Goal: Task Accomplishment & Management: Manage account settings

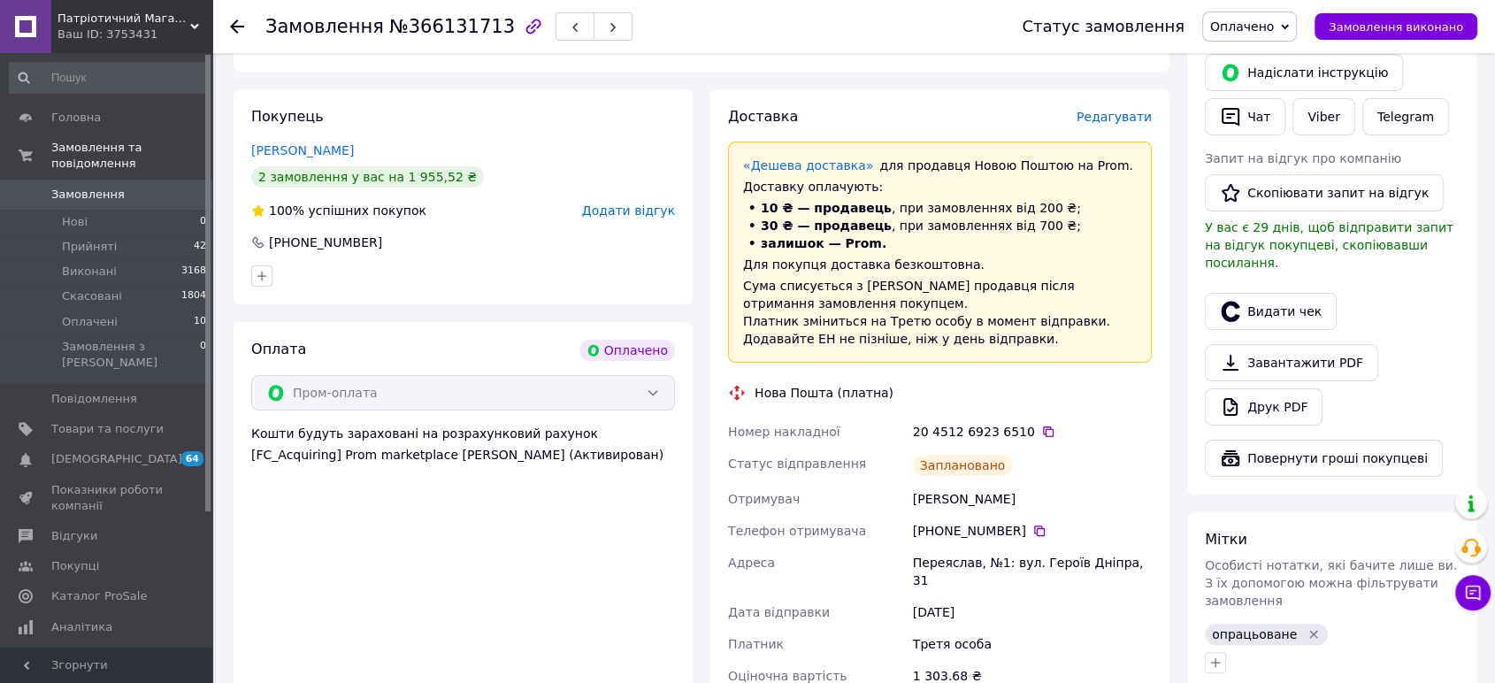
scroll to position [393, 0]
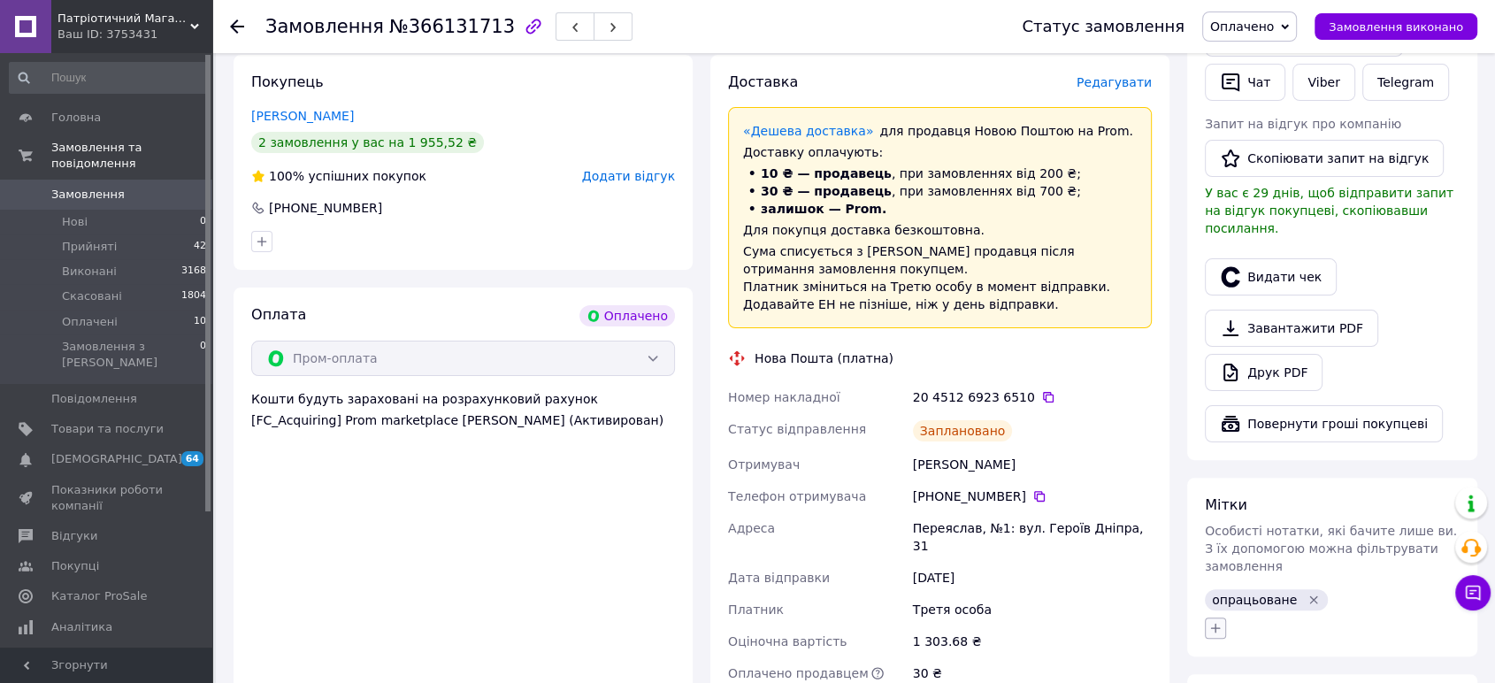
click at [1206, 618] on button "button" at bounding box center [1215, 628] width 21 height 21
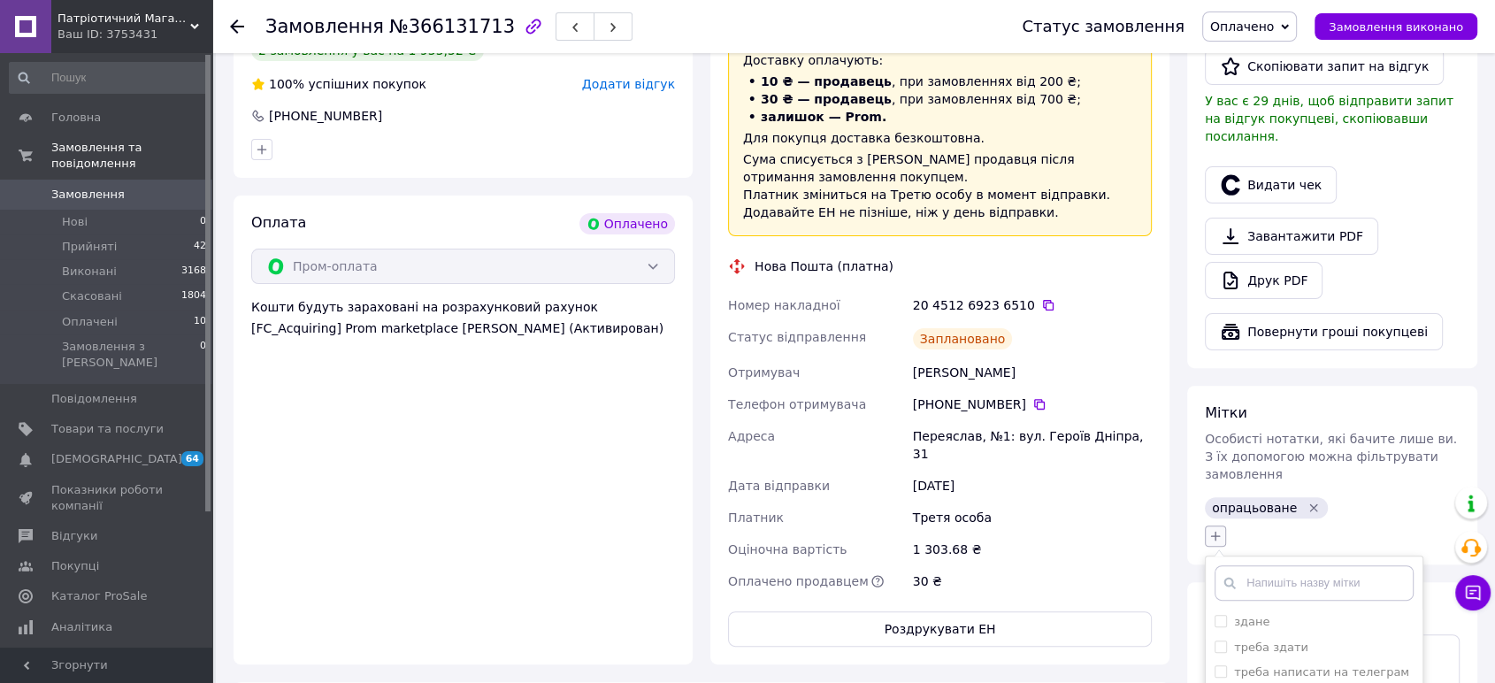
scroll to position [589, 0]
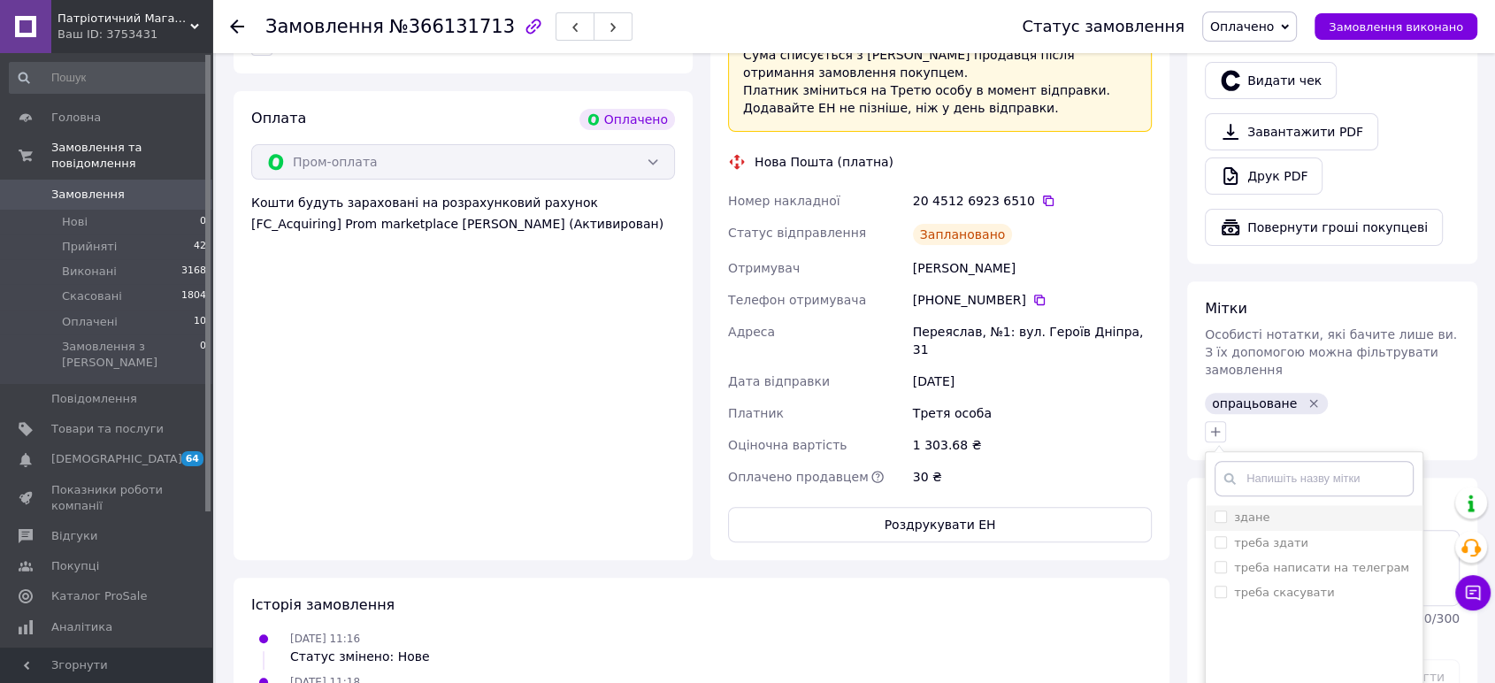
click at [1219, 511] on span at bounding box center [1221, 517] width 12 height 12
click at [1219, 511] on input "здане" at bounding box center [1221, 517] width 12 height 12
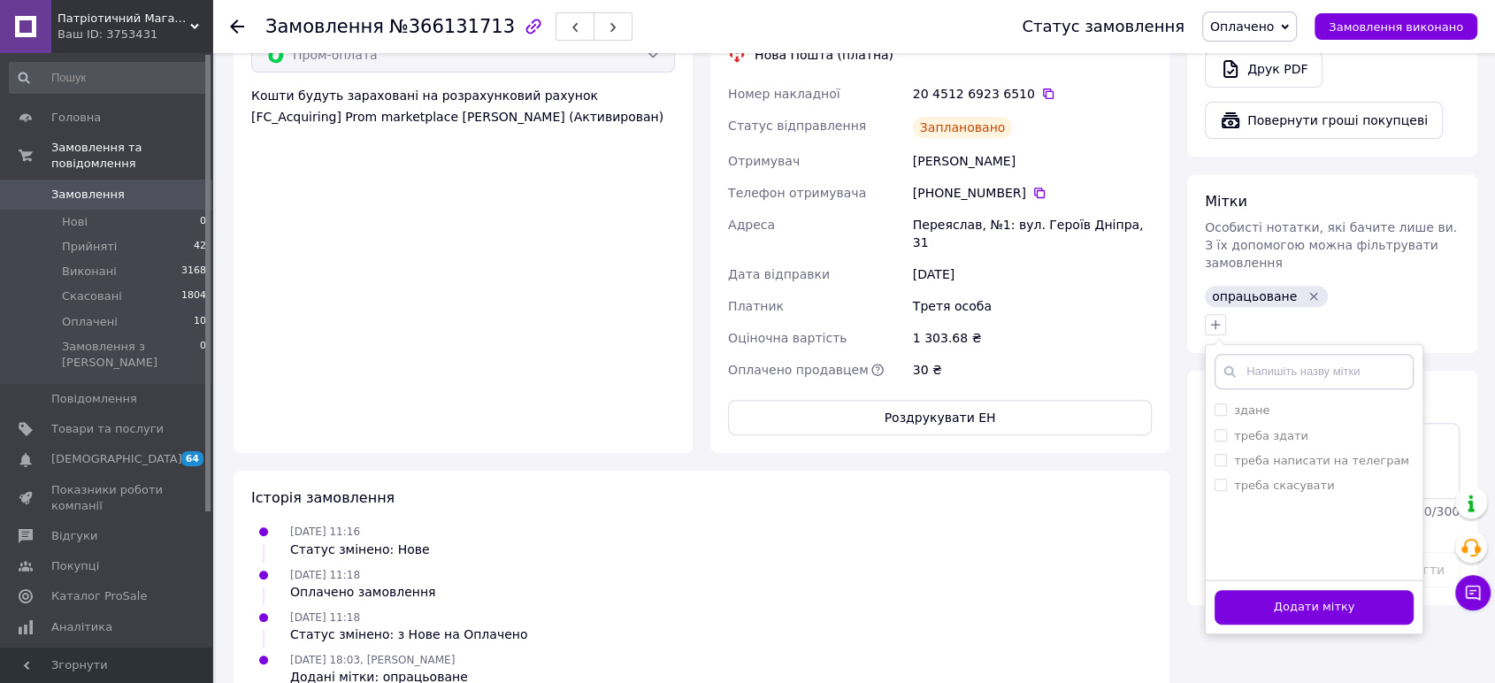
scroll to position [697, 0]
click at [1218, 403] on input "здане" at bounding box center [1221, 409] width 12 height 12
checkbox input "true"
click at [1307, 589] on button "Додати мітку" at bounding box center [1314, 606] width 199 height 35
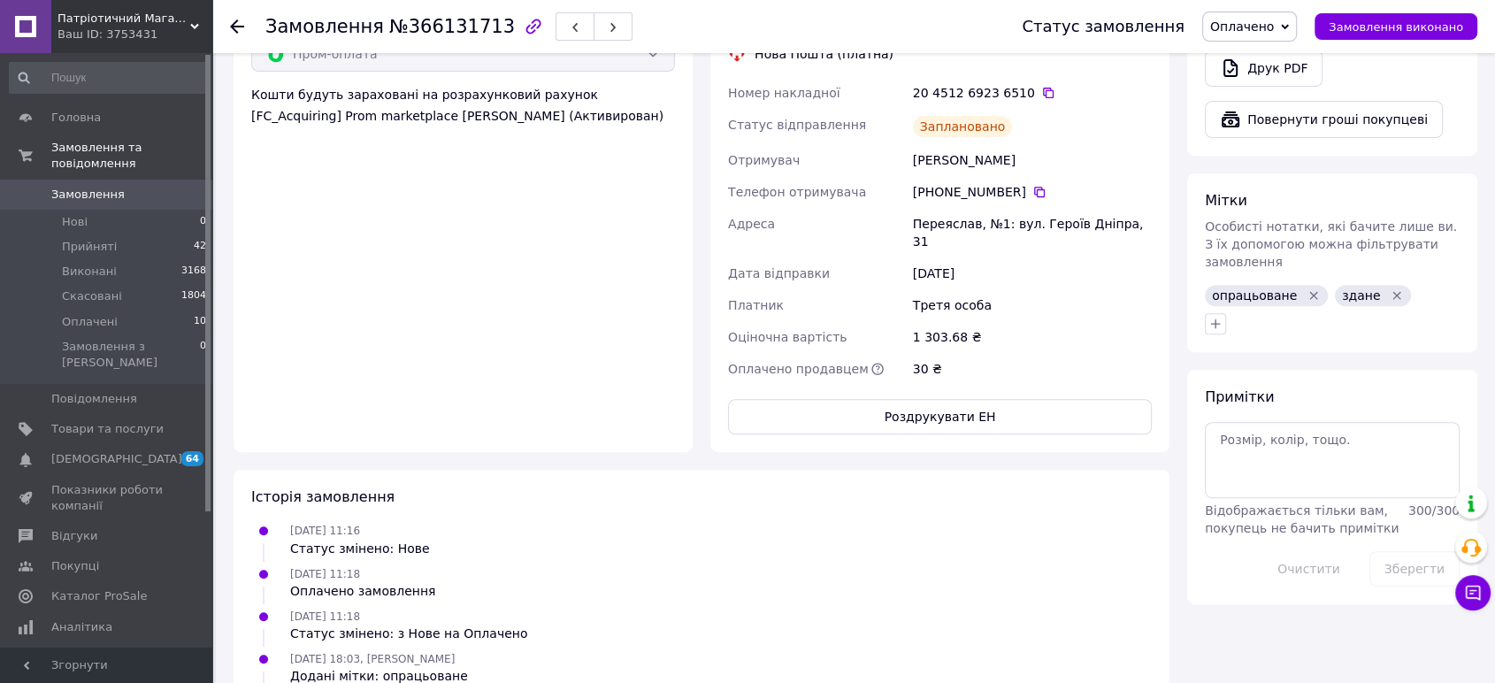
click at [51, 187] on span "Замовлення" at bounding box center [87, 195] width 73 height 16
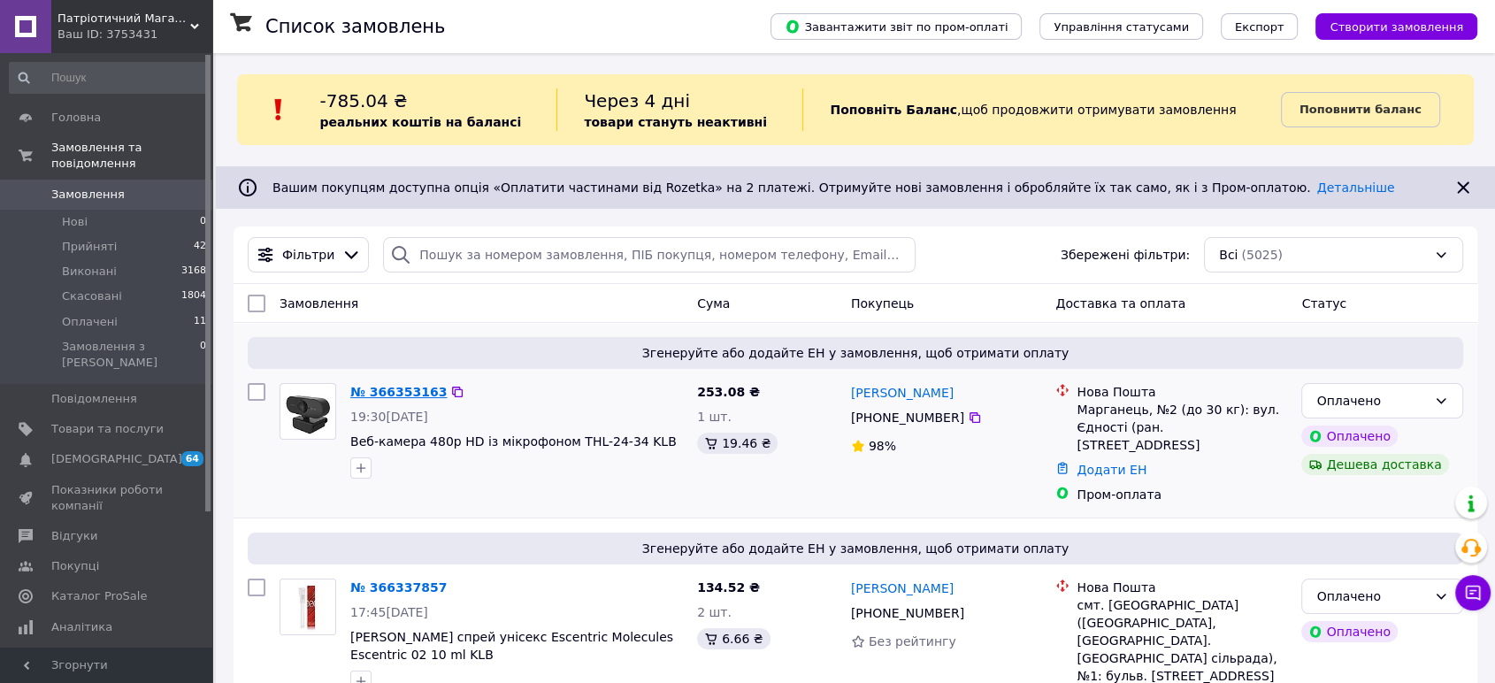
click at [407, 396] on link "№ 366353163" at bounding box center [398, 392] width 96 height 14
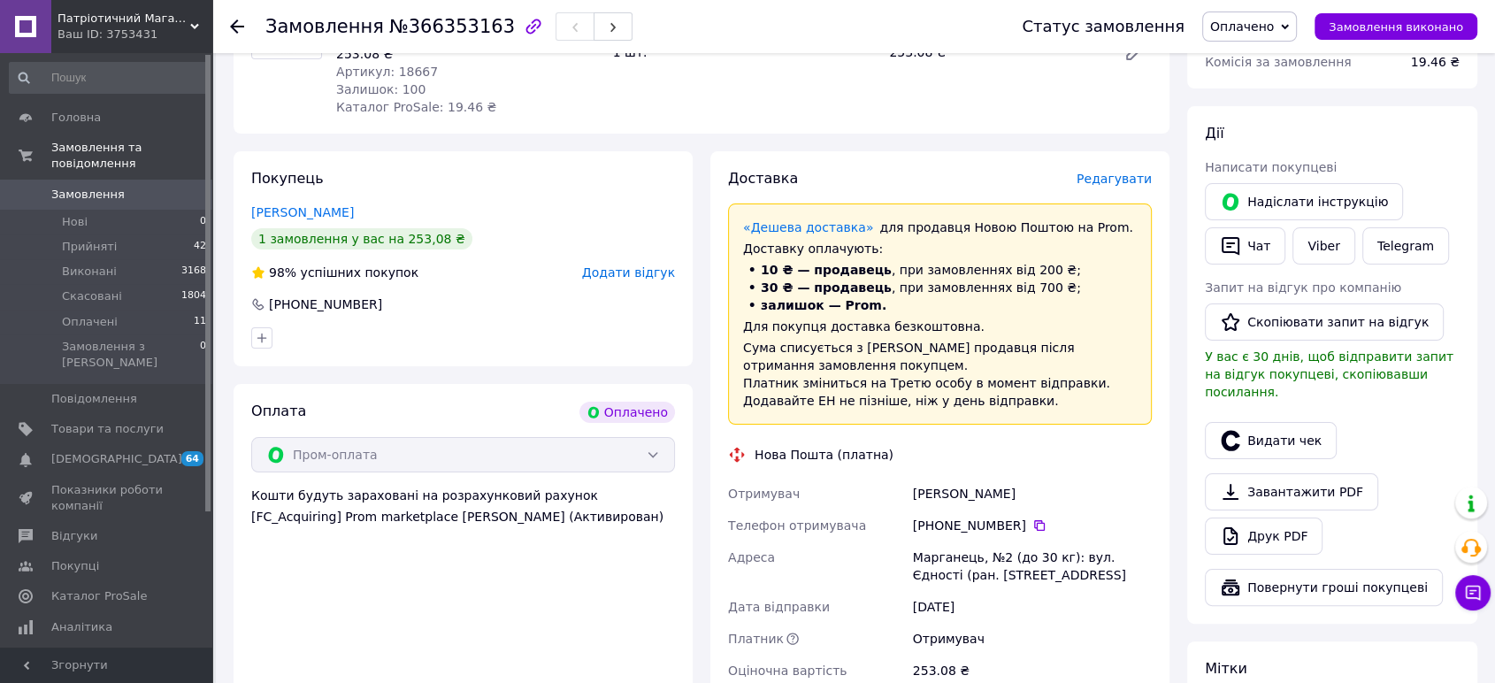
scroll to position [393, 0]
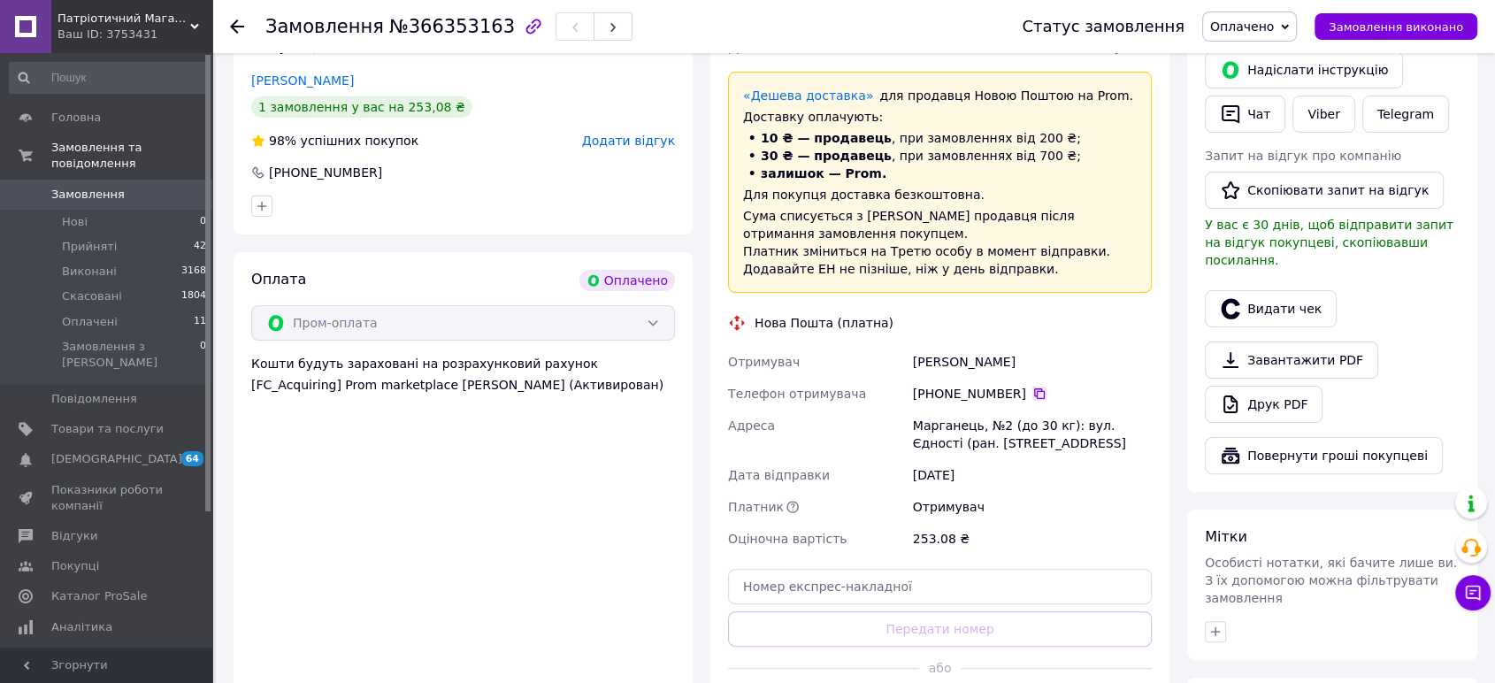
click at [1033, 391] on icon at bounding box center [1040, 394] width 14 height 14
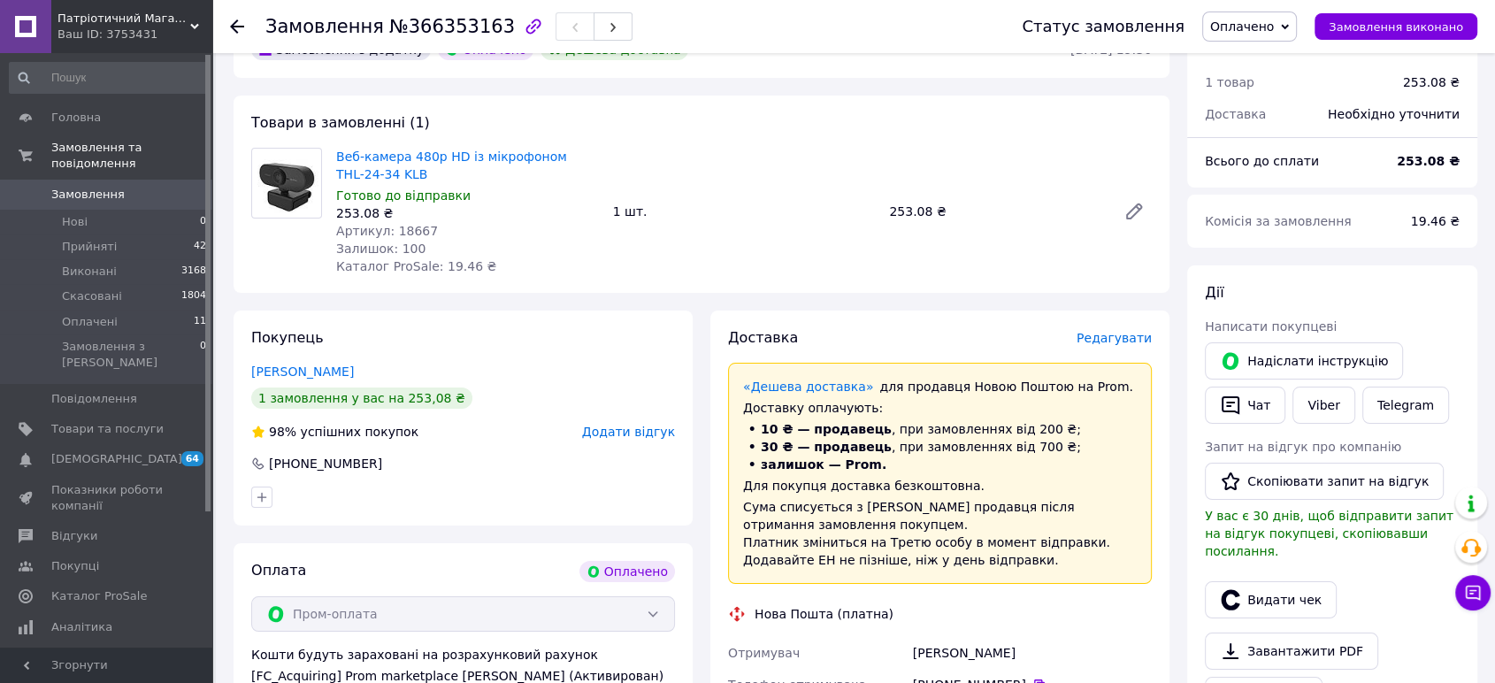
scroll to position [98, 0]
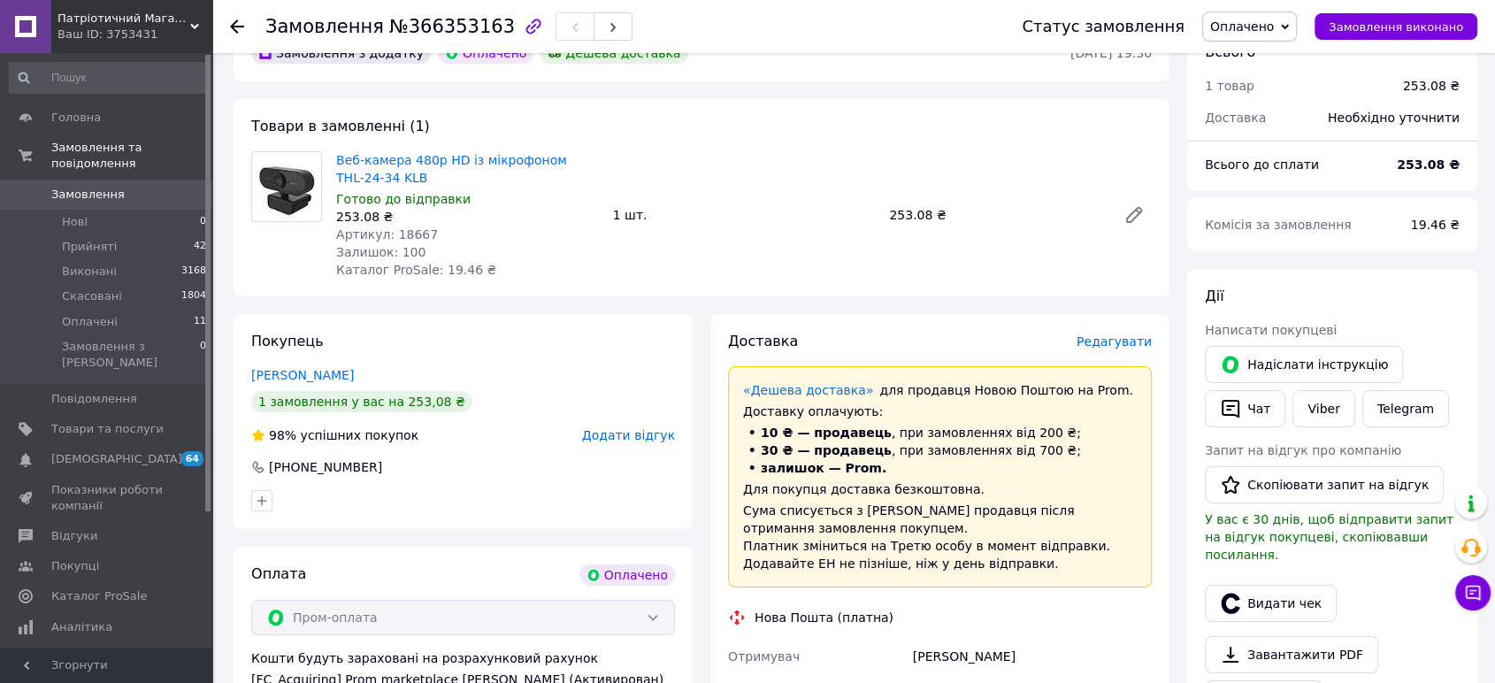
click at [415, 230] on span "Артикул: 18667" at bounding box center [387, 234] width 102 height 14
click at [414, 230] on span "Артикул: 18667" at bounding box center [387, 234] width 102 height 14
copy span "18667"
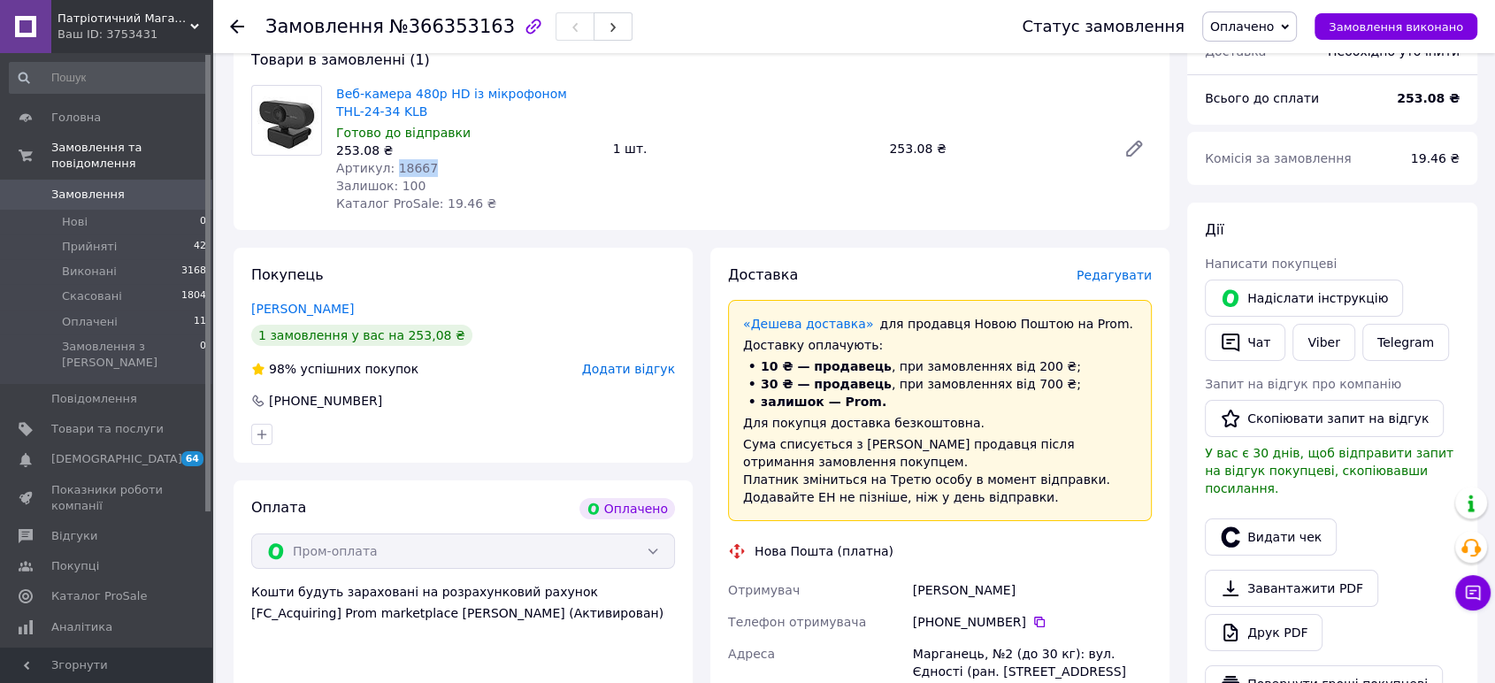
scroll to position [295, 0]
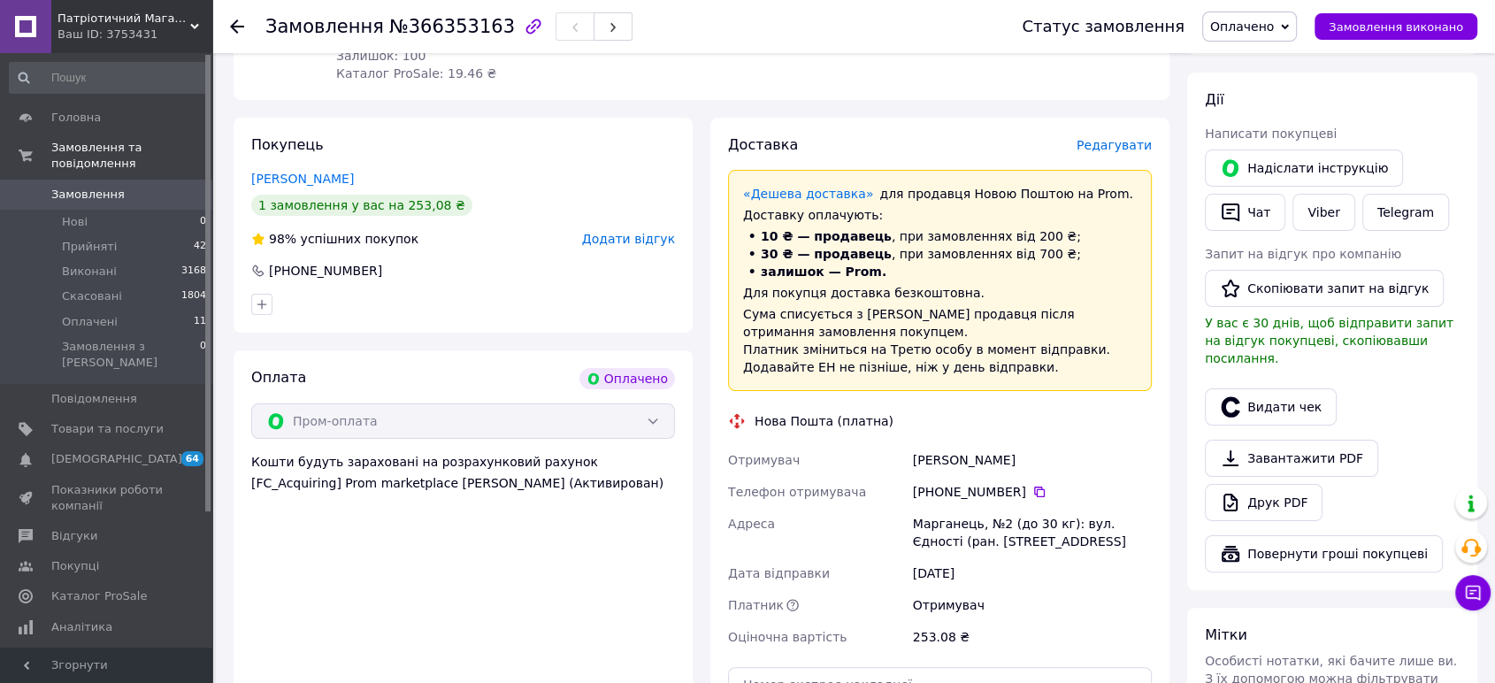
drag, startPoint x: 972, startPoint y: 464, endPoint x: 872, endPoint y: 464, distance: 100.0
click at [872, 464] on div "Отримувач [PERSON_NAME] Телефон отримувача [PHONE_NUMBER]   [PERSON_NAME], №2 (…" at bounding box center [940, 548] width 431 height 209
copy div "Отримувач [PERSON_NAME]"
click at [1033, 493] on icon at bounding box center [1040, 492] width 14 height 14
drag, startPoint x: 925, startPoint y: 513, endPoint x: 942, endPoint y: 534, distance: 27.6
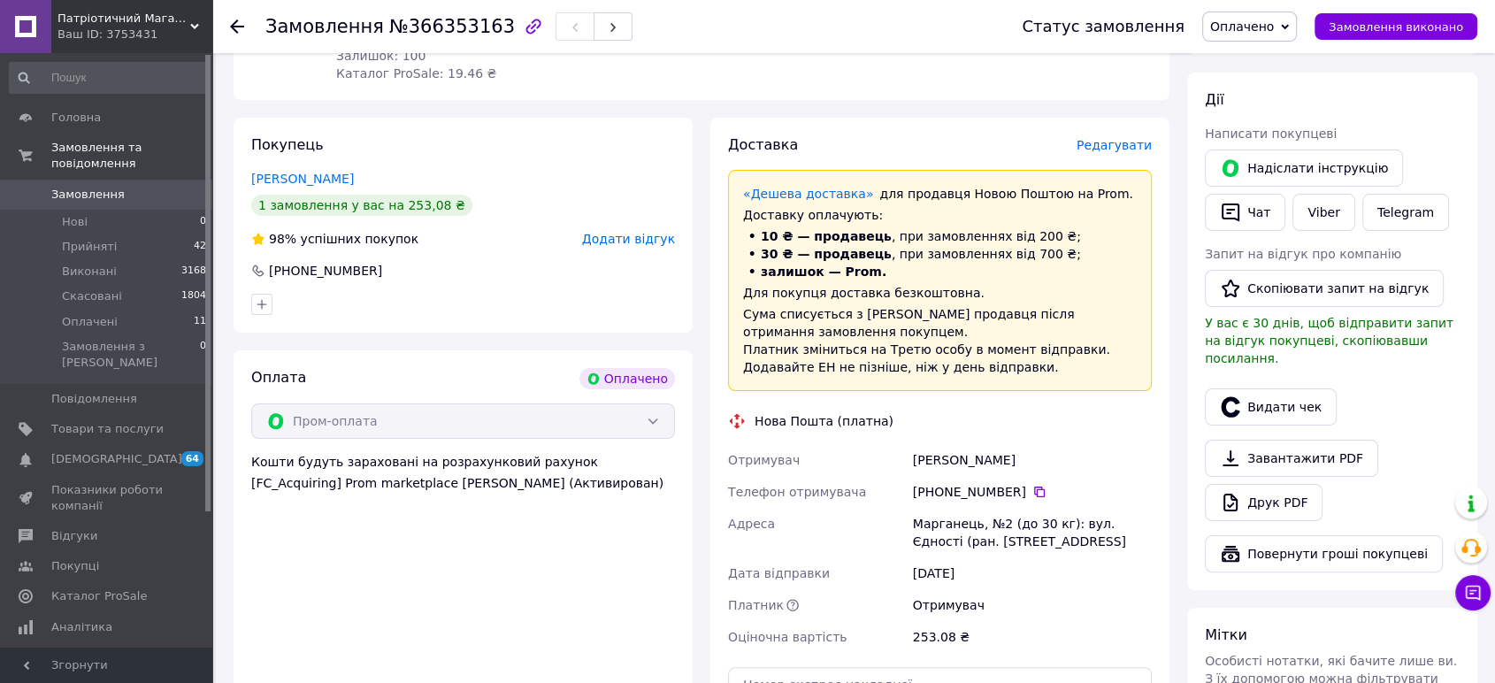
click at [927, 518] on div "Марганець, №2 (до 30 кг): вул. Єдності (ран. [STREET_ADDRESS]" at bounding box center [1033, 533] width 246 height 50
click at [939, 529] on div "Марганець, №2 (до 30 кг): вул. Єдності (ран. [STREET_ADDRESS]" at bounding box center [1033, 533] width 246 height 50
click at [941, 522] on div "Марганець, №2 (до 30 кг): вул. Єдності (ран. [STREET_ADDRESS]" at bounding box center [1033, 533] width 246 height 50
copy div "Марганець"
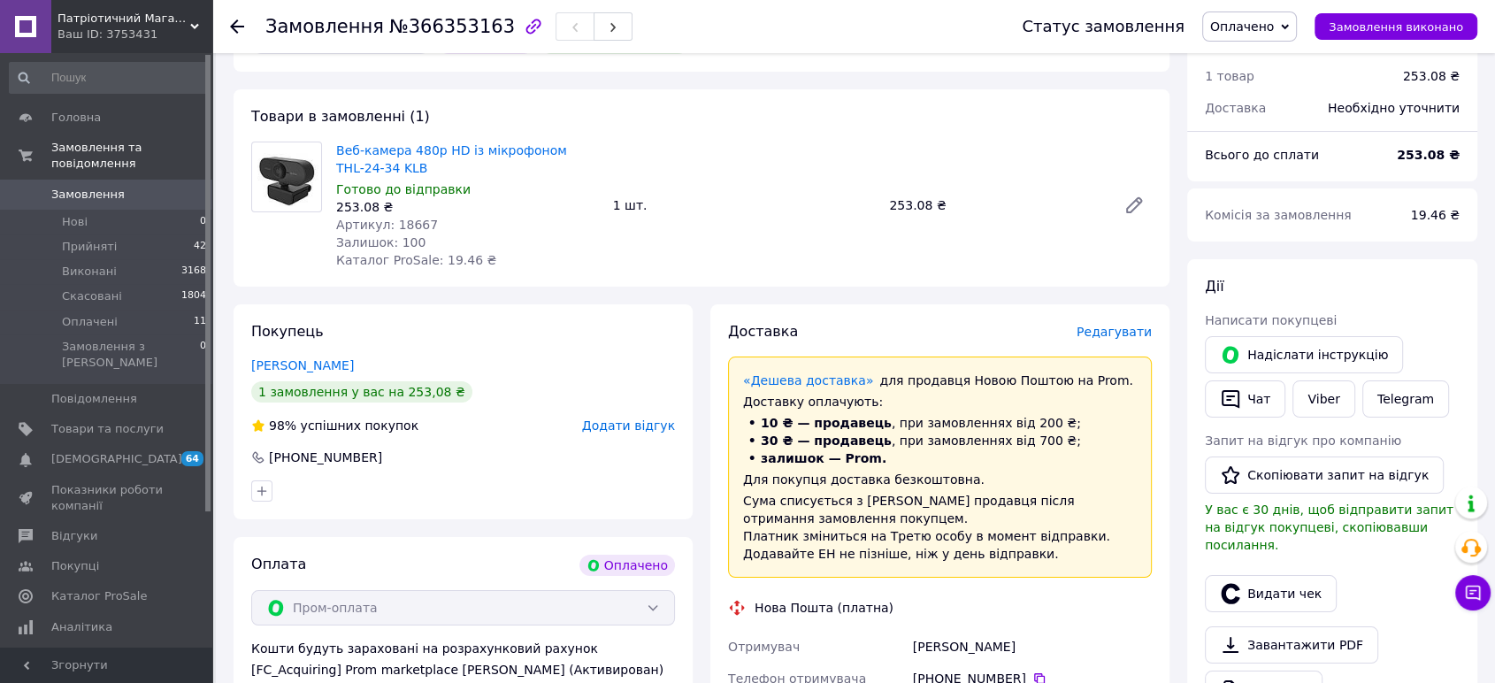
scroll to position [0, 0]
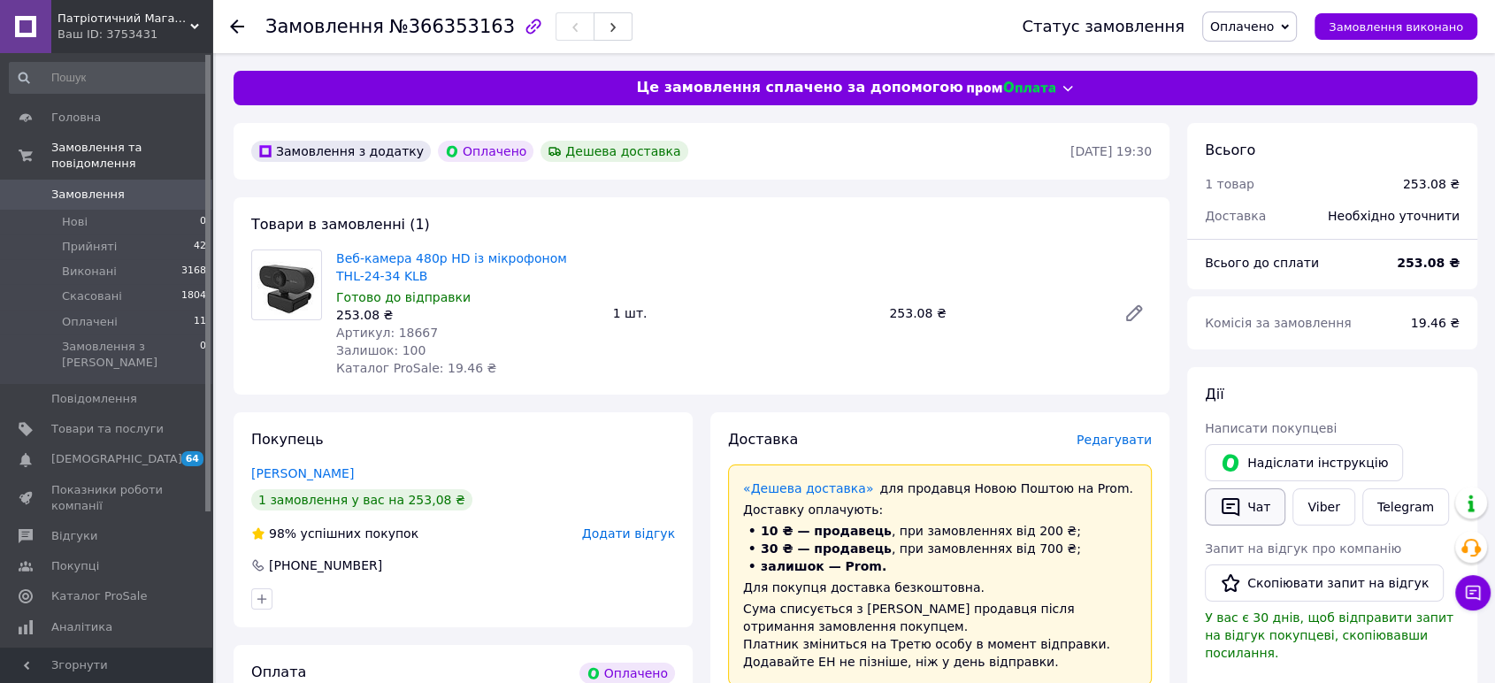
click at [1243, 511] on button "Чат" at bounding box center [1245, 506] width 81 height 37
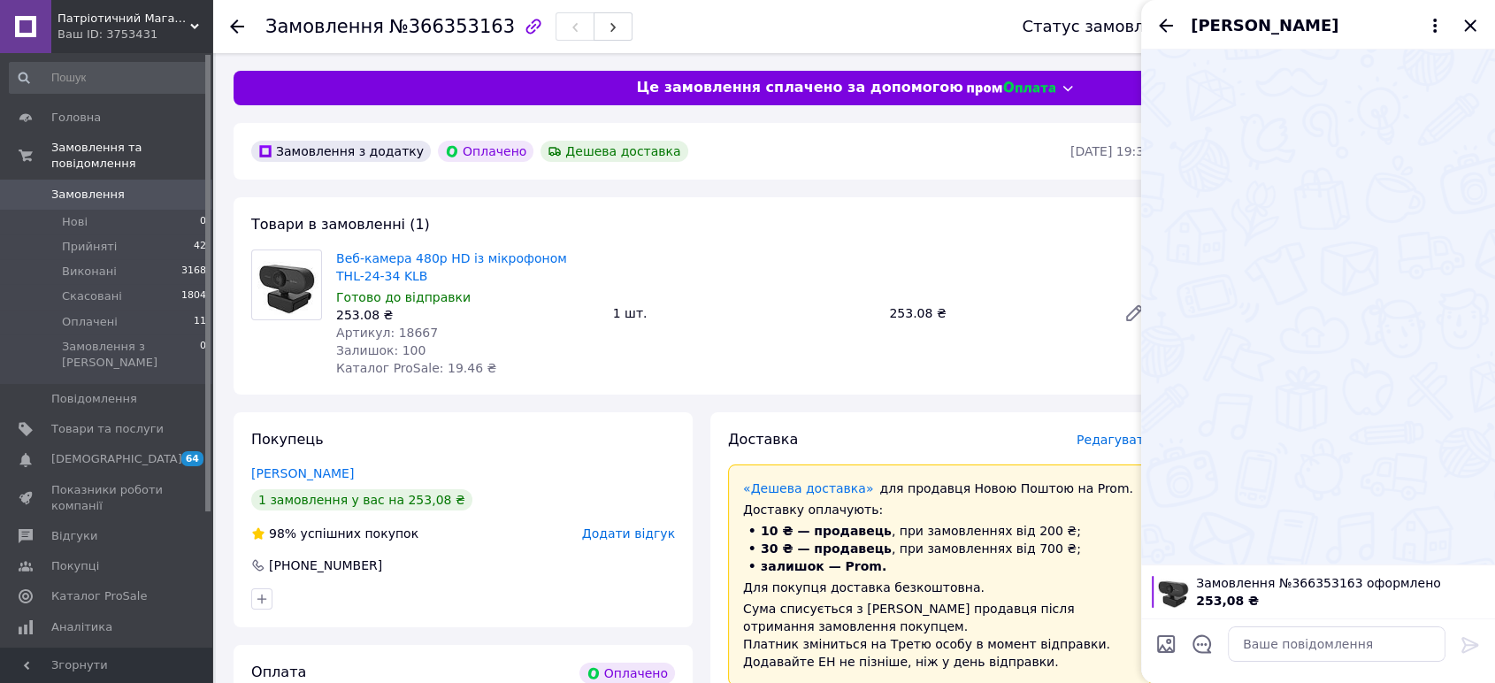
click at [1480, 19] on div "[PERSON_NAME]" at bounding box center [1318, 25] width 354 height 50
click at [1475, 20] on icon "Закрити" at bounding box center [1470, 25] width 21 height 21
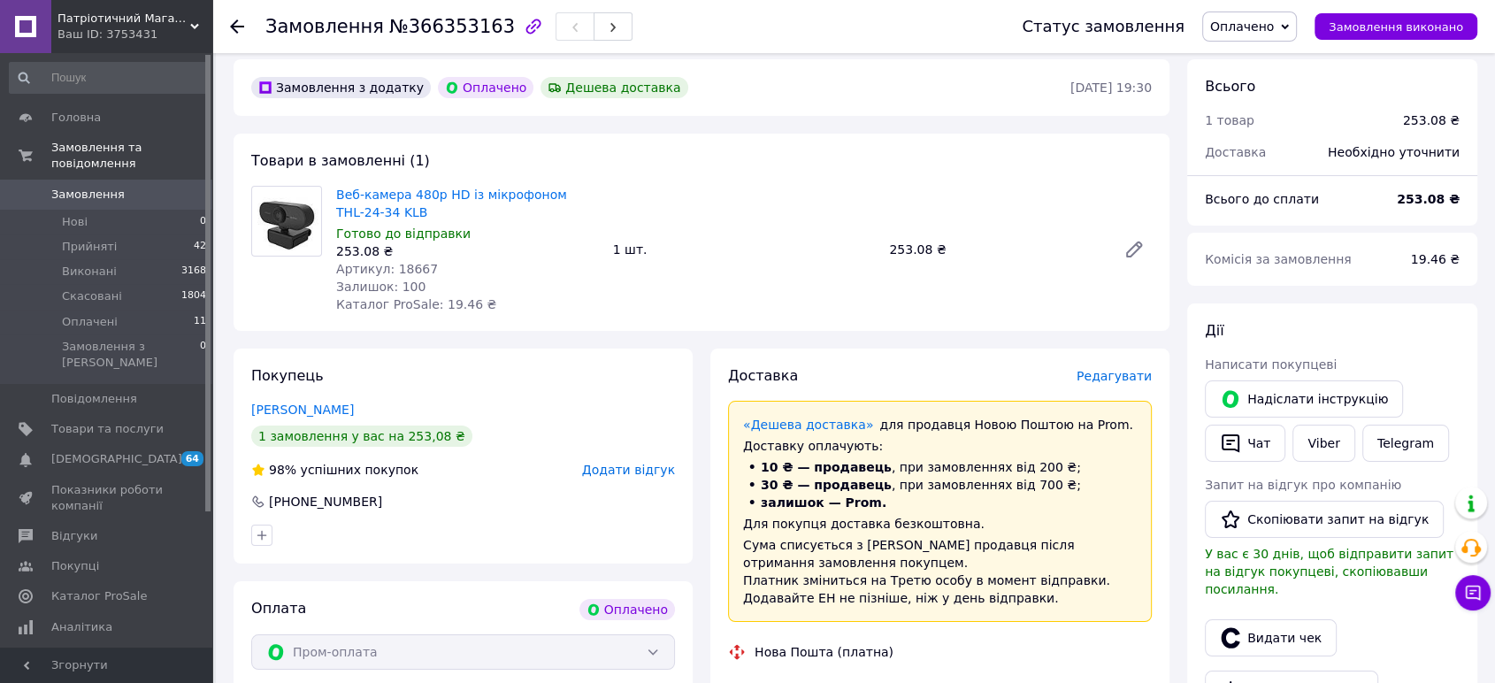
scroll to position [196, 0]
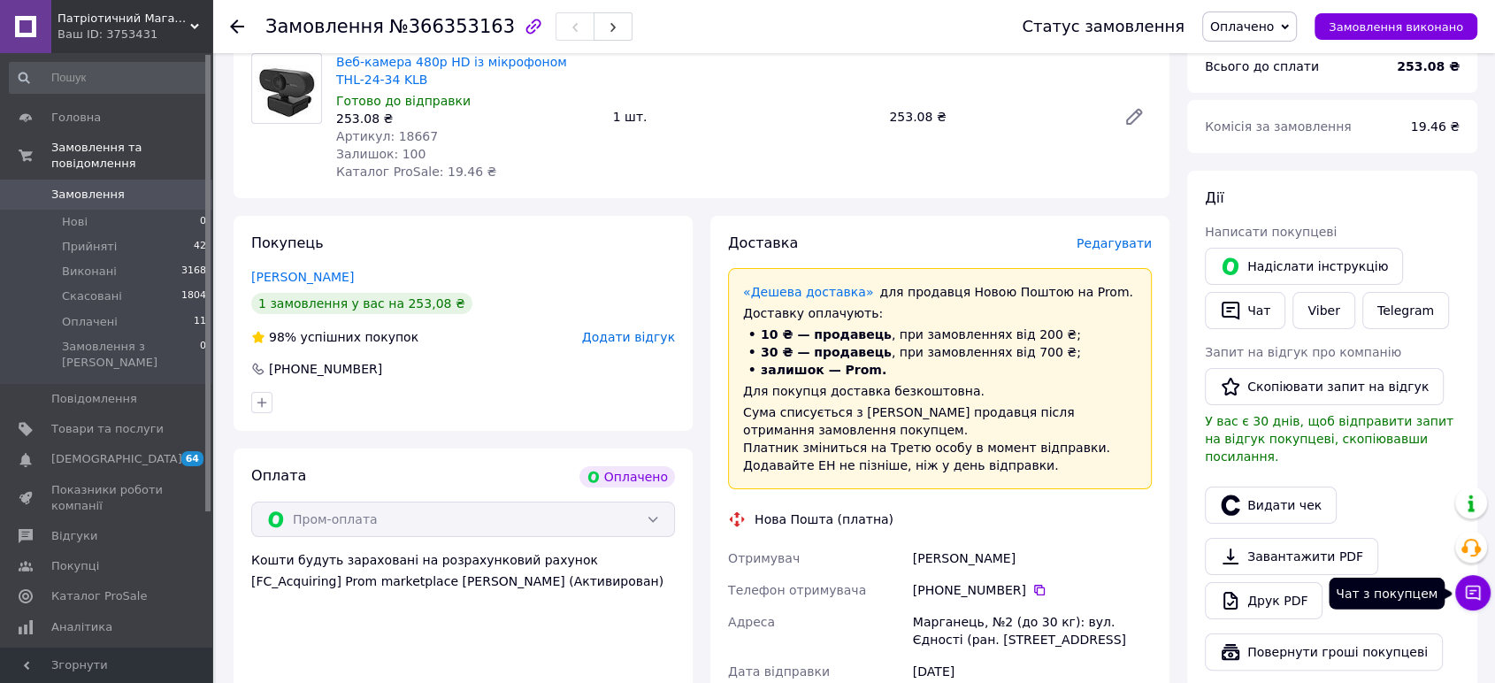
click at [1487, 603] on button "Чат з покупцем" at bounding box center [1473, 592] width 35 height 35
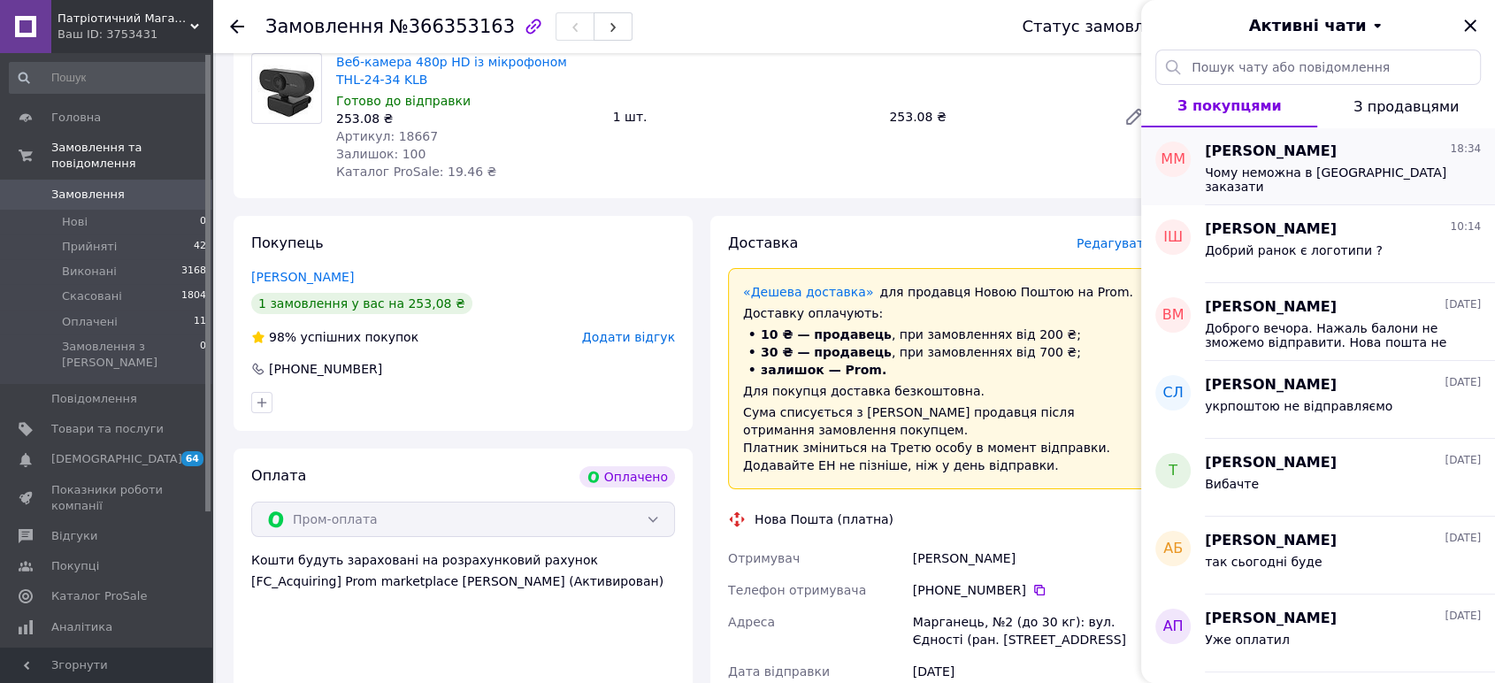
click at [1290, 181] on div "Чому неможна в [GEOGRAPHIC_DATA] заказати" at bounding box center [1330, 179] width 251 height 28
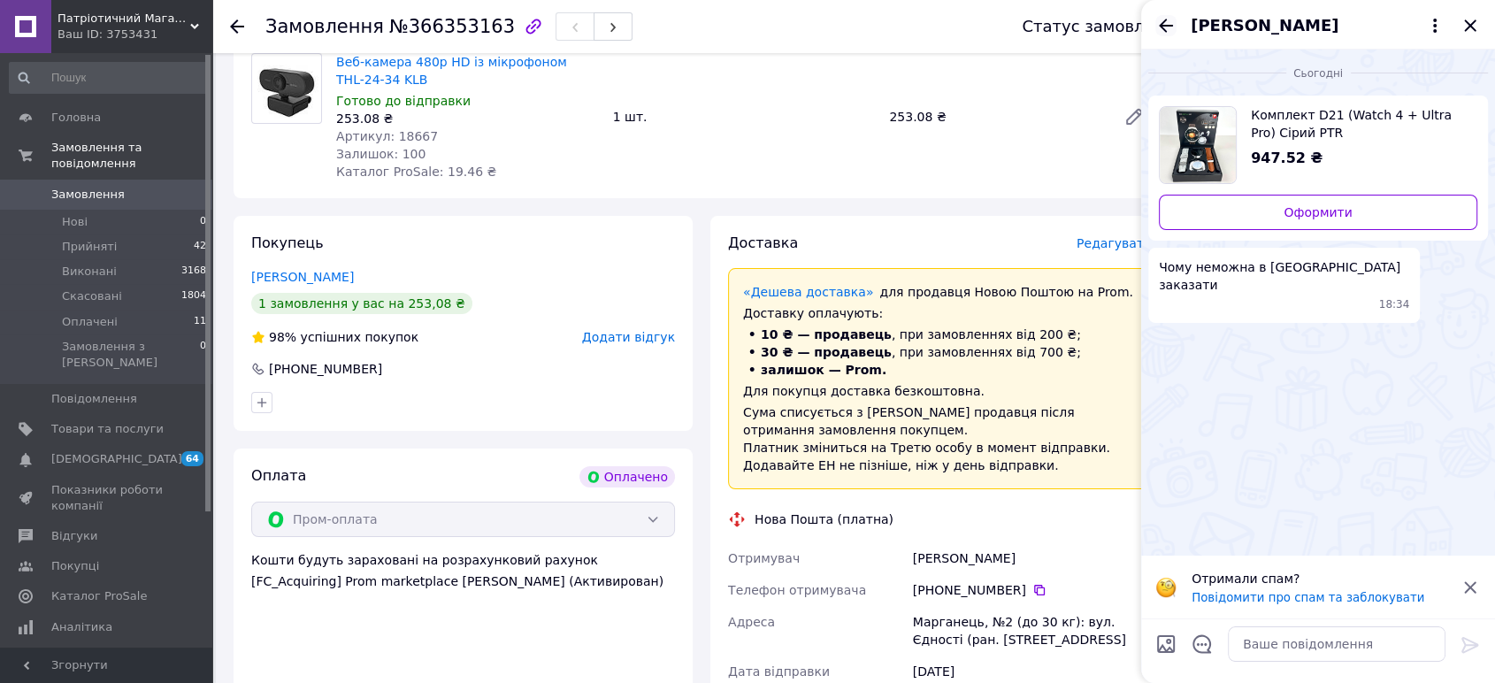
click at [1164, 26] on icon "Назад" at bounding box center [1166, 25] width 14 height 13
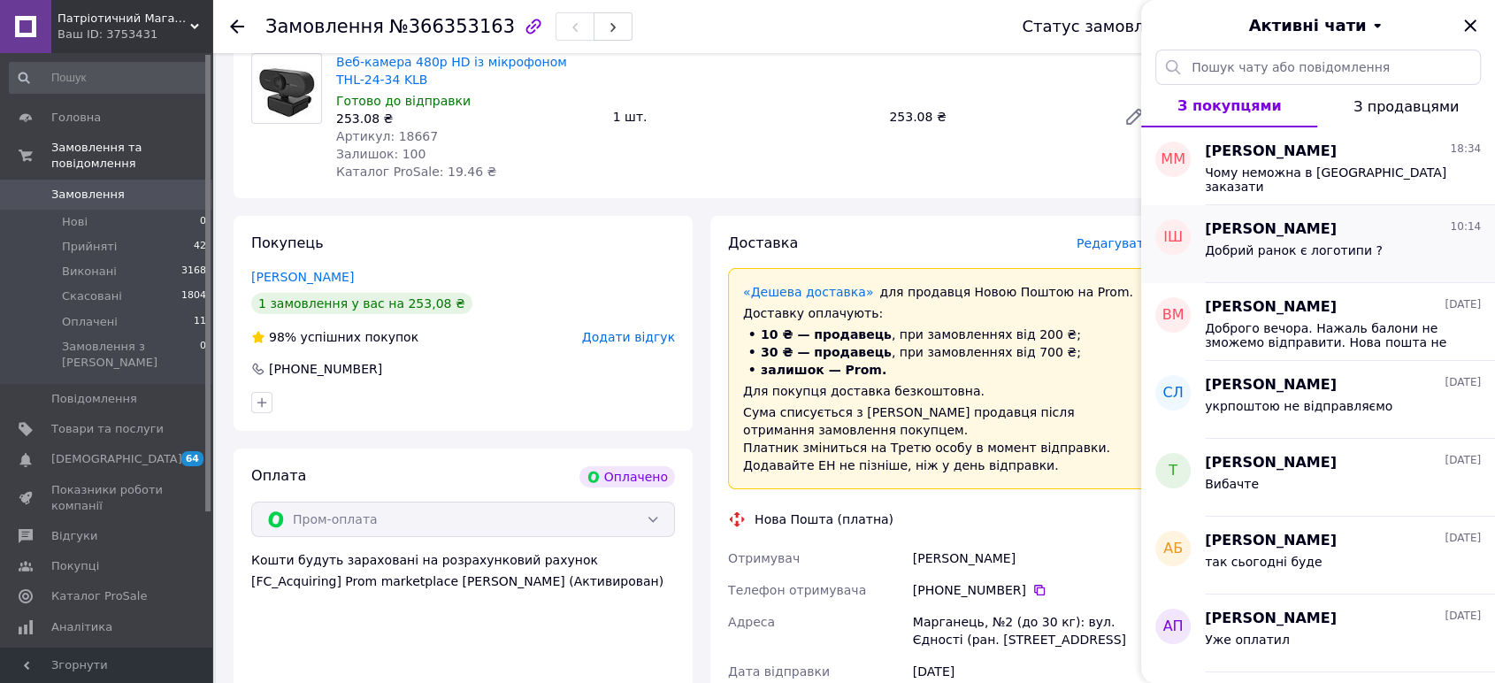
click at [1295, 265] on div "Добрий ранок є логотипи ?" at bounding box center [1294, 255] width 178 height 25
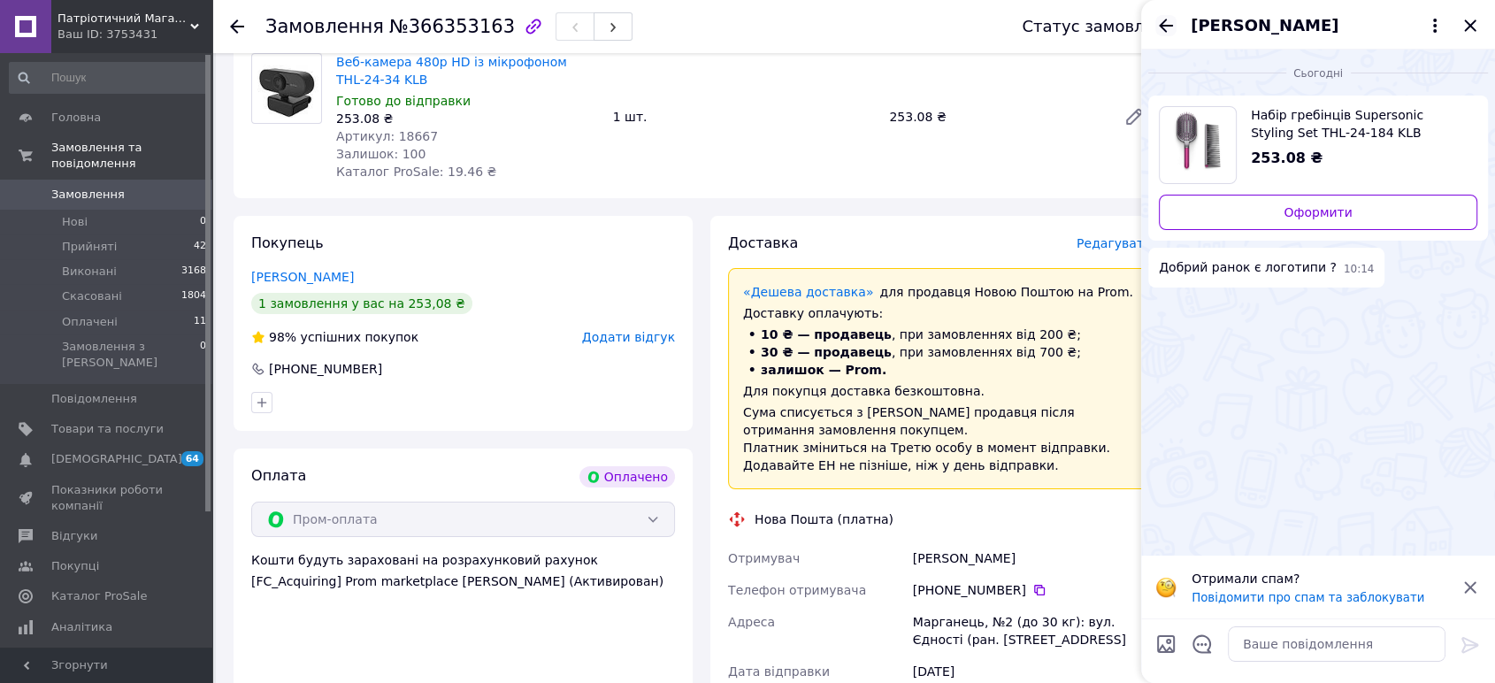
click at [1161, 19] on icon "Назад" at bounding box center [1166, 25] width 21 height 21
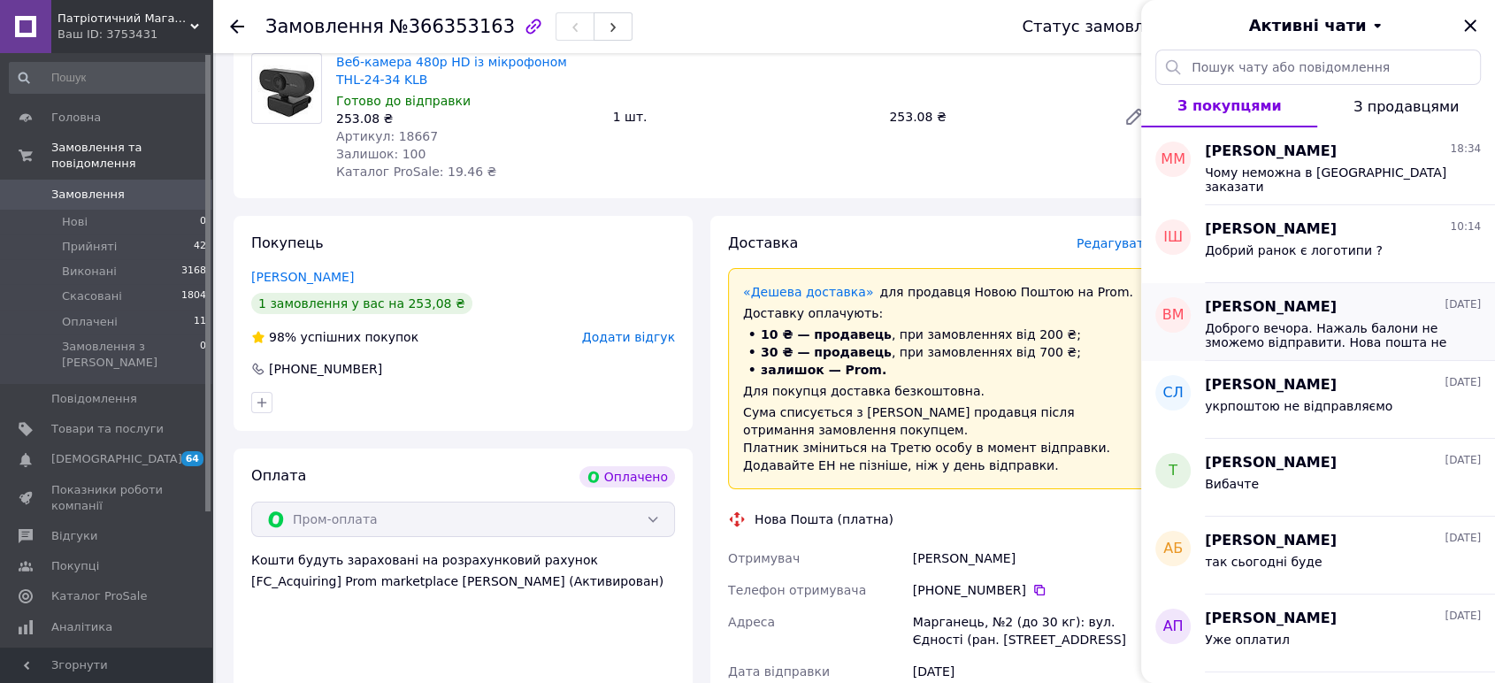
click at [1286, 344] on span "Доброго вечора. Нажаль балони не зможемо відправити. Нова пошта не приймає" at bounding box center [1330, 335] width 251 height 28
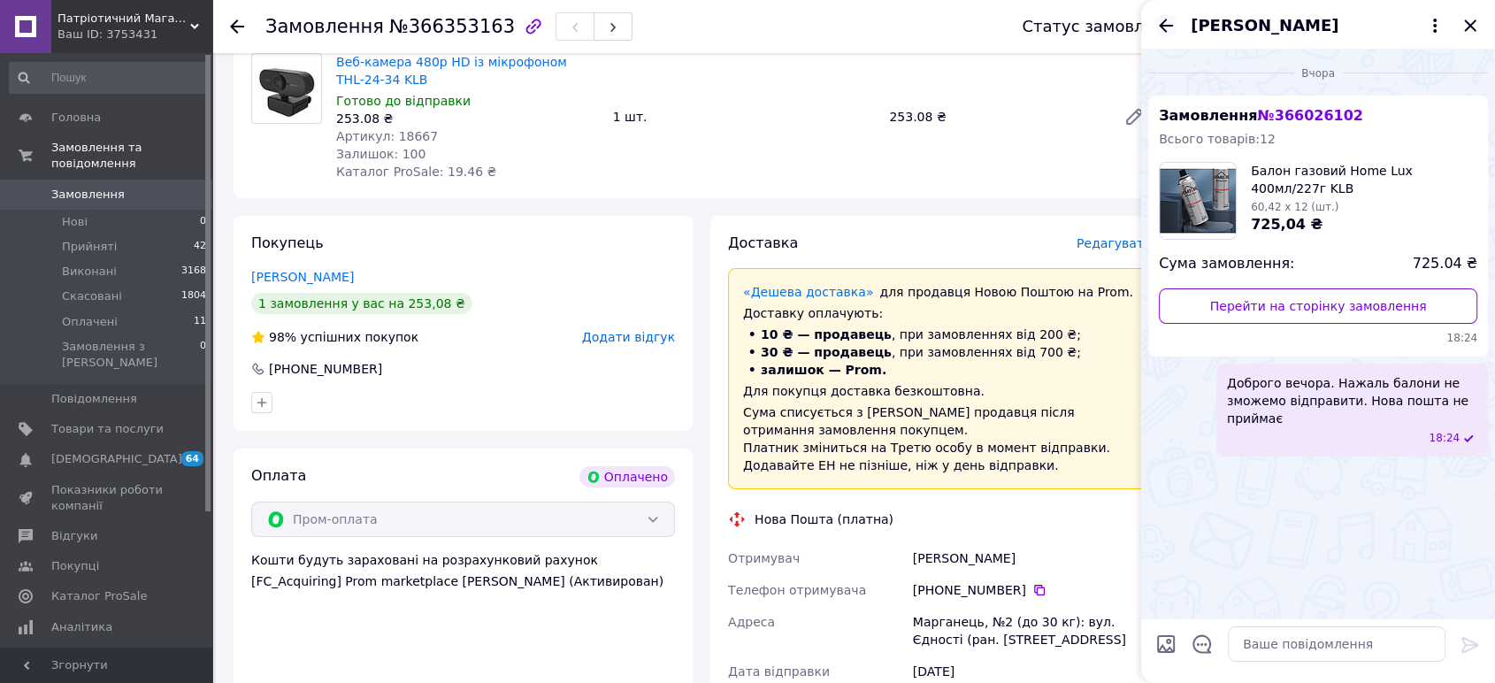
click at [1156, 27] on icon "Назад" at bounding box center [1166, 25] width 21 height 21
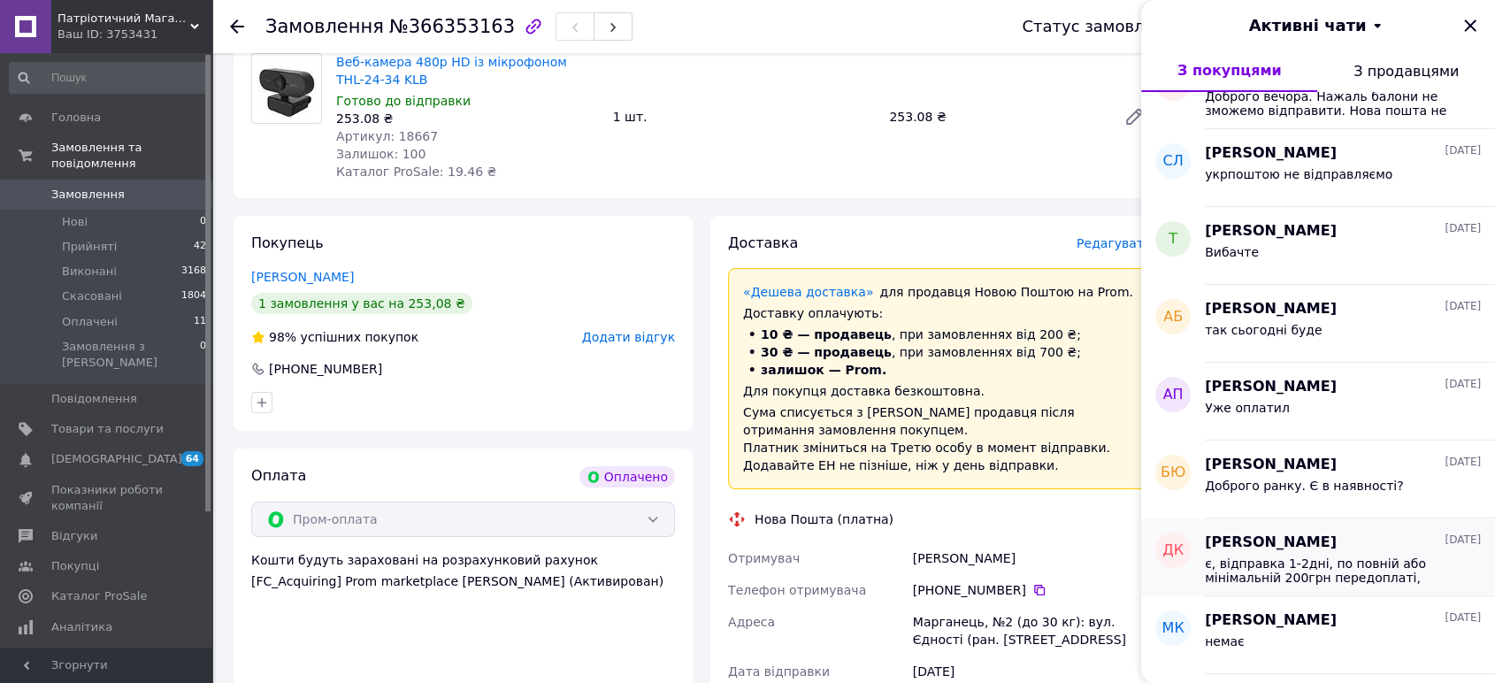
click at [1271, 568] on span "є, відправка 1-2дні, по повній або мінімальній 200грн передоплаті, підходить Ва…" at bounding box center [1330, 571] width 251 height 28
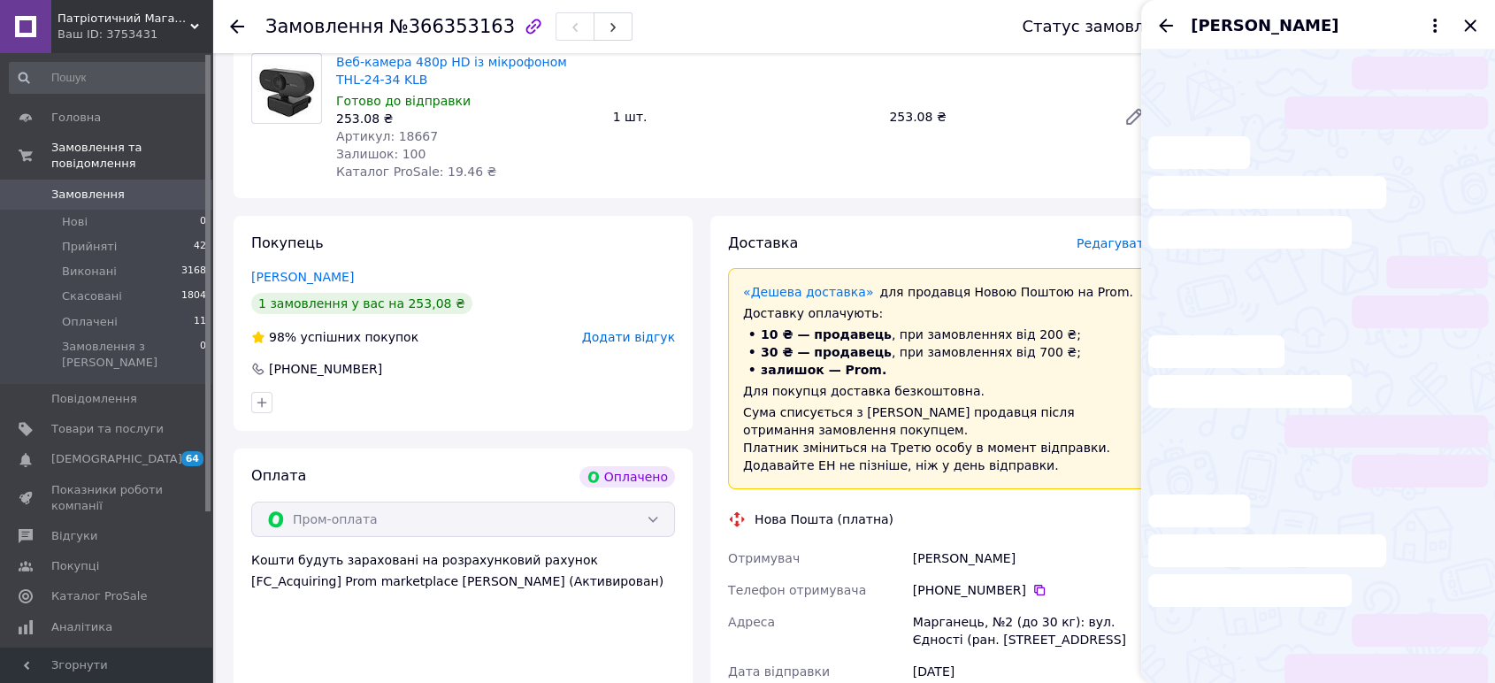
scroll to position [74, 0]
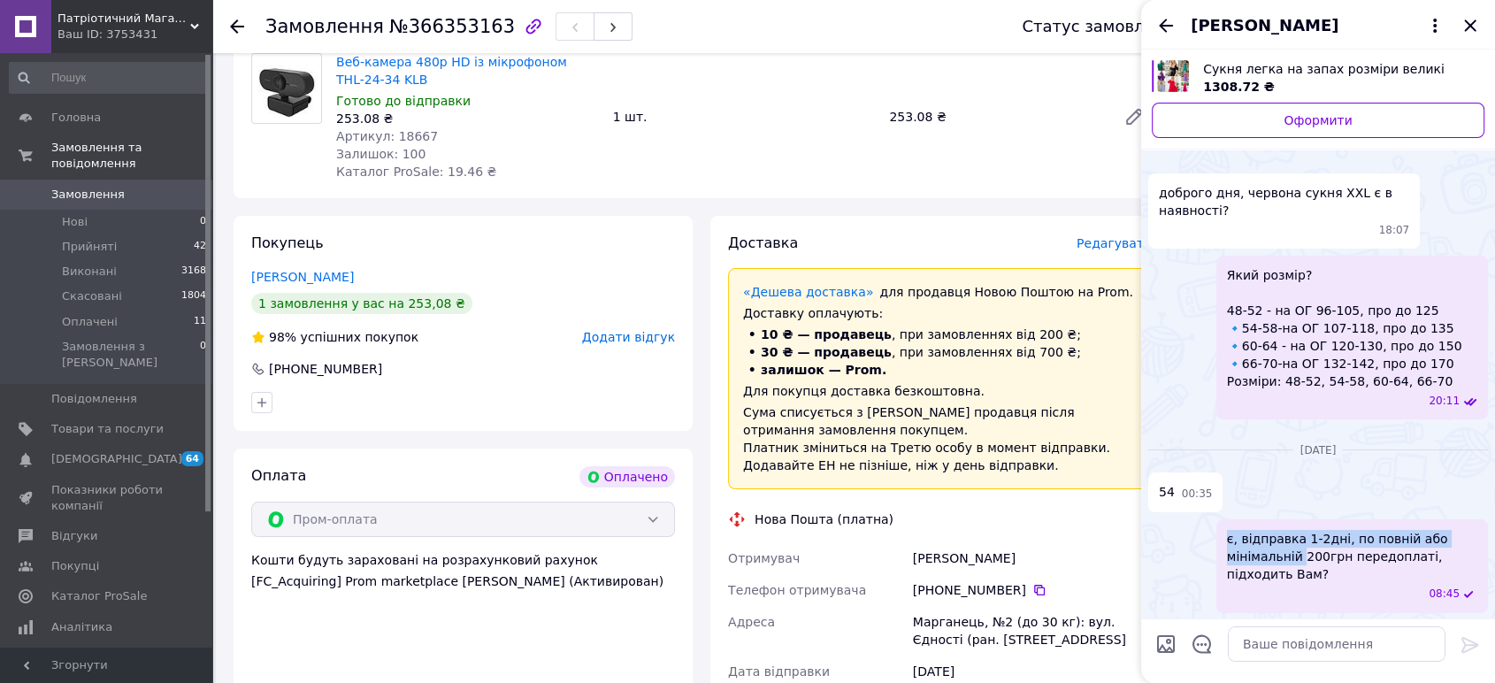
drag, startPoint x: 1227, startPoint y: 542, endPoint x: 1296, endPoint y: 554, distance: 70.0
click at [1296, 554] on span "є, відправка 1-2дні, по повній або мінімальній 200грн передоплаті, підходить Ва…" at bounding box center [1352, 556] width 250 height 53
click at [1156, 27] on icon "Назад" at bounding box center [1166, 25] width 21 height 21
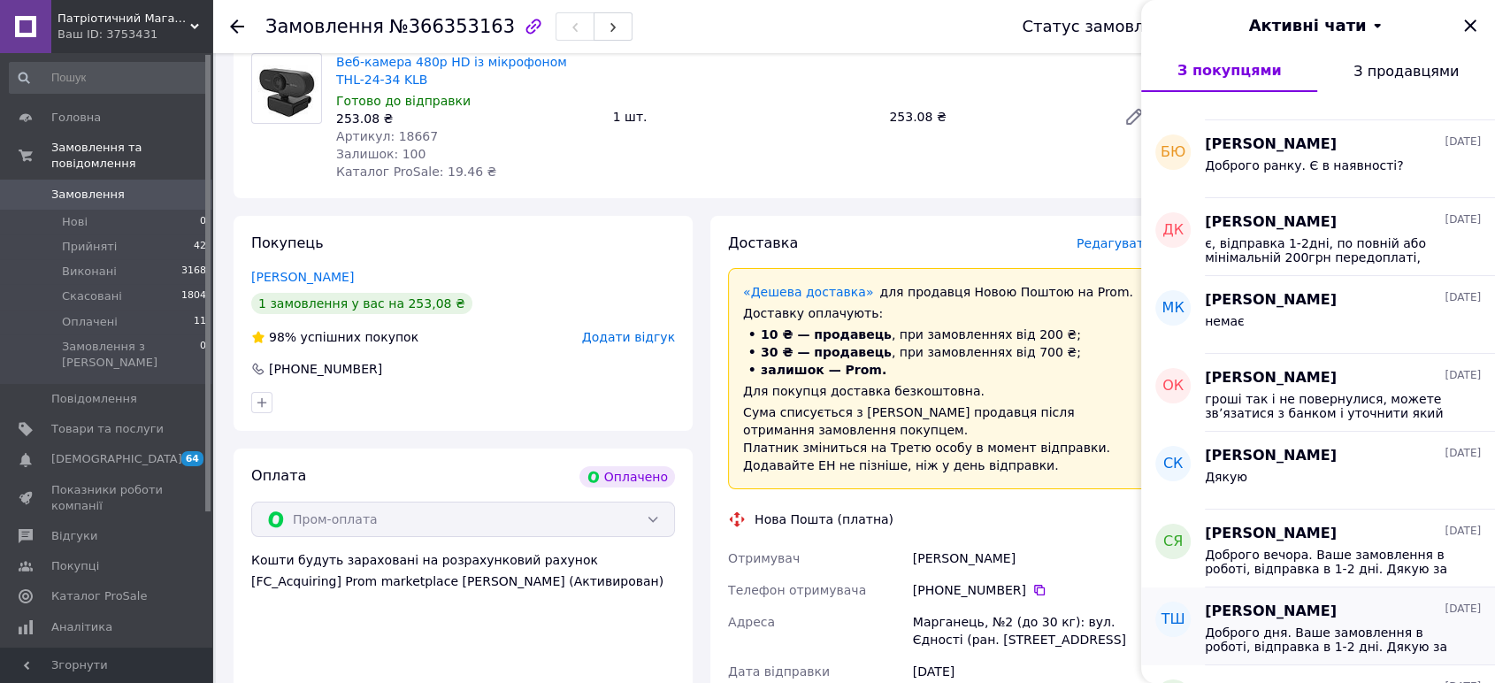
scroll to position [589, 0]
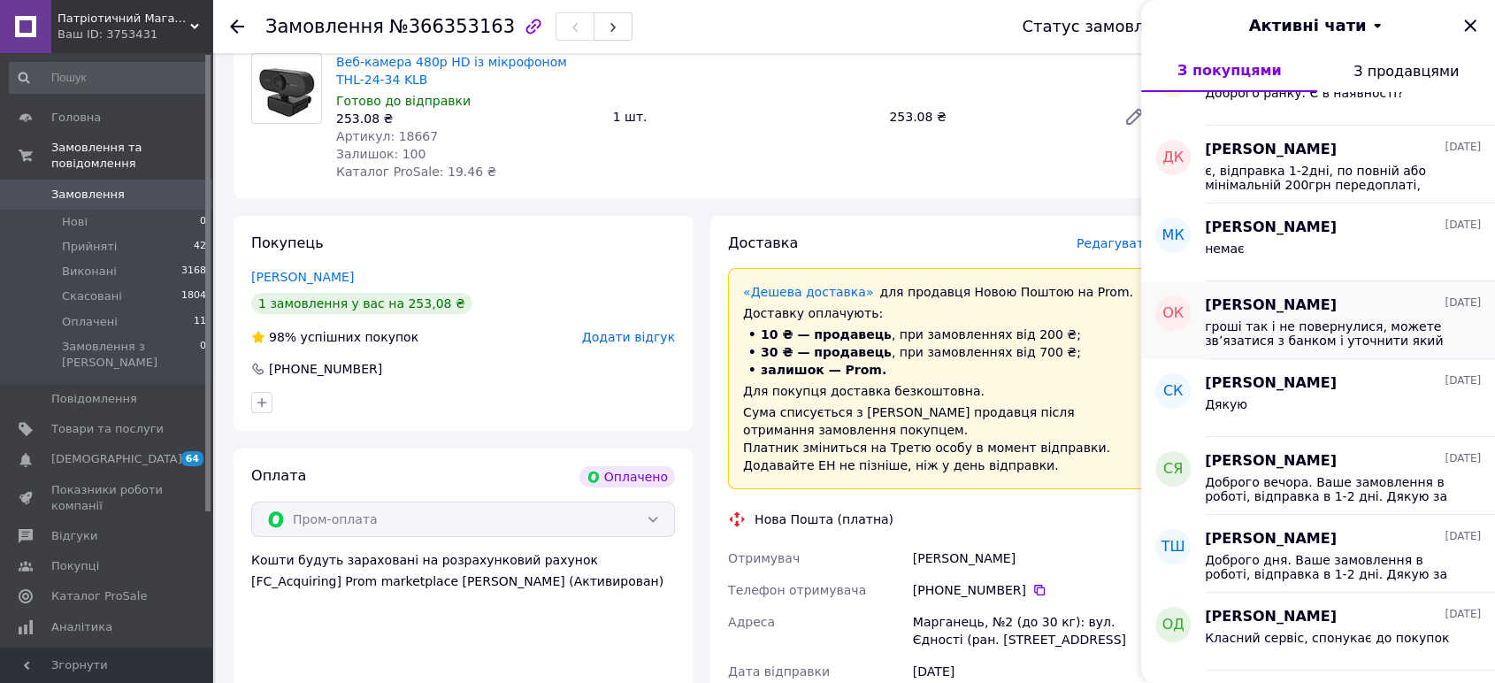
click at [1377, 342] on span "гроші так і не повернулися, можете звʼязатися з банком і уточнити який час займ…" at bounding box center [1330, 333] width 251 height 28
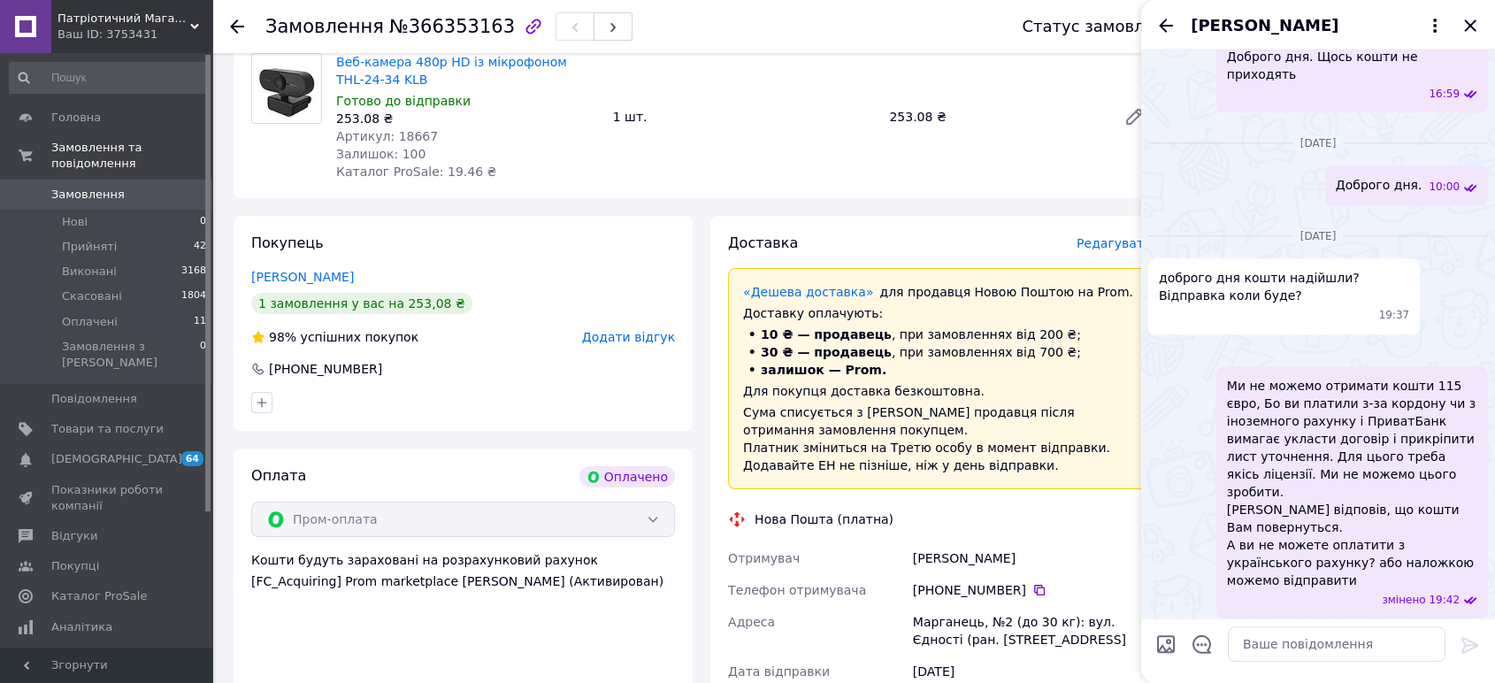
scroll to position [1643, 0]
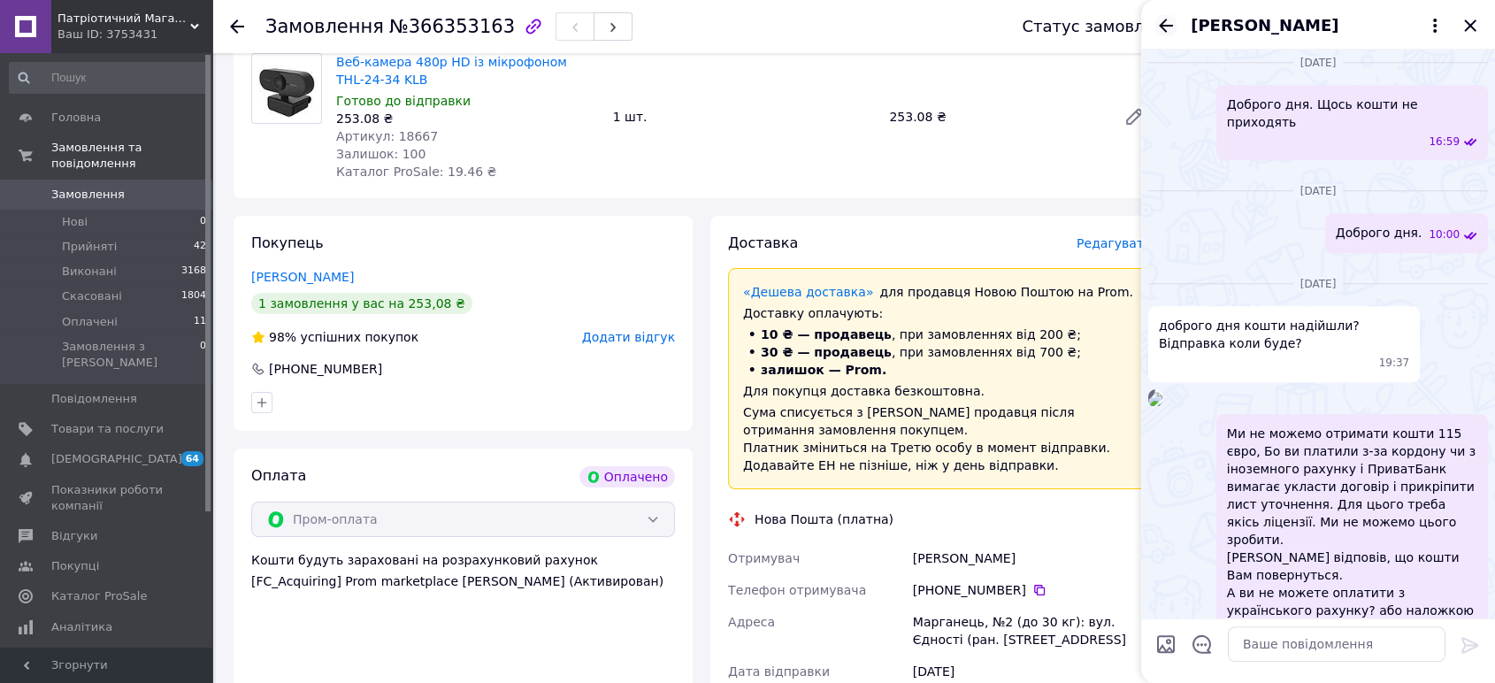
click at [1170, 35] on icon "Назад" at bounding box center [1166, 25] width 21 height 21
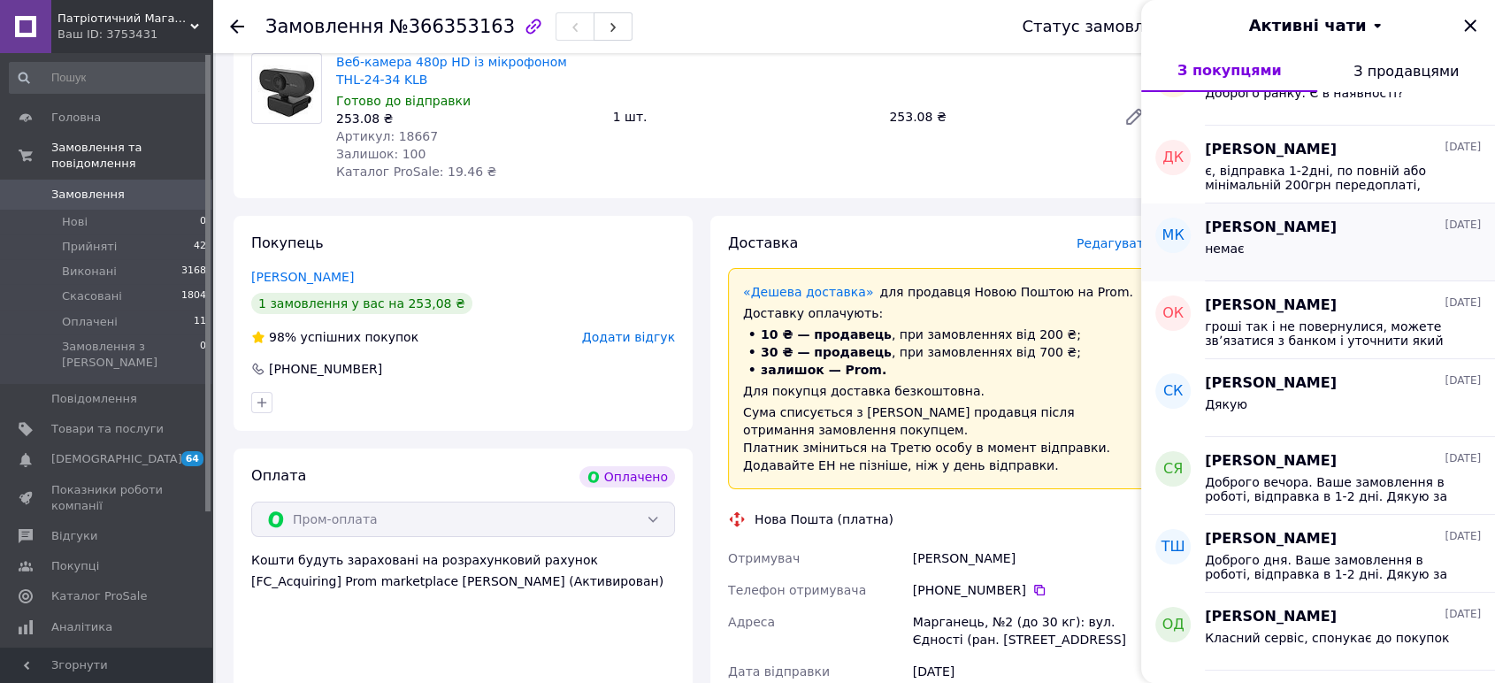
scroll to position [688, 0]
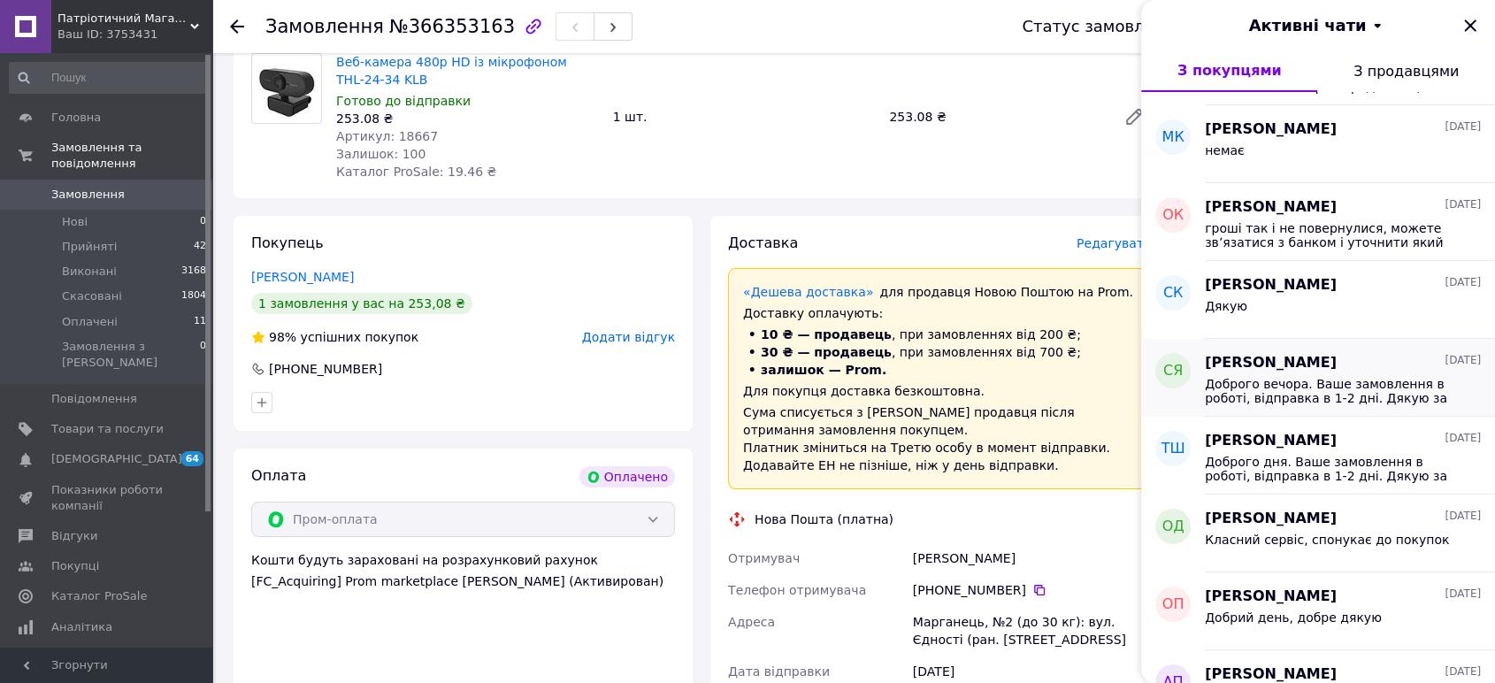
click at [1334, 399] on span "Доброго вечора. Ваше замовлення в роботі, відправка в 1-2 дні. Дякую за замовле…" at bounding box center [1330, 391] width 251 height 28
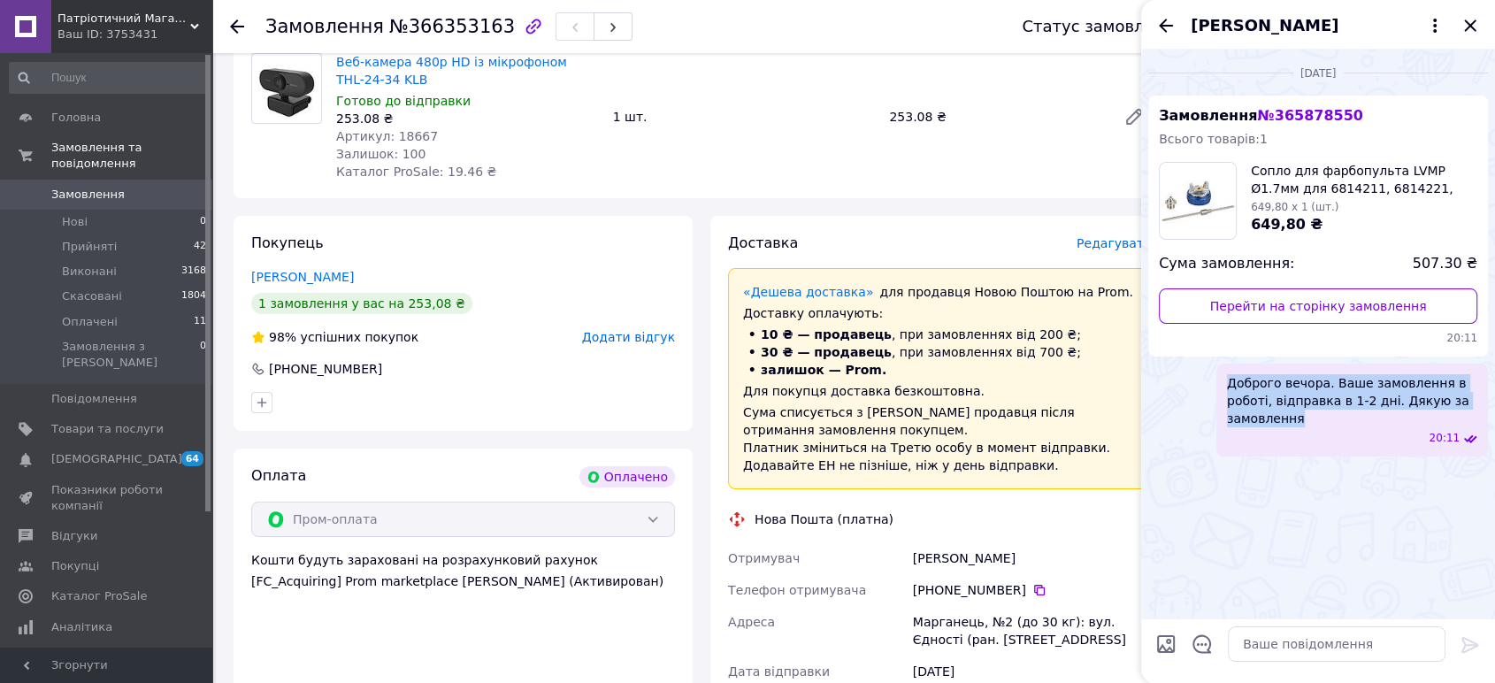
drag, startPoint x: 1327, startPoint y: 428, endPoint x: 1218, endPoint y: 386, distance: 117.7
click at [1218, 386] on div "Доброго вечора. Ваше замовлення в роботі, відправка в 1-2 дні. Дякую за замовле…" at bounding box center [1353, 410] width 272 height 93
copy span "Доброго вечора. Ваше замовлення в роботі, відправка в 1-2 дні. Дякую за замовле…"
click at [1465, 23] on icon "Закрити" at bounding box center [1470, 25] width 21 height 21
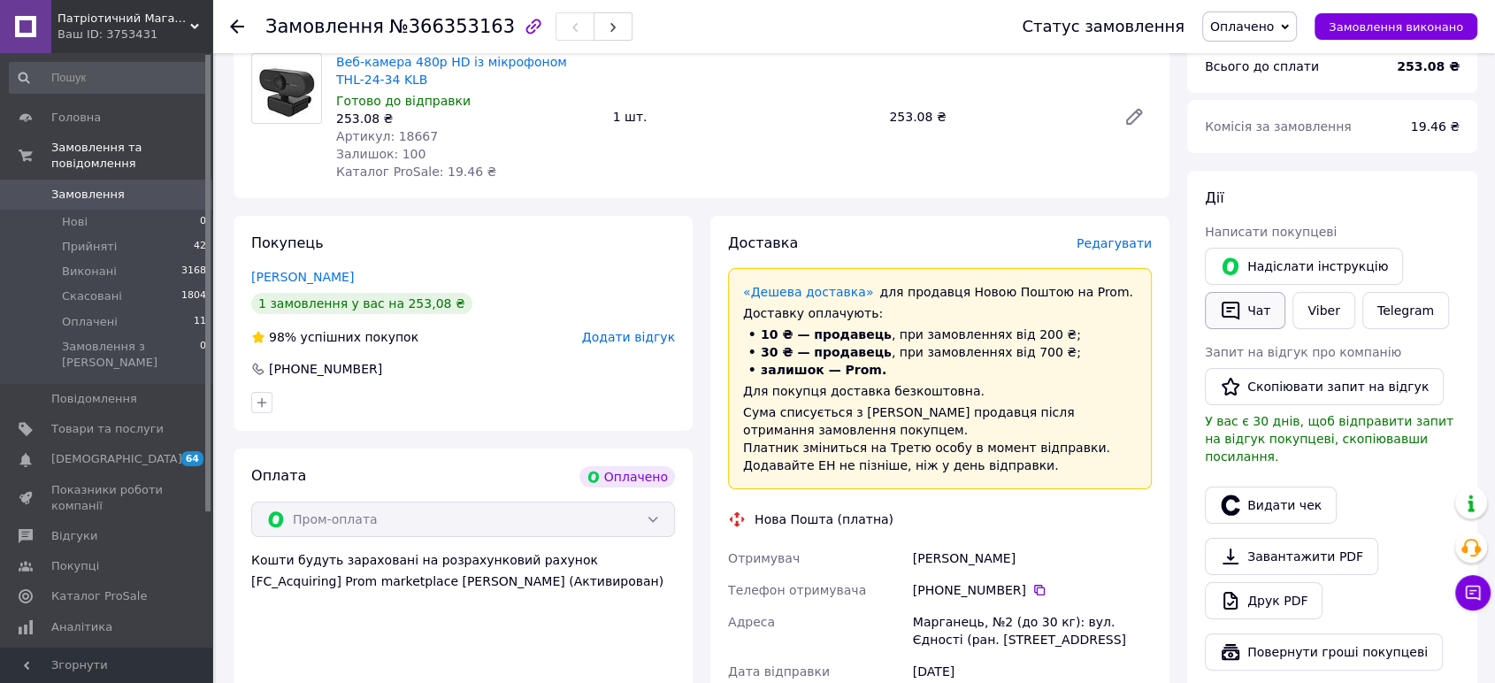
click at [1248, 304] on button "Чат" at bounding box center [1245, 310] width 81 height 37
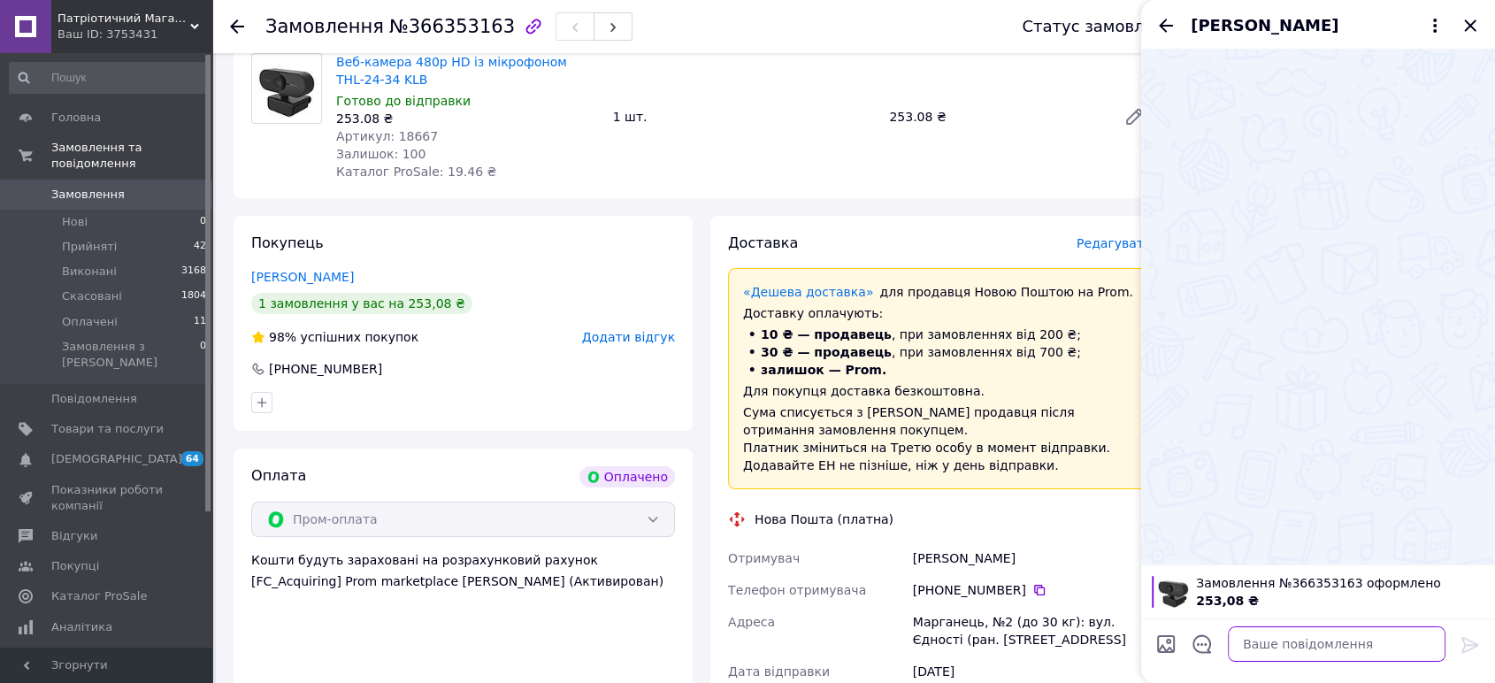
click at [1310, 635] on textarea at bounding box center [1337, 643] width 218 height 35
paste textarea "Доброго вечора. Ваше замовлення в роботі, відправка в 1-2 дні. Дякую за замовле…"
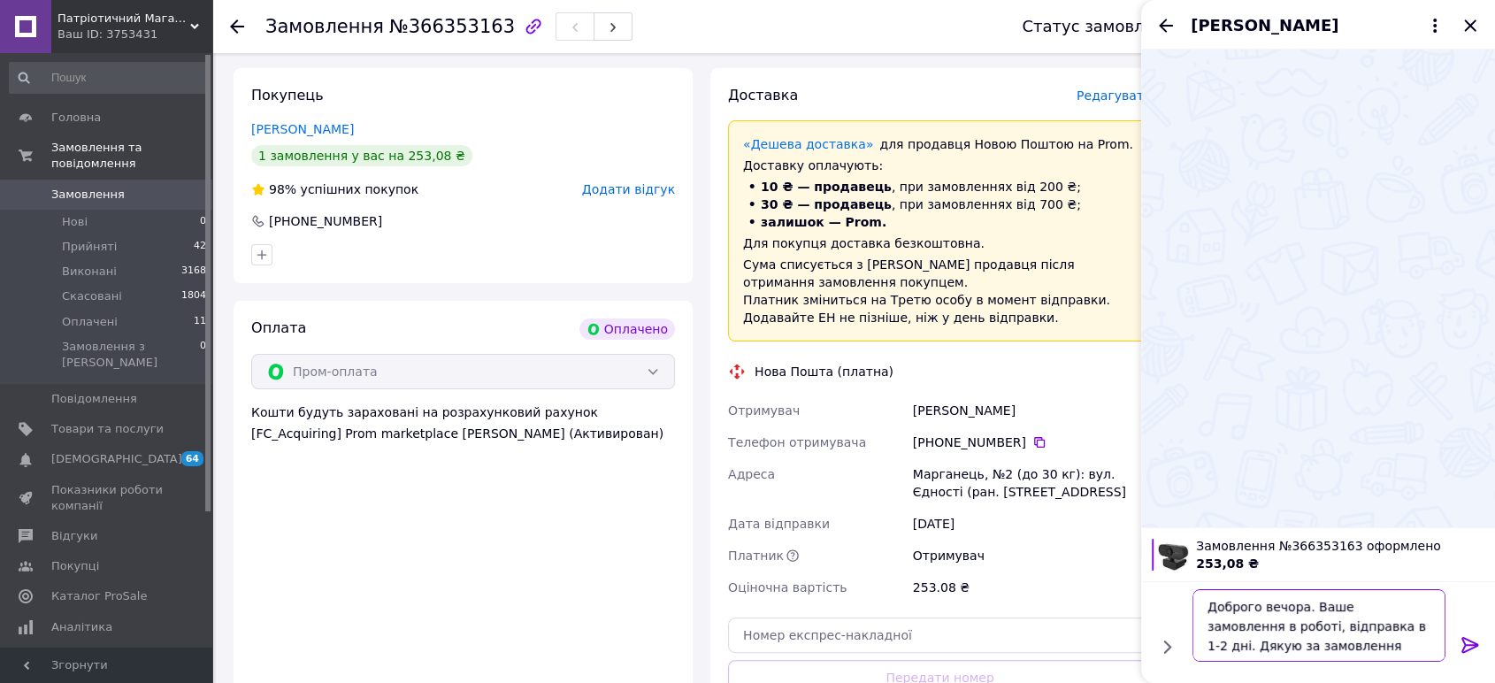
scroll to position [393, 0]
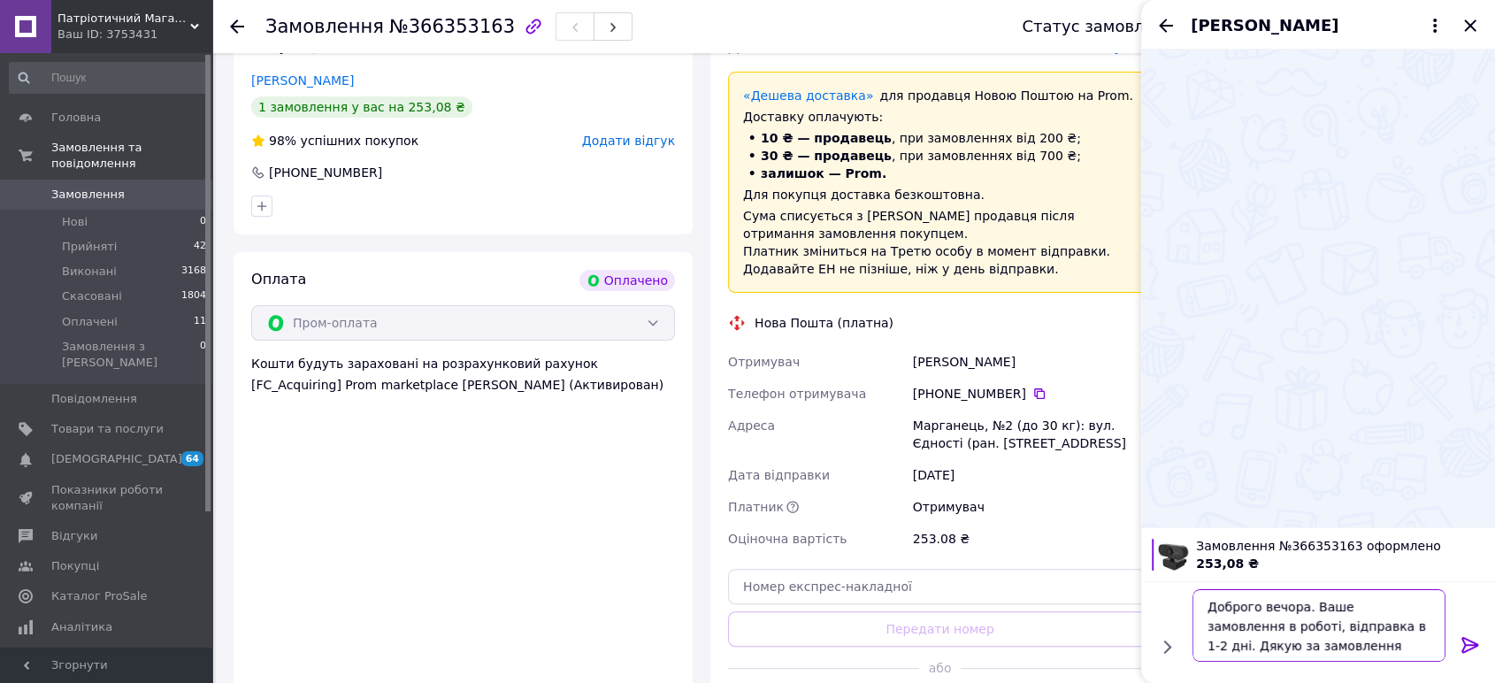
type textarea "Доброго вечора. Ваше замовлення в роботі, відправка в 1-2 дні. Дякую за замовле…"
click at [1465, 642] on icon at bounding box center [1470, 645] width 17 height 16
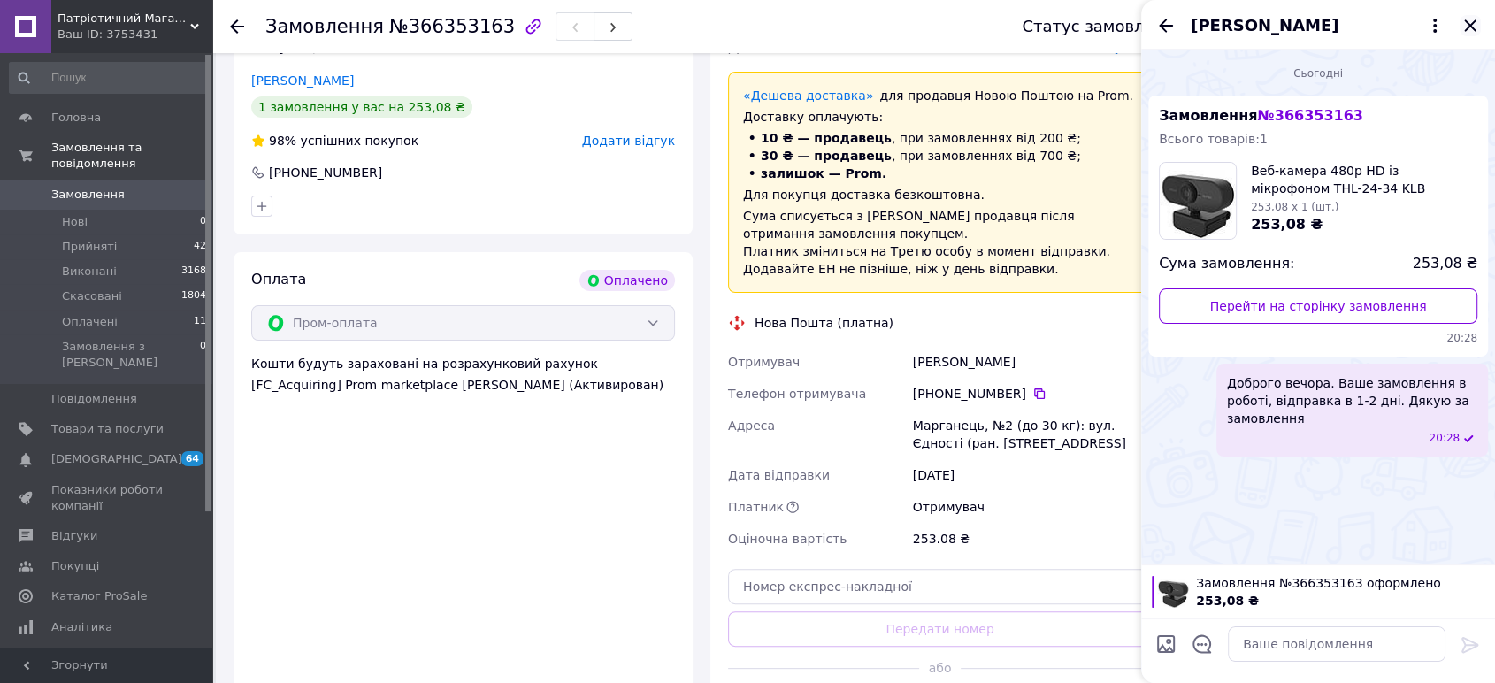
click at [1464, 33] on icon "Закрити" at bounding box center [1470, 25] width 21 height 21
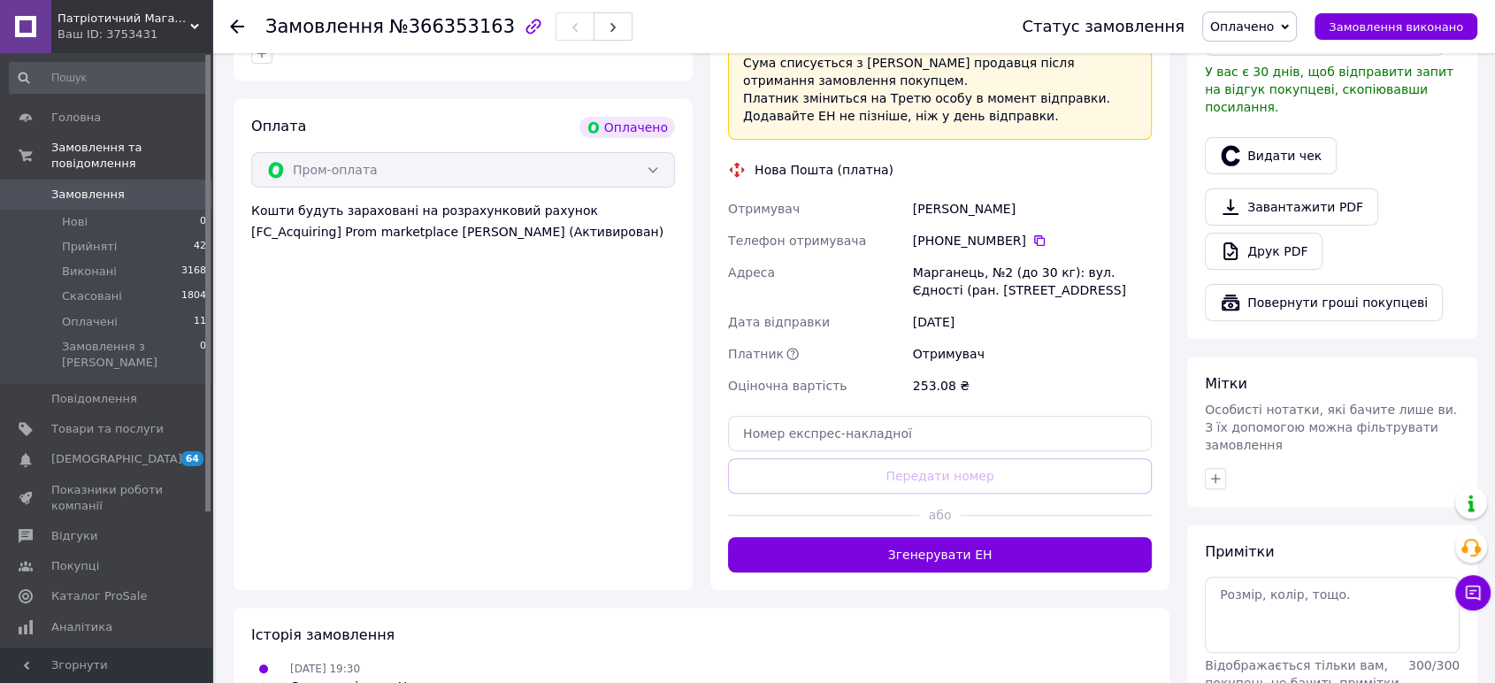
scroll to position [677, 0]
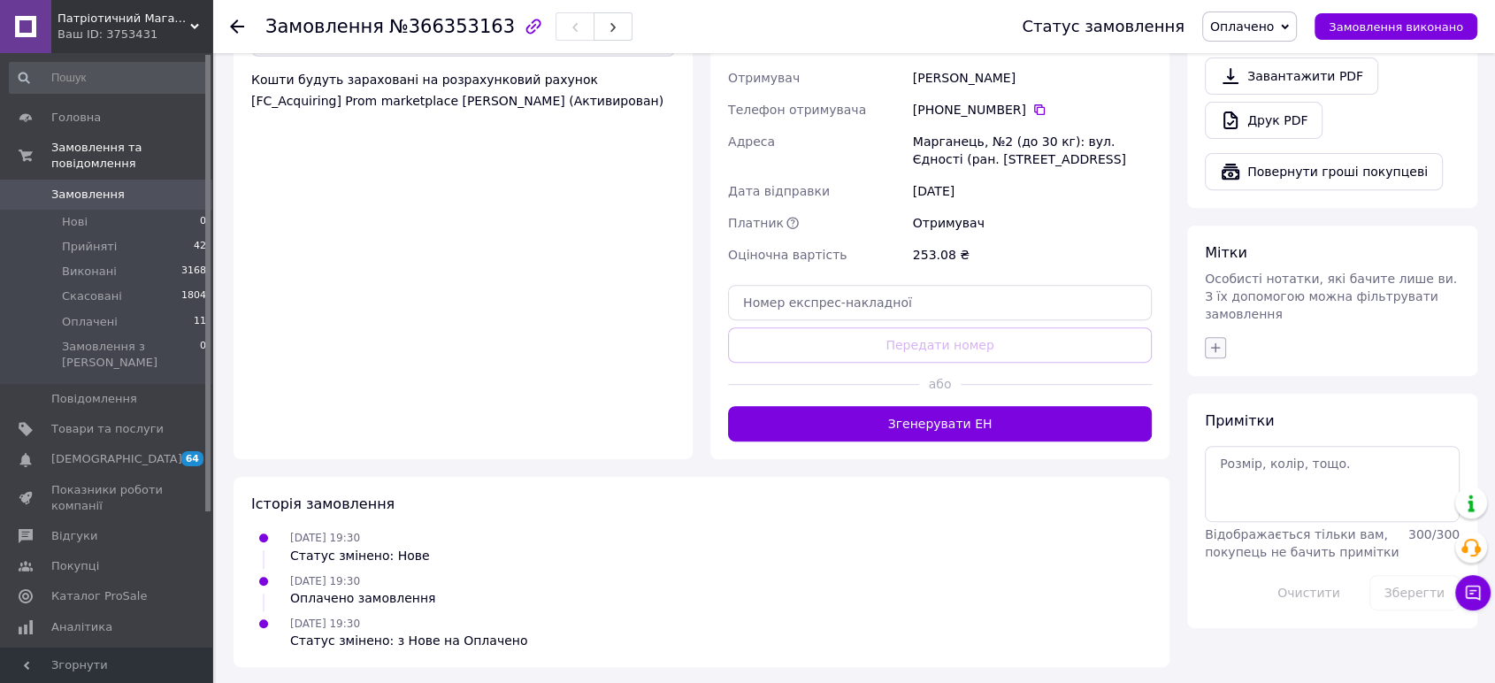
click at [1216, 337] on button "button" at bounding box center [1215, 347] width 21 height 21
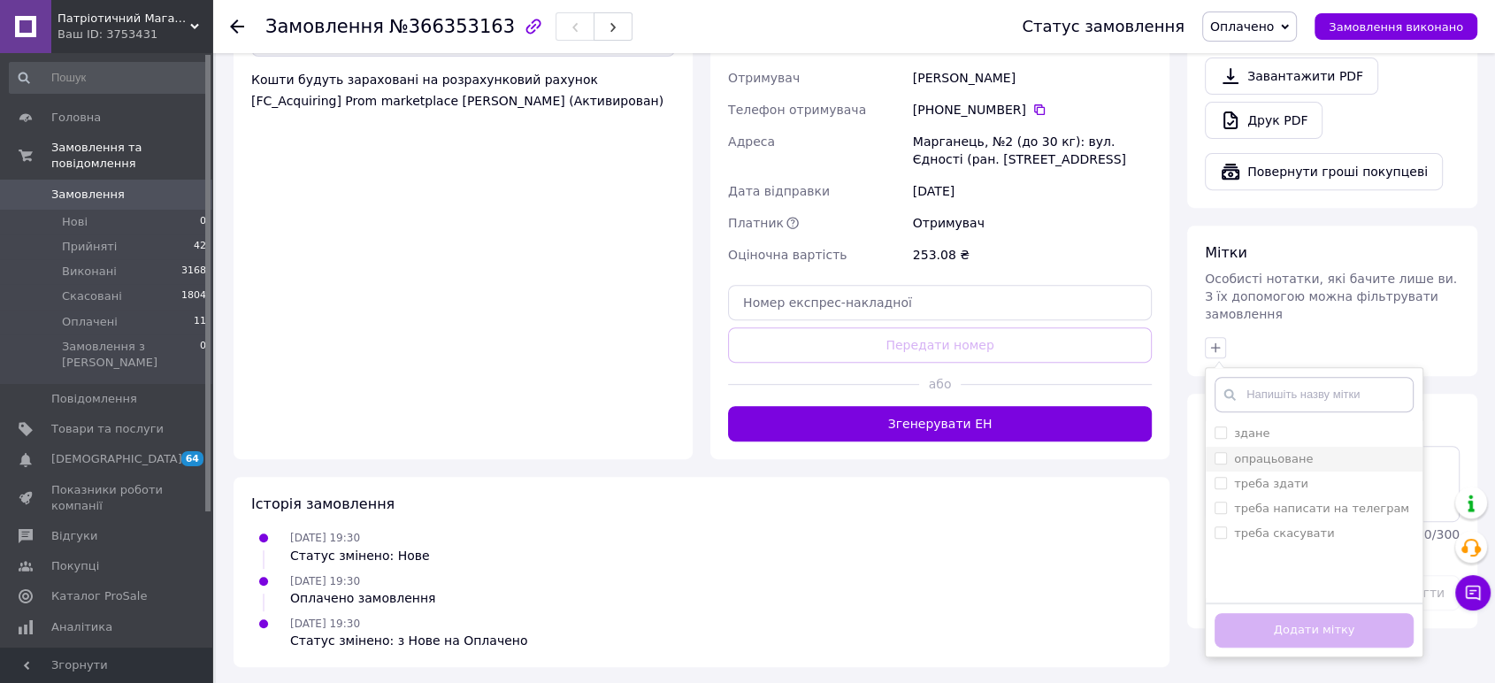
drag, startPoint x: 1219, startPoint y: 386, endPoint x: 1230, endPoint y: 411, distance: 27.0
click at [1218, 421] on li "здане" at bounding box center [1314, 433] width 217 height 25
checkbox input "true"
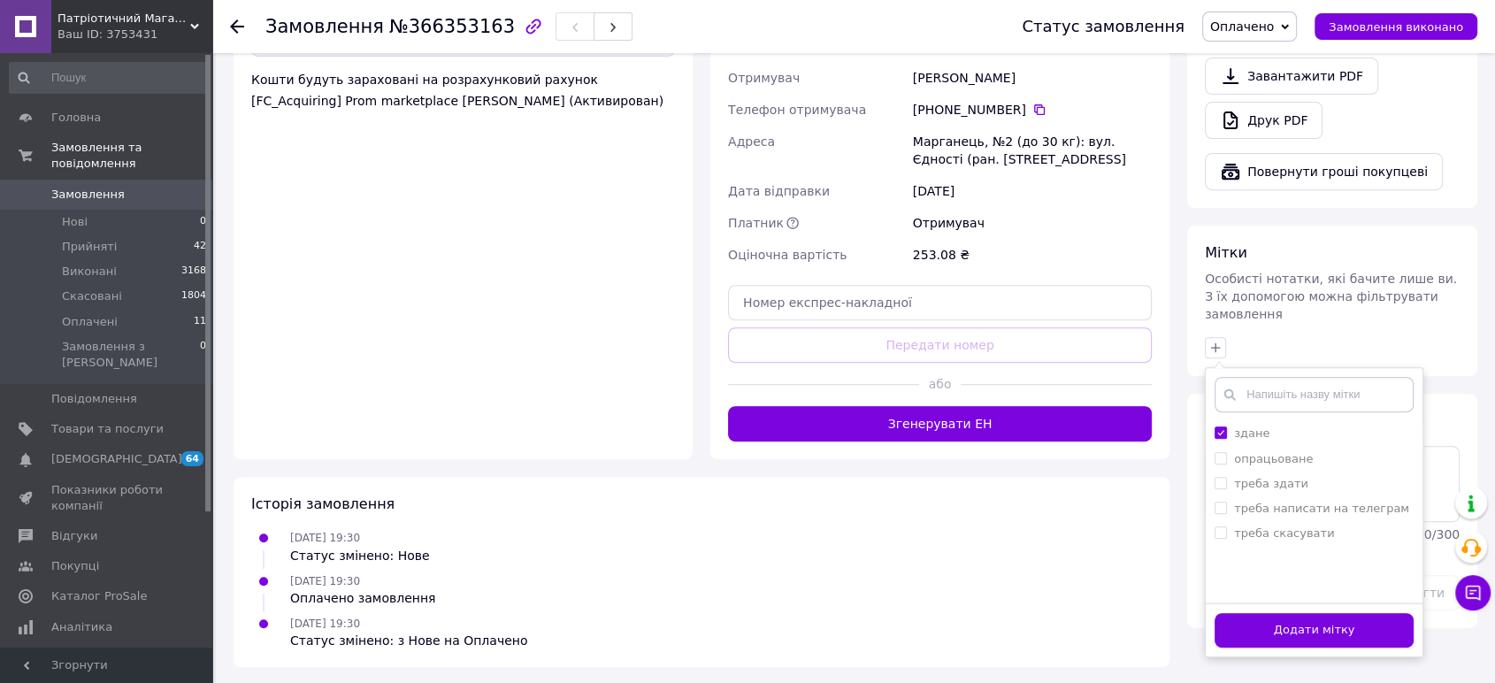
click at [1293, 613] on button "Додати мітку" at bounding box center [1314, 630] width 199 height 35
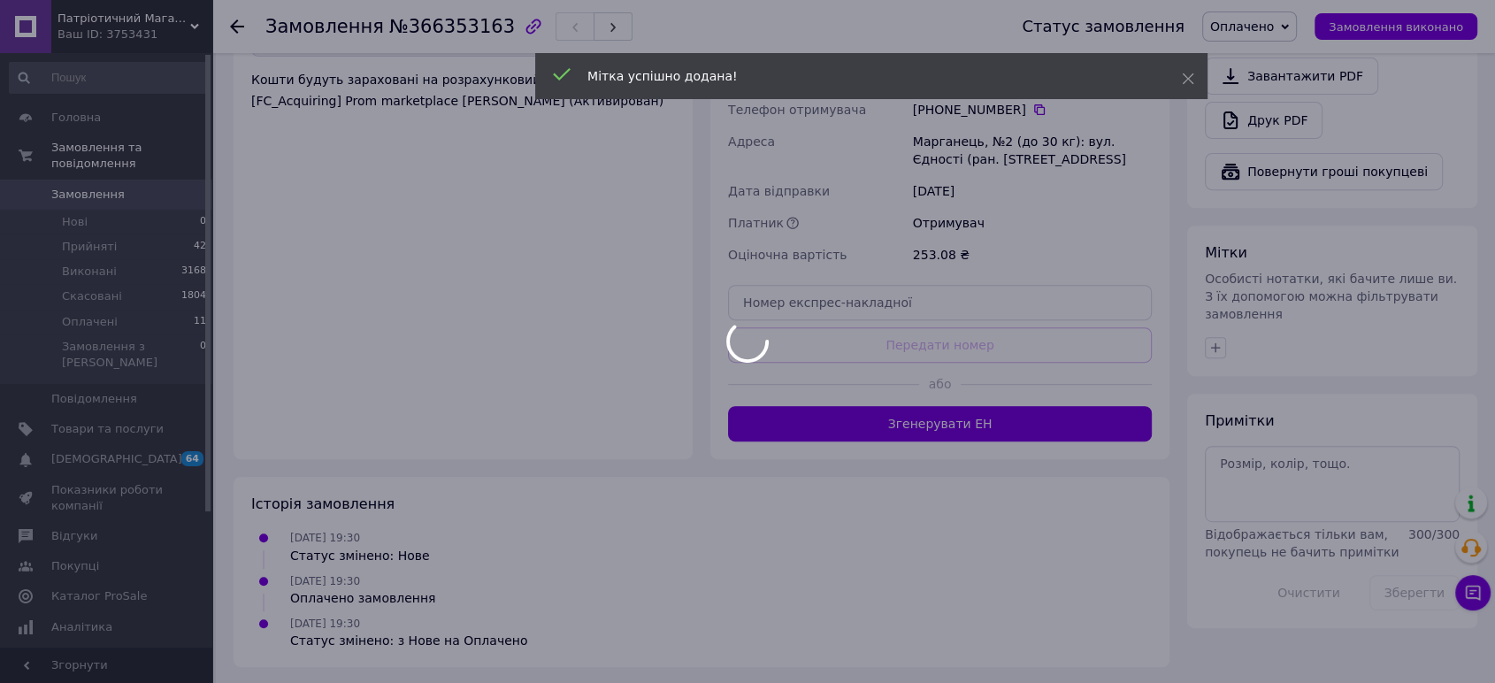
click at [111, 180] on div at bounding box center [747, 341] width 1495 height 683
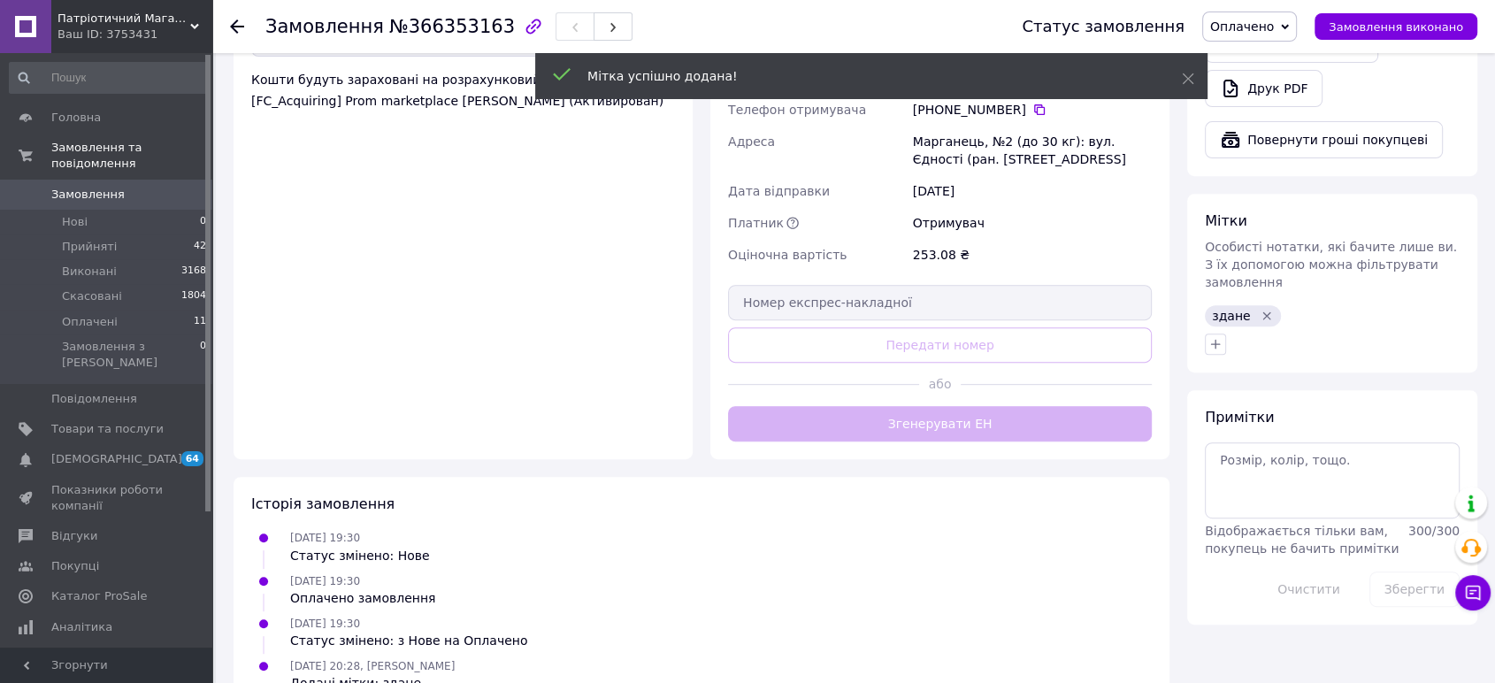
click at [108, 187] on span "Замовлення" at bounding box center [87, 195] width 73 height 16
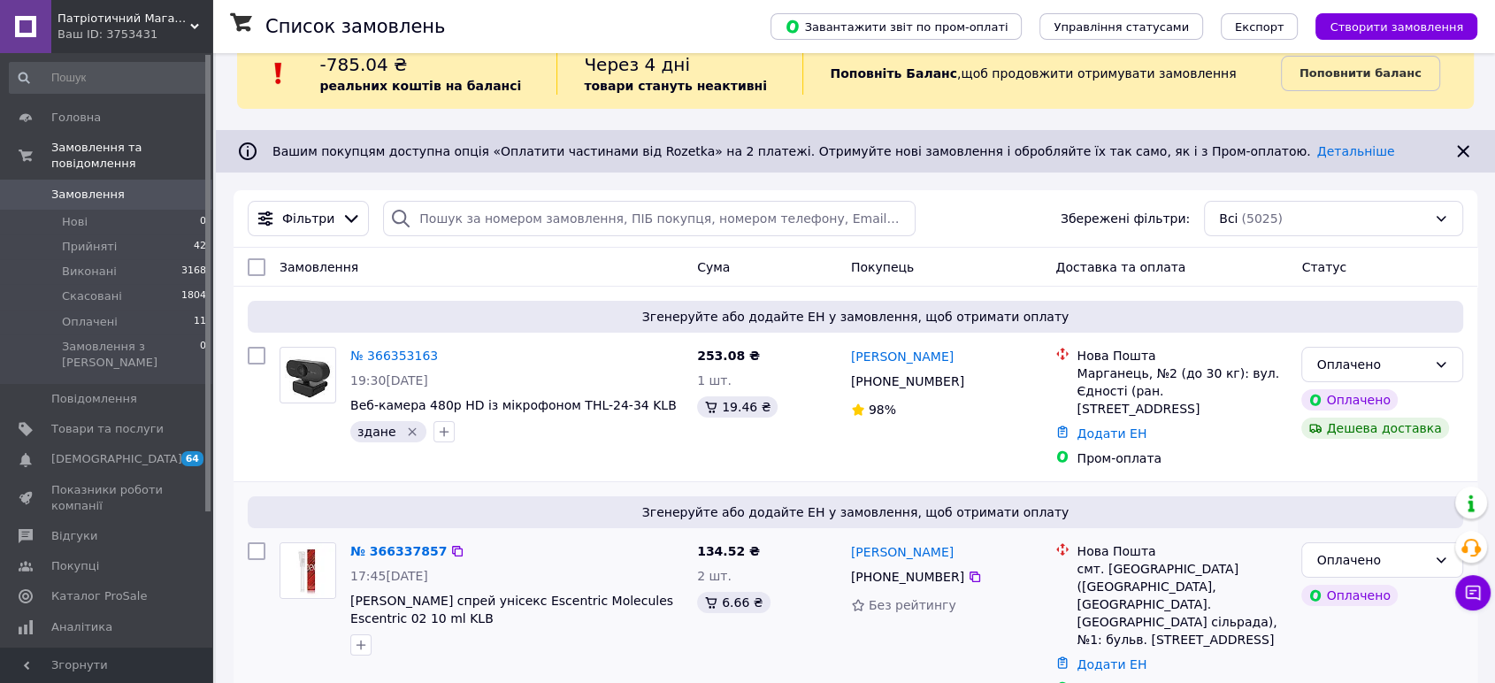
scroll to position [98, 0]
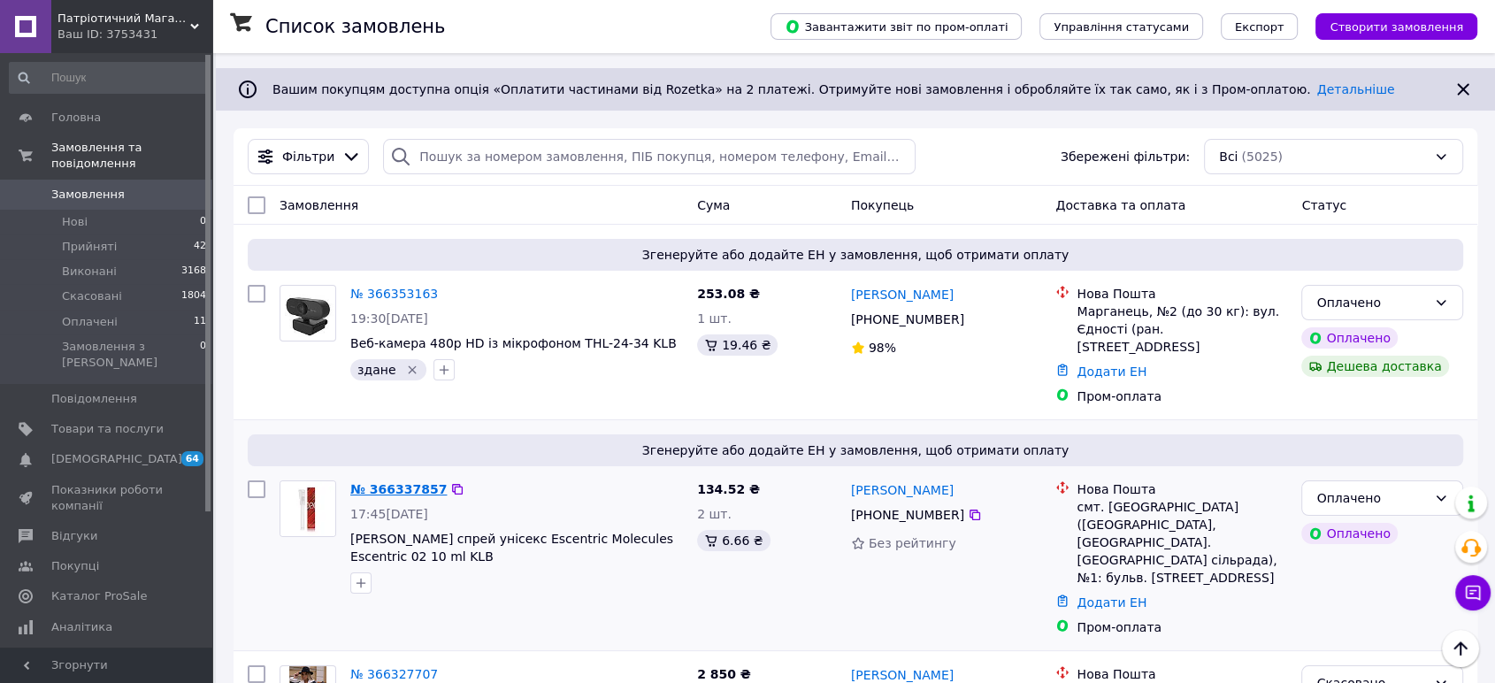
click at [388, 482] on link "№ 366337857" at bounding box center [398, 489] width 96 height 14
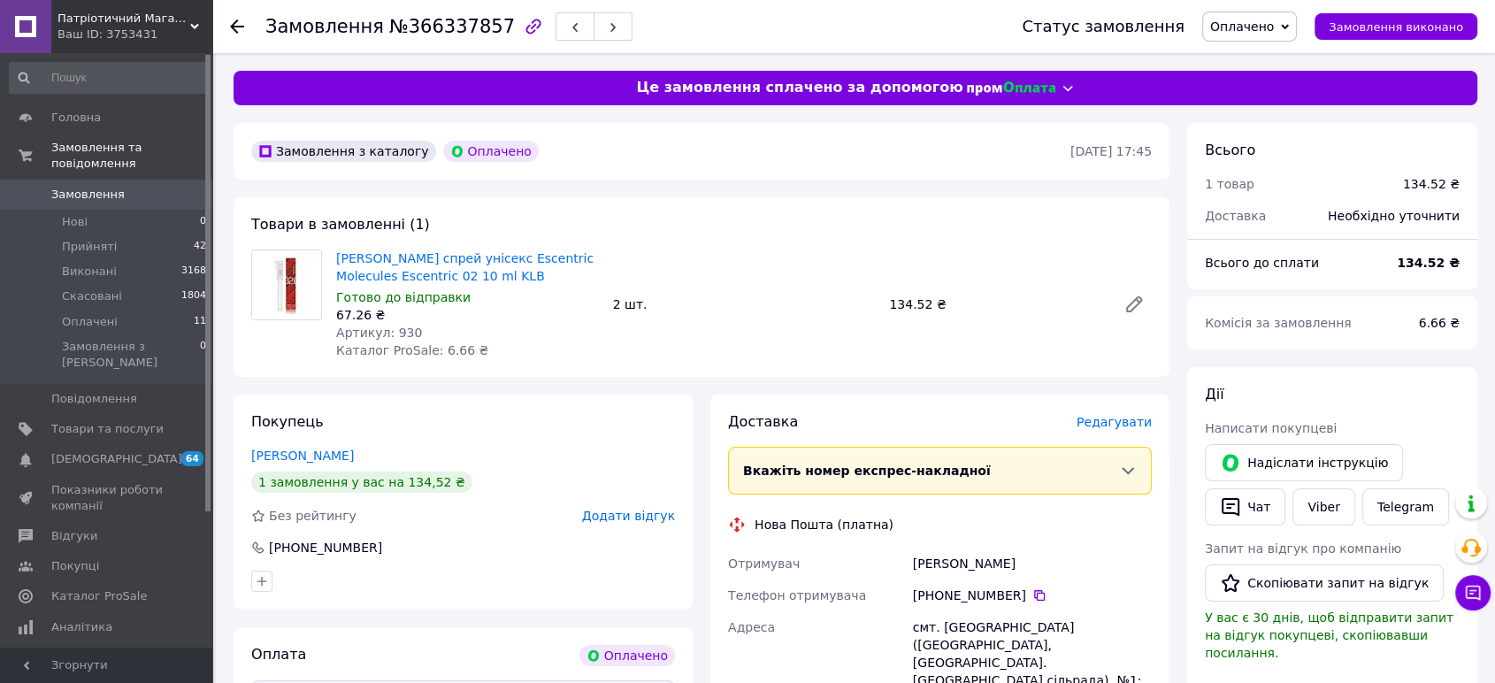
click at [400, 331] on span "Артикул: 930" at bounding box center [379, 333] width 86 height 14
copy span "930"
drag, startPoint x: 483, startPoint y: 273, endPoint x: 472, endPoint y: 251, distance: 24.9
click at [472, 251] on span "[PERSON_NAME] спрей унісекс Escentric Molecules Escentric 02 10 ml KLB" at bounding box center [467, 267] width 263 height 35
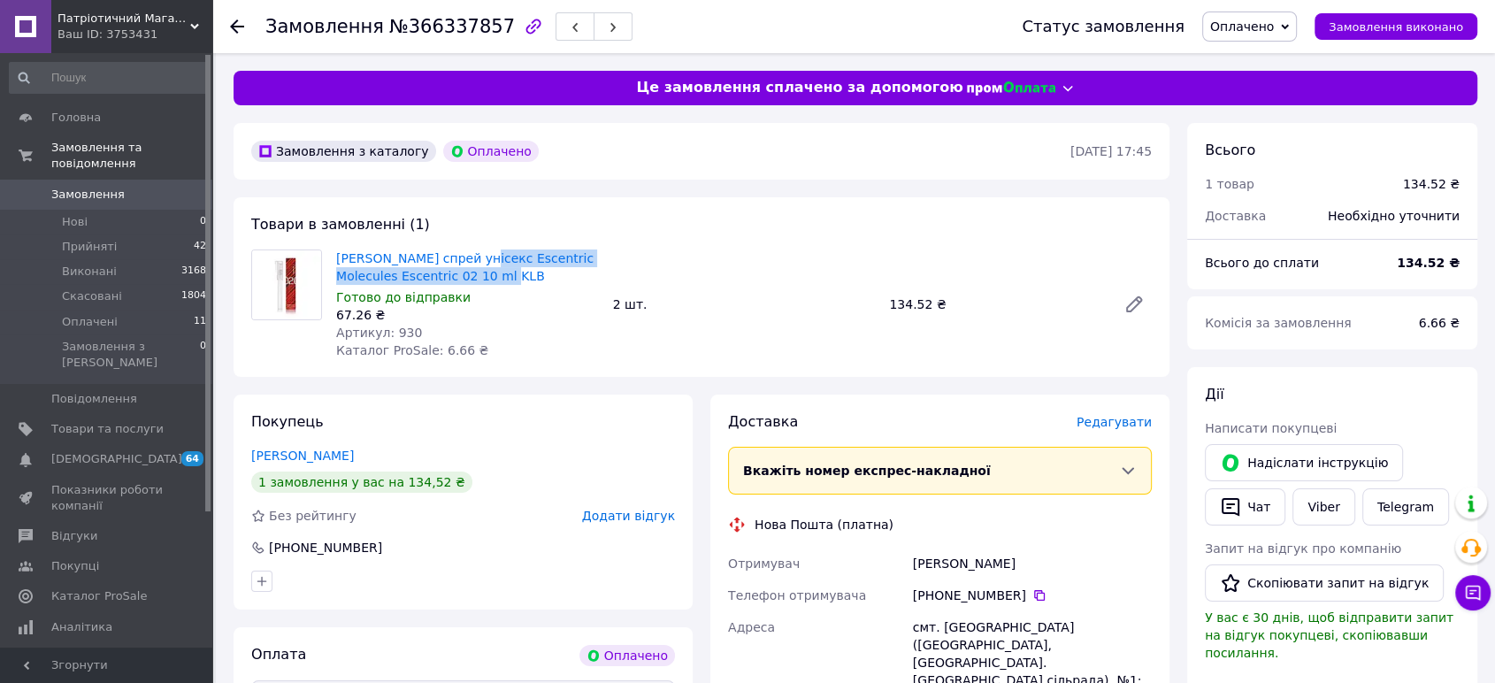
copy link "Escentric Molecules Escentric 02 10 ml KLB"
drag, startPoint x: 1044, startPoint y: 564, endPoint x: 906, endPoint y: 557, distance: 138.2
click at [906, 557] on div "Отримувач [PERSON_NAME] Телефон отримувача [PHONE_NUMBER]   [GEOGRAPHIC_DATA] с…" at bounding box center [940, 679] width 431 height 262
copy div "Отримувач [PERSON_NAME]"
drag, startPoint x: 1010, startPoint y: 590, endPoint x: 991, endPoint y: 588, distance: 18.8
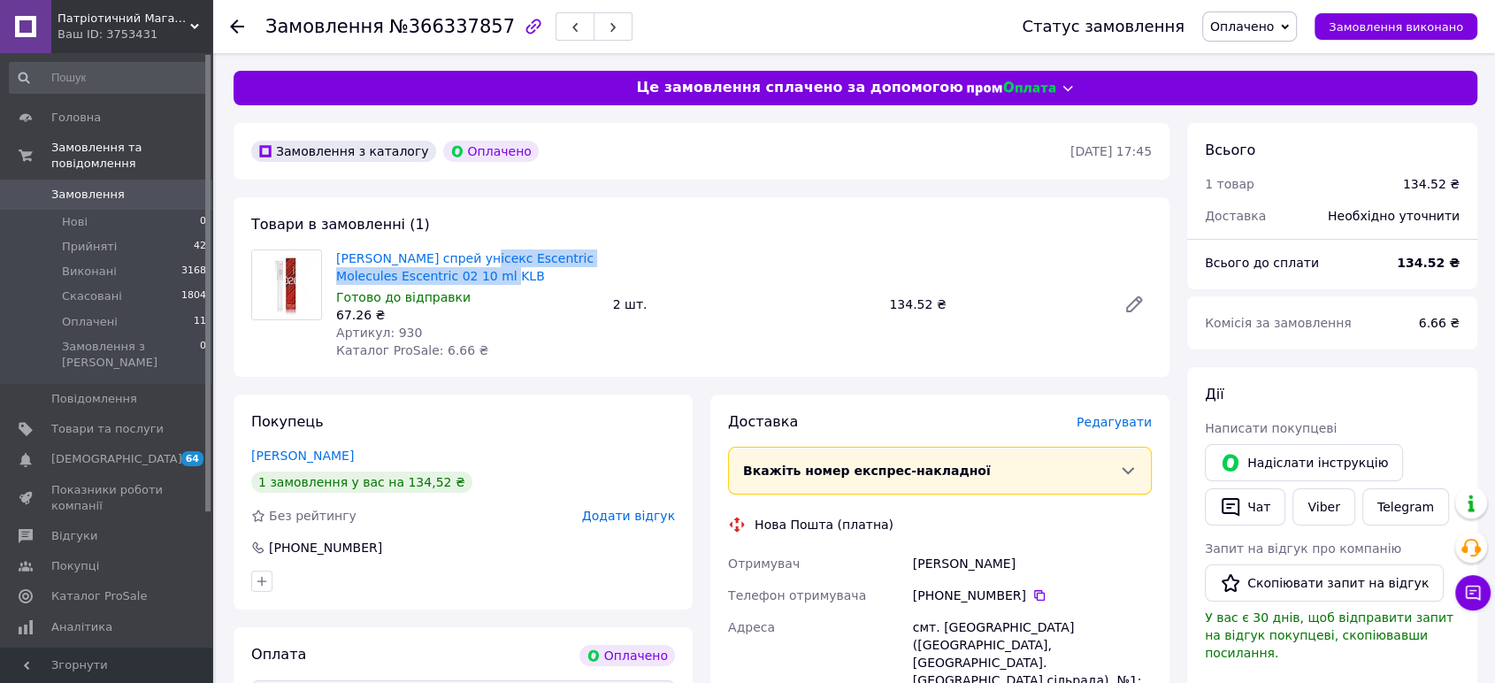
click at [991, 587] on div "[PHONE_NUMBER]" at bounding box center [1032, 596] width 239 height 18
drag, startPoint x: 1013, startPoint y: 595, endPoint x: 948, endPoint y: 583, distance: 66.6
click at [948, 583] on div "[PHONE_NUMBER]" at bounding box center [1033, 596] width 246 height 32
copy div "96 114 90 56"
click at [972, 621] on div "смт. [GEOGRAPHIC_DATA] ([GEOGRAPHIC_DATA], [GEOGRAPHIC_DATA]. [GEOGRAPHIC_DATA]…" at bounding box center [1033, 662] width 246 height 103
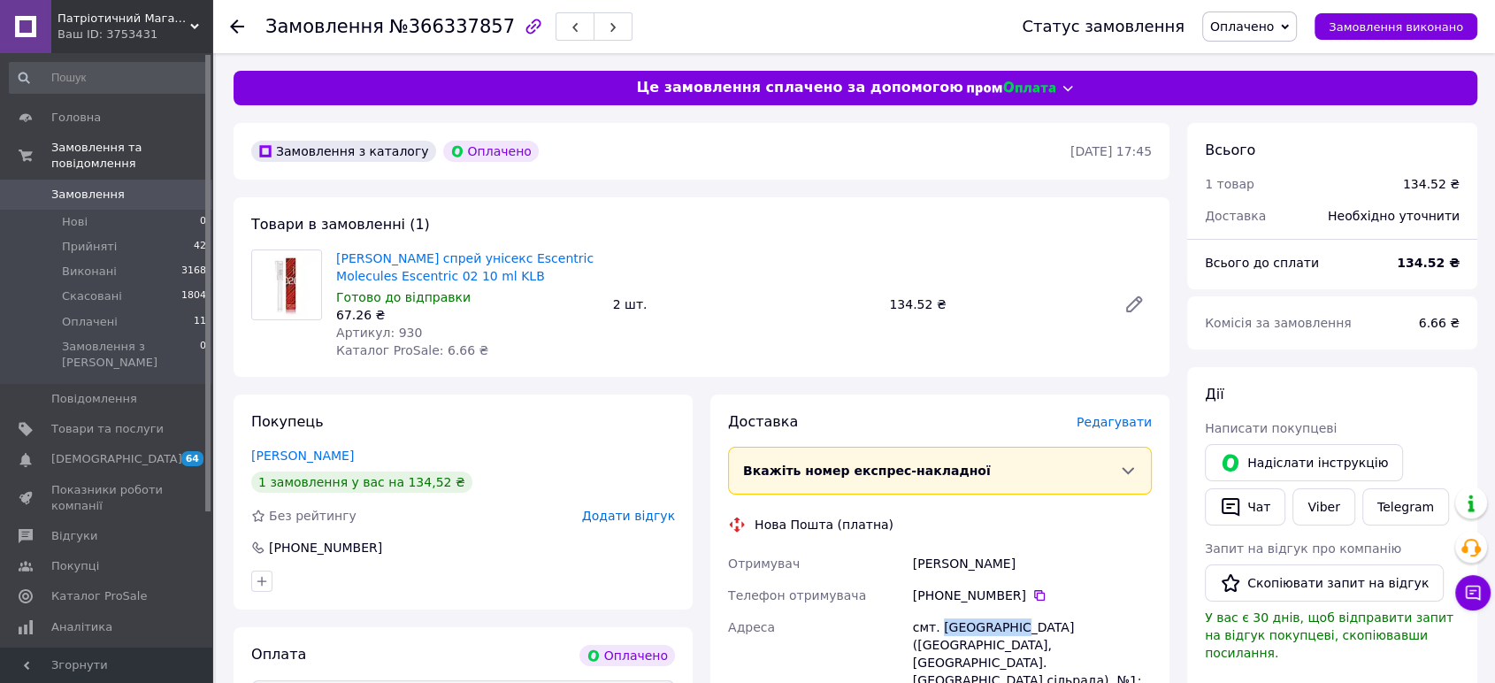
click at [972, 621] on div "смт. [GEOGRAPHIC_DATA] ([GEOGRAPHIC_DATA], [GEOGRAPHIC_DATA]. [GEOGRAPHIC_DATA]…" at bounding box center [1033, 662] width 246 height 103
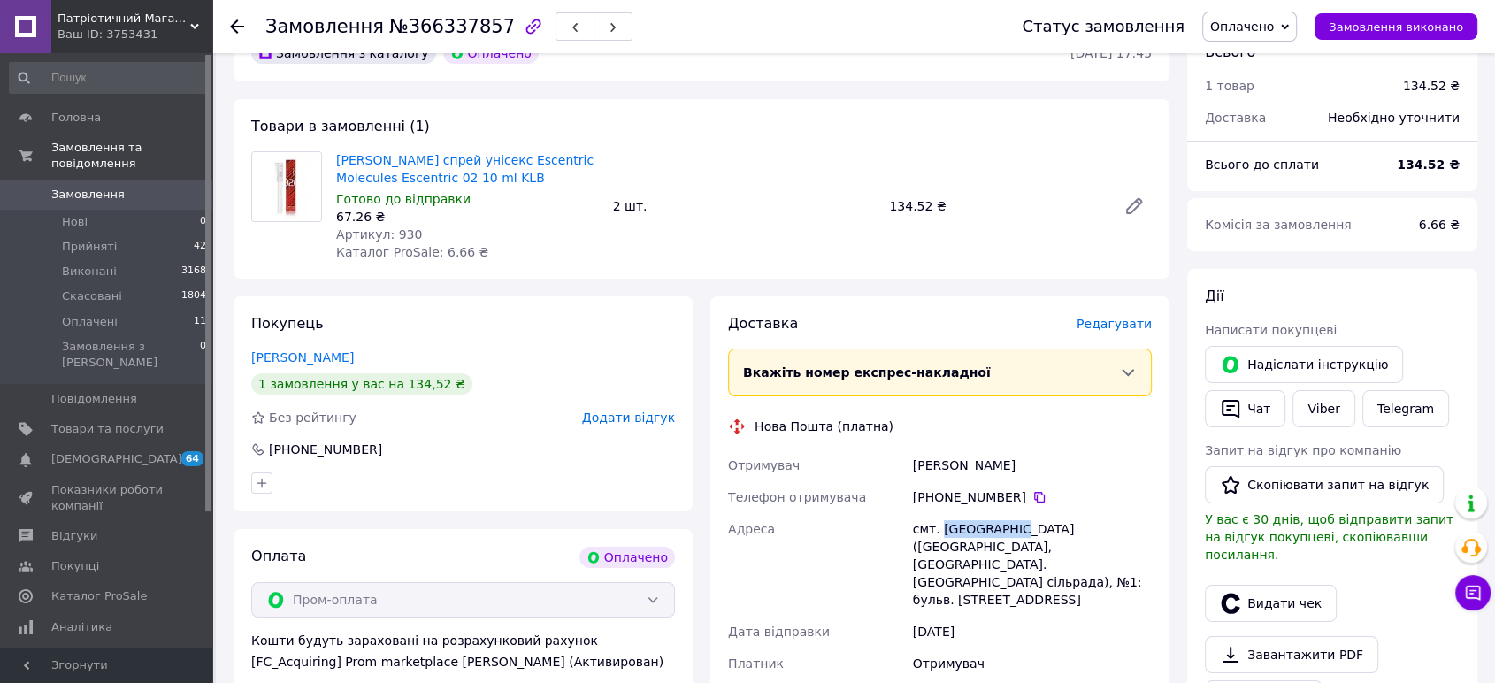
copy div "Миколаївка"
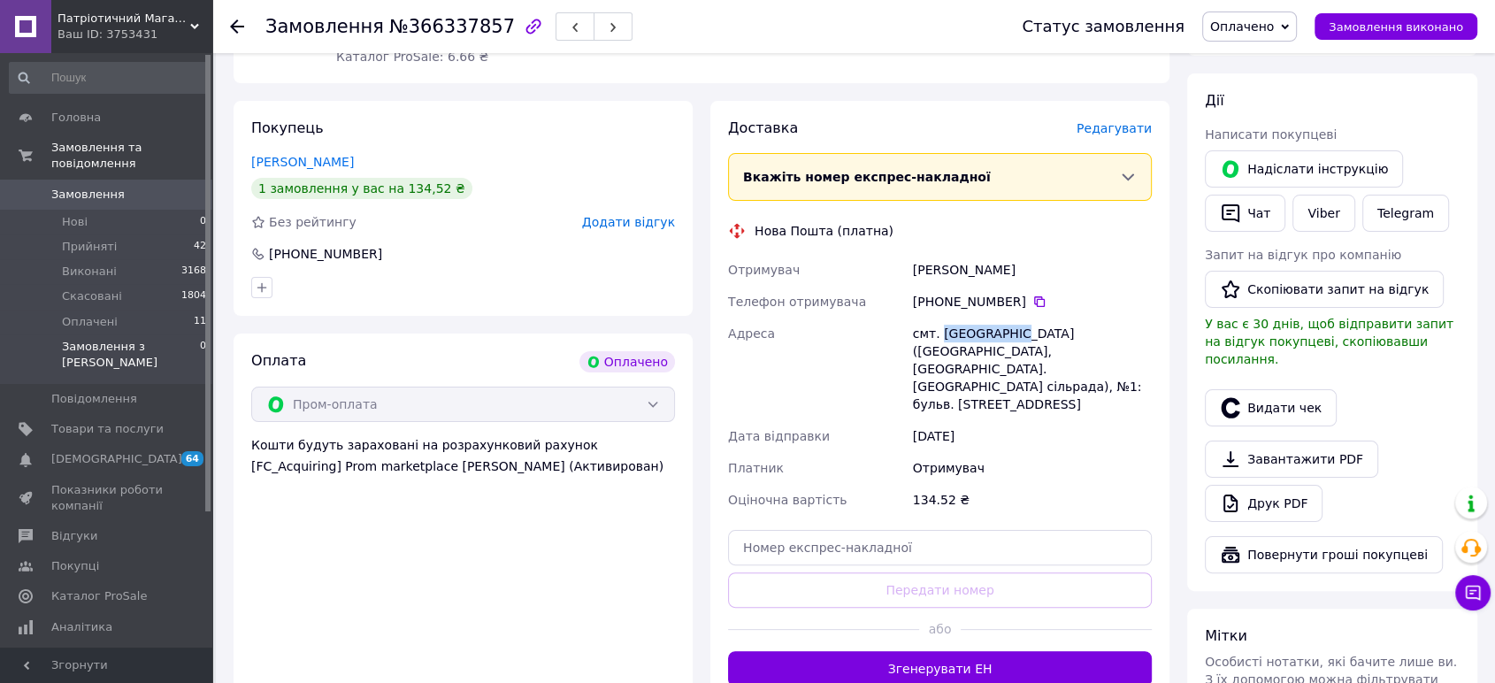
scroll to position [295, 0]
click at [1241, 195] on button "Чат" at bounding box center [1245, 212] width 81 height 37
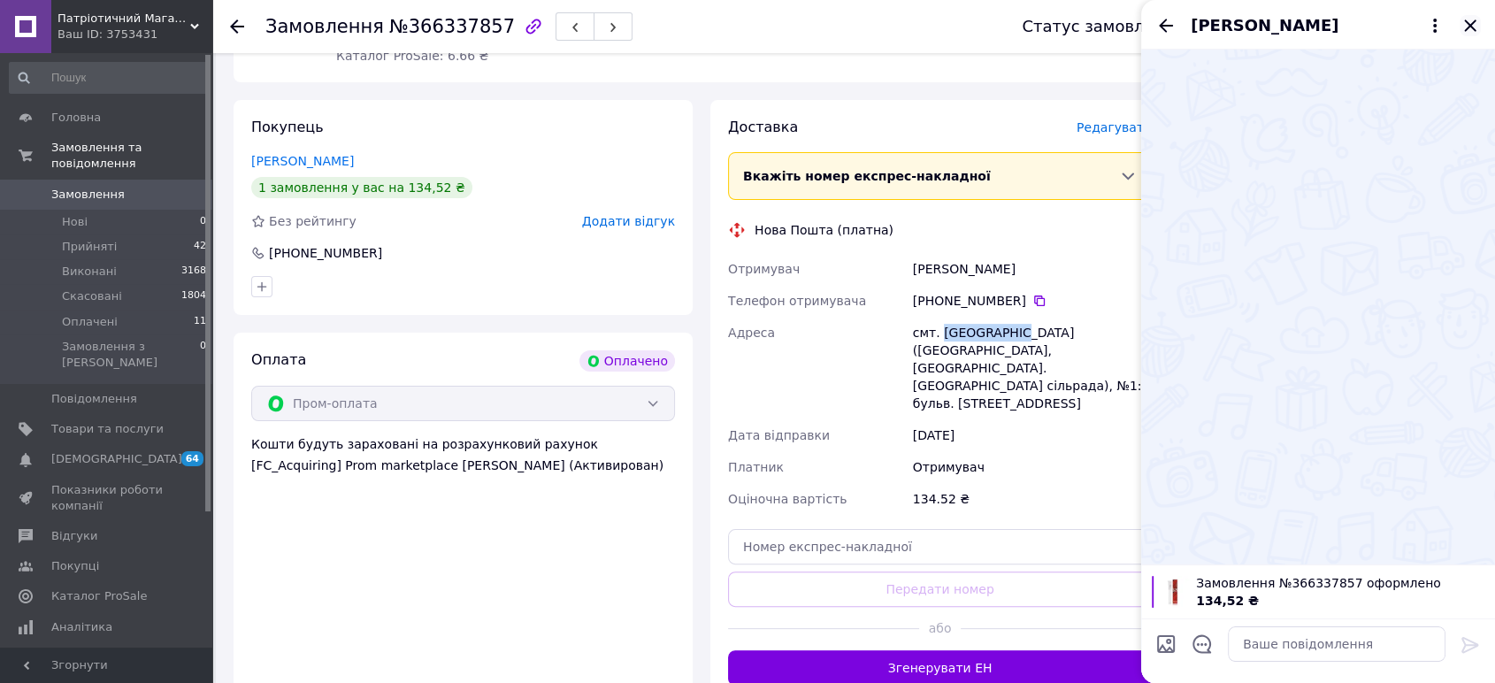
click at [1470, 27] on icon "Закрити" at bounding box center [1470, 25] width 21 height 21
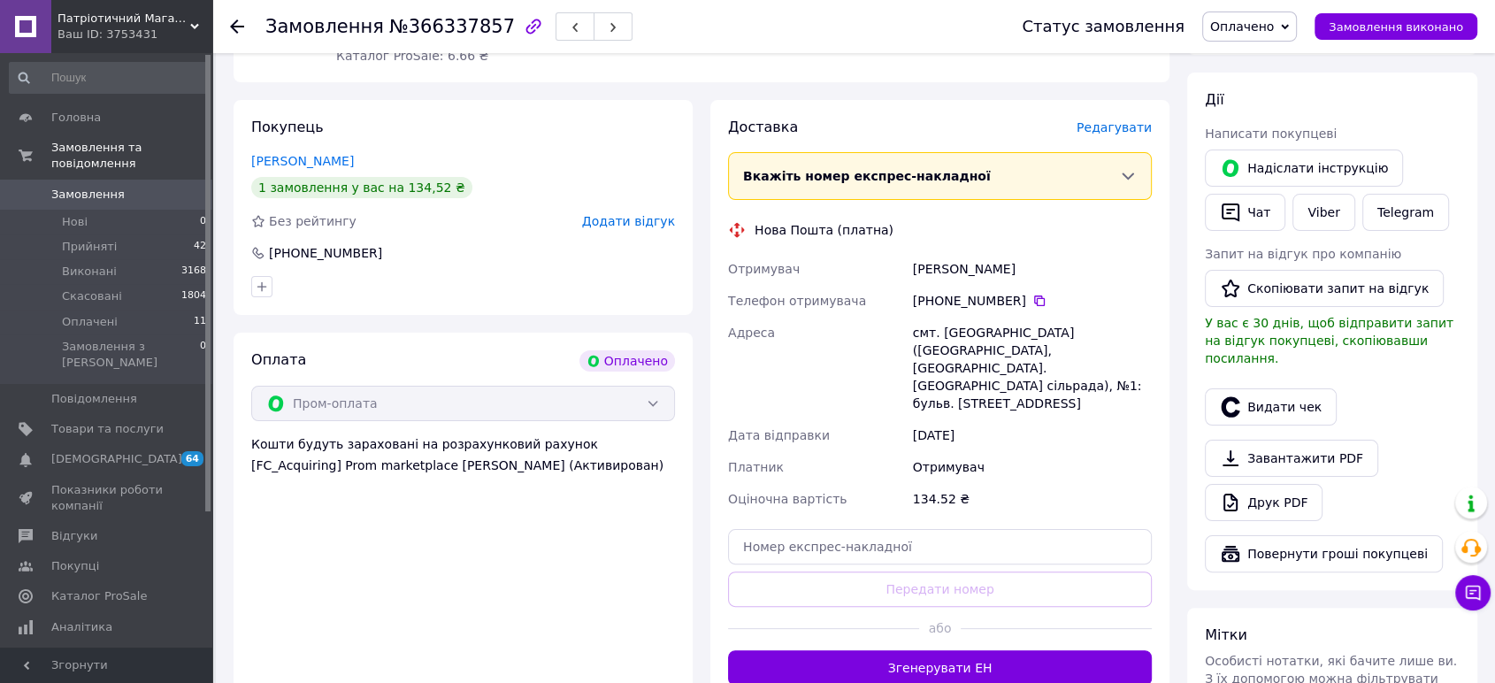
click at [1454, 577] on div "Всього 1 товар 134.52 ₴ Доставка Необхідно уточнити Всього до сплати 134.52 ₴ К…" at bounding box center [1332, 419] width 290 height 1183
click at [1464, 588] on icon at bounding box center [1473, 593] width 18 height 18
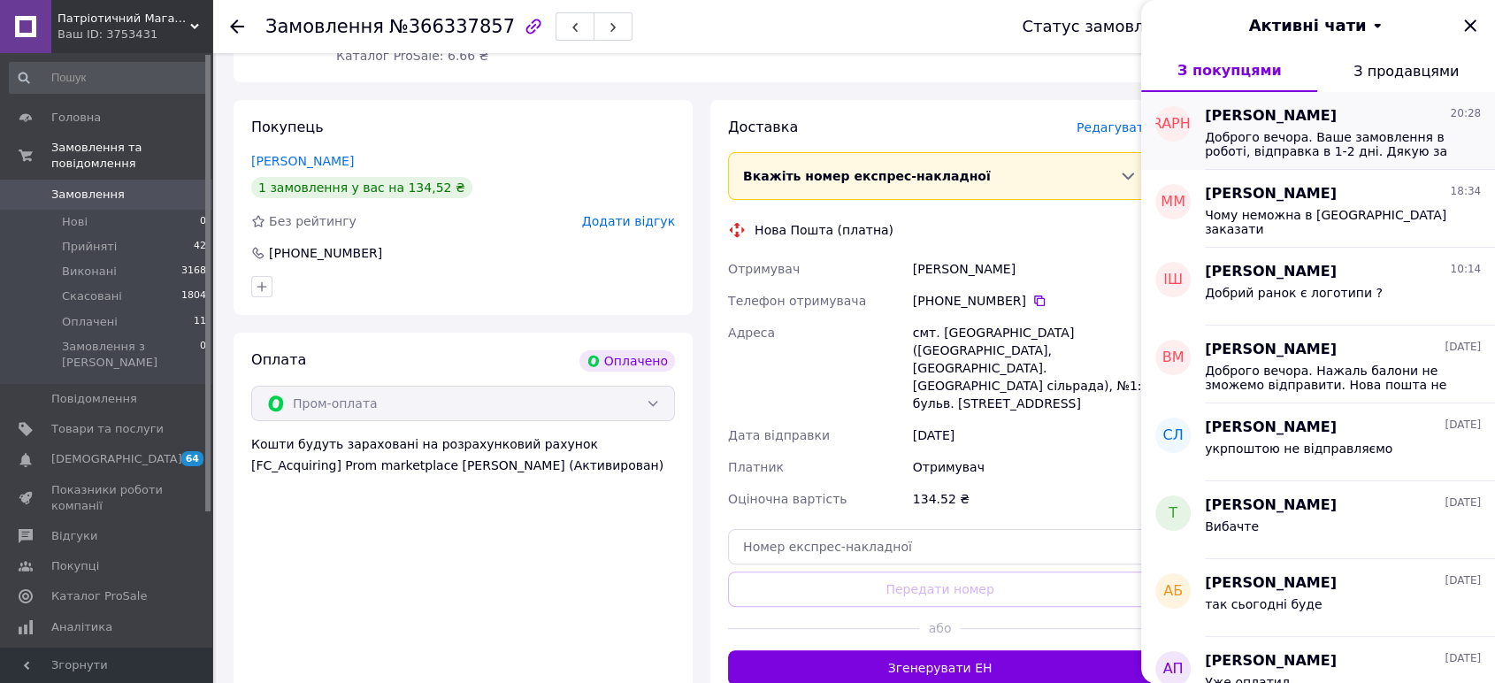
click at [1250, 144] on span "Доброго вечора. Ваше замовлення в роботі, відправка в 1-2 дні. Дякую за замовле…" at bounding box center [1330, 144] width 251 height 28
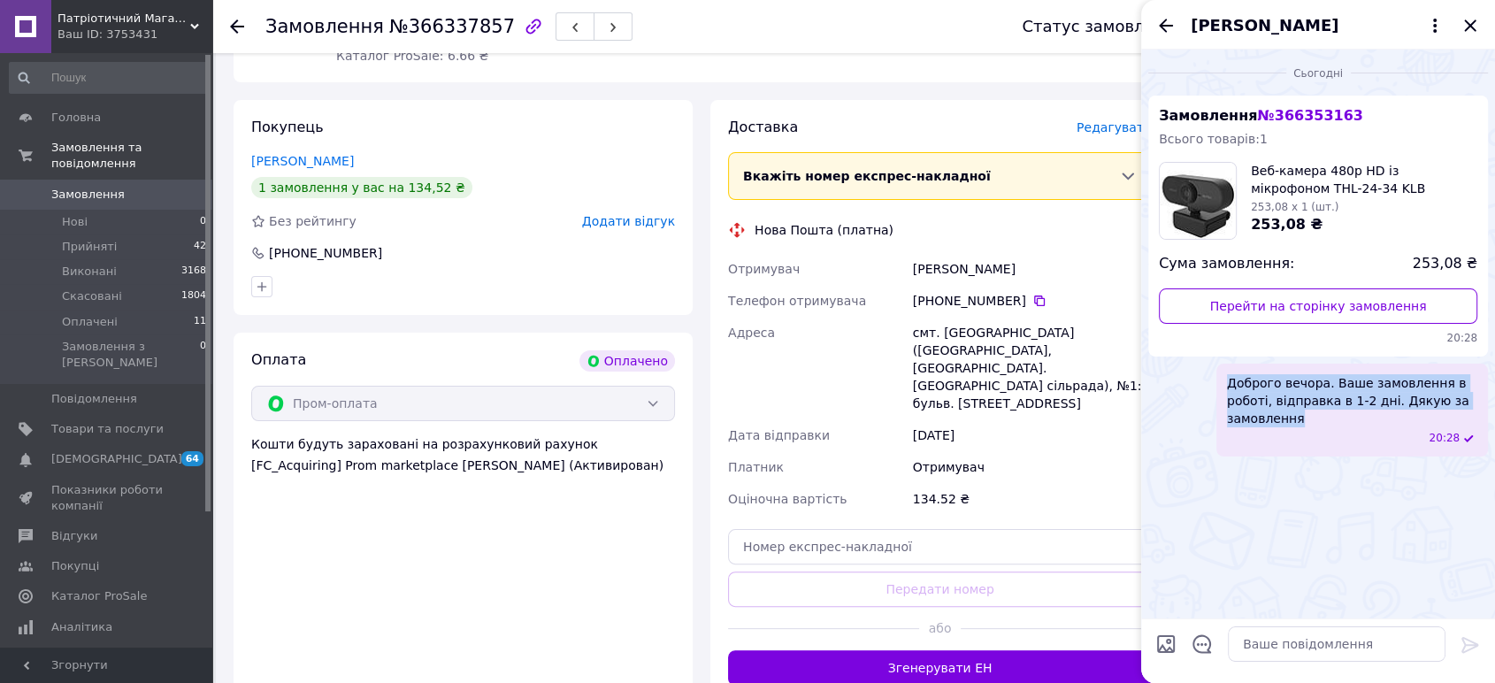
drag, startPoint x: 1229, startPoint y: 385, endPoint x: 1328, endPoint y: 423, distance: 106.2
click at [1328, 423] on span "Доброго вечора. Ваше замовлення в роботі, відправка в 1-2 дні. Дякую за замовле…" at bounding box center [1352, 400] width 250 height 53
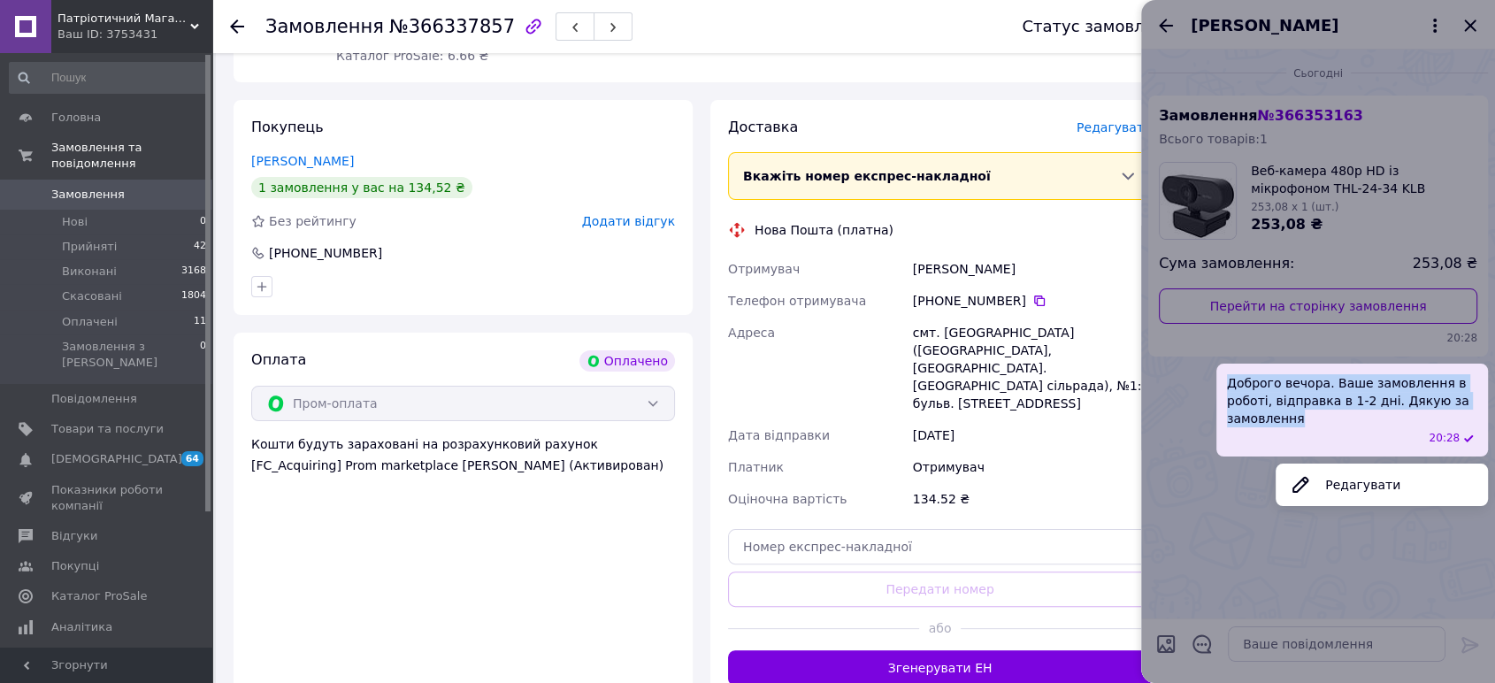
copy span "Доброго вечора. Ваше замовлення в роботі, відправка в 1-2 дні. Дякую за замовле…"
click at [1465, 22] on div at bounding box center [1318, 341] width 354 height 683
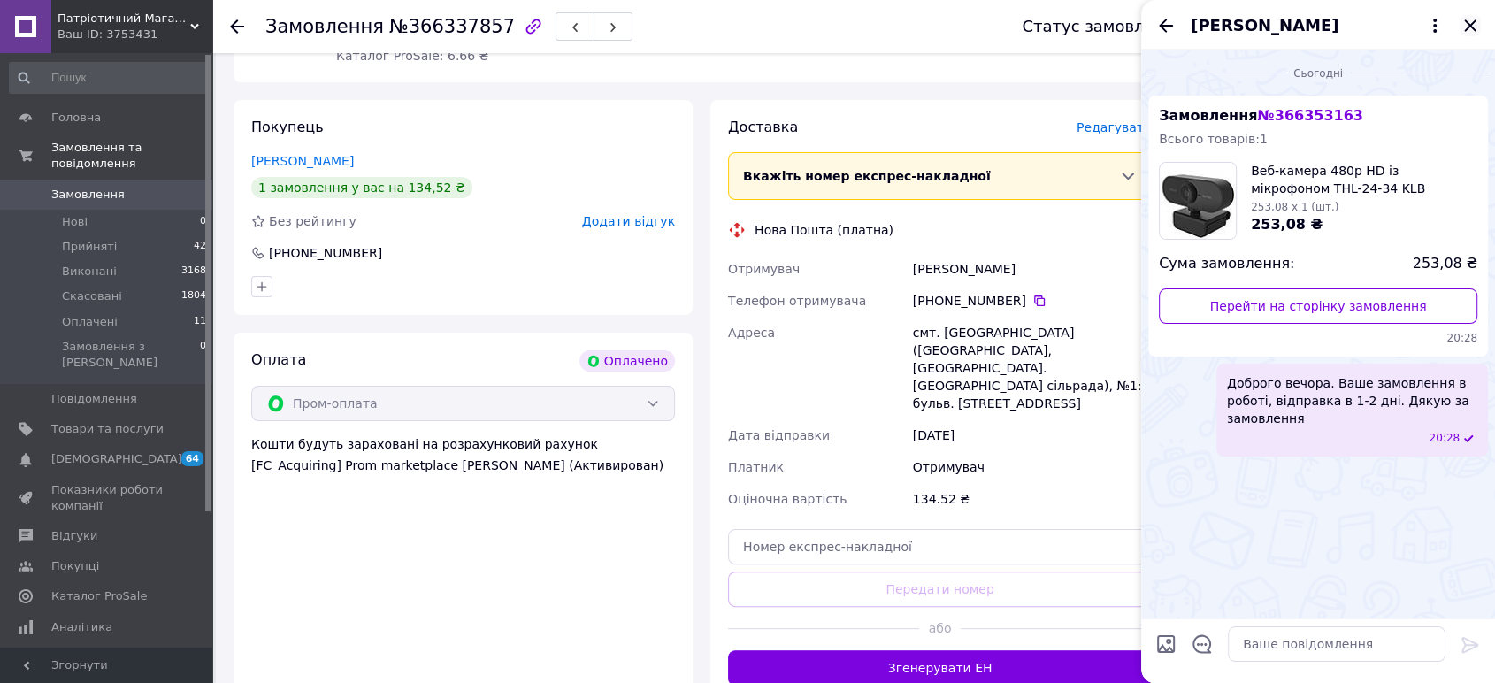
click at [1465, 23] on icon "Закрити" at bounding box center [1470, 25] width 21 height 21
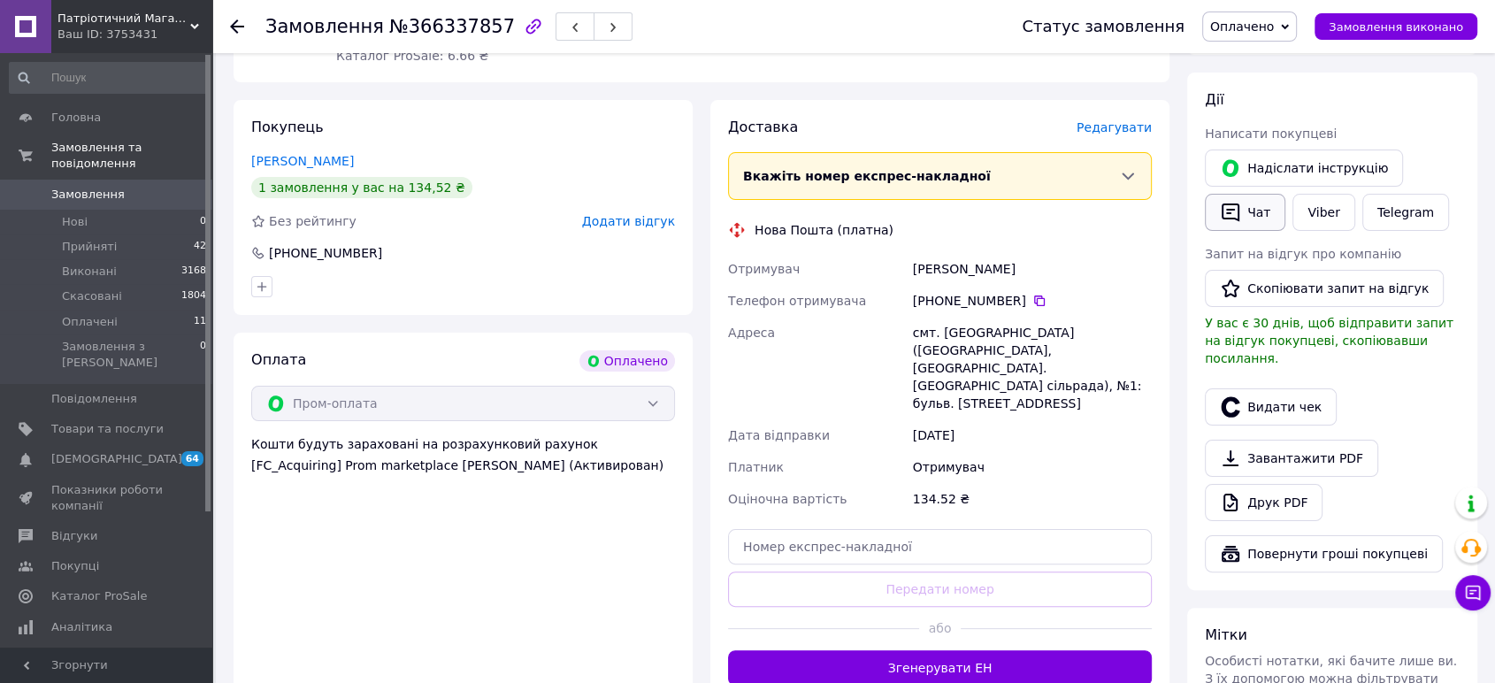
click at [1242, 209] on button "Чат" at bounding box center [1245, 212] width 81 height 37
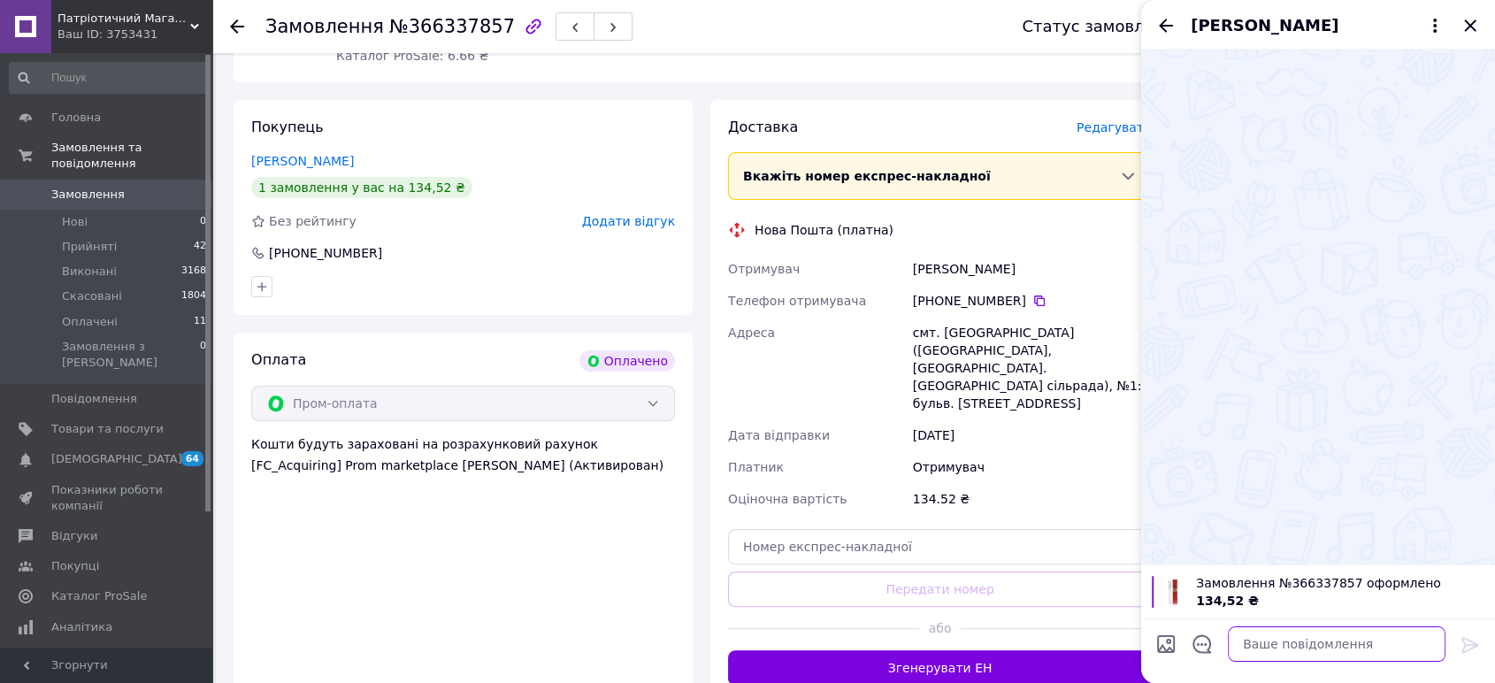
click at [1249, 639] on textarea at bounding box center [1337, 643] width 218 height 35
paste textarea "Доброго вечора. Ваше замовлення в роботі, відправка в 1-2 дні. Дякую за замовле…"
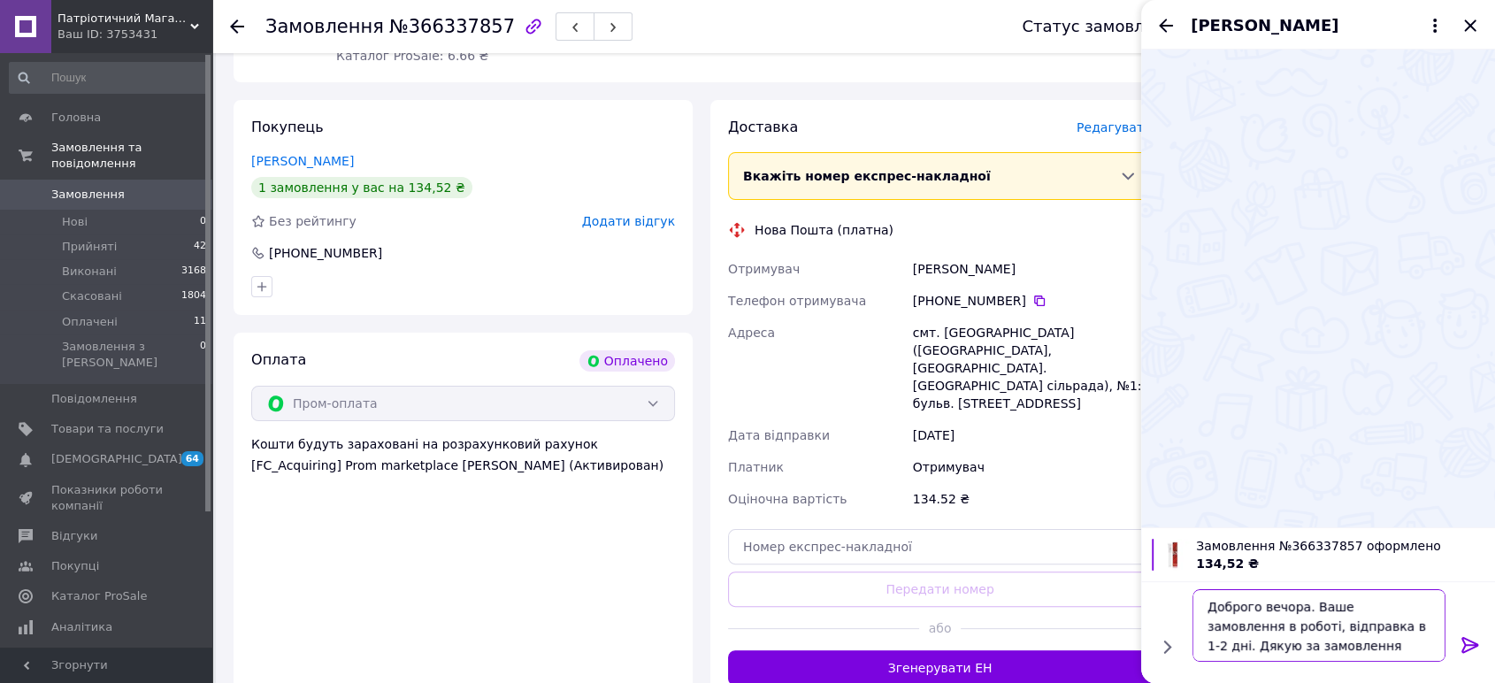
type textarea "Доброго вечора. Ваше замовлення в роботі, відправка в 1-2 дні. Дякую за замовле…"
click at [1460, 641] on icon at bounding box center [1470, 644] width 21 height 21
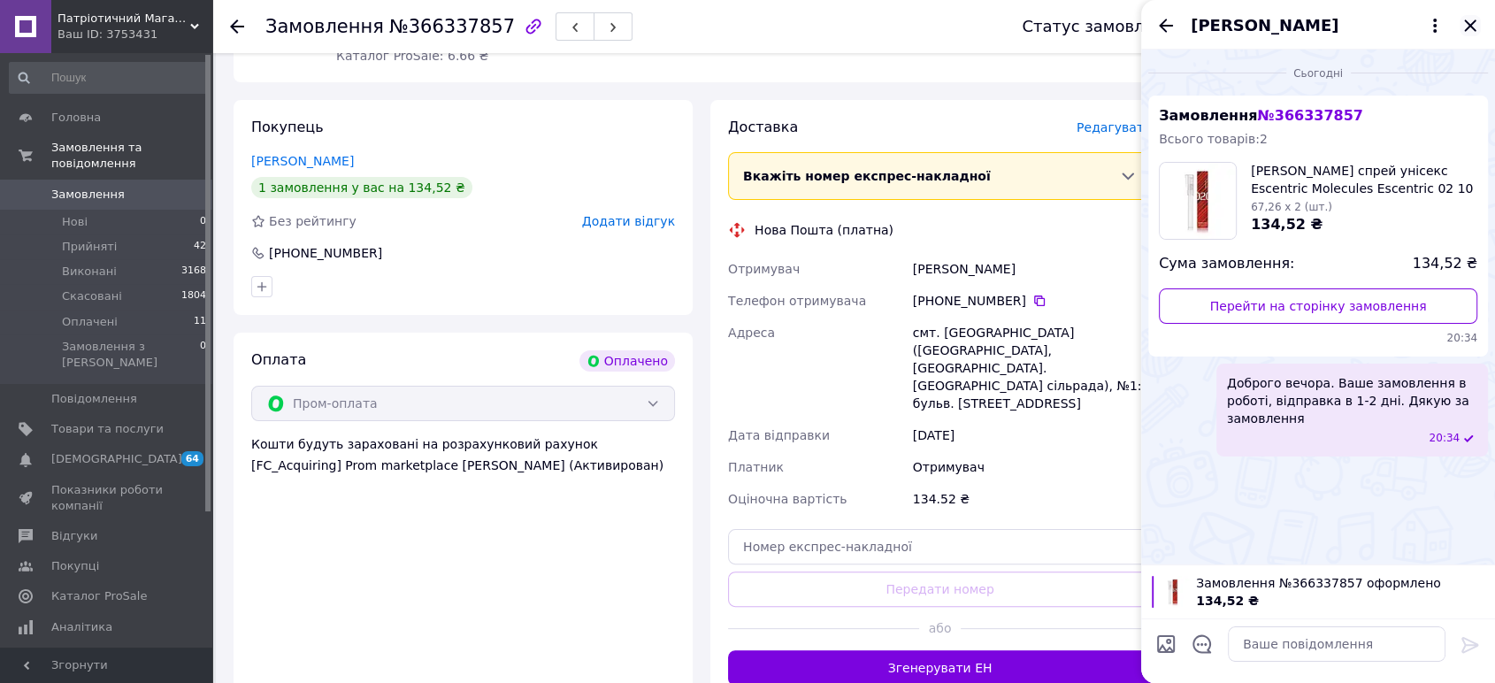
click at [1461, 24] on icon "Закрити" at bounding box center [1470, 25] width 21 height 21
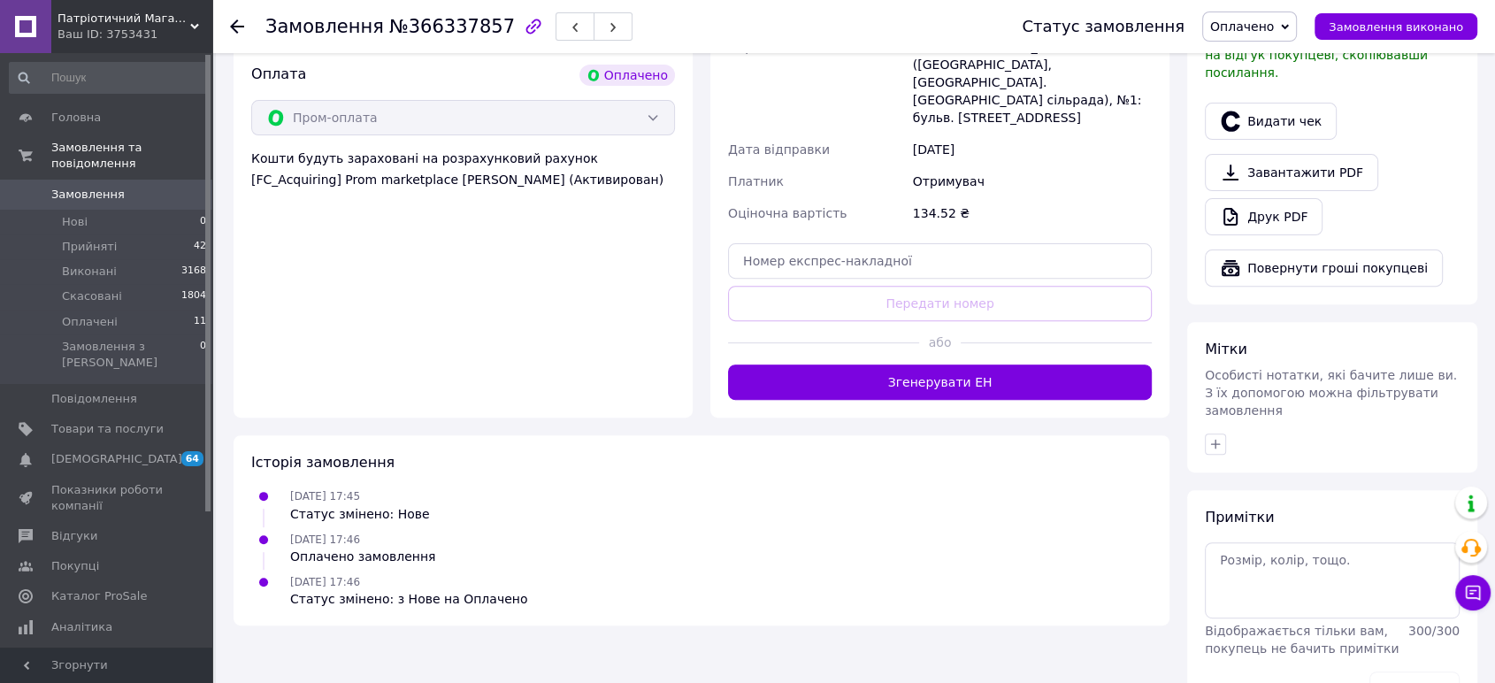
scroll to position [603, 0]
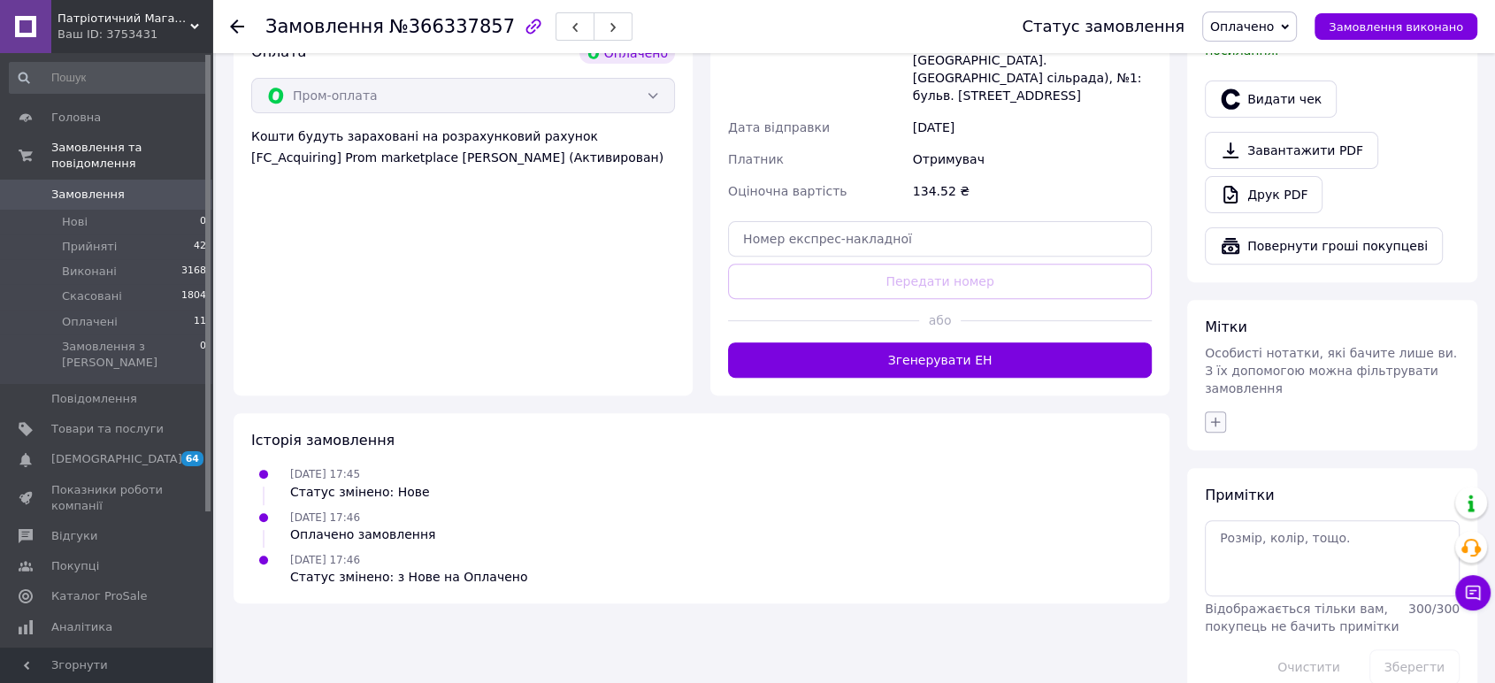
click at [1218, 415] on icon "button" at bounding box center [1216, 422] width 14 height 14
click at [1221, 501] on input "здане" at bounding box center [1221, 507] width 12 height 12
checkbox input "true"
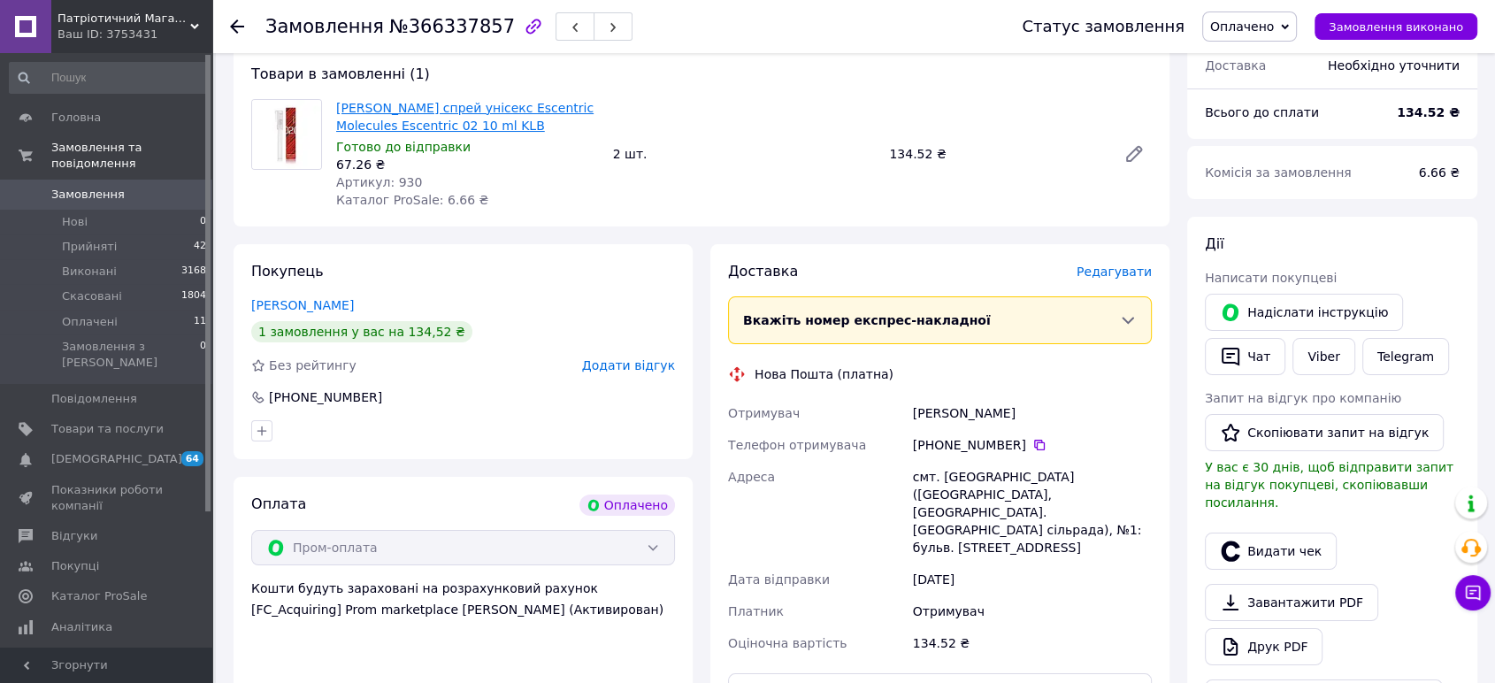
scroll to position [0, 0]
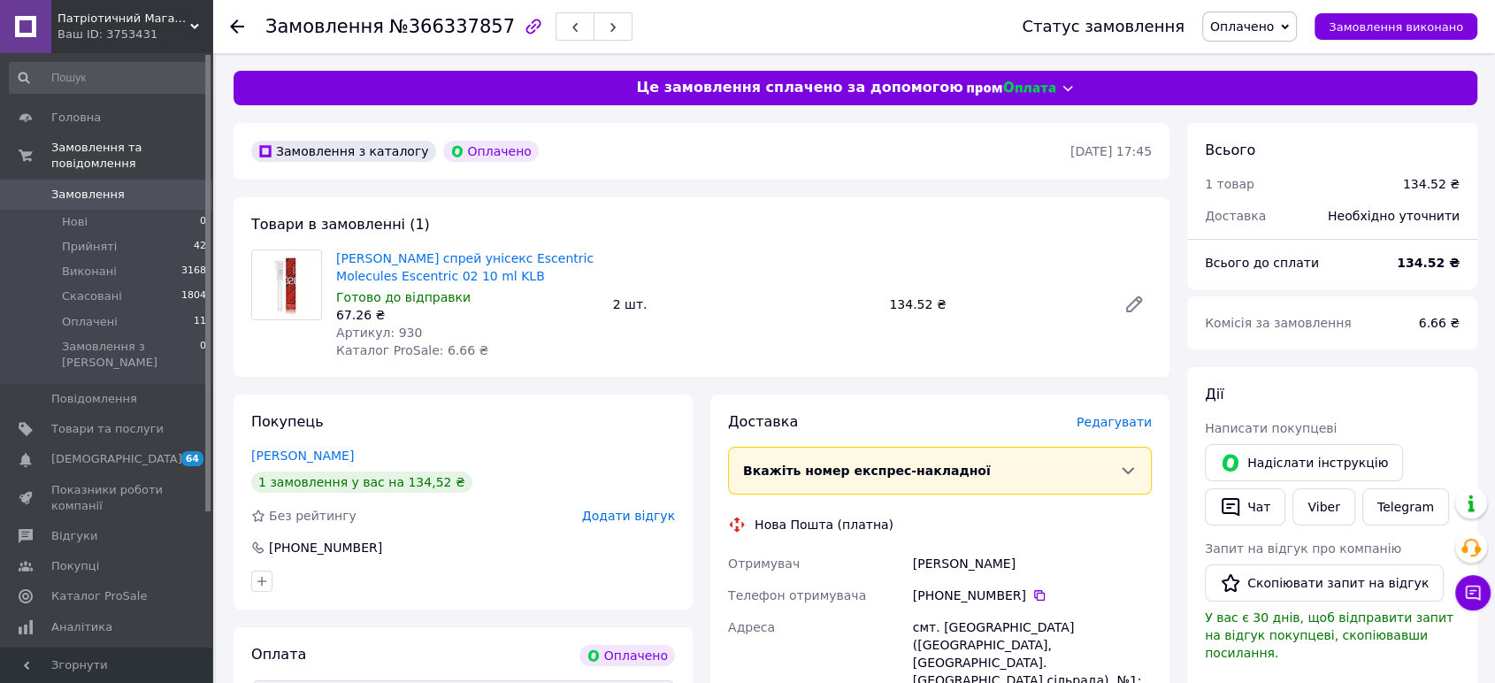
click at [79, 187] on span "Замовлення" at bounding box center [87, 195] width 73 height 16
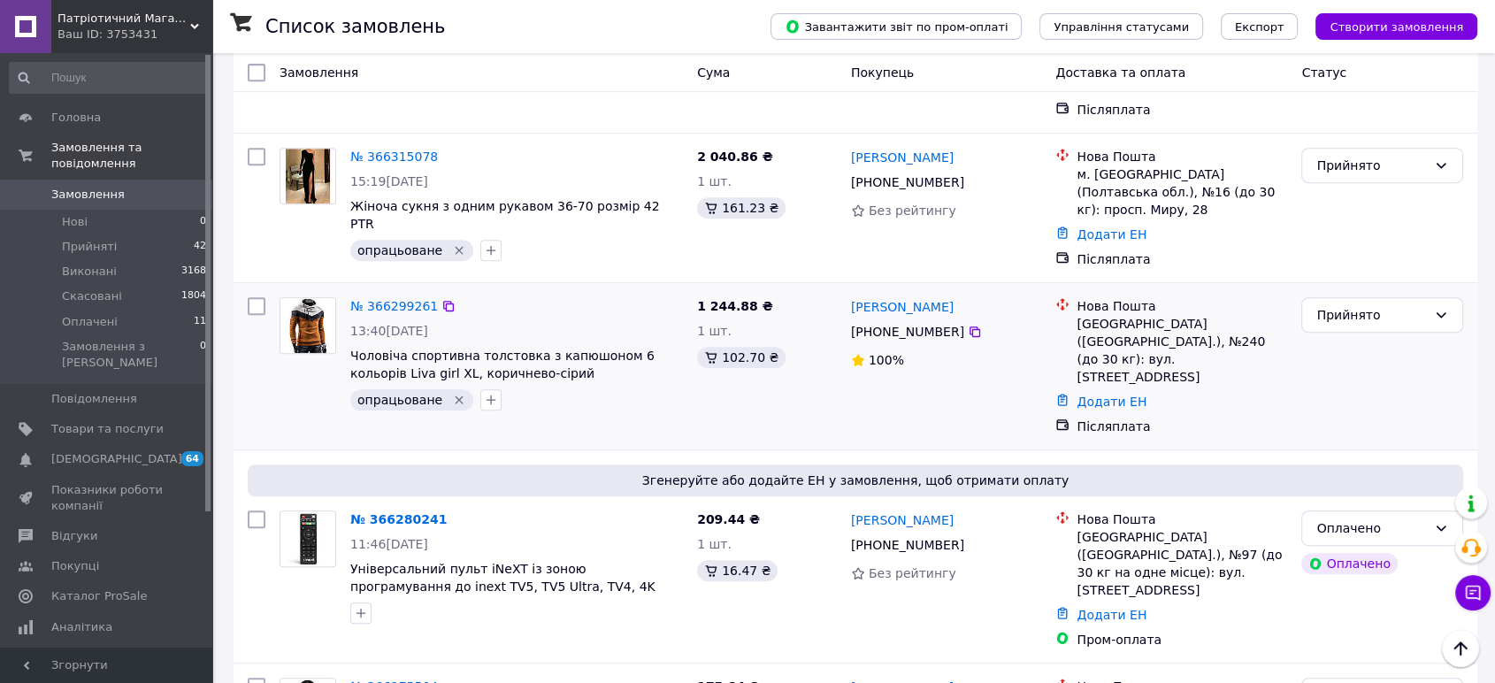
scroll to position [786, 0]
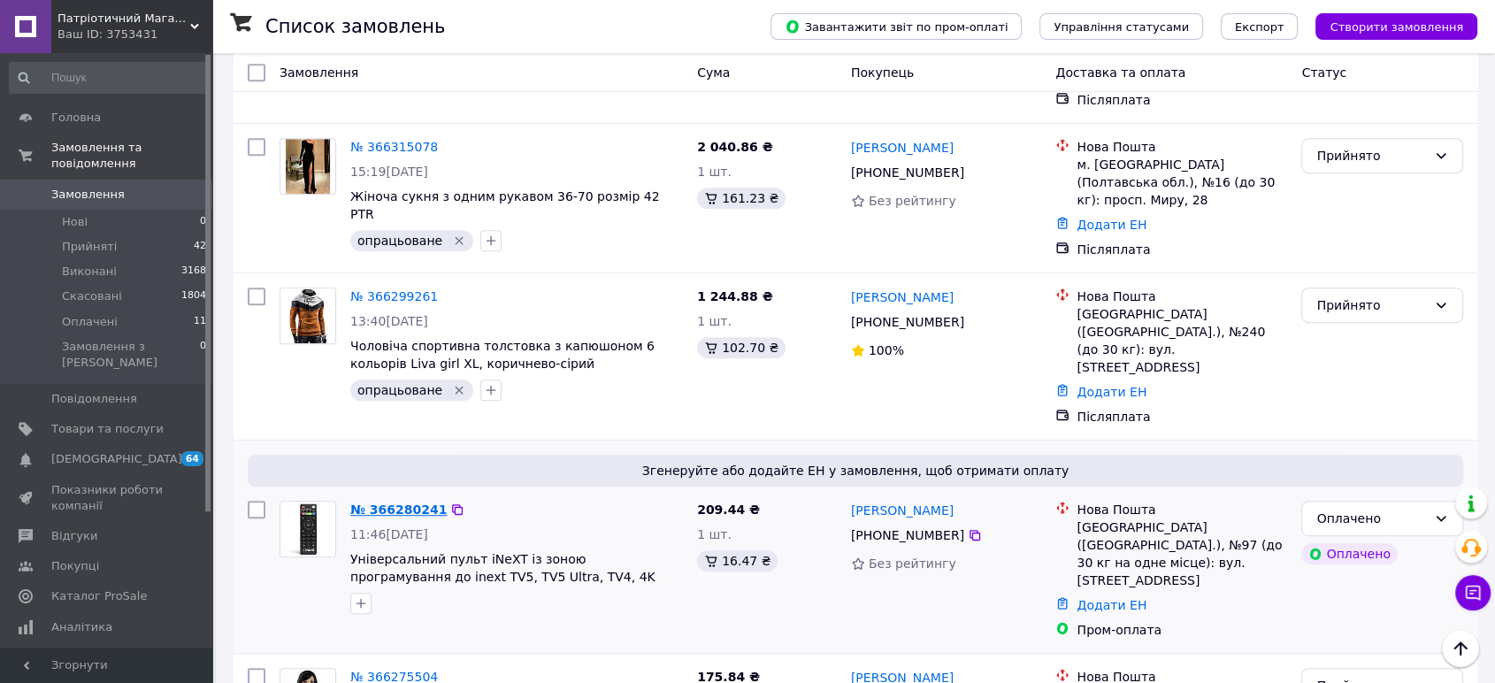
click at [403, 503] on link "№ 366280241" at bounding box center [398, 510] width 96 height 14
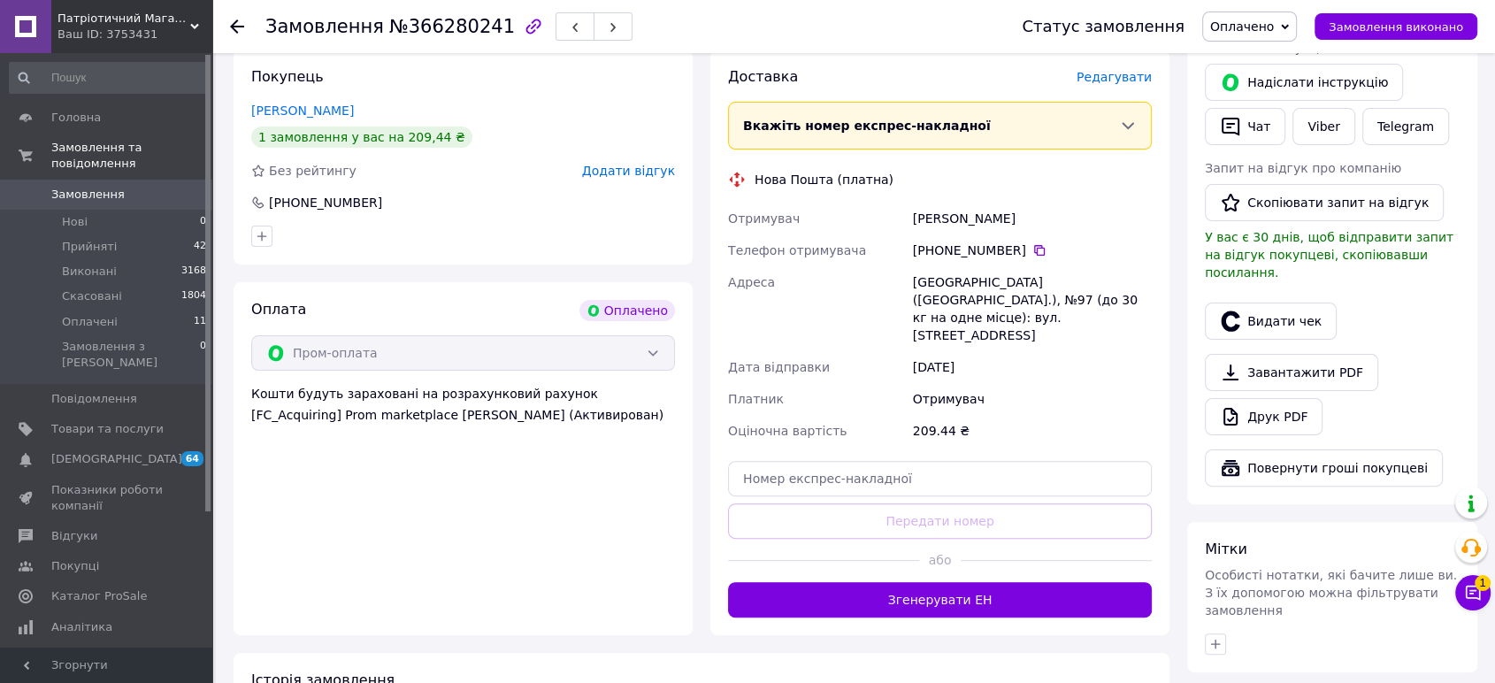
scroll to position [111, 0]
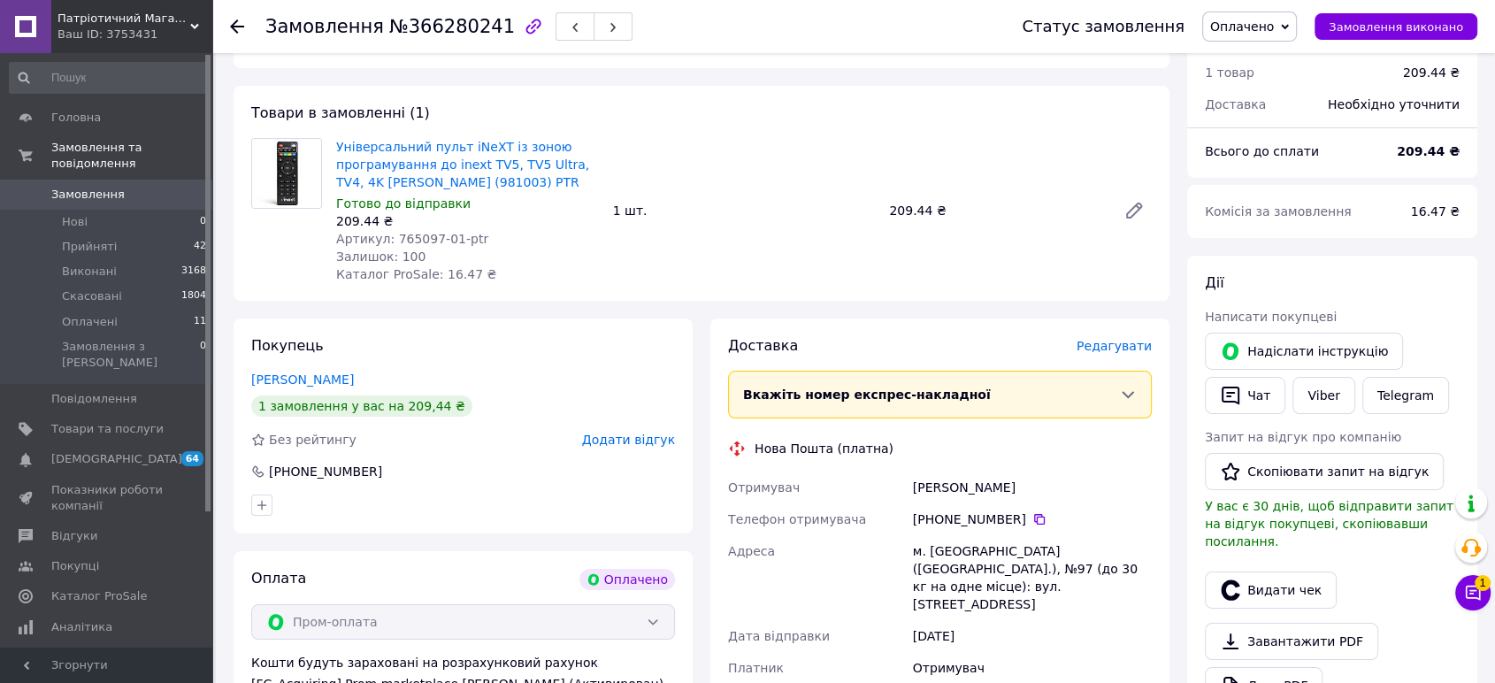
click at [411, 233] on span "Артикул: 765097-01-ptr" at bounding box center [412, 239] width 152 height 14
click at [1033, 522] on icon at bounding box center [1040, 519] width 14 height 14
drag, startPoint x: 1046, startPoint y: 494, endPoint x: 899, endPoint y: 480, distance: 147.5
click at [899, 480] on div "Отримувач [PERSON_NAME] отримувача [PHONE_NUMBER]   [PERSON_NAME] [GEOGRAPHIC_D…" at bounding box center [940, 594] width 431 height 244
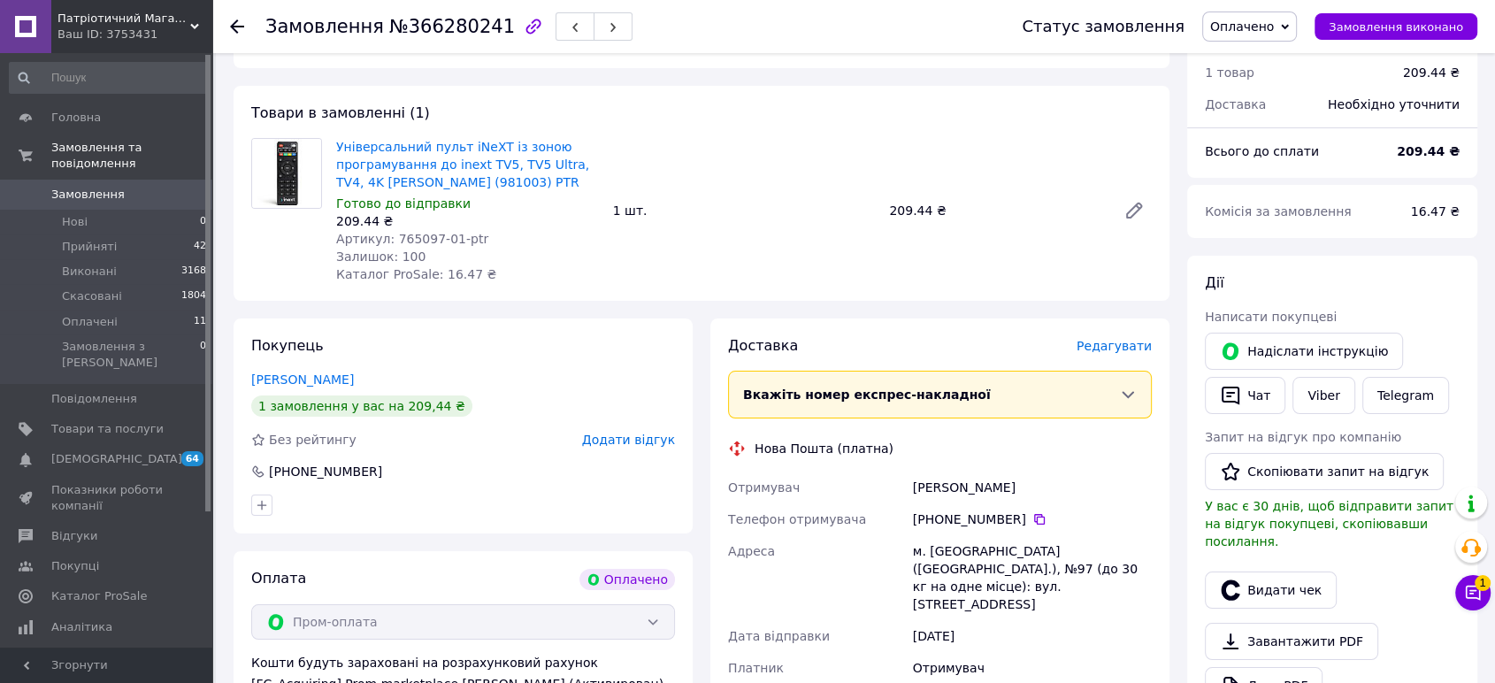
drag, startPoint x: 1012, startPoint y: 524, endPoint x: 931, endPoint y: 508, distance: 82.9
click at [932, 508] on div "[PHONE_NUMBER]" at bounding box center [1033, 519] width 246 height 32
click at [948, 546] on div "м. [GEOGRAPHIC_DATA] ([GEOGRAPHIC_DATA].), №97 (до 30 кг на одне місце): вул. […" at bounding box center [1033, 577] width 246 height 85
click at [1469, 610] on button "Чат з покупцем 1" at bounding box center [1473, 592] width 35 height 35
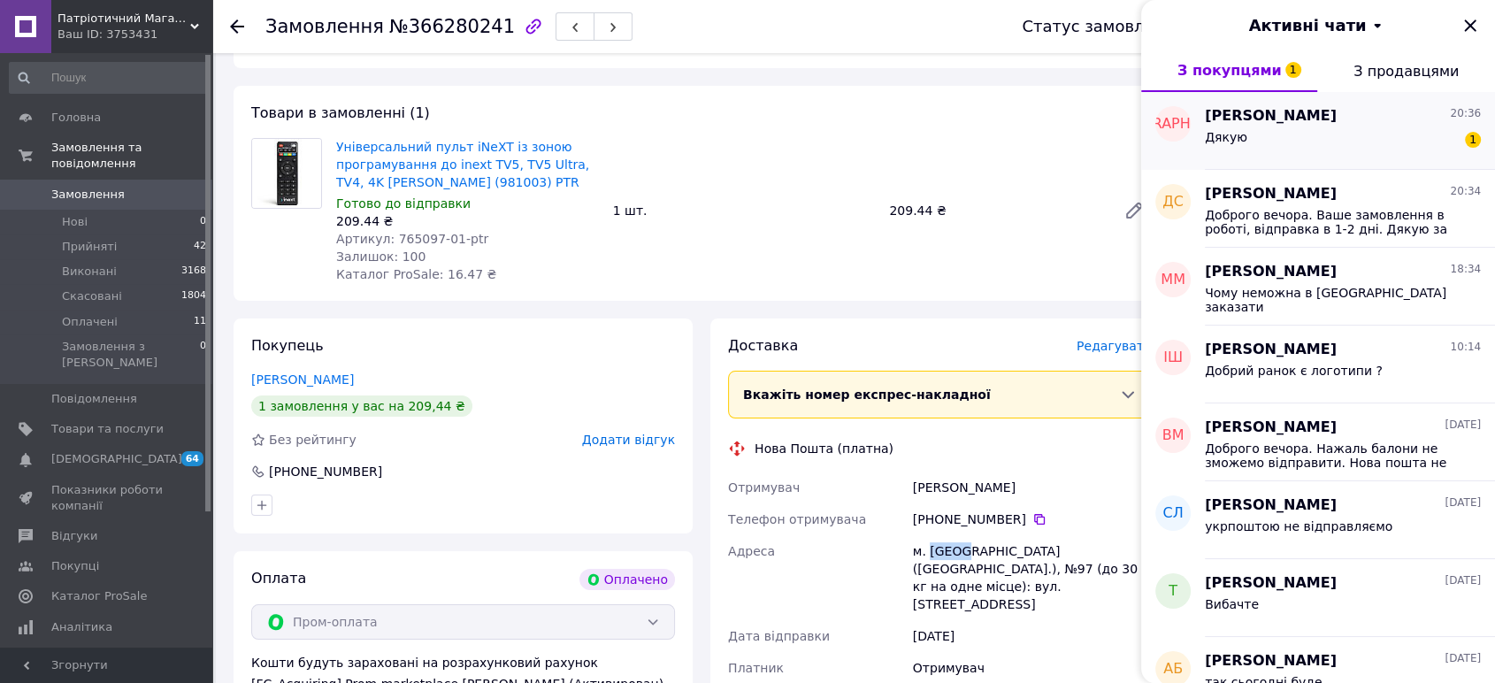
click at [1255, 163] on div "[PERSON_NAME] 20:36 Дякую 1" at bounding box center [1350, 131] width 290 height 78
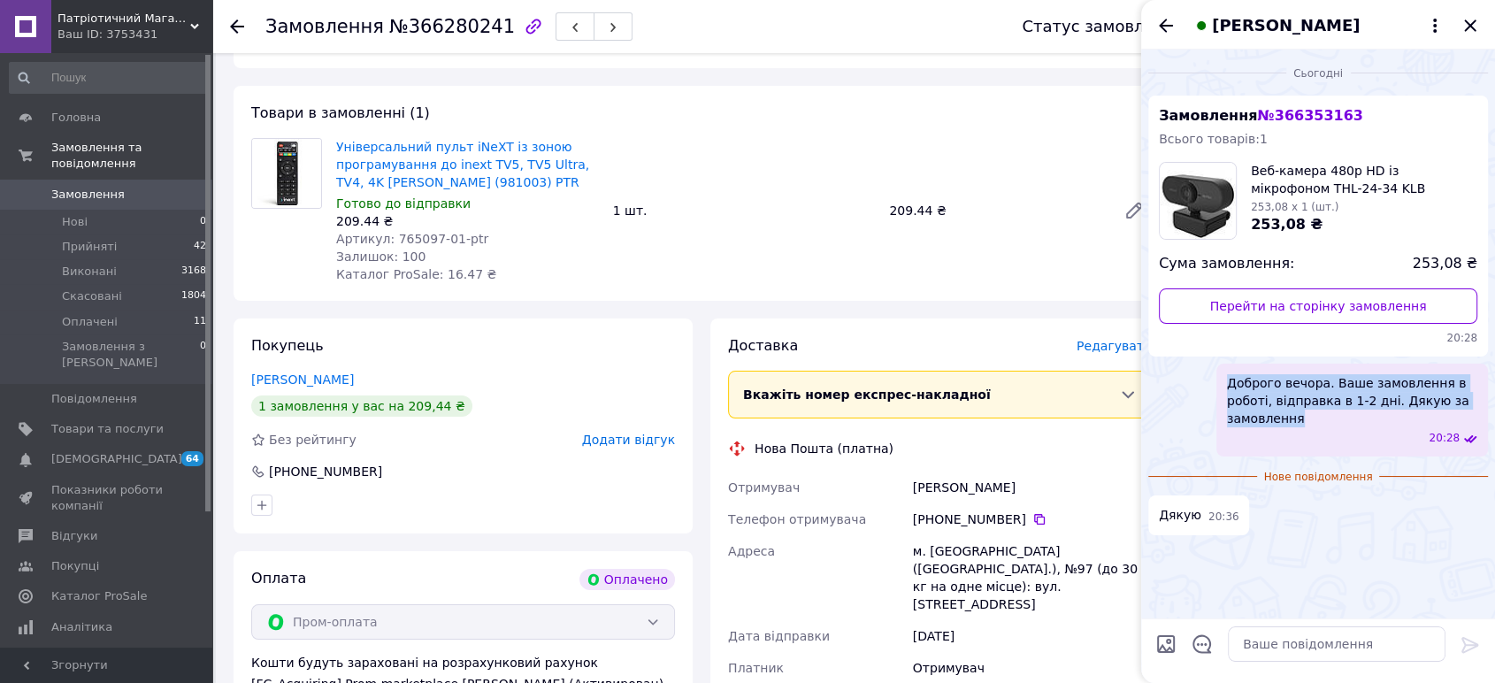
drag, startPoint x: 1283, startPoint y: 415, endPoint x: 1210, endPoint y: 380, distance: 81.5
click at [1210, 380] on div "Доброго вечора. Ваше замовлення в роботі, відправка в 1-2 дні. Дякую за замовле…" at bounding box center [1319, 410] width 340 height 93
click at [1472, 19] on icon "Закрити" at bounding box center [1470, 25] width 21 height 21
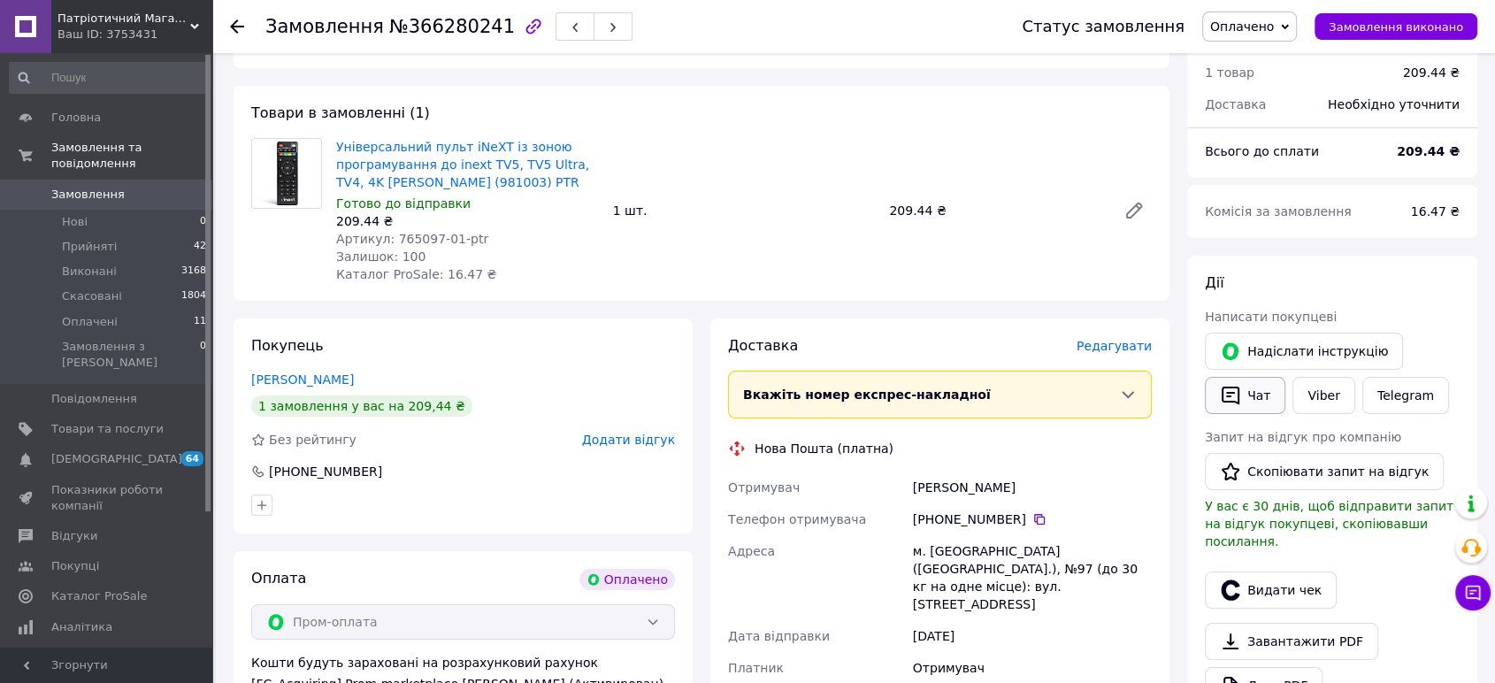
click at [1241, 394] on button "Чат" at bounding box center [1245, 395] width 81 height 37
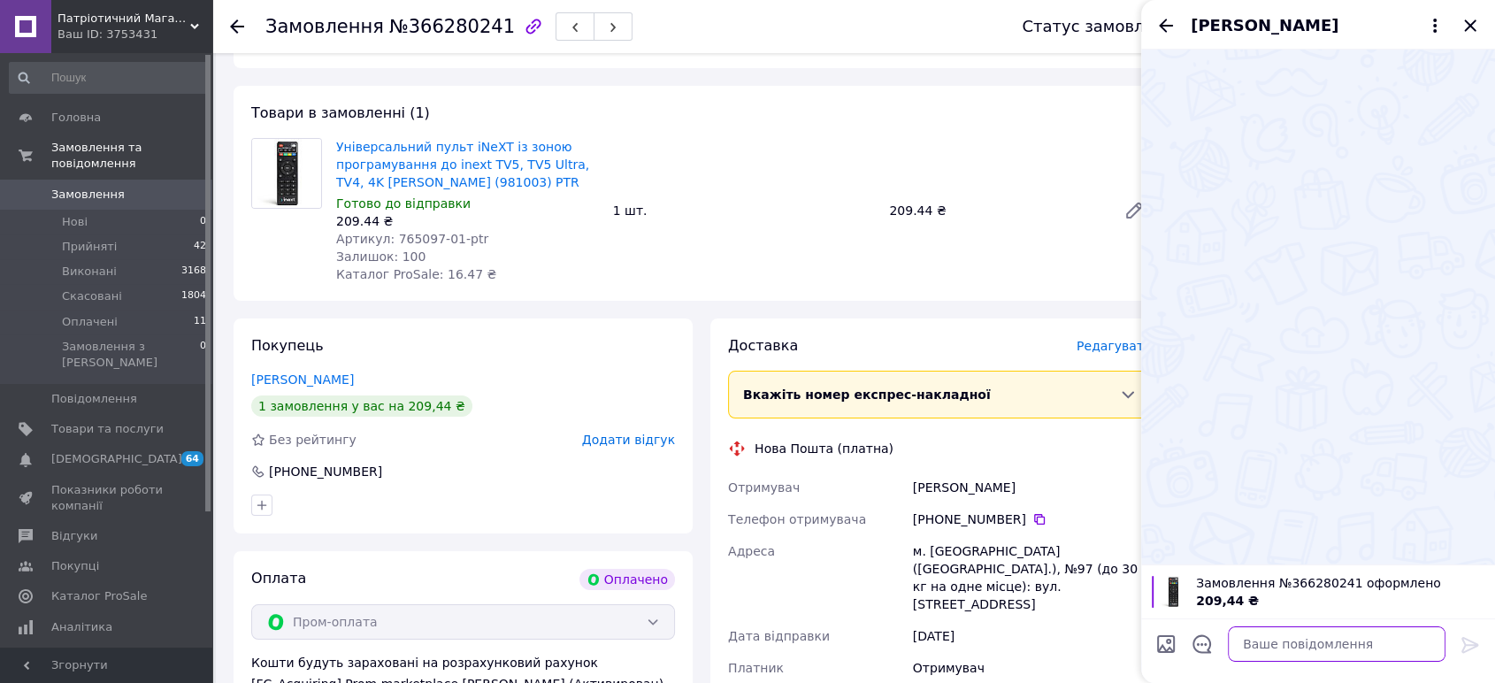
click at [1240, 651] on textarea at bounding box center [1337, 643] width 218 height 35
paste textarea "Доброго вечора. Ваше замовлення в роботі, відправка в 1-2 дні. Дякую за замовле…"
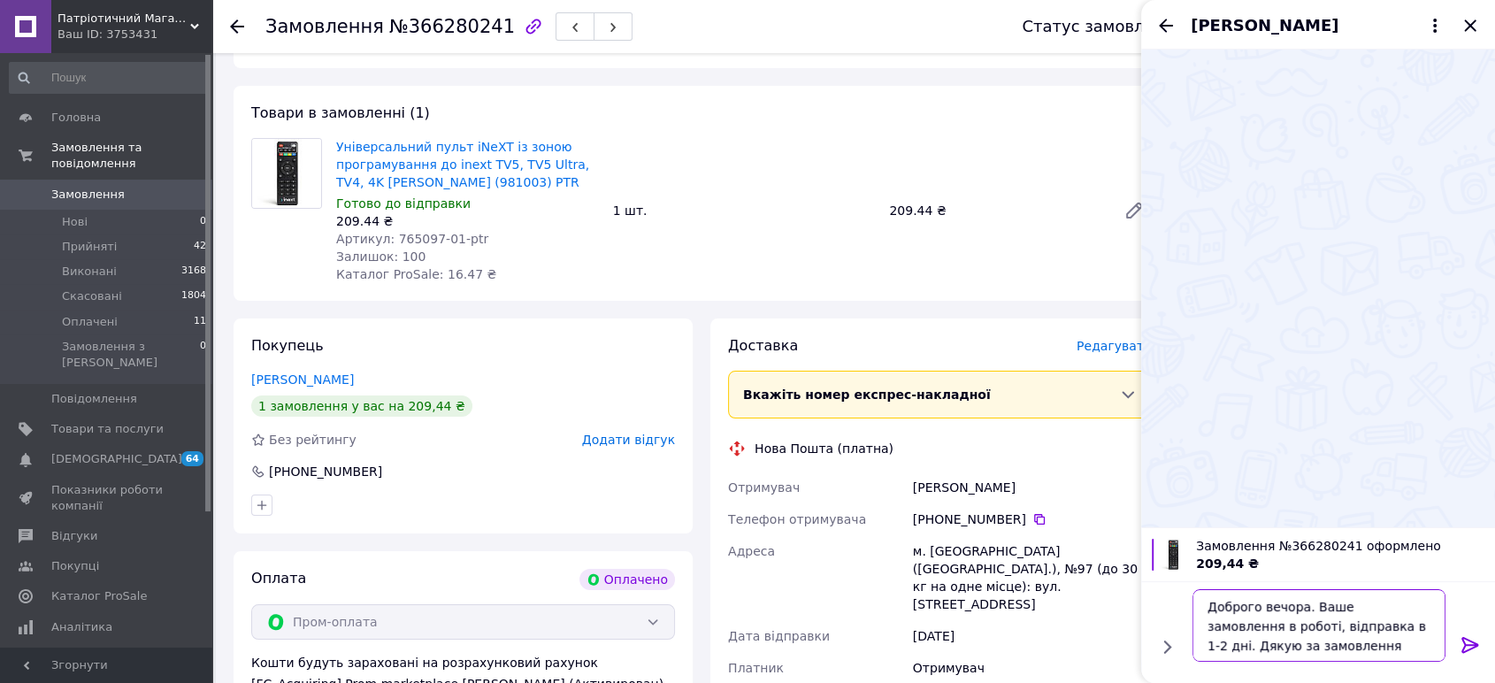
type textarea "Доброго вечора. Ваше замовлення в роботі, відправка в 1-2 дні. Дякую за замовле…"
click at [1463, 645] on icon at bounding box center [1470, 644] width 21 height 21
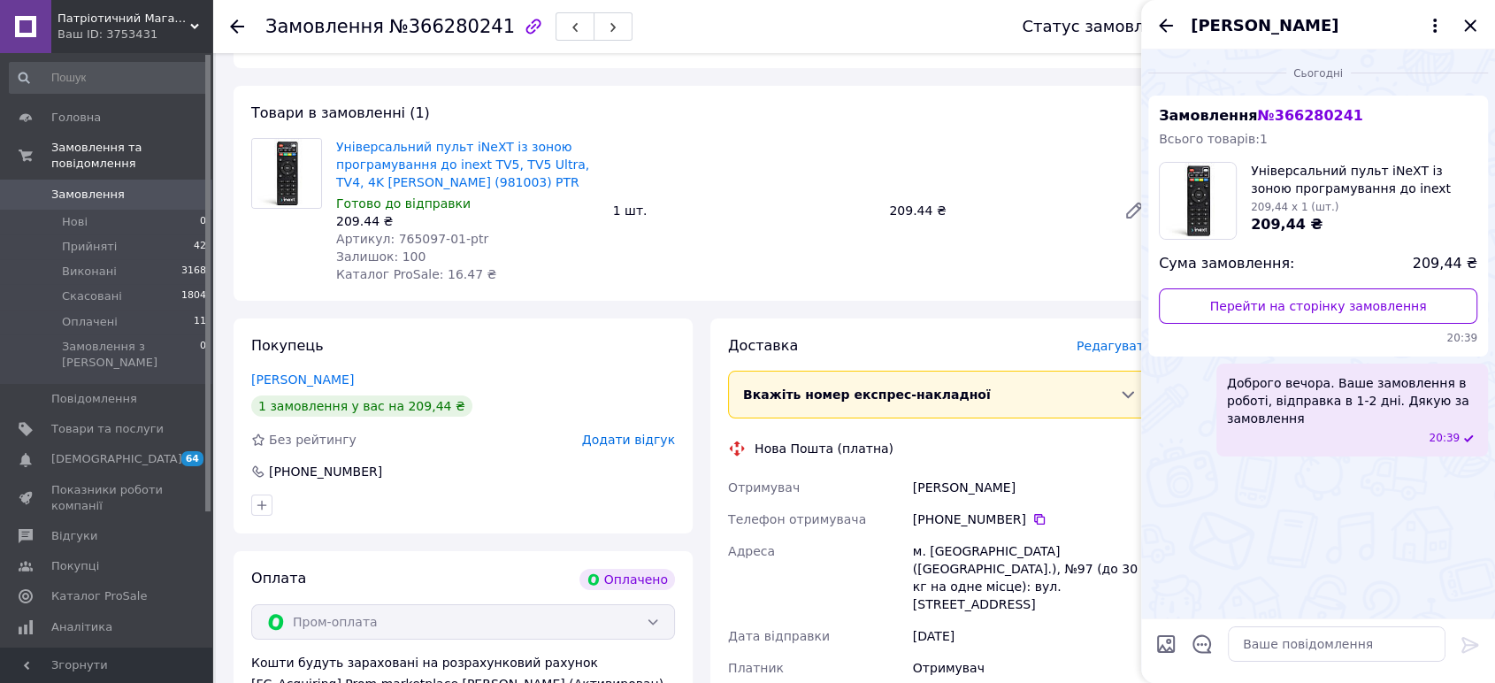
click at [1484, 27] on div "[PERSON_NAME]" at bounding box center [1318, 25] width 354 height 50
click at [1475, 18] on icon "Закрити" at bounding box center [1470, 25] width 21 height 21
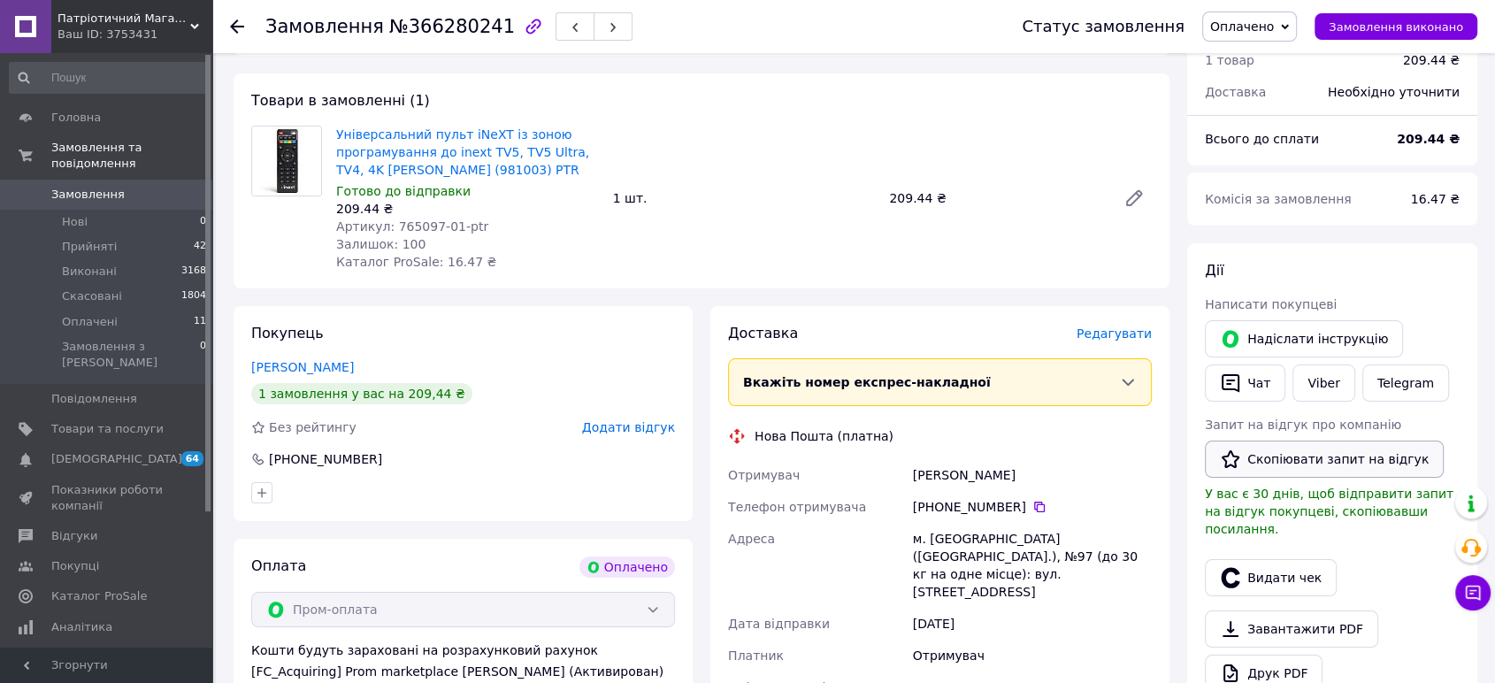
scroll to position [406, 0]
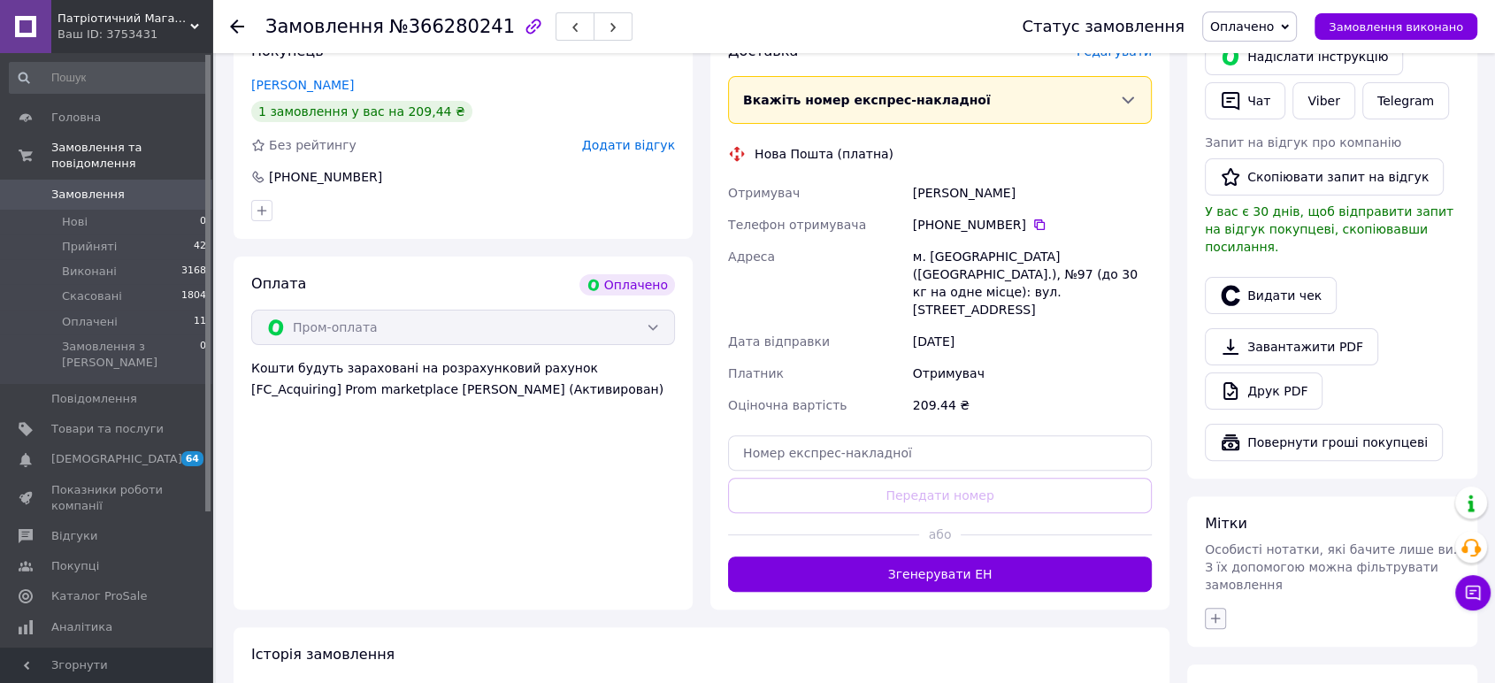
click at [1218, 614] on icon "button" at bounding box center [1216, 619] width 10 height 10
checkbox input "true"
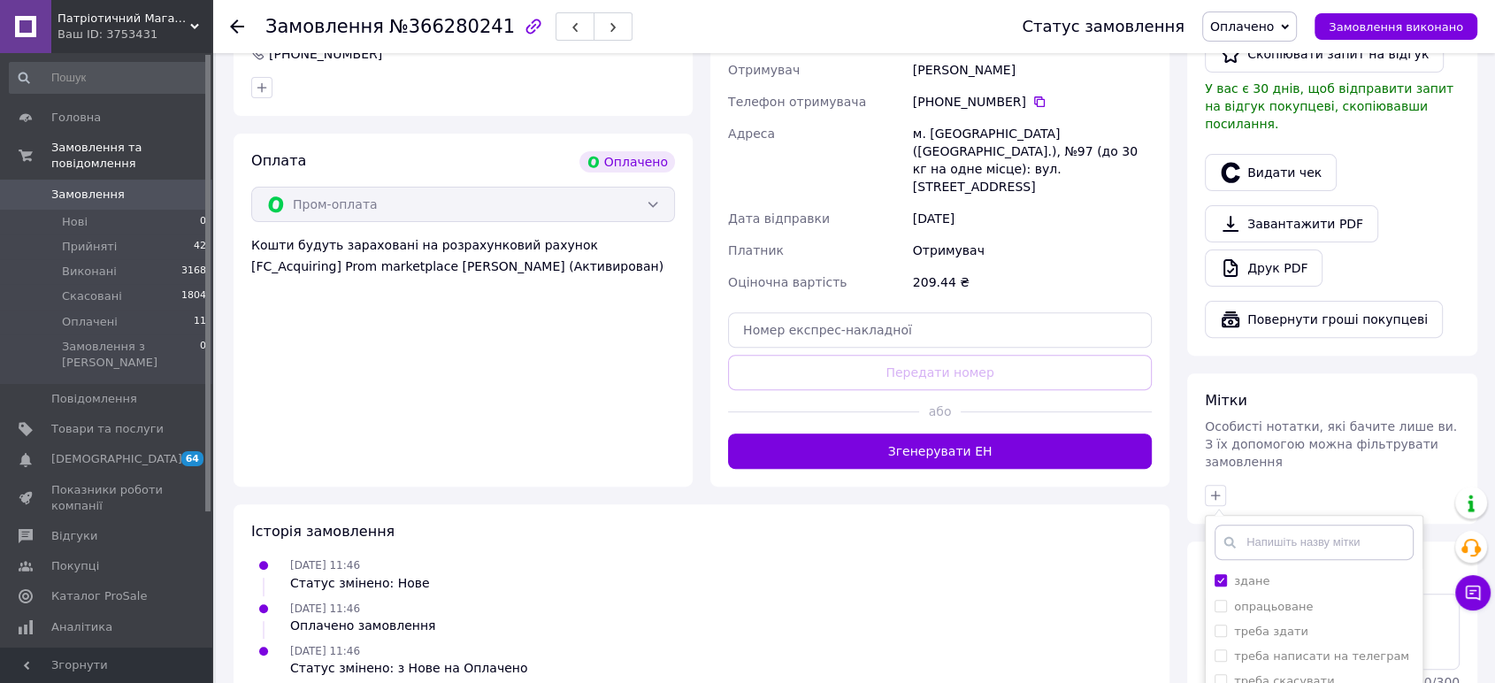
scroll to position [613, 0]
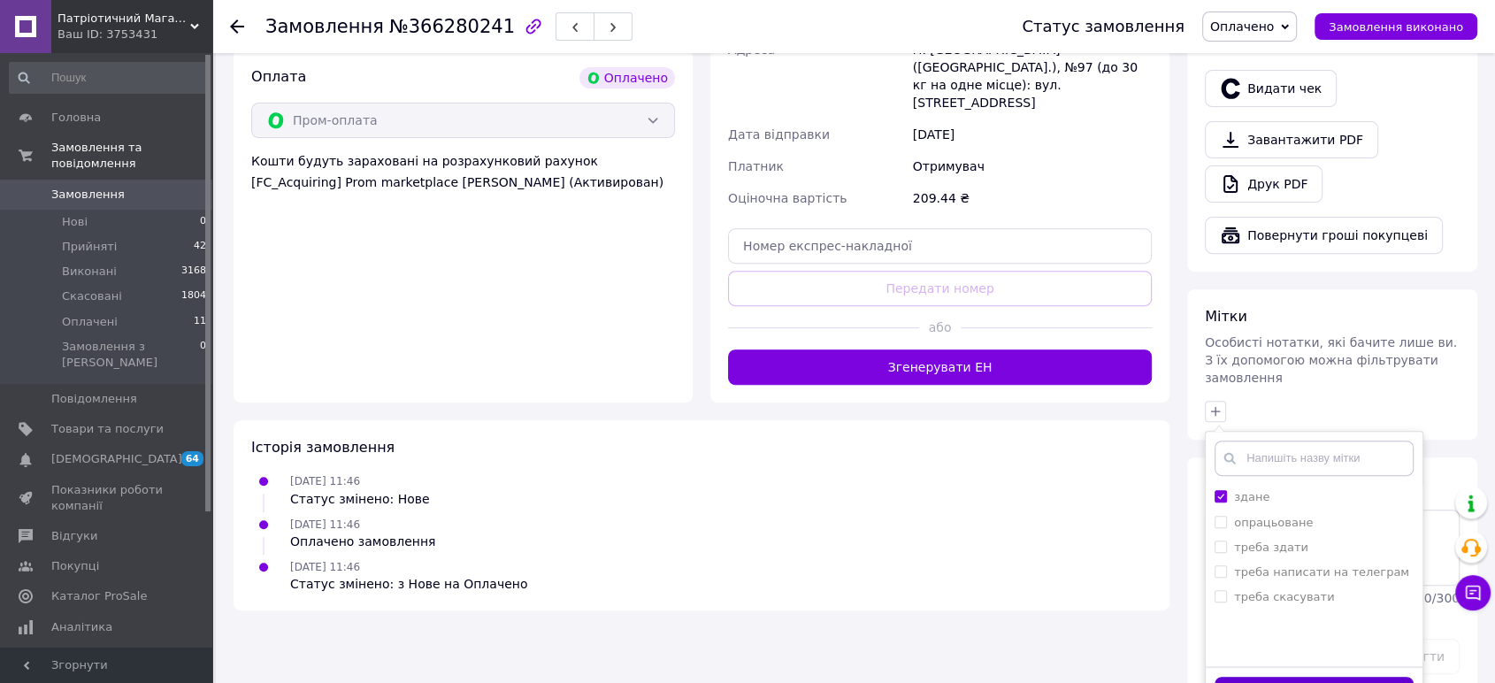
click at [1287, 677] on button "Додати мітку" at bounding box center [1314, 694] width 199 height 35
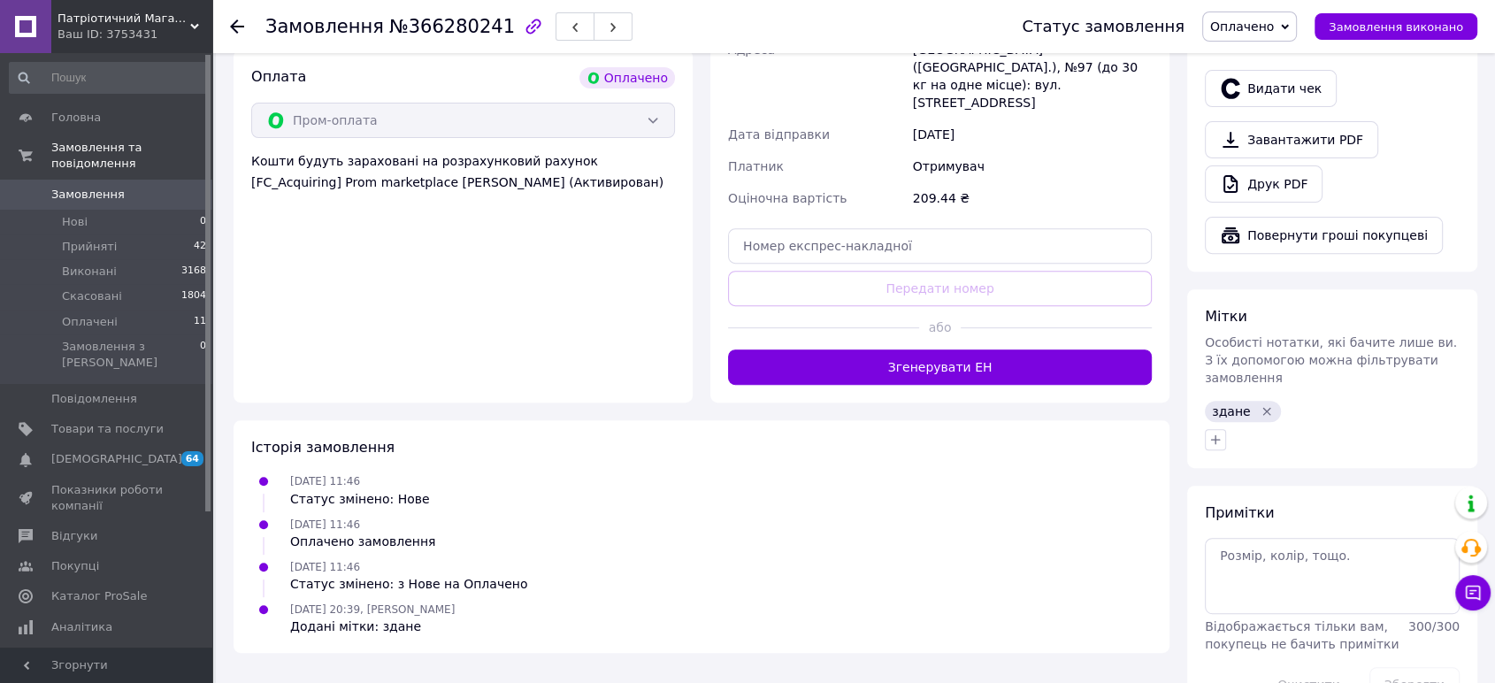
click at [55, 187] on span "Замовлення" at bounding box center [87, 195] width 73 height 16
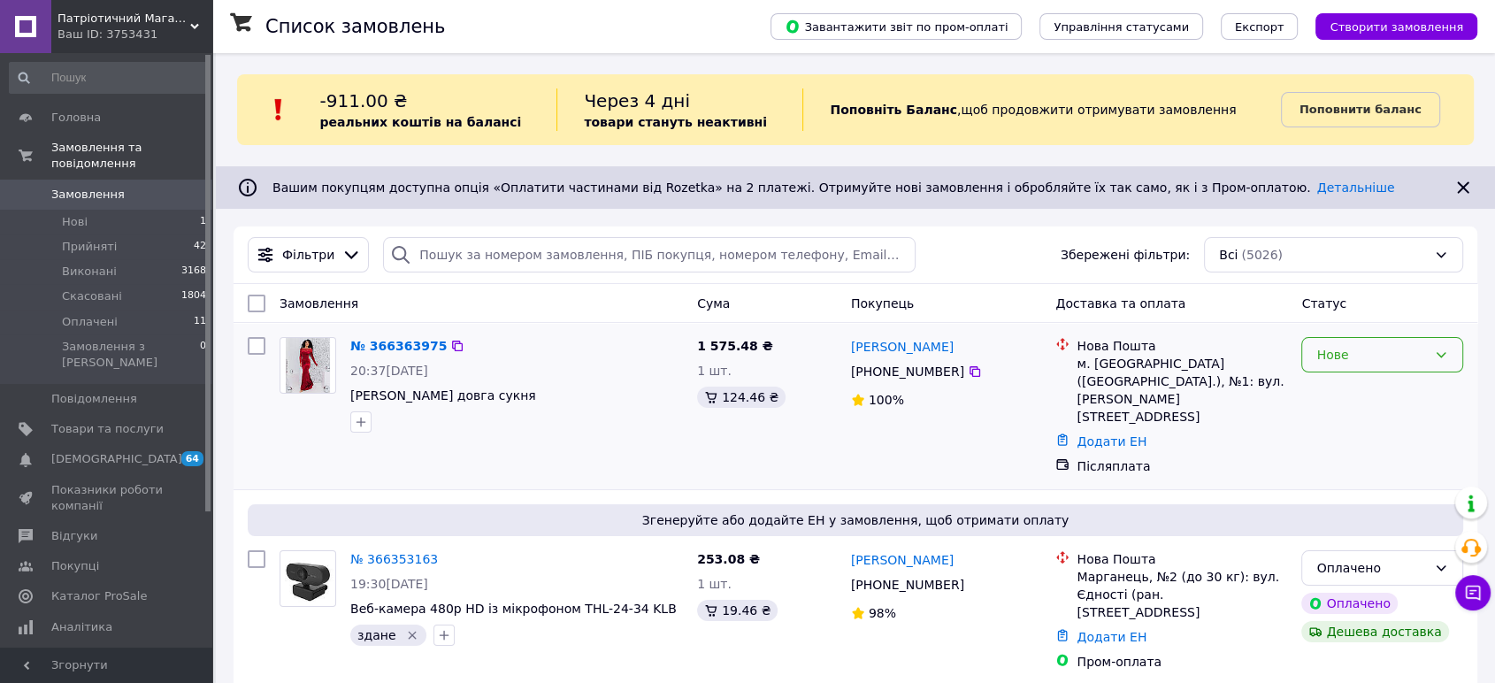
click at [1376, 351] on div "Нове" at bounding box center [1372, 354] width 111 height 19
click at [1356, 394] on li "Прийнято" at bounding box center [1382, 393] width 160 height 32
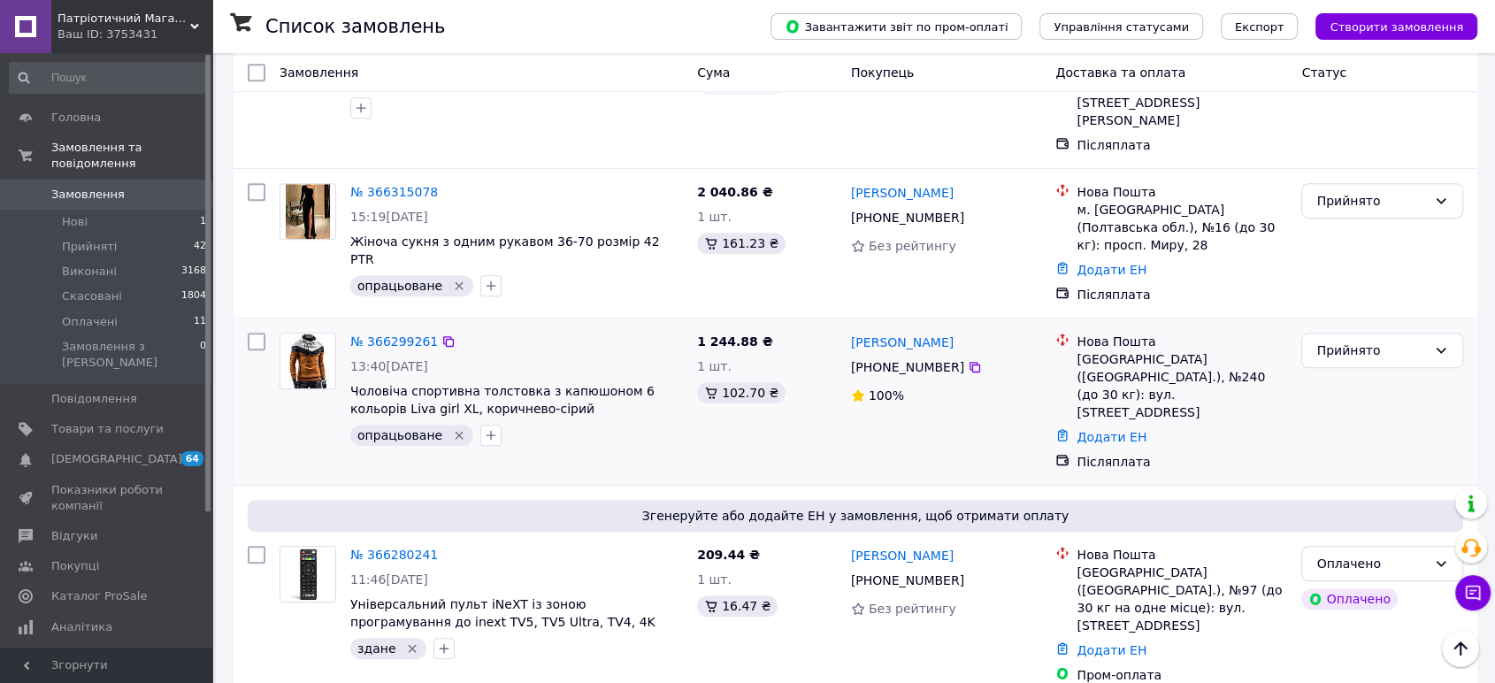
scroll to position [983, 0]
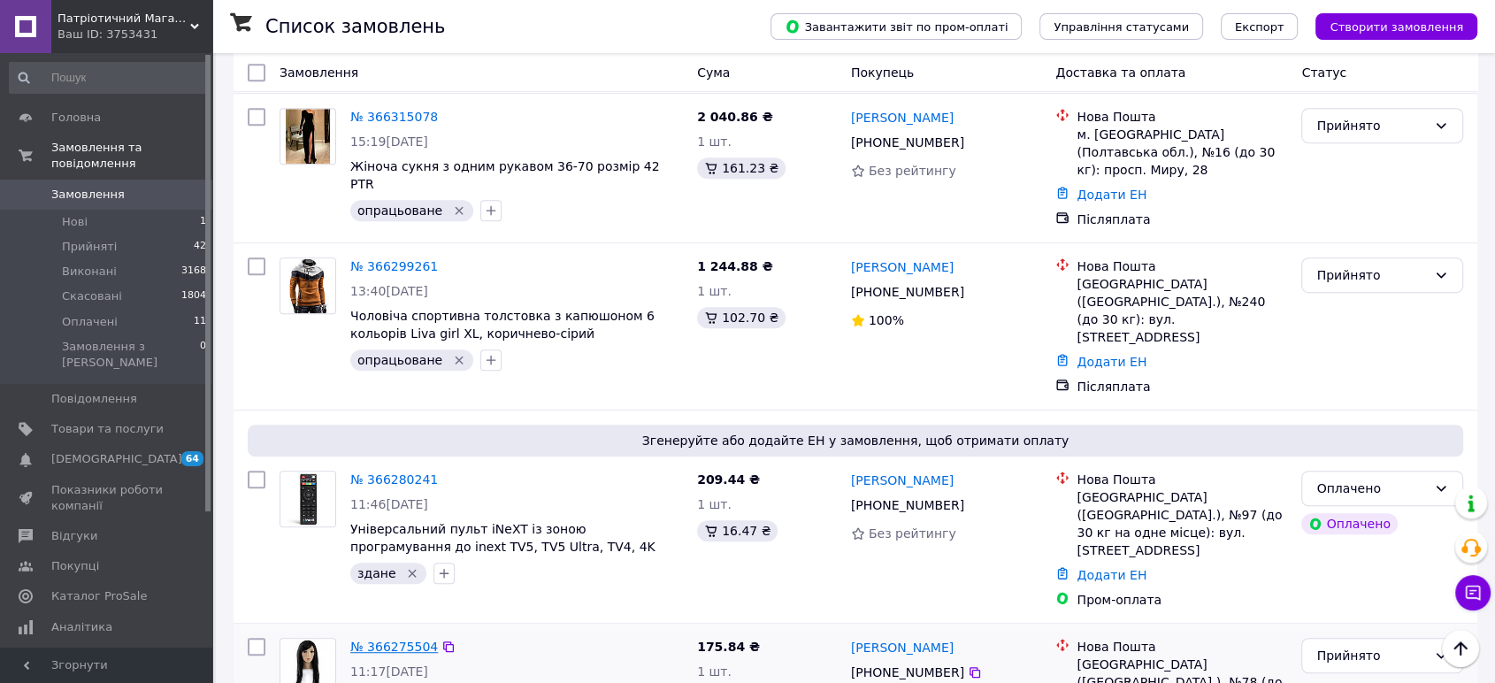
click at [369, 640] on link "№ 366275504" at bounding box center [394, 647] width 88 height 14
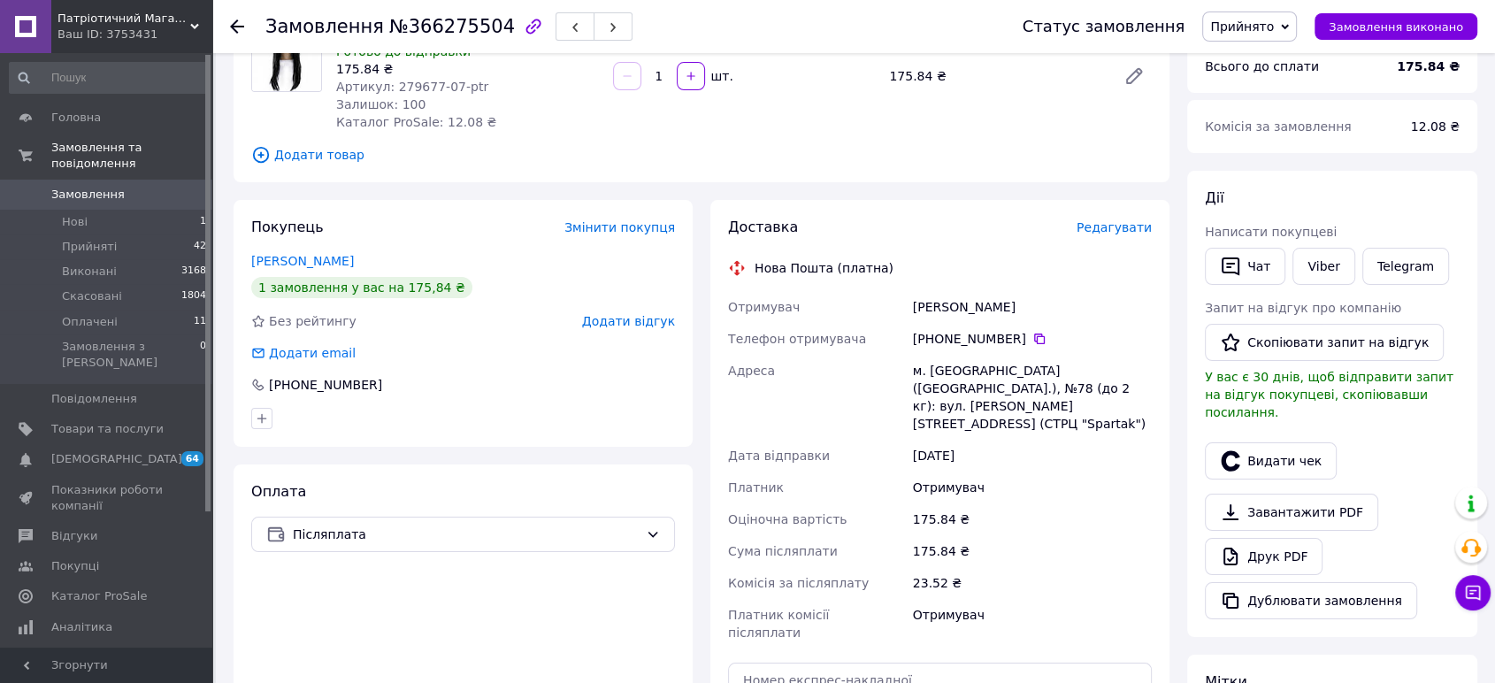
scroll to position [40, 0]
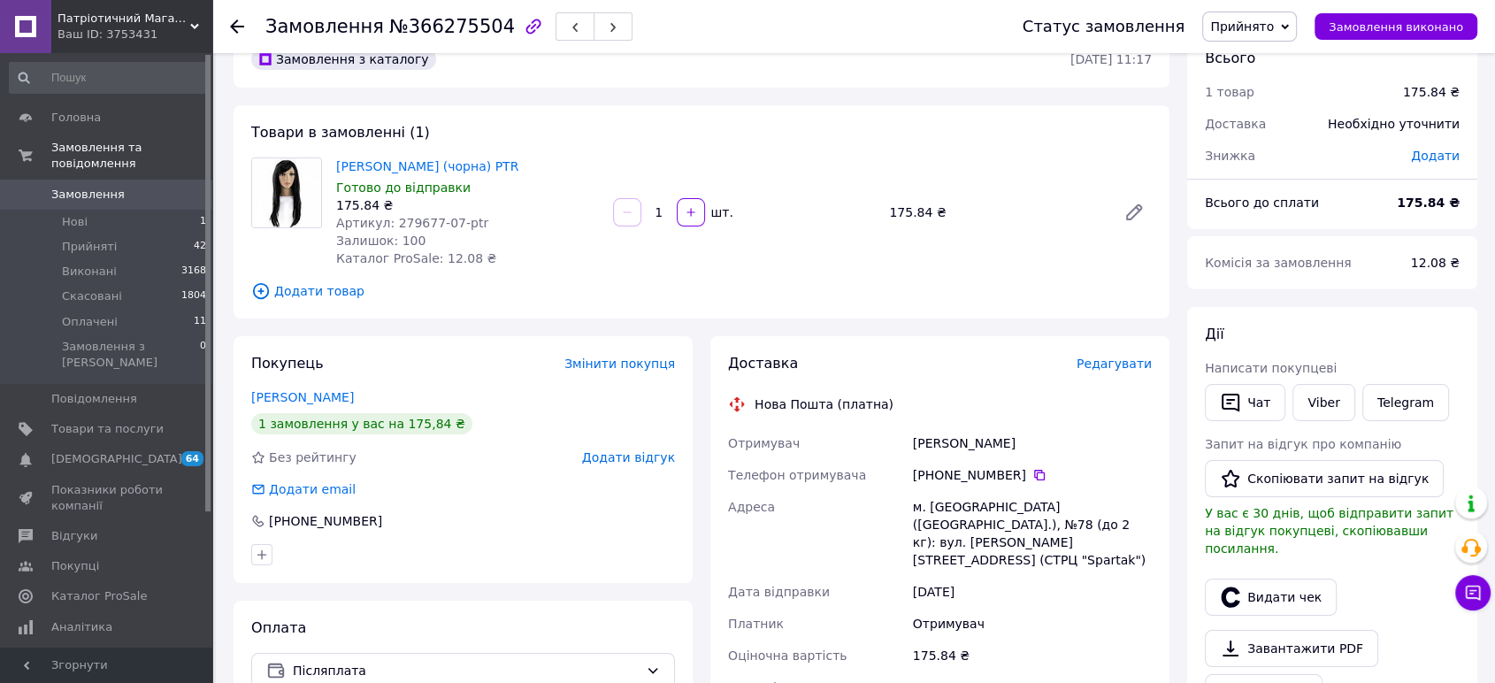
click at [413, 225] on span "Артикул: 279677-07-ptr" at bounding box center [412, 223] width 152 height 14
click at [1034, 471] on icon at bounding box center [1039, 475] width 11 height 11
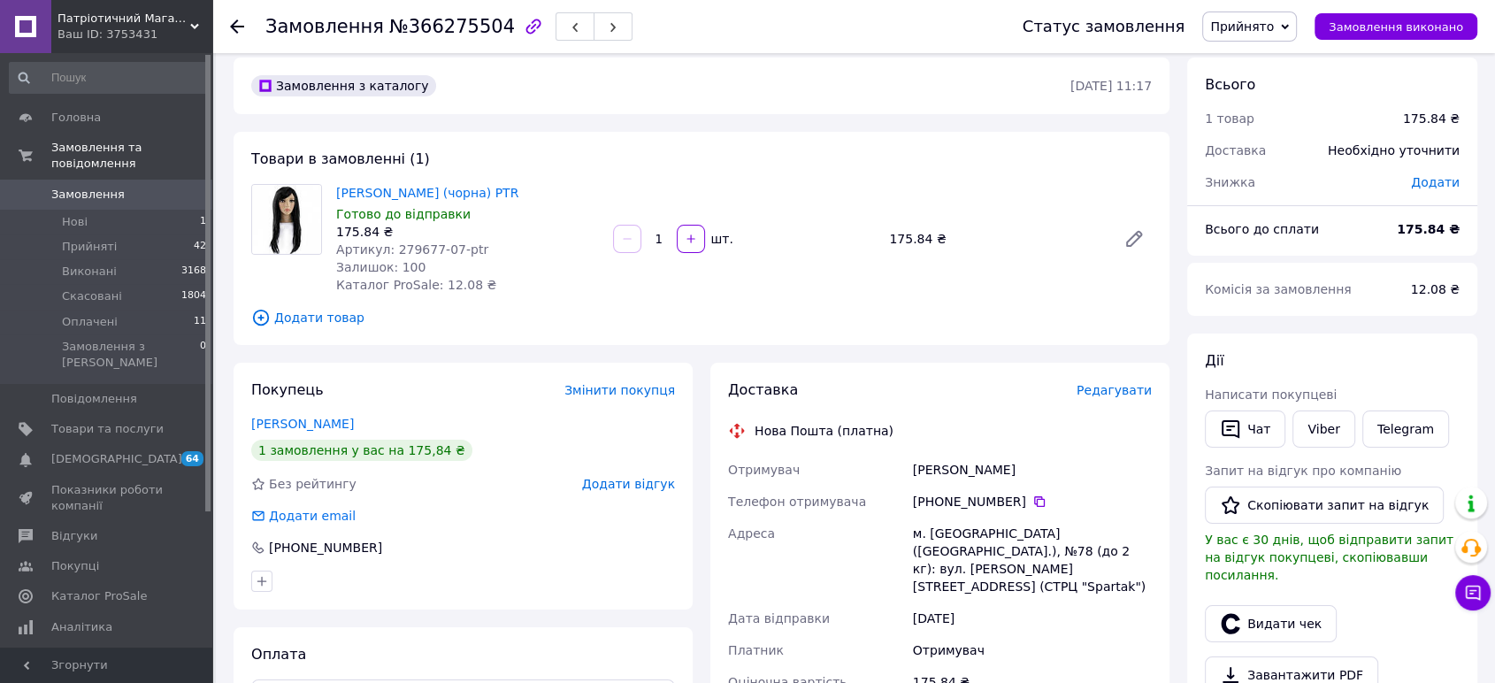
scroll to position [0, 0]
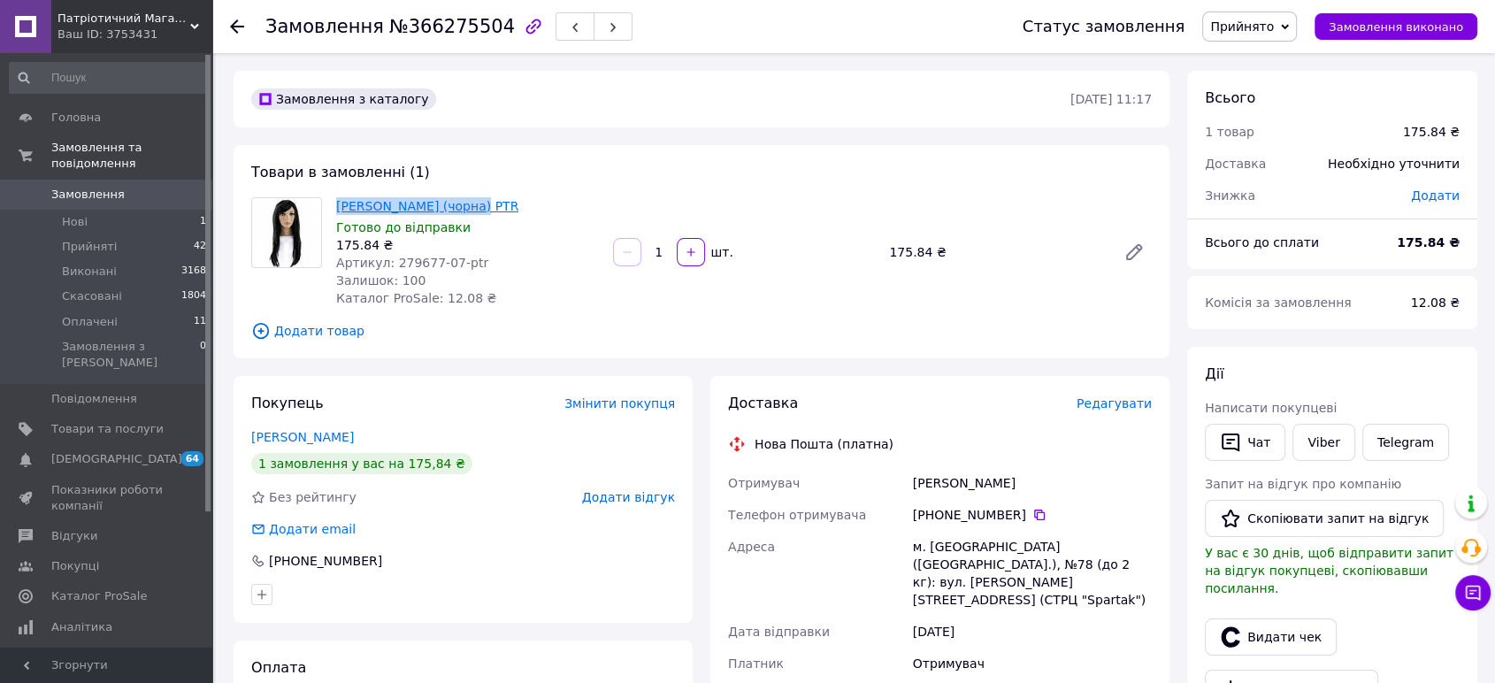
drag, startPoint x: 333, startPoint y: 202, endPoint x: 458, endPoint y: 203, distance: 125.7
click at [458, 203] on div "[PERSON_NAME] (чорна) PTR Готово до відправки 175.84 ₴ Артикул: 279677-07-ptr З…" at bounding box center [467, 252] width 277 height 117
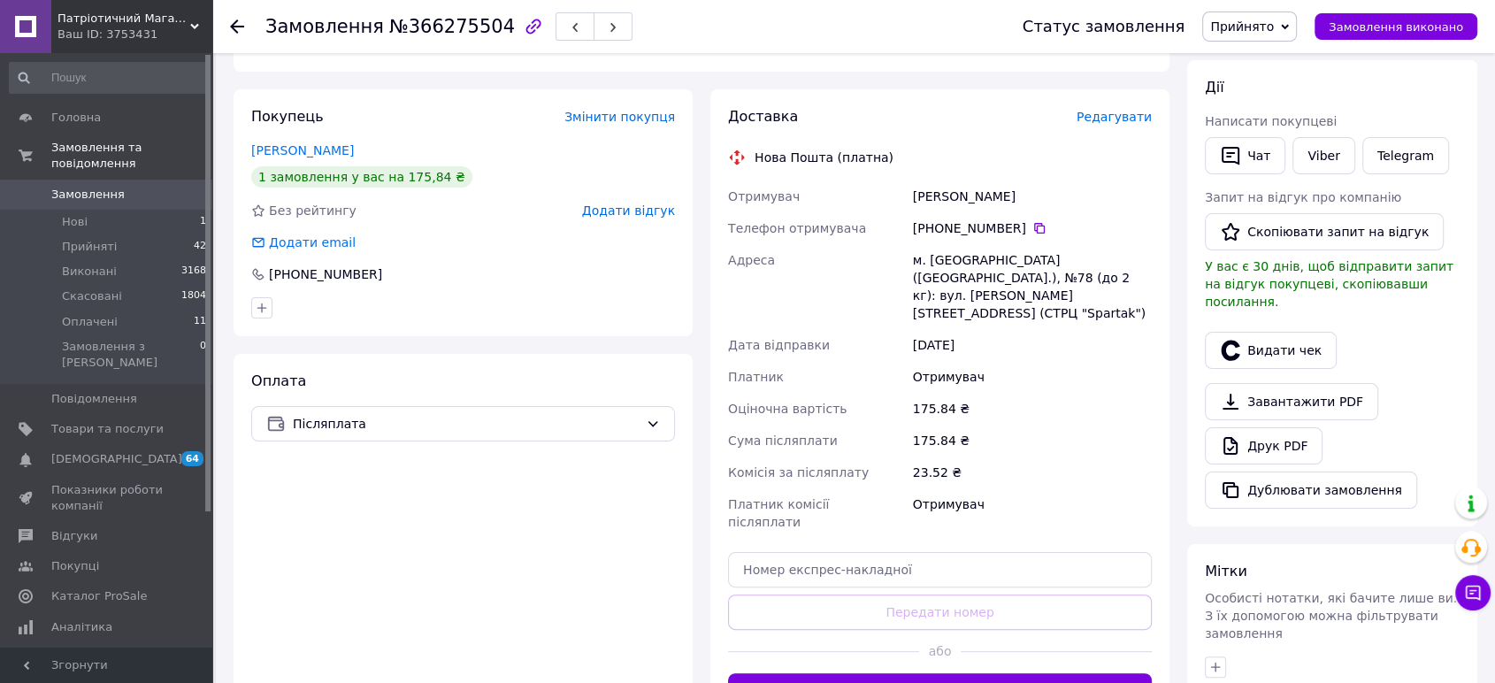
scroll to position [393, 0]
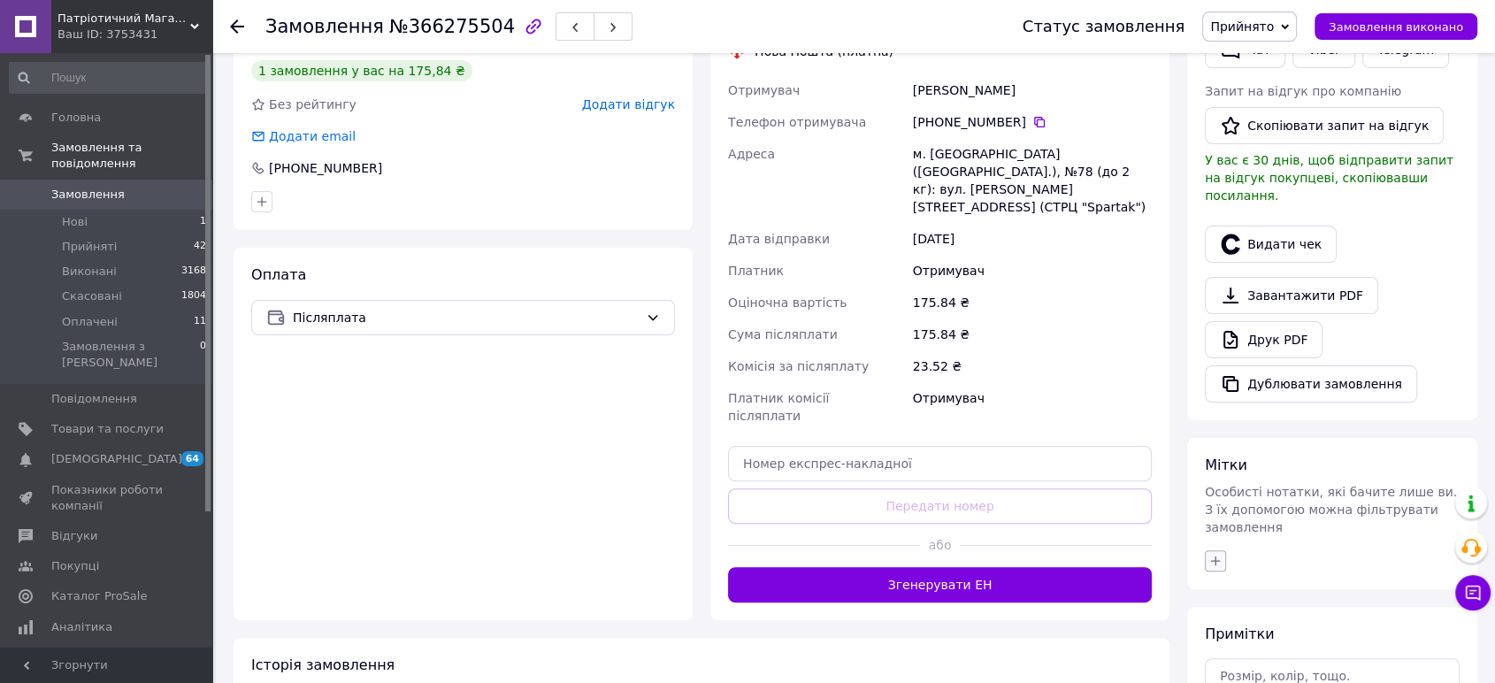
click at [1215, 554] on icon "button" at bounding box center [1216, 561] width 14 height 14
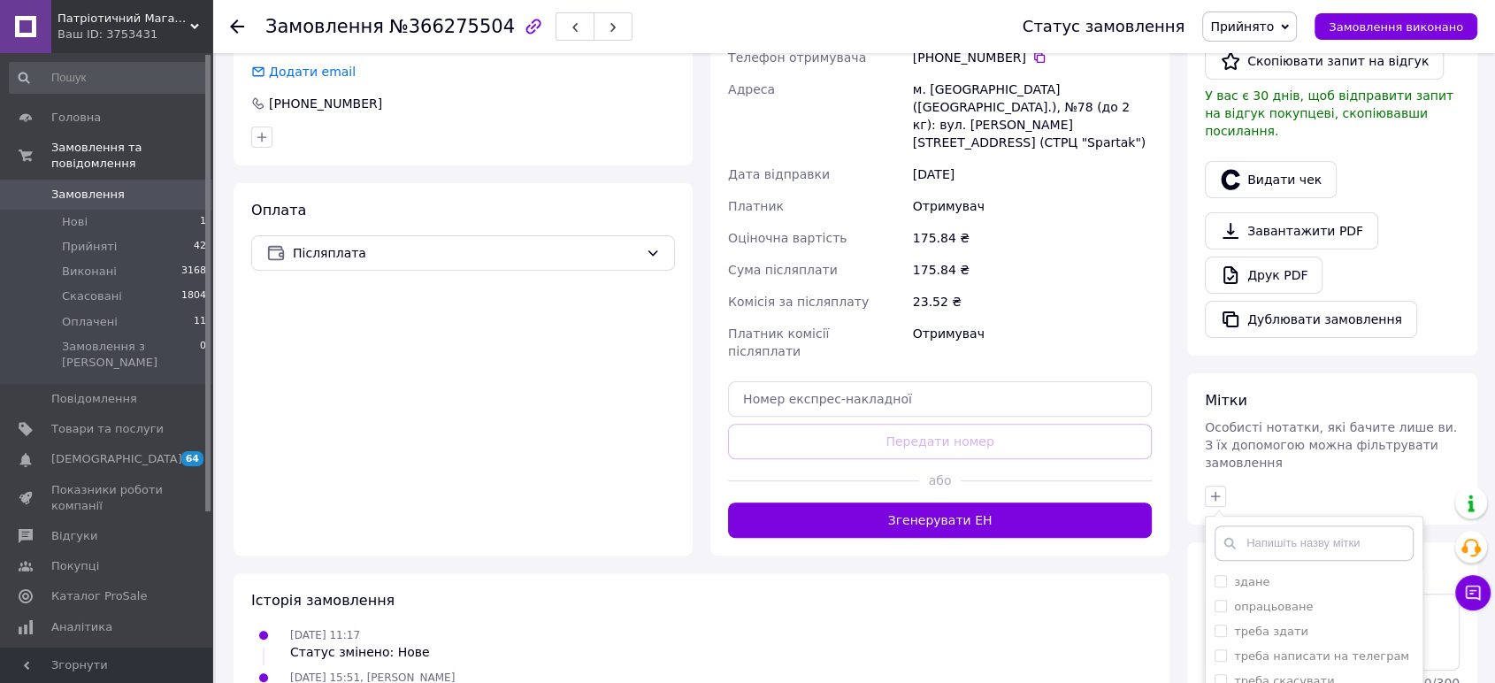
scroll to position [491, 0]
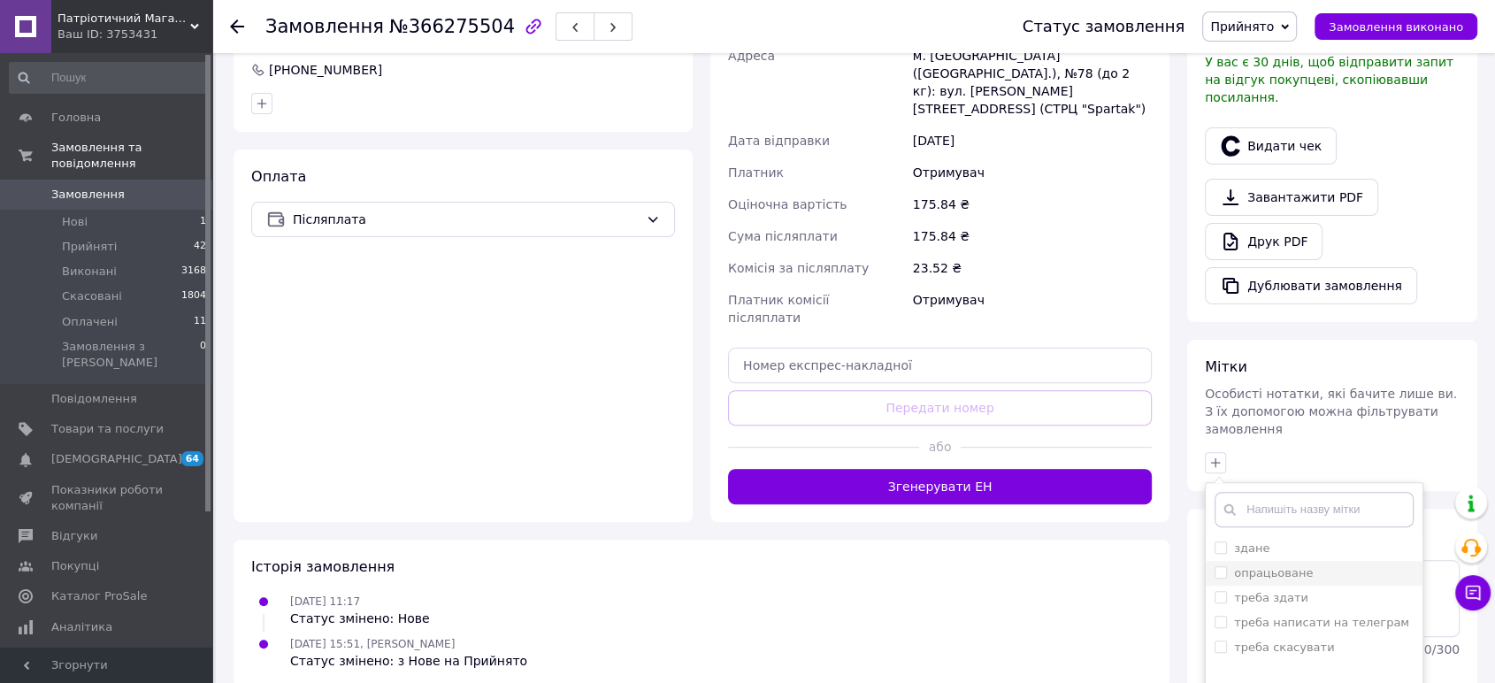
click at [1210, 561] on li "опрацьоване" at bounding box center [1314, 573] width 217 height 25
checkbox input "true"
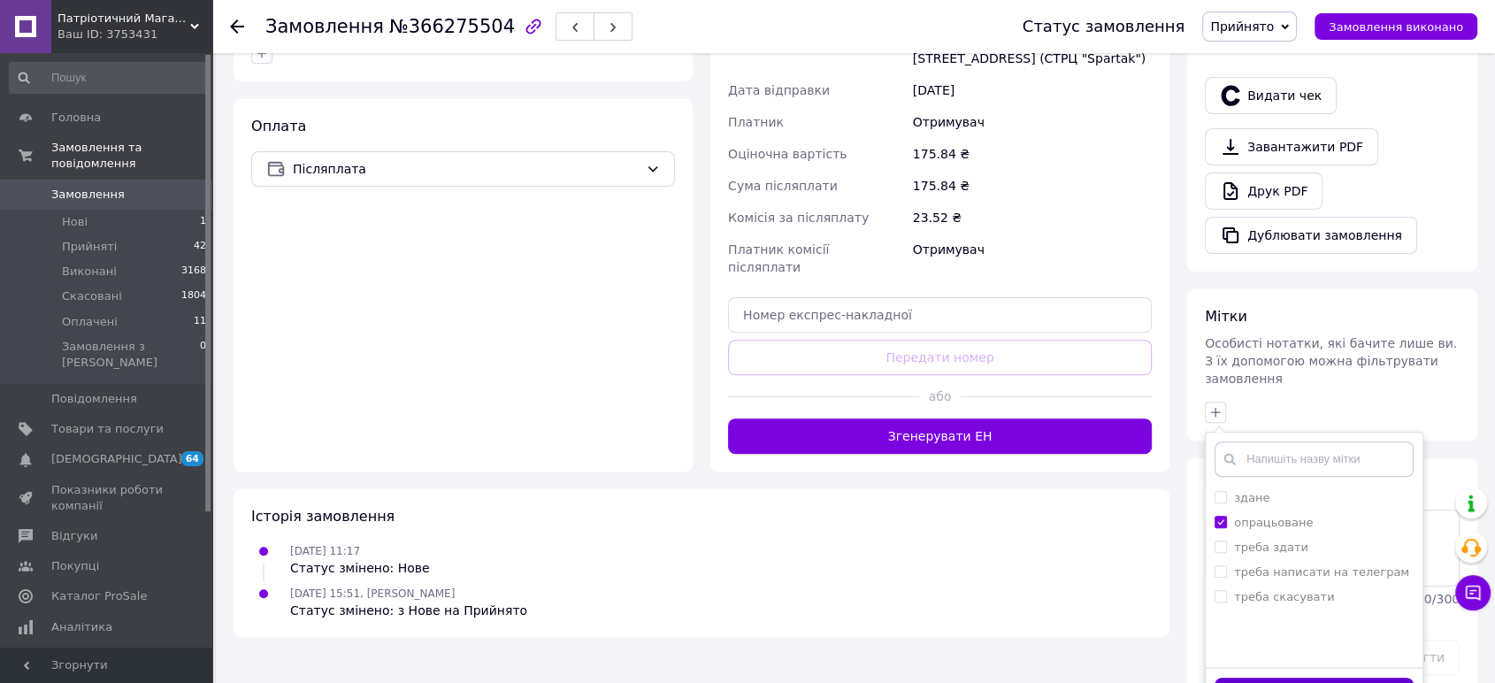
click at [1261, 678] on button "Додати мітку" at bounding box center [1314, 695] width 199 height 35
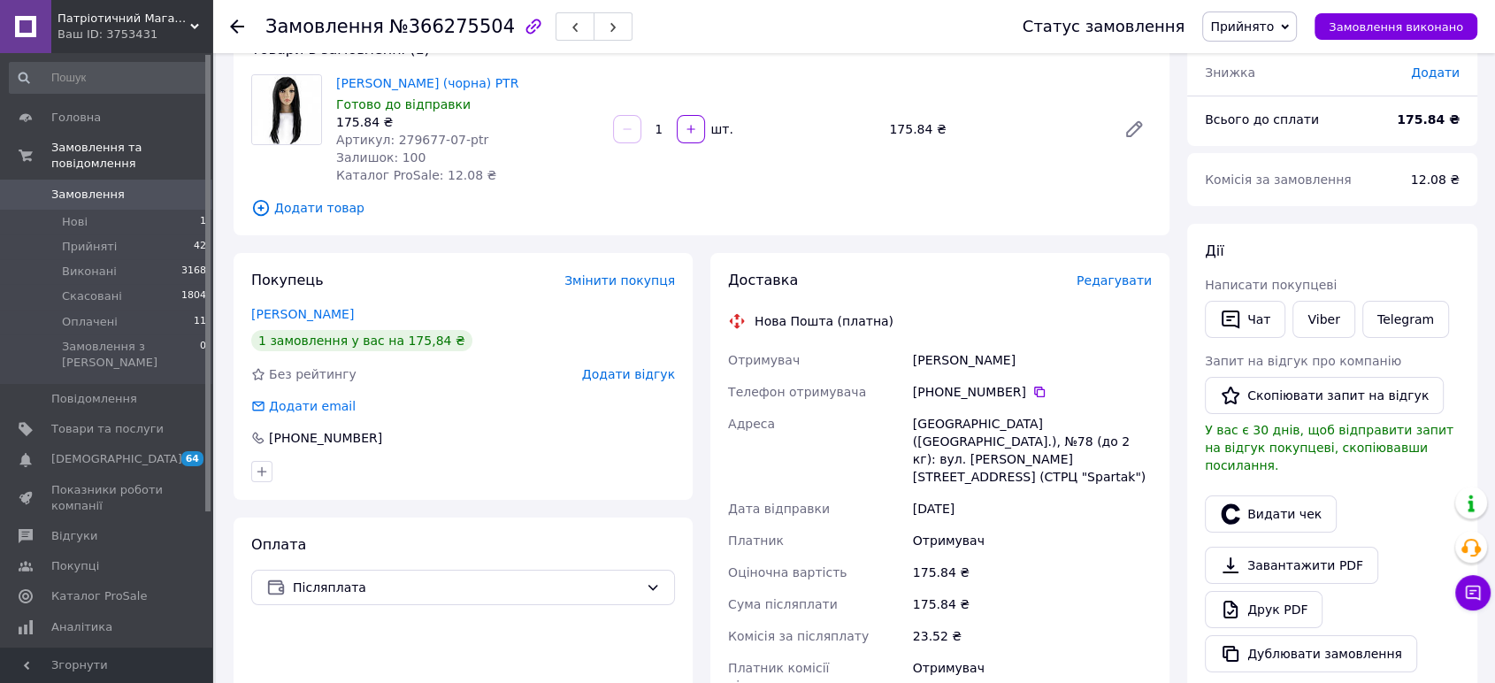
scroll to position [0, 0]
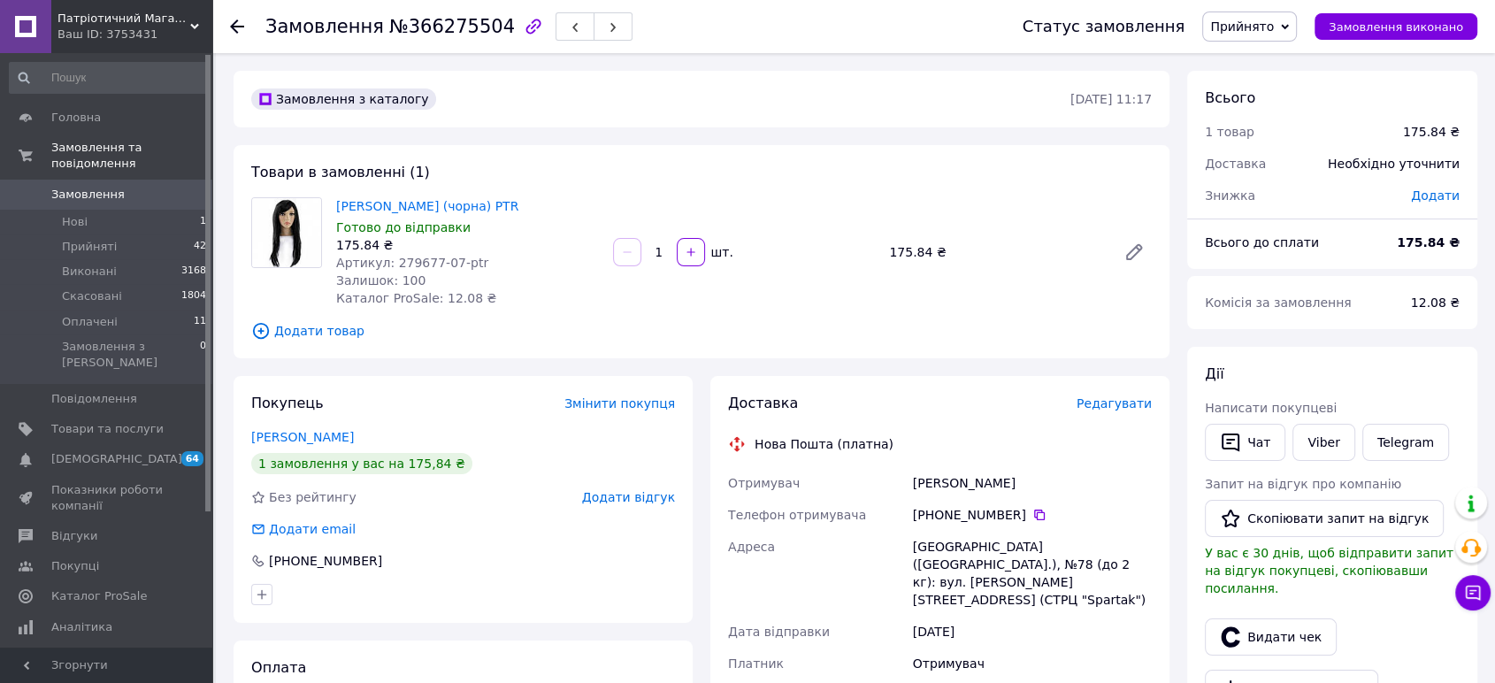
click at [110, 187] on span "Замовлення" at bounding box center [87, 195] width 73 height 16
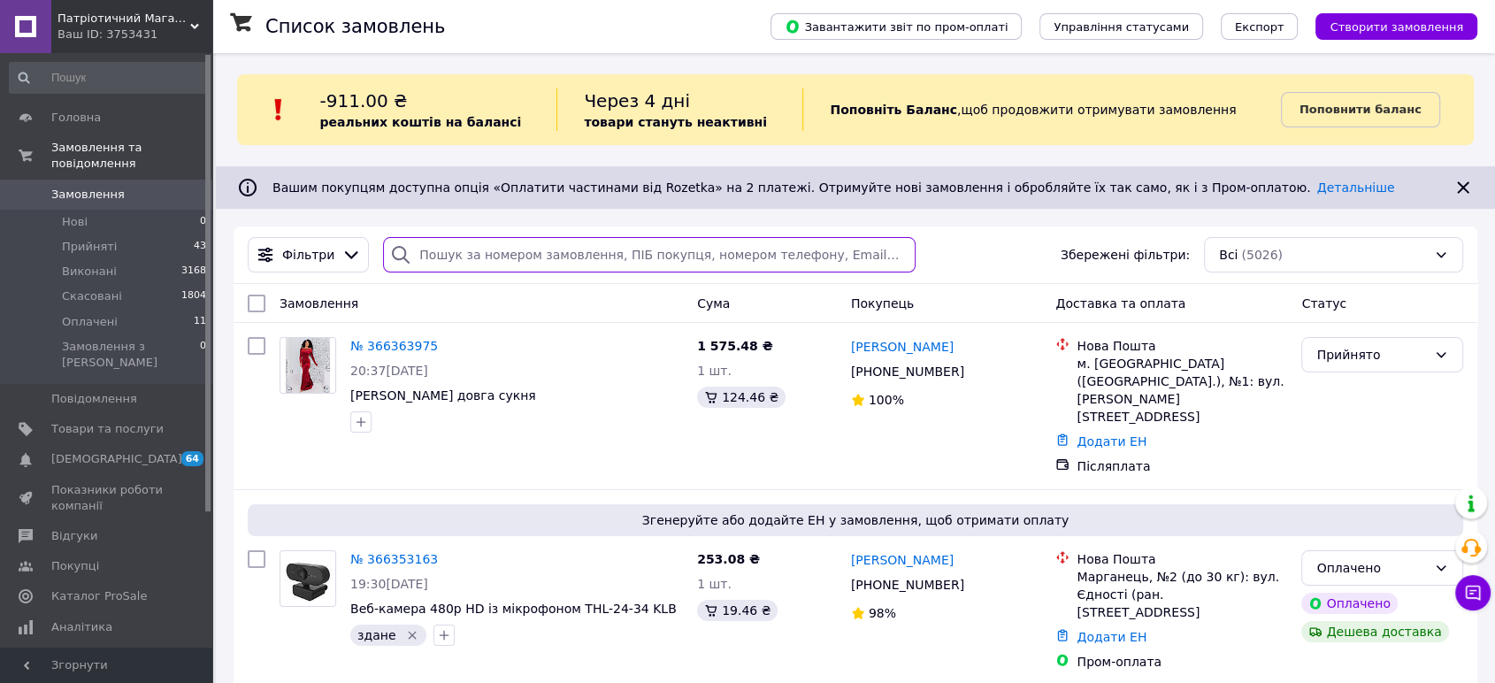
click at [458, 248] on input "search" at bounding box center [649, 254] width 533 height 35
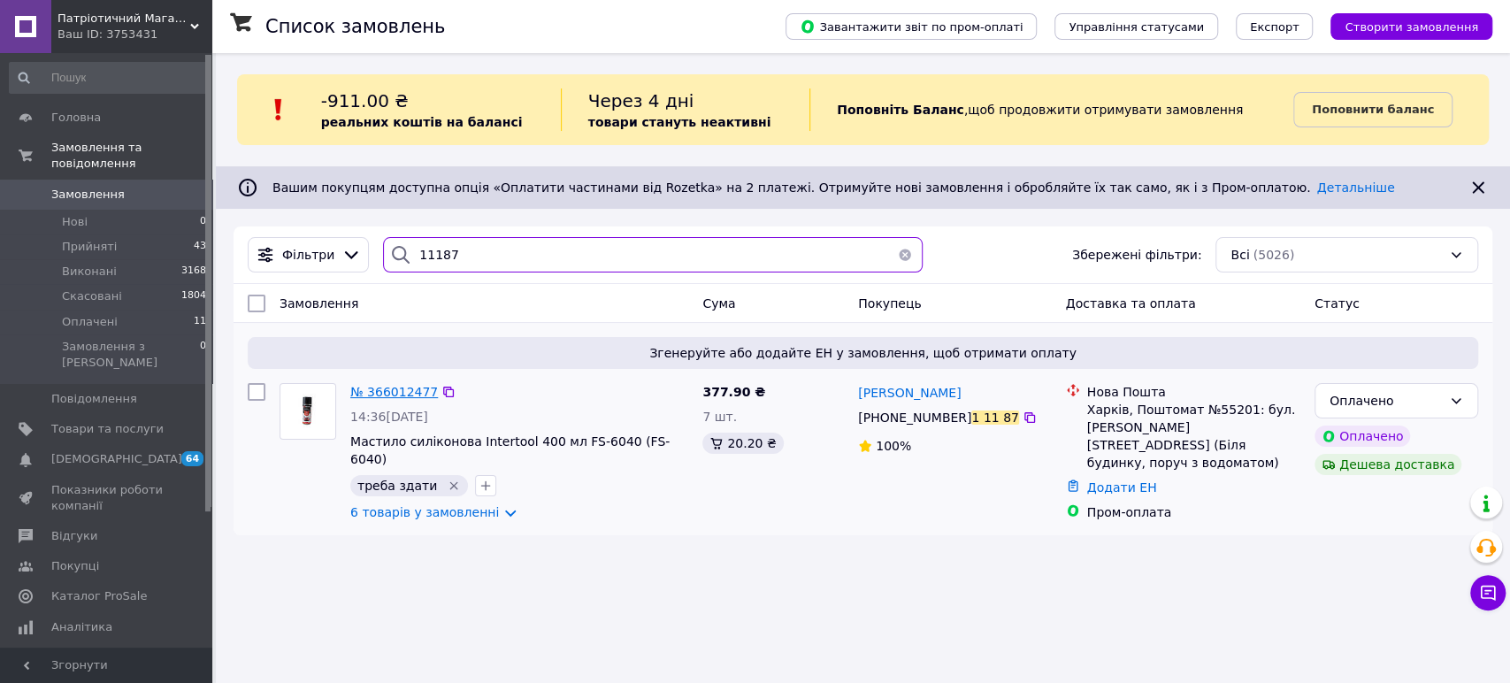
type input "11187"
click at [396, 385] on span "№ 366012477" at bounding box center [394, 392] width 88 height 14
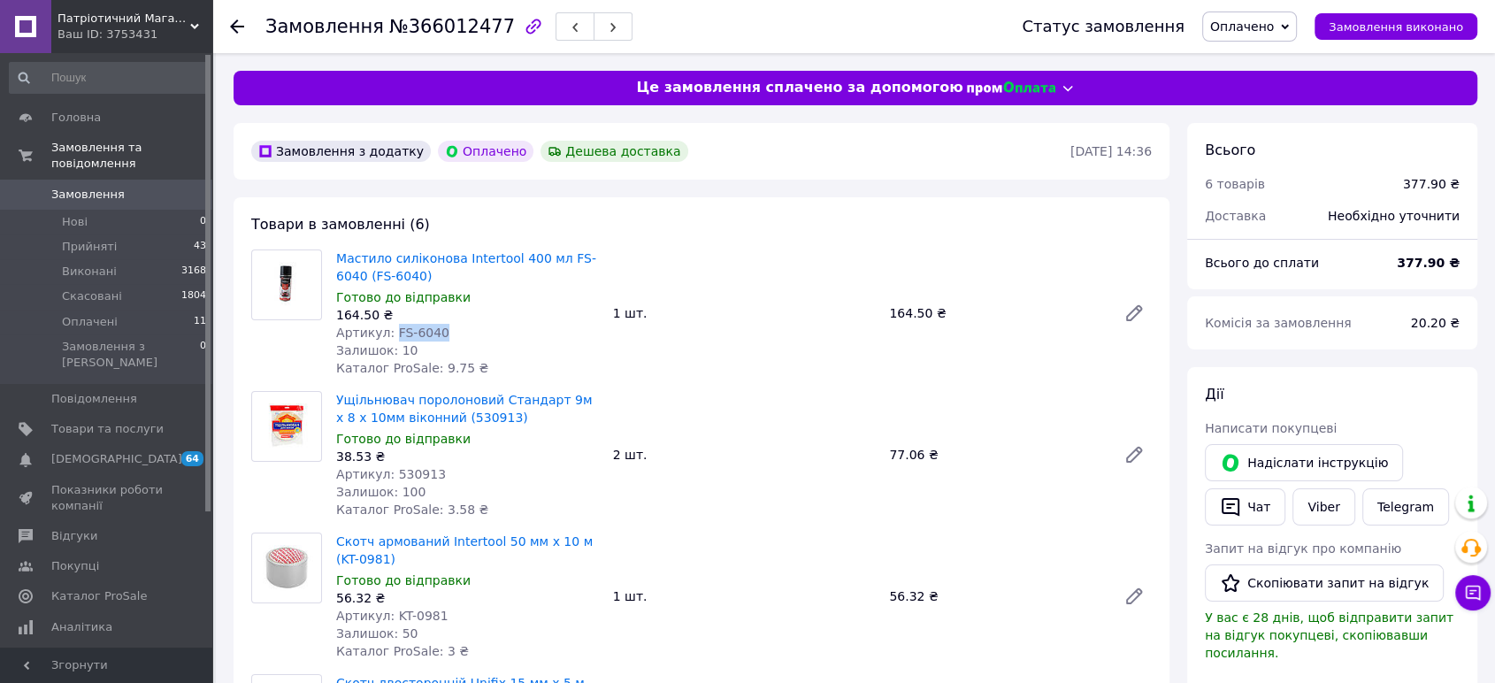
drag, startPoint x: 435, startPoint y: 331, endPoint x: 390, endPoint y: 327, distance: 45.3
click at [390, 327] on div "Артикул: FS-6040" at bounding box center [467, 333] width 263 height 18
drag, startPoint x: 330, startPoint y: 398, endPoint x: 487, endPoint y: 396, distance: 156.6
click at [487, 396] on div "Ущільнювач поролоновий Стандарт 9м x 8 x 10мм віконний (530913) Готово до відпр…" at bounding box center [467, 455] width 277 height 134
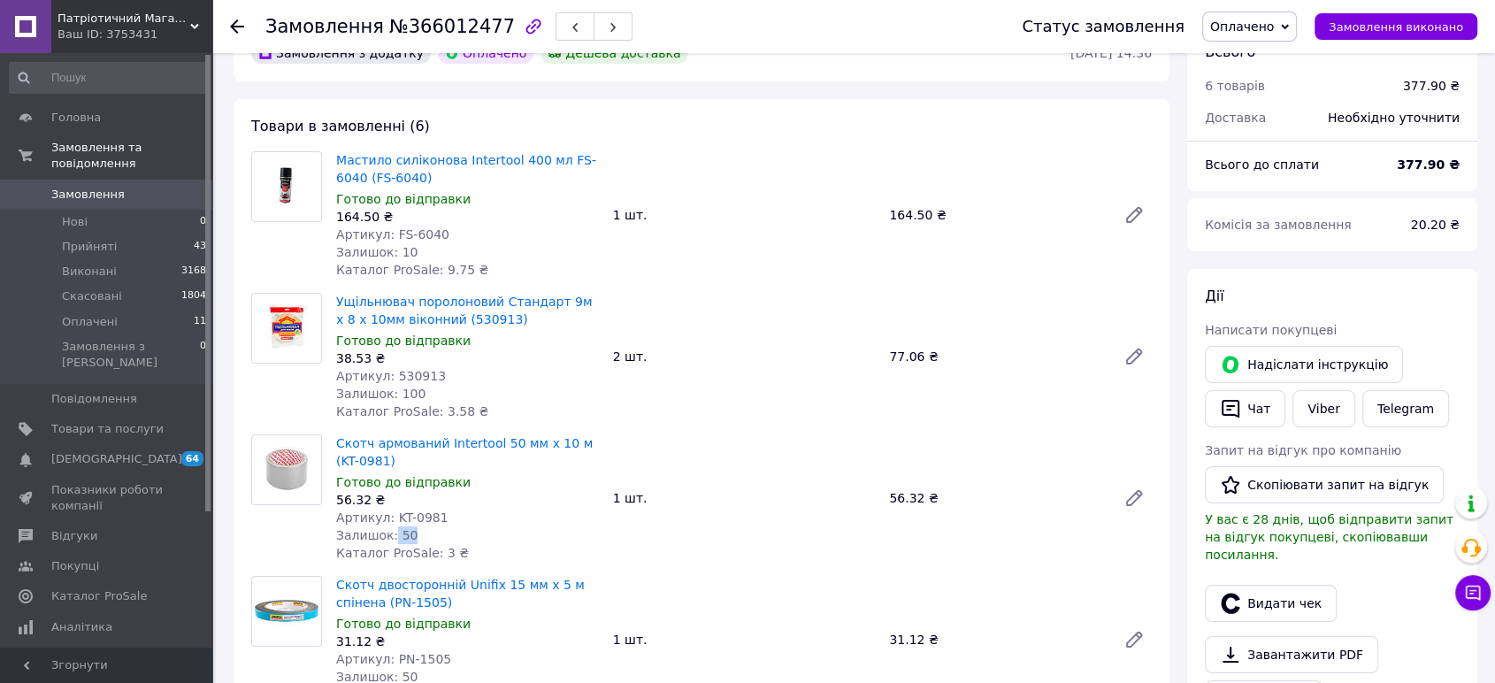
drag, startPoint x: 461, startPoint y: 530, endPoint x: 388, endPoint y: 529, distance: 73.4
click at [388, 529] on div "Залишок: 50" at bounding box center [467, 535] width 263 height 18
drag, startPoint x: 427, startPoint y: 512, endPoint x: 392, endPoint y: 509, distance: 35.6
click at [392, 511] on span "Артикул: KT-0981" at bounding box center [392, 518] width 112 height 14
drag, startPoint x: 452, startPoint y: 517, endPoint x: 386, endPoint y: 511, distance: 66.6
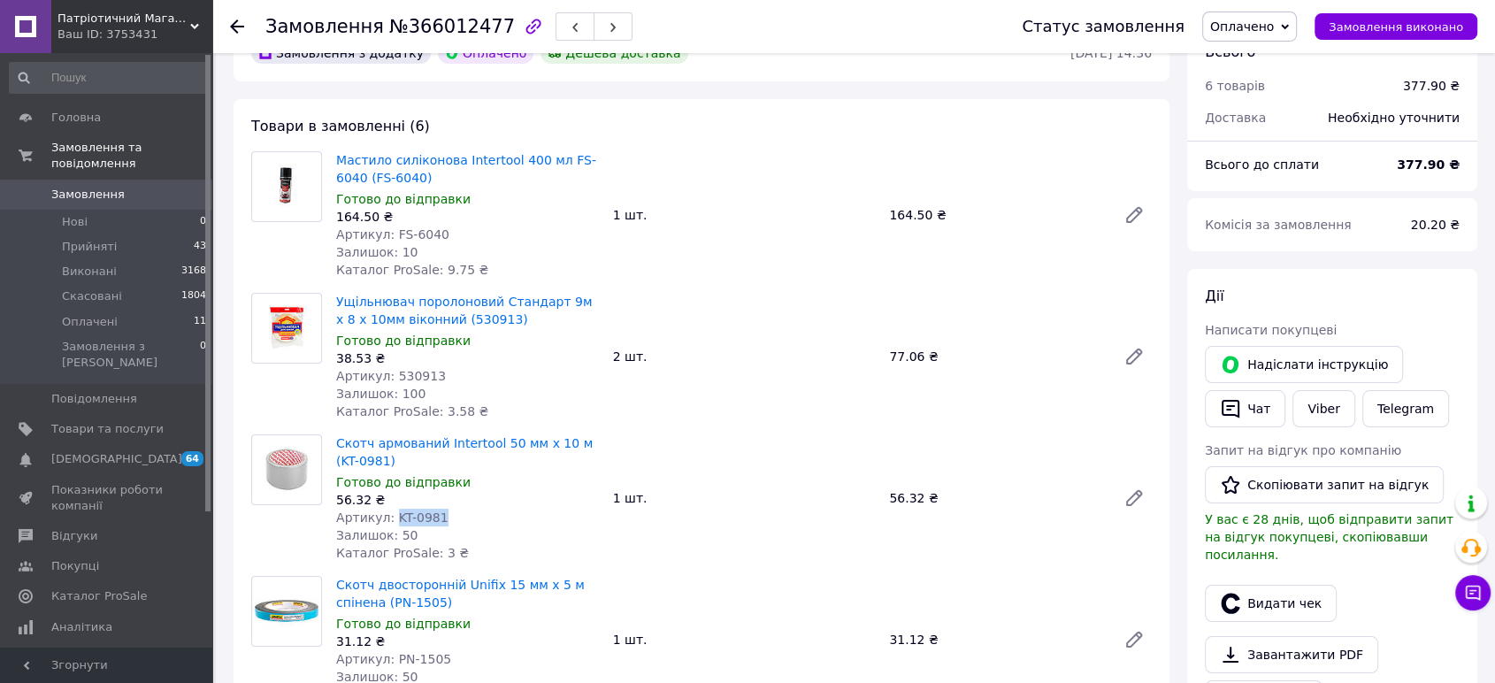
click at [386, 511] on div "Артикул: KT-0981" at bounding box center [467, 518] width 263 height 18
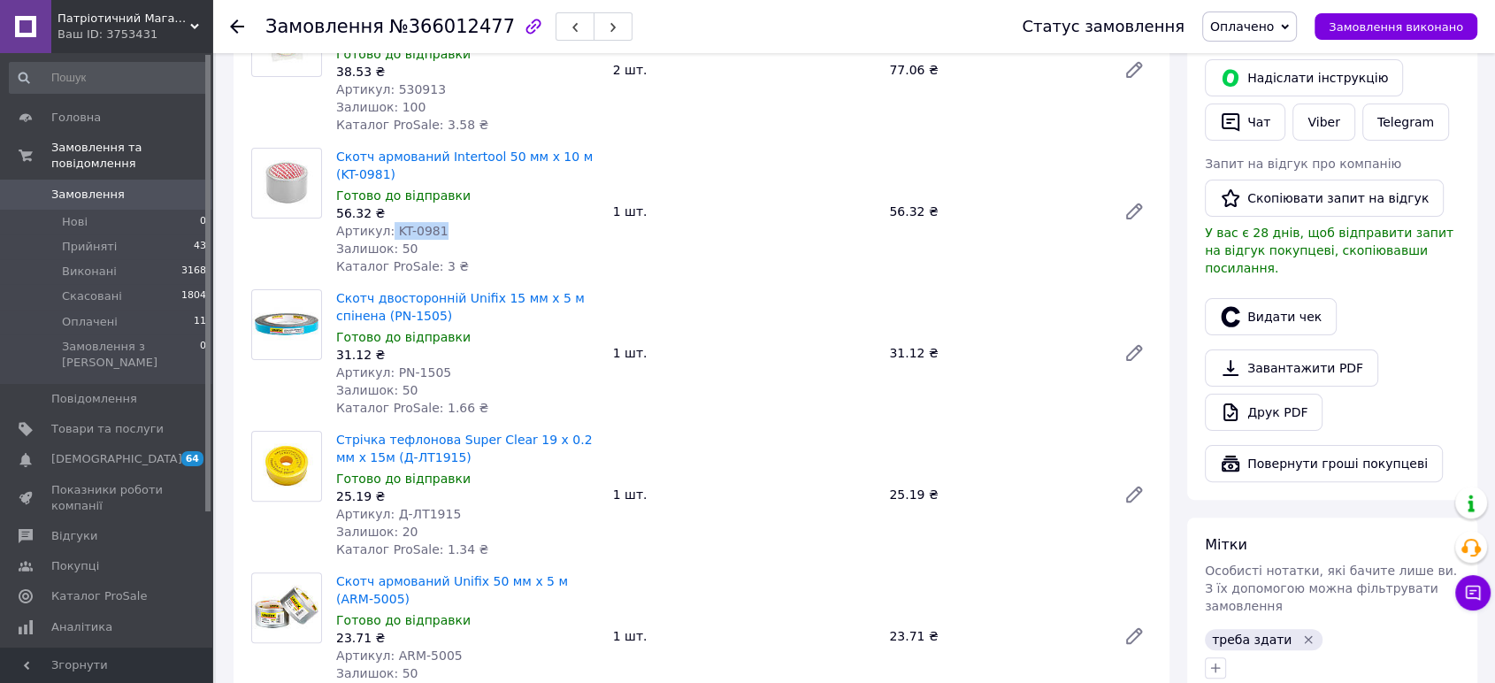
scroll to position [393, 0]
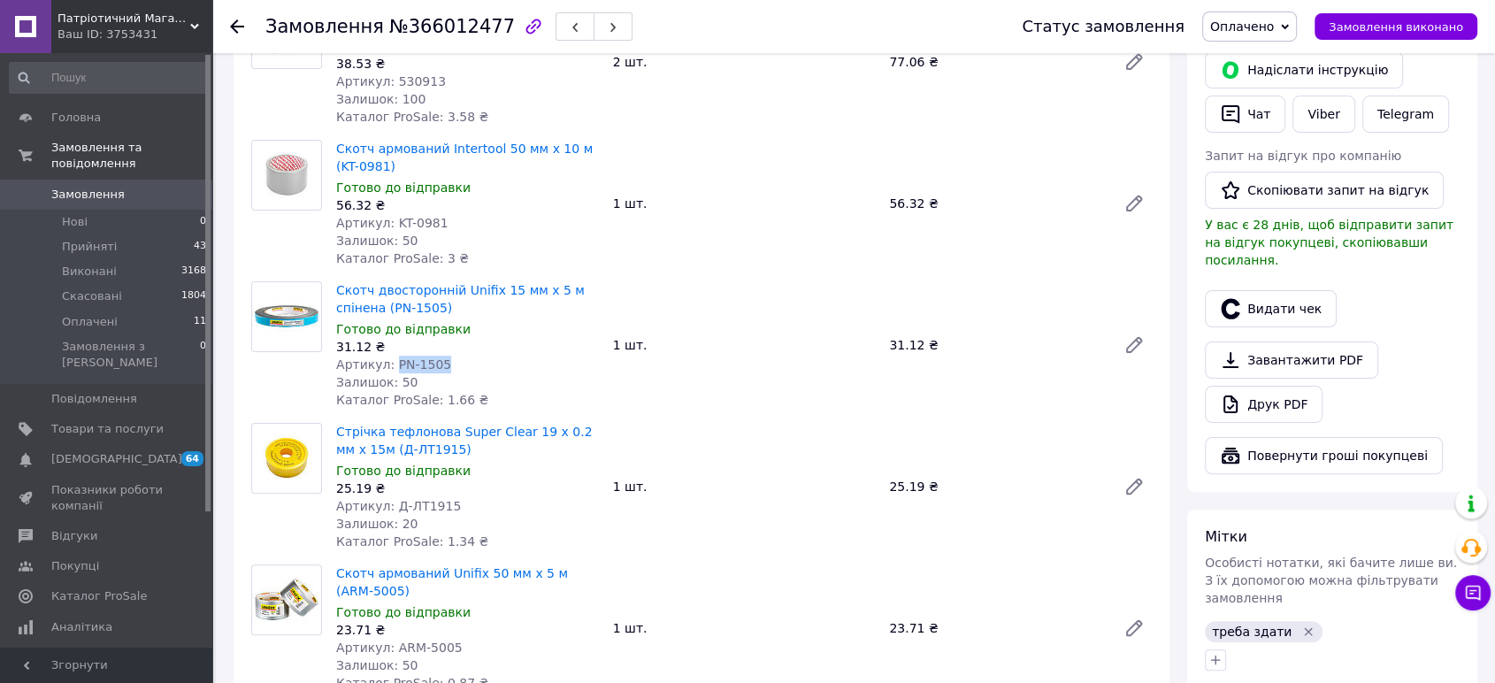
drag, startPoint x: 439, startPoint y: 365, endPoint x: 389, endPoint y: 363, distance: 49.6
click at [389, 363] on div "Артикул: PN-1505" at bounding box center [467, 365] width 263 height 18
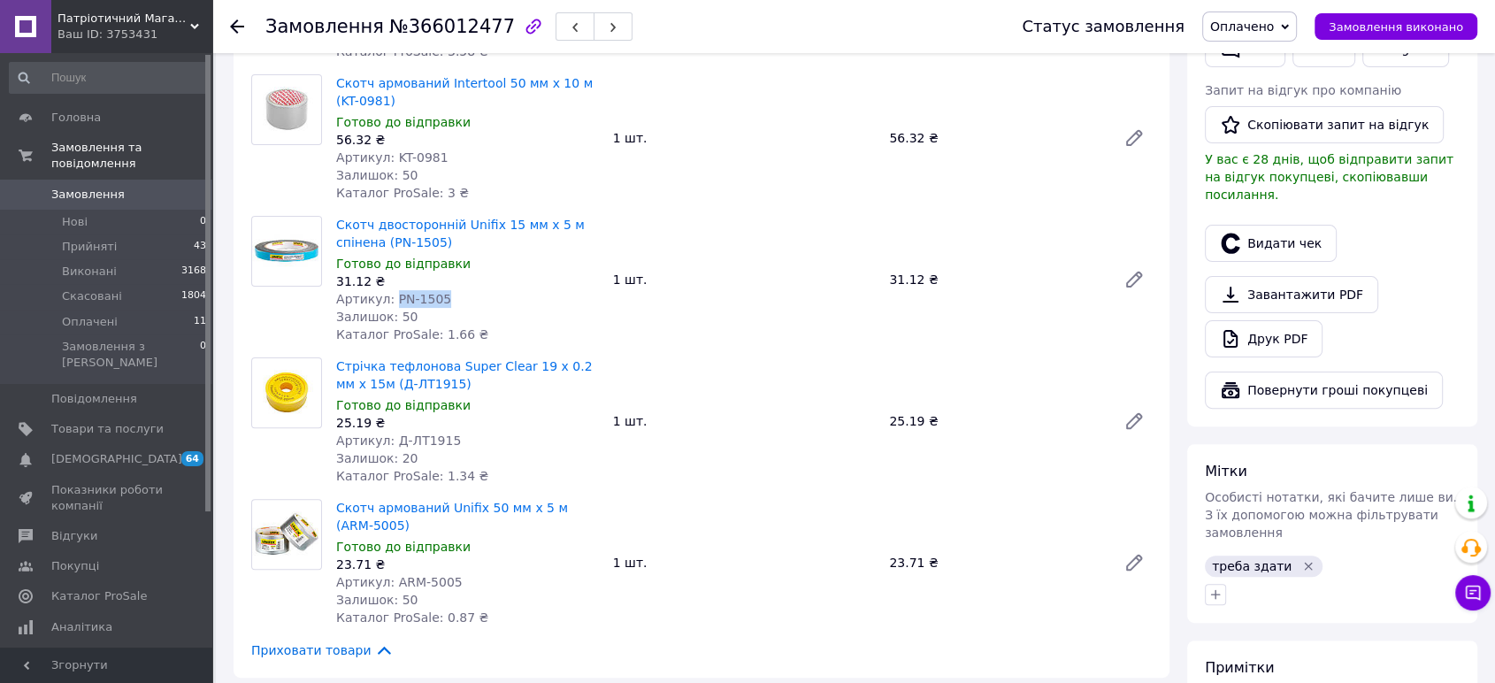
scroll to position [491, 0]
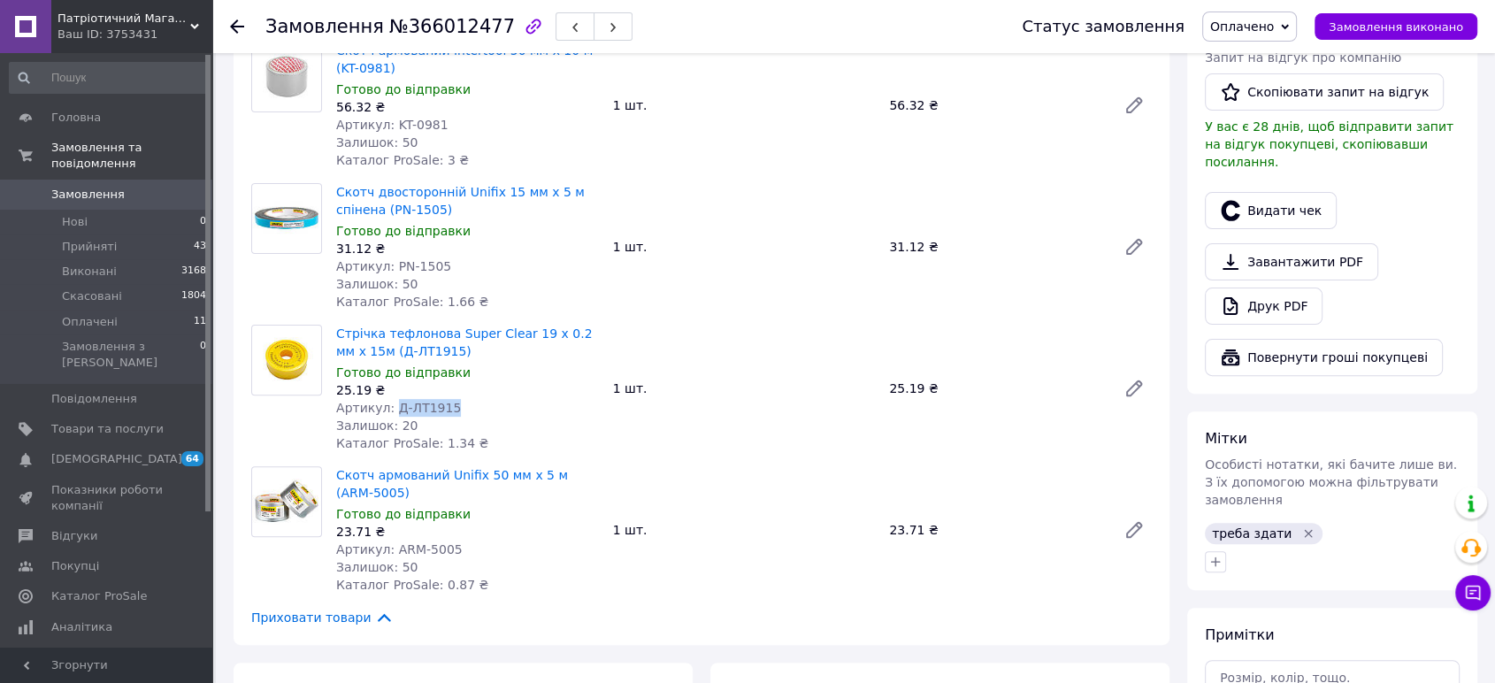
drag, startPoint x: 444, startPoint y: 404, endPoint x: 389, endPoint y: 402, distance: 54.9
click at [389, 402] on div "Артикул: Д-ЛТ1915" at bounding box center [467, 408] width 263 height 18
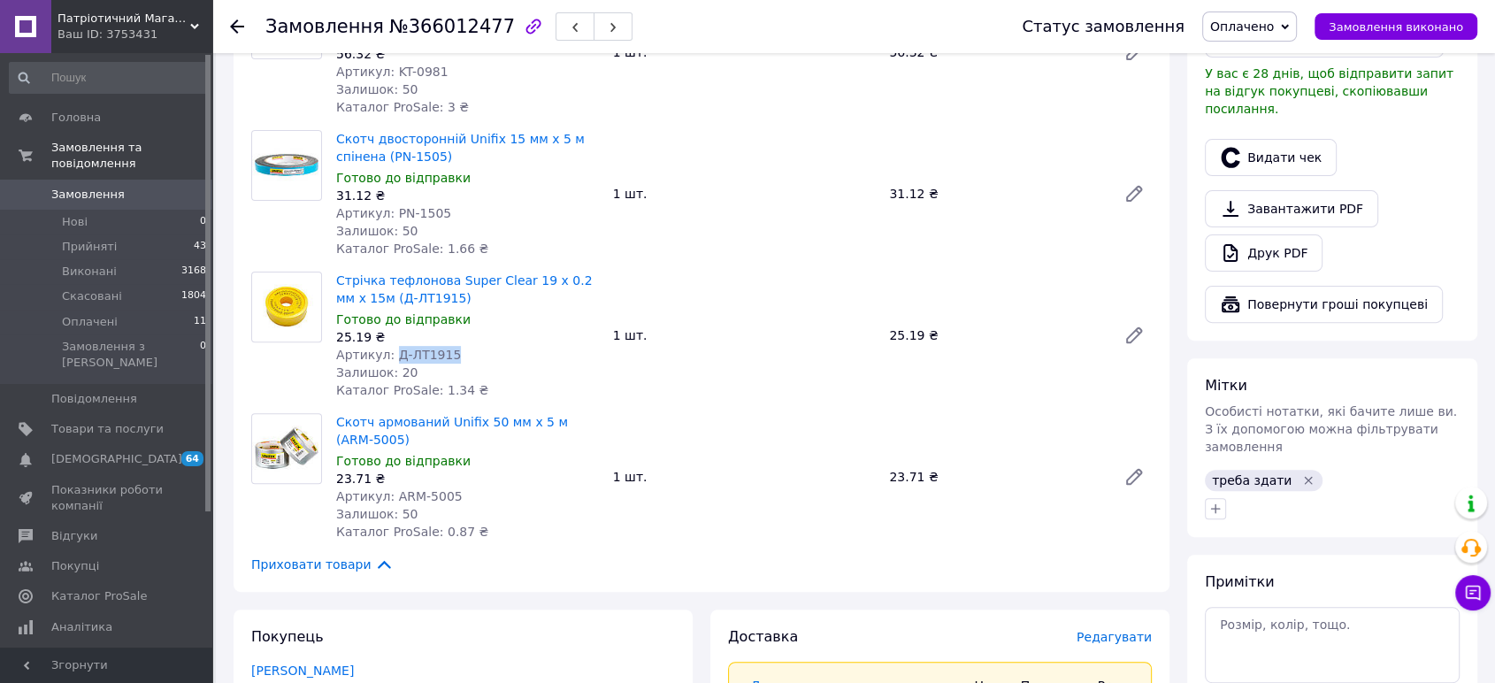
scroll to position [589, 0]
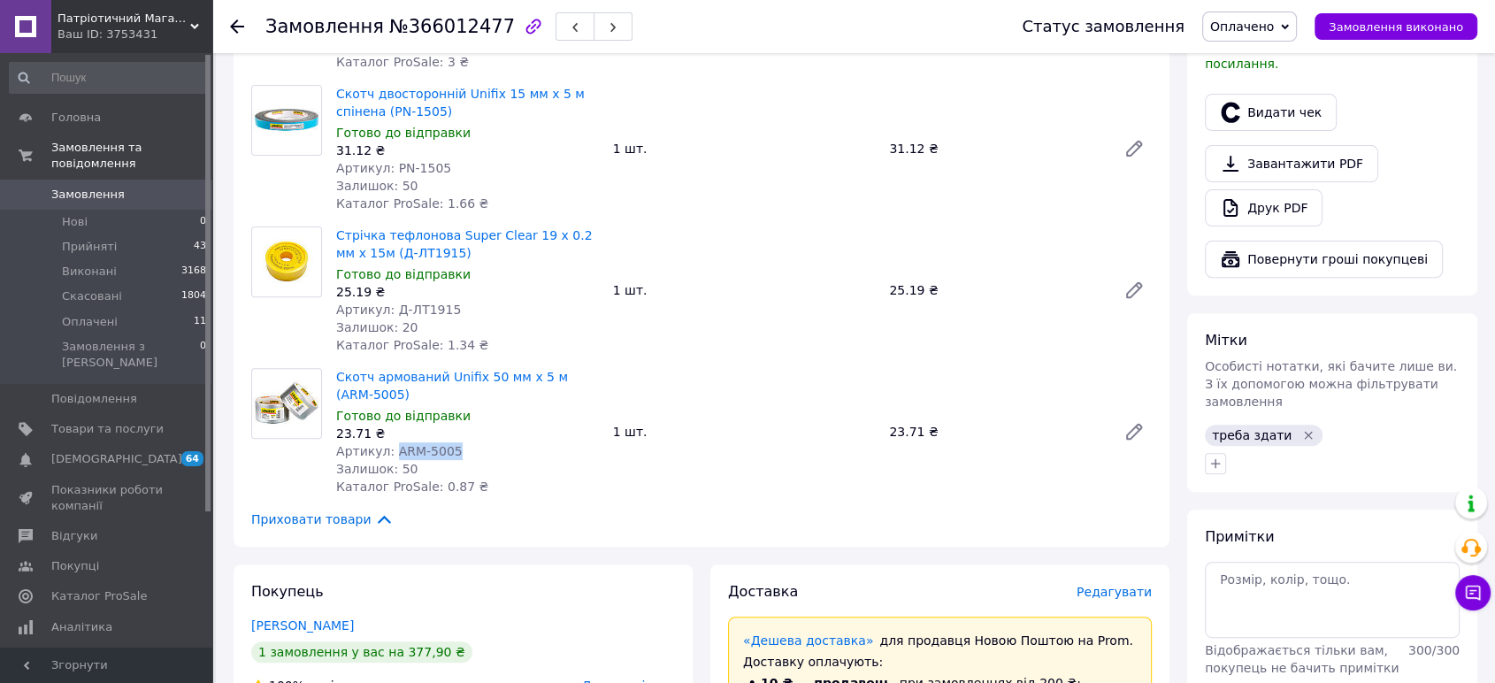
drag, startPoint x: 457, startPoint y: 451, endPoint x: 391, endPoint y: 456, distance: 65.6
click at [391, 456] on div "Артикул: ARM-5005" at bounding box center [467, 451] width 263 height 18
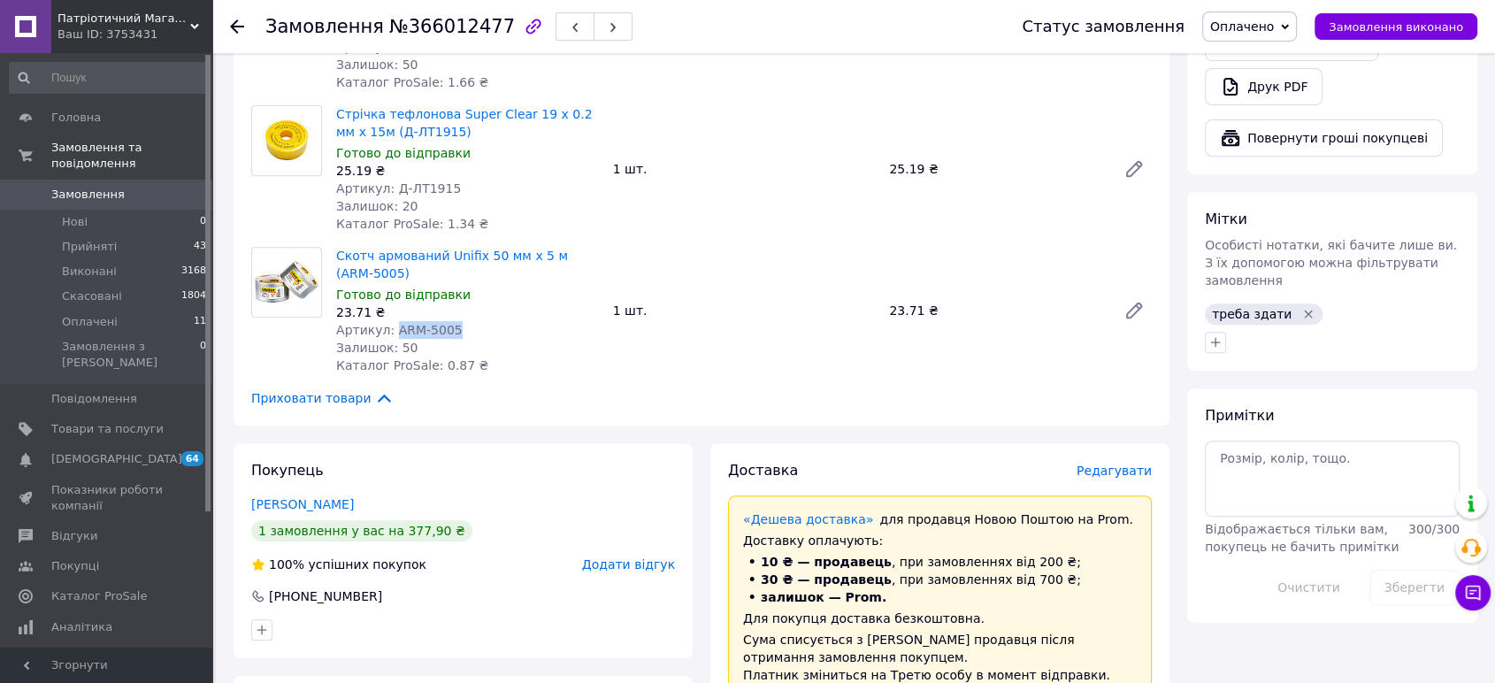
scroll to position [1081, 0]
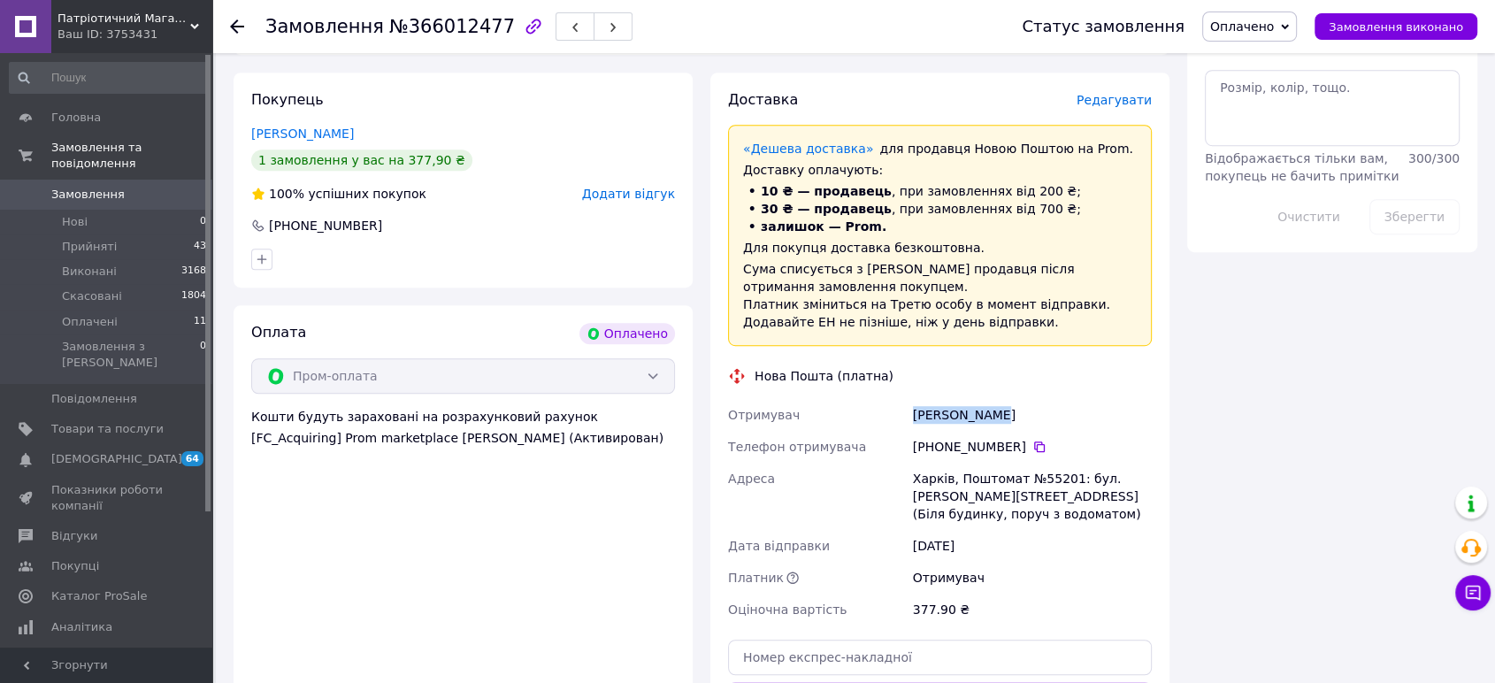
drag, startPoint x: 984, startPoint y: 403, endPoint x: 911, endPoint y: 412, distance: 73.1
click at [911, 412] on div "[PERSON_NAME]" at bounding box center [1033, 415] width 246 height 32
click at [1033, 442] on icon at bounding box center [1040, 447] width 14 height 14
click at [929, 479] on div "Харків, Поштомат №55201: бул. [PERSON_NAME][STREET_ADDRESS] (Біля будинку, пору…" at bounding box center [1033, 496] width 246 height 67
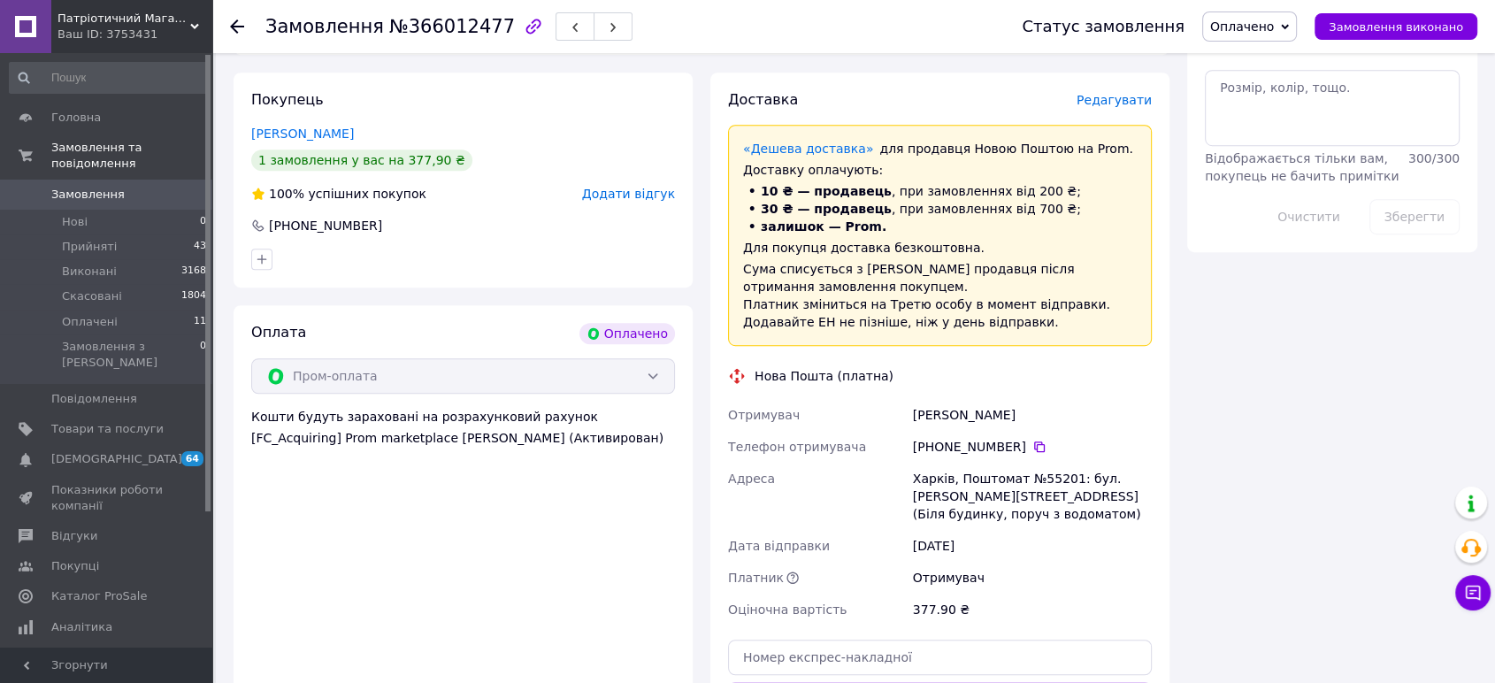
click at [1055, 474] on div "Харків, Поштомат №55201: бул. [PERSON_NAME][STREET_ADDRESS] (Біля будинку, пору…" at bounding box center [1033, 496] width 246 height 67
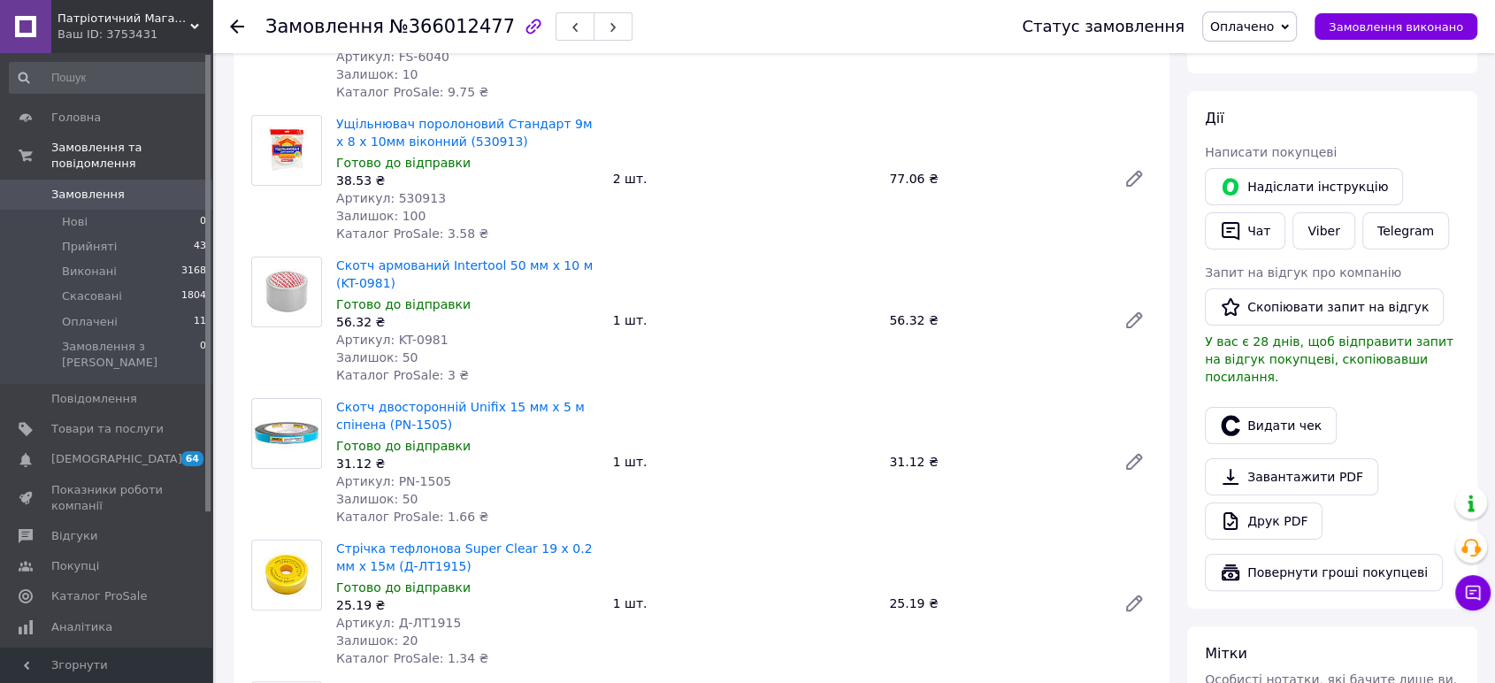
scroll to position [491, 0]
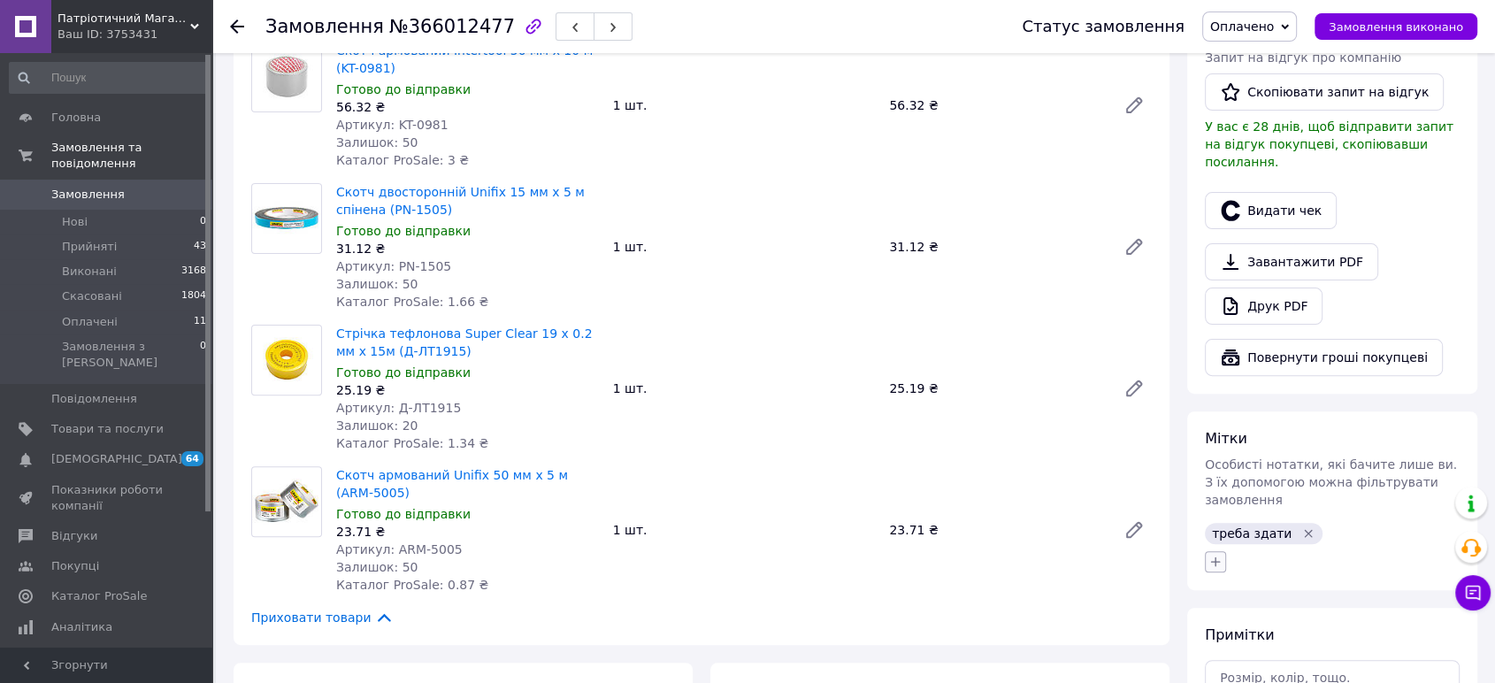
click at [1212, 555] on icon "button" at bounding box center [1216, 562] width 14 height 14
click at [1220, 641] on input "здане" at bounding box center [1221, 647] width 12 height 12
checkbox input "true"
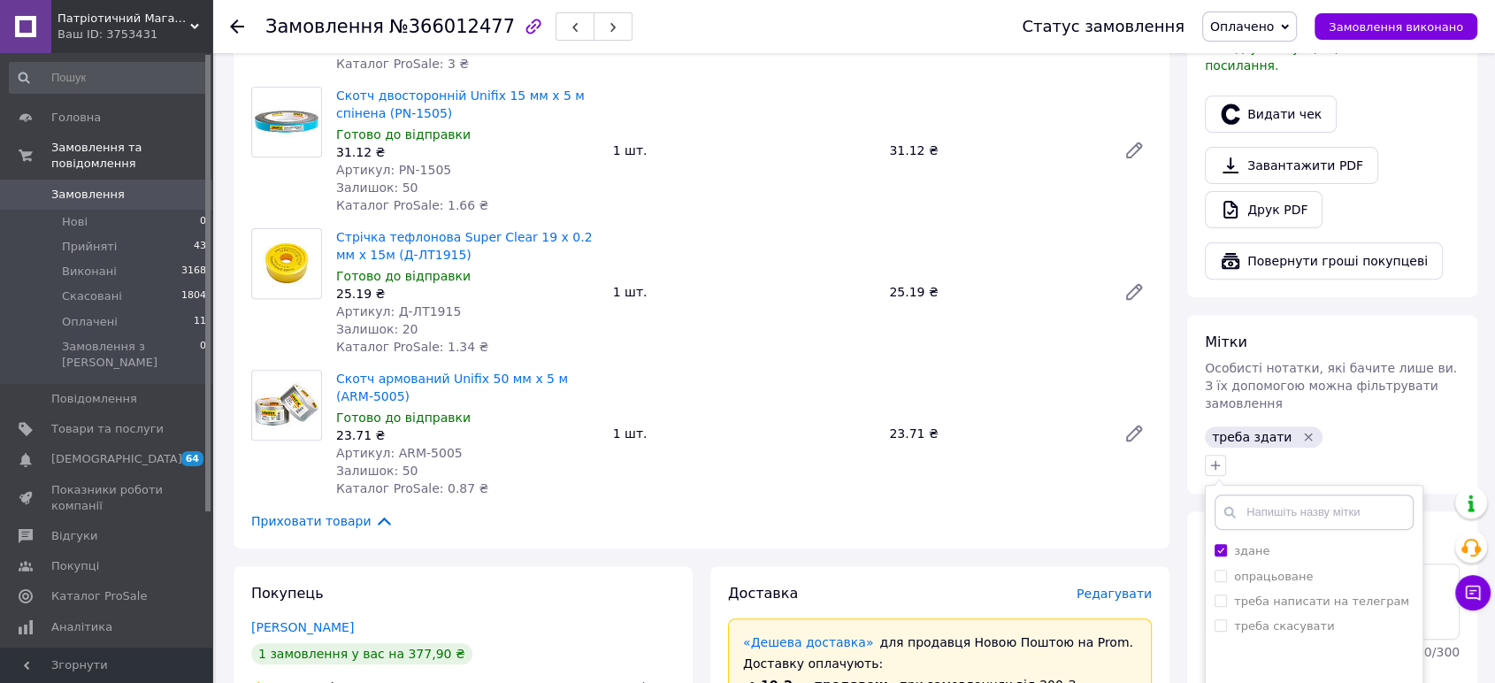
scroll to position [688, 0]
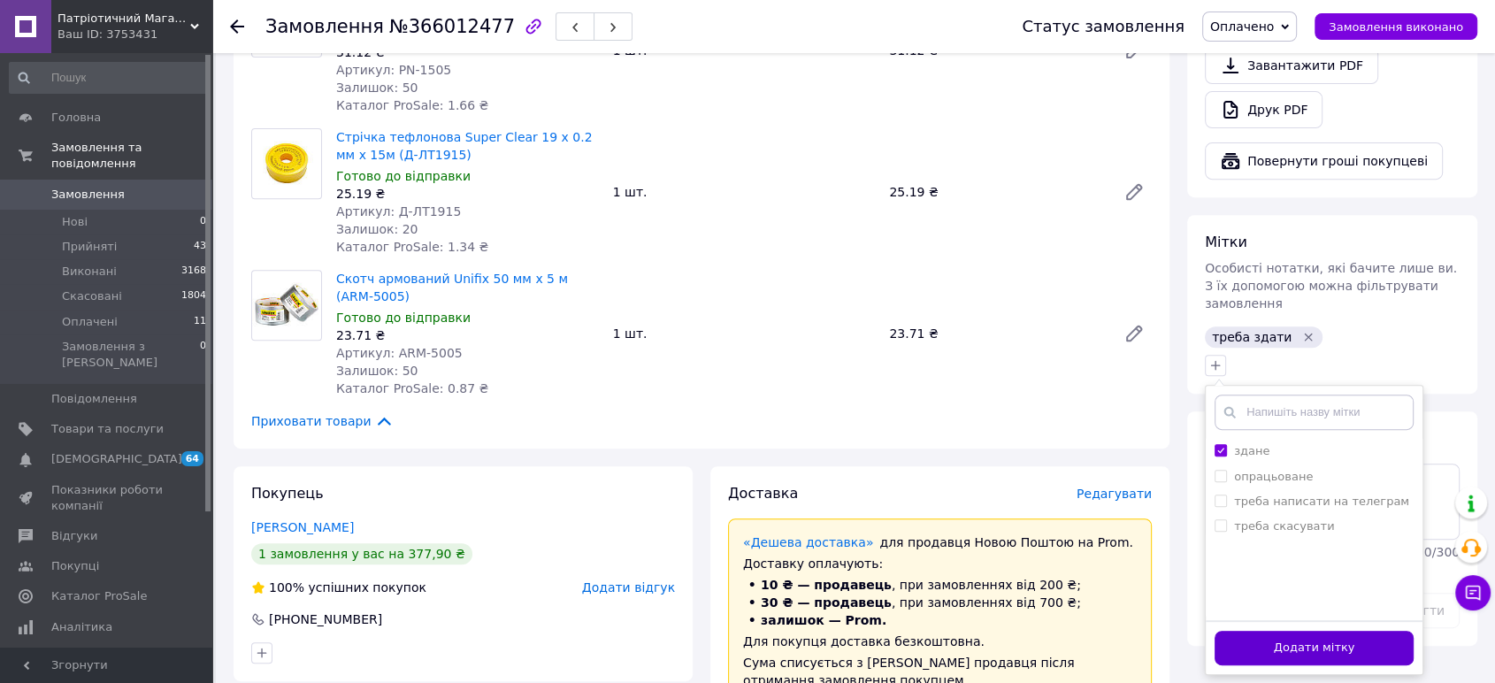
click at [1240, 631] on button "Додати мітку" at bounding box center [1314, 648] width 199 height 35
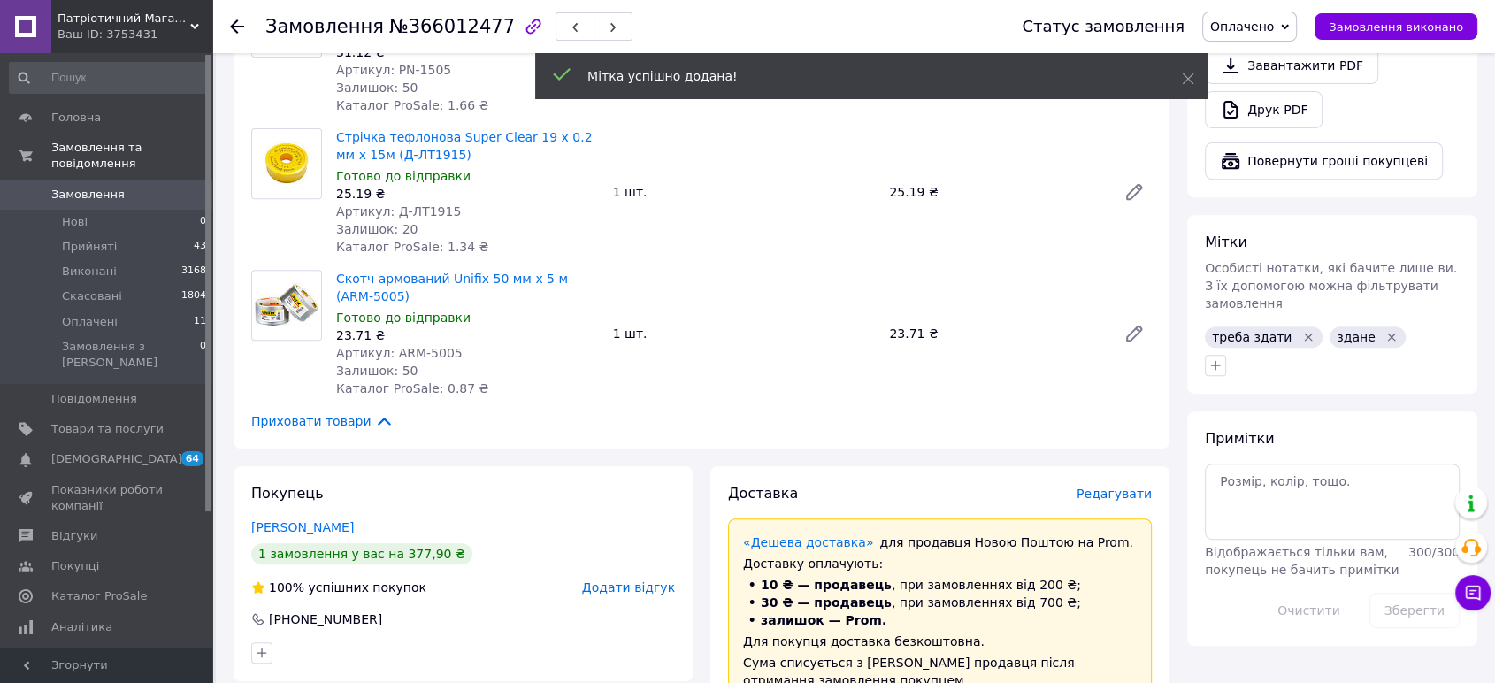
click at [1305, 334] on icon "Видалити мітку" at bounding box center [1309, 338] width 8 height 8
click at [133, 180] on link "Замовлення 0" at bounding box center [108, 195] width 217 height 30
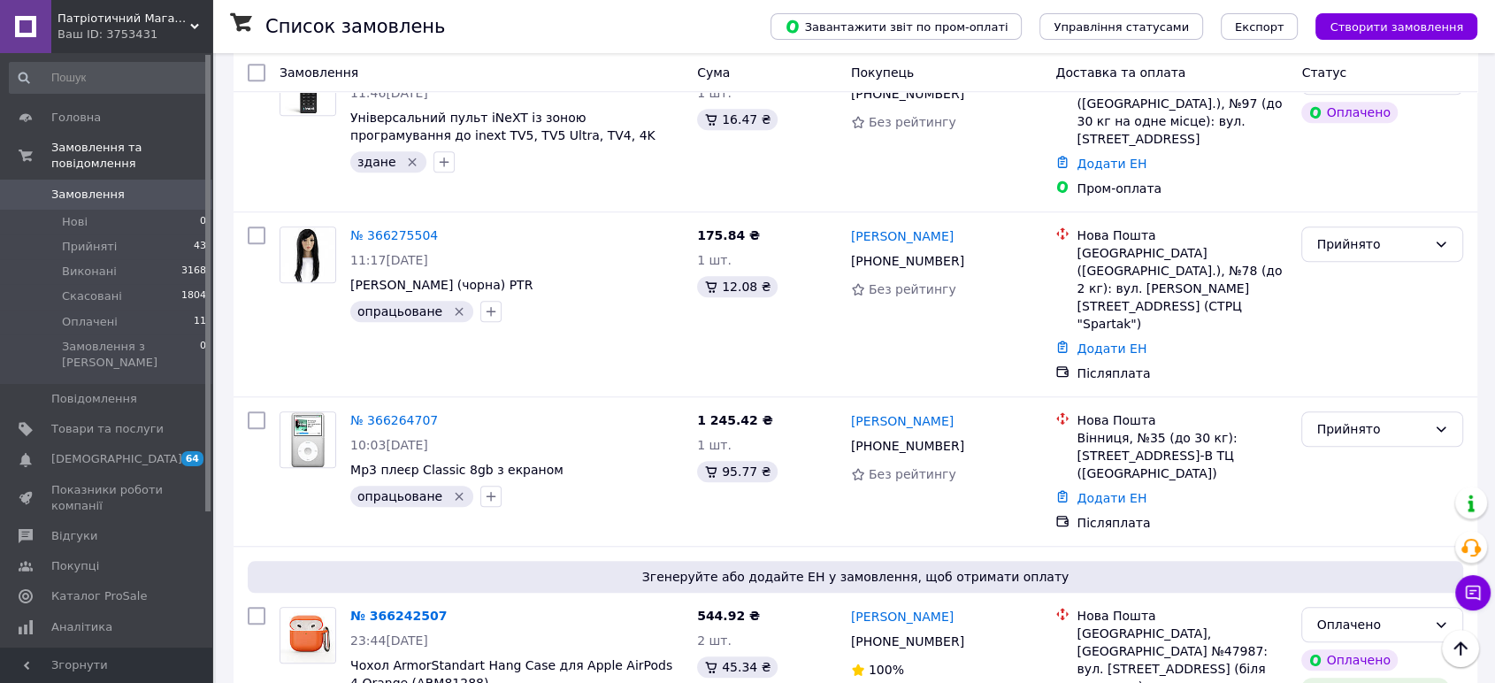
scroll to position [1474, 0]
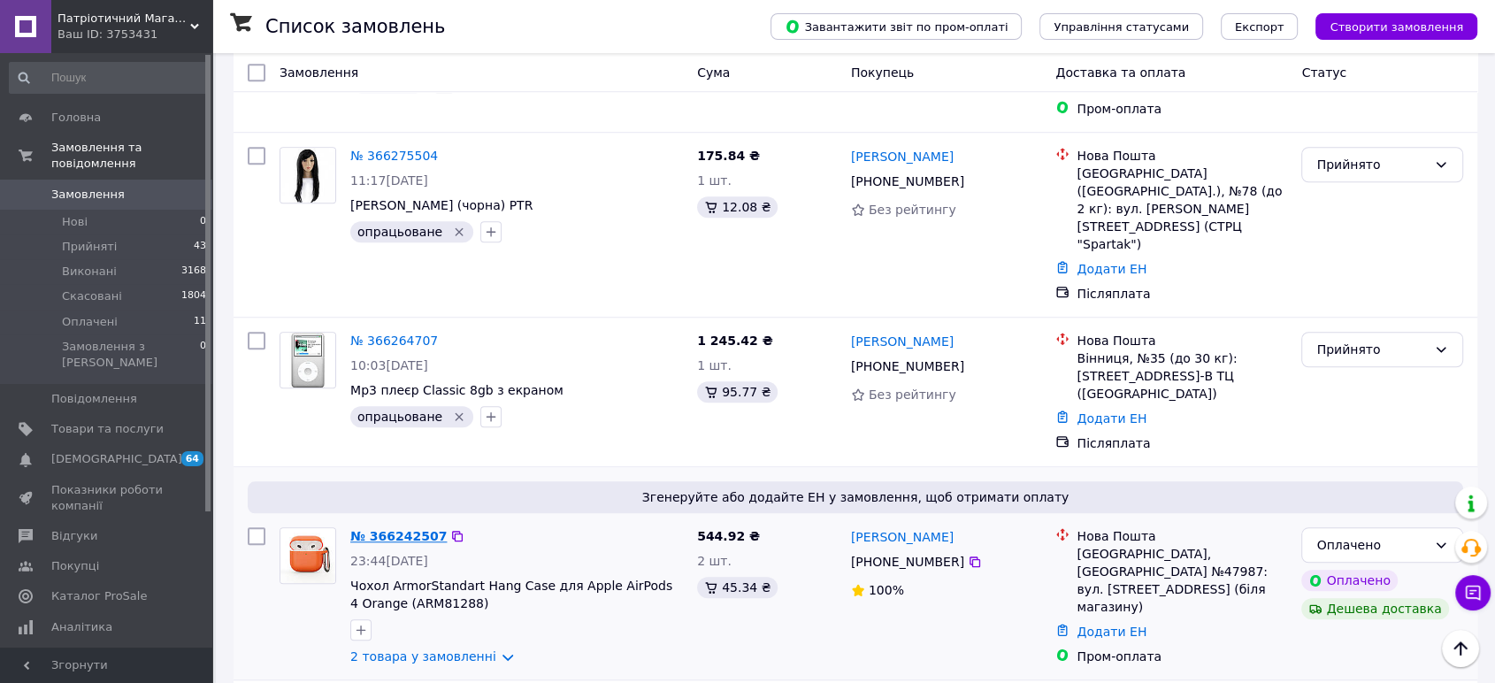
click at [385, 529] on link "№ 366242507" at bounding box center [398, 536] width 96 height 14
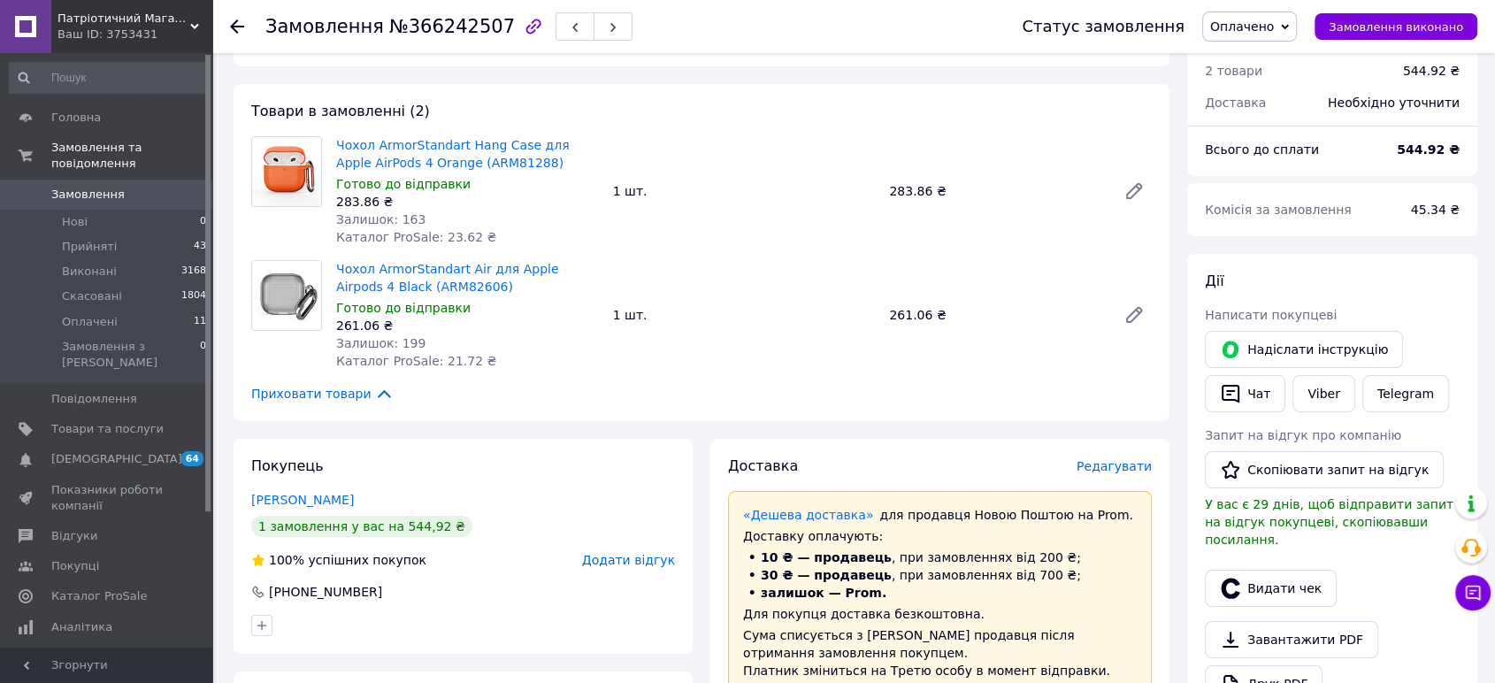
scroll to position [29, 0]
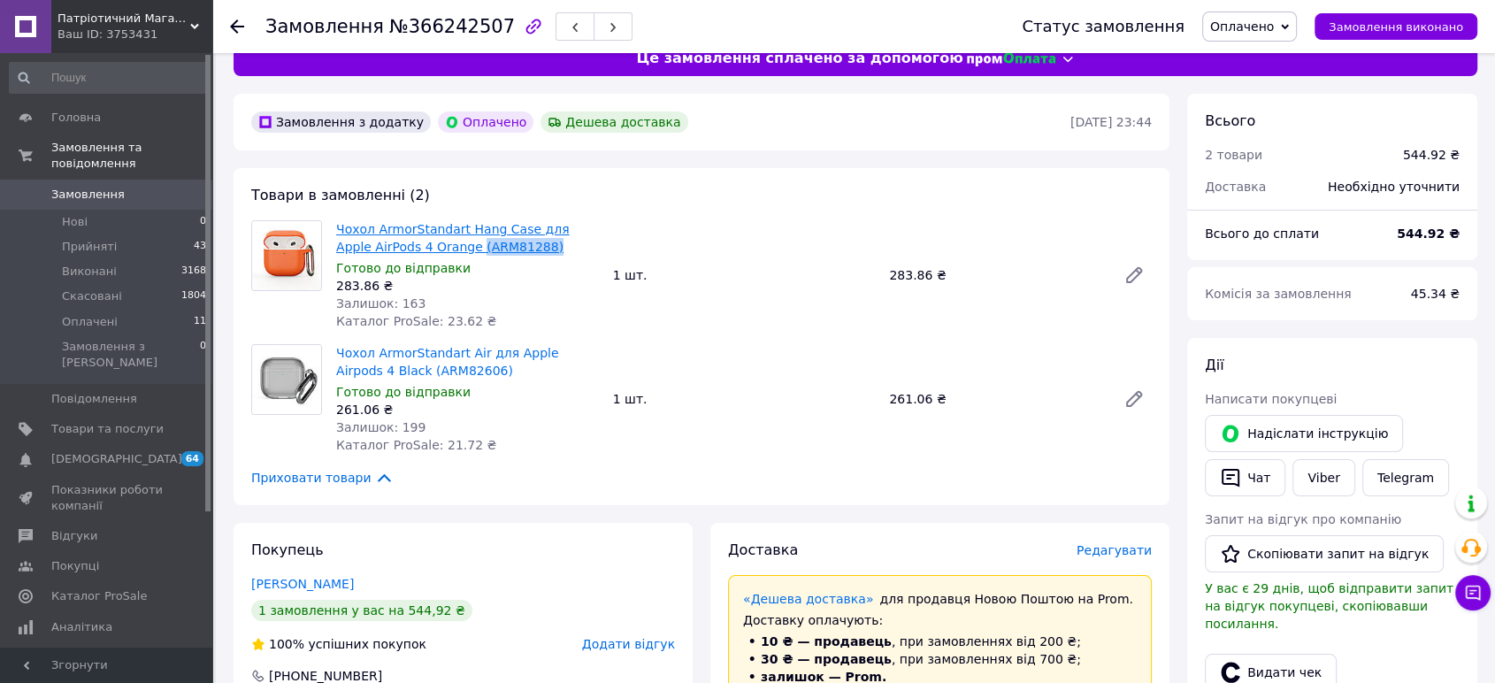
drag, startPoint x: 506, startPoint y: 249, endPoint x: 434, endPoint y: 246, distance: 71.7
click at [434, 246] on span "Чохол ArmorStandart Hang Case для Apple AirPods 4 Orange (ARM81288)" at bounding box center [467, 237] width 263 height 35
drag, startPoint x: 446, startPoint y: 371, endPoint x: 373, endPoint y: 374, distance: 72.6
click at [373, 374] on span "Чохол ArmorStandart Air для Apple Airpods 4 Black (ARM82606)" at bounding box center [467, 361] width 263 height 35
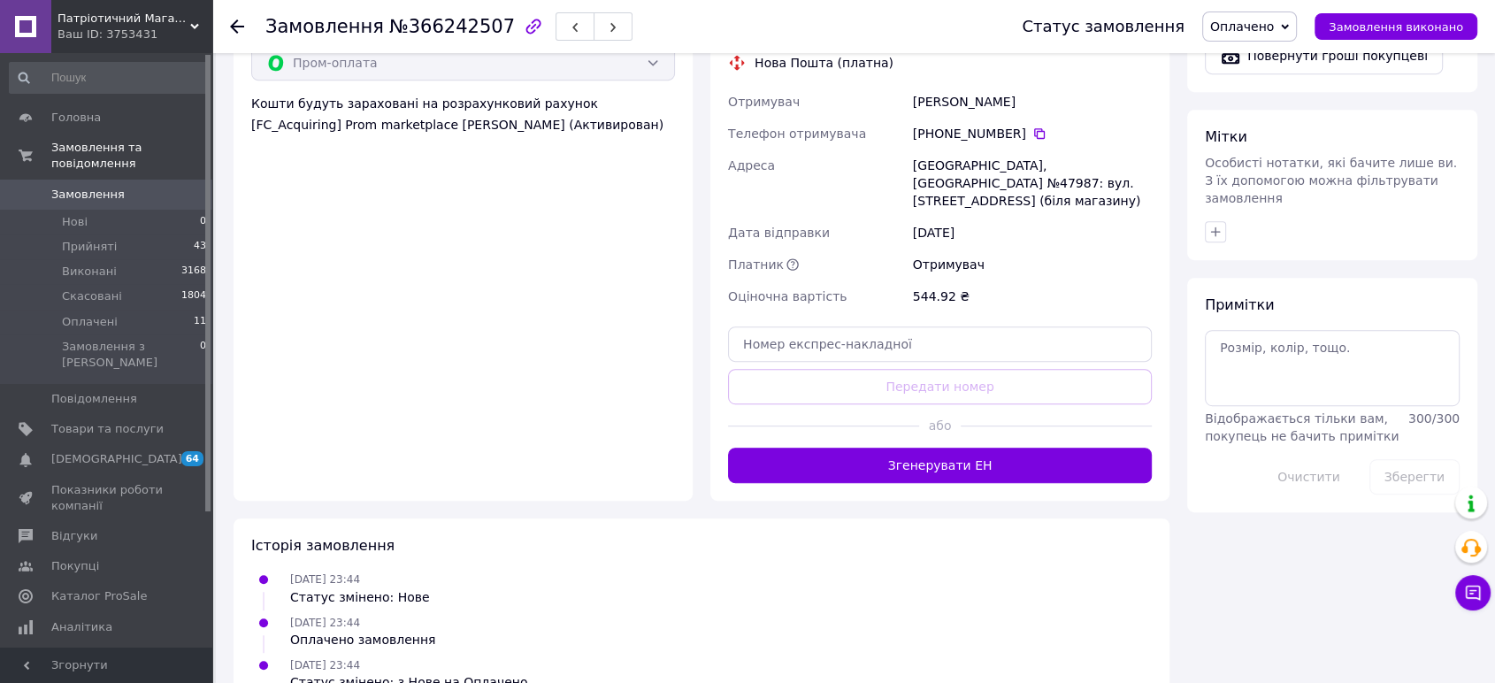
scroll to position [816, 0]
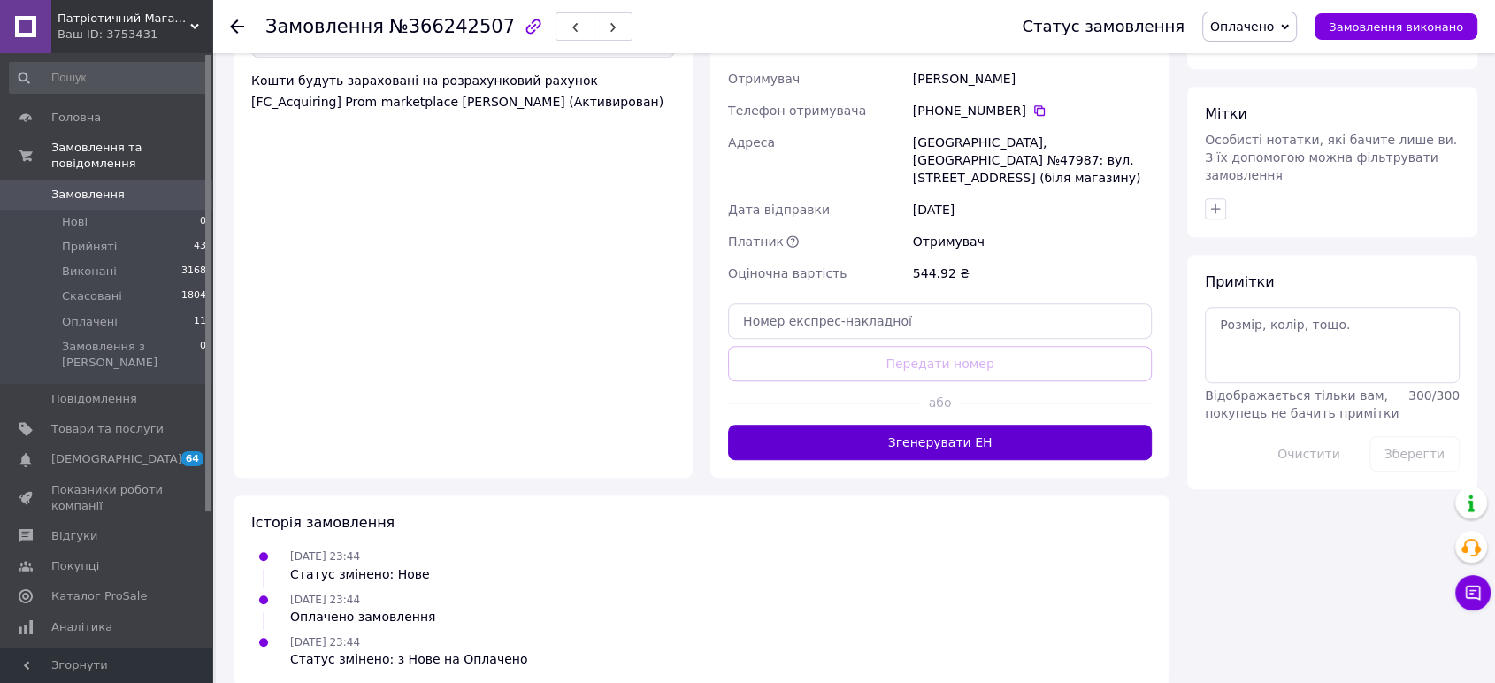
click at [977, 425] on button "Згенерувати ЕН" at bounding box center [940, 442] width 424 height 35
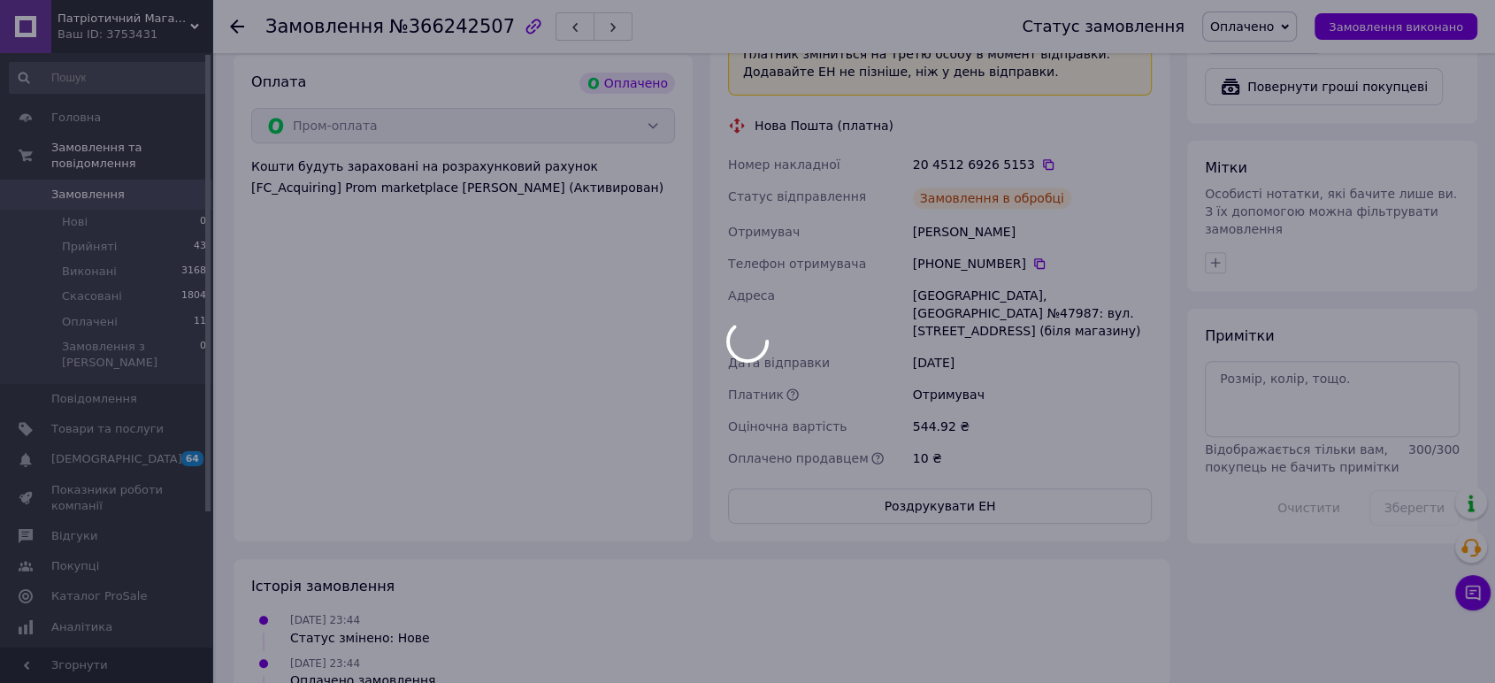
scroll to position [696, 0]
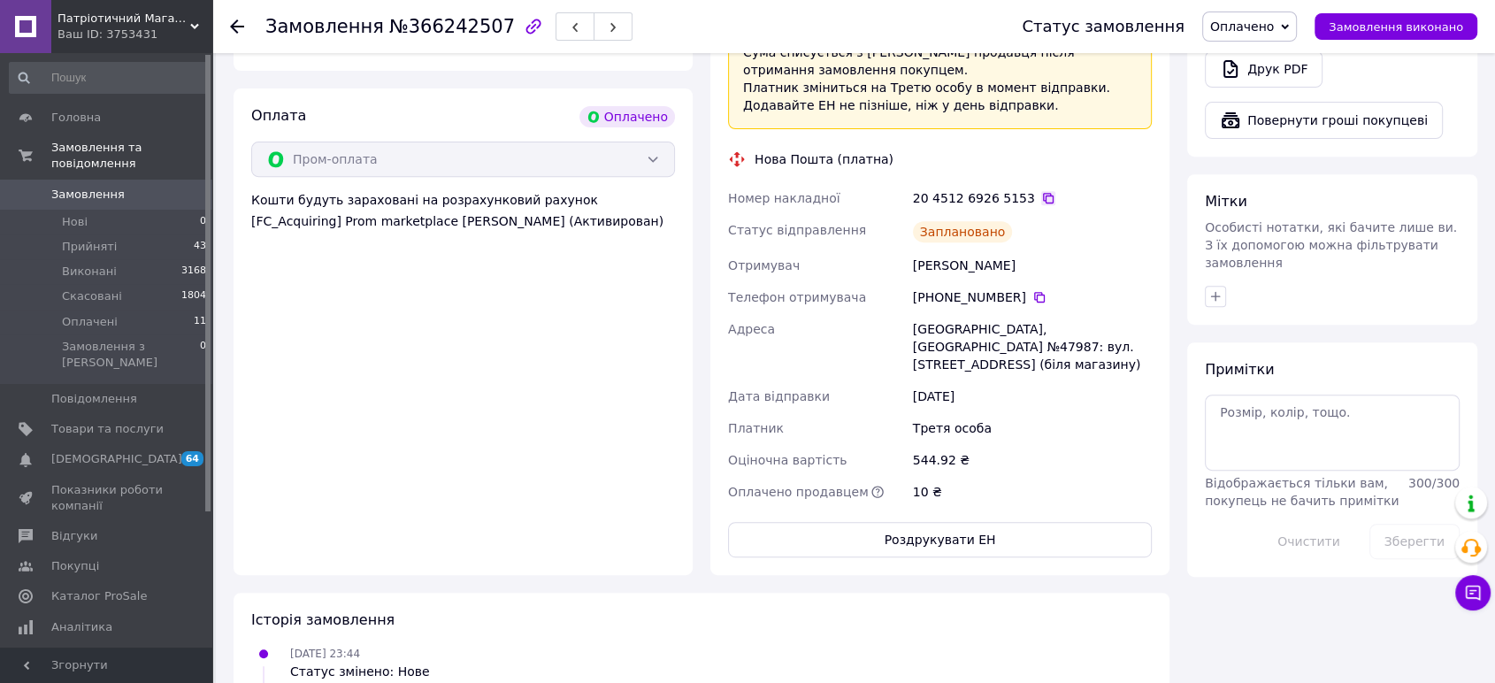
click at [1041, 198] on icon at bounding box center [1048, 198] width 14 height 14
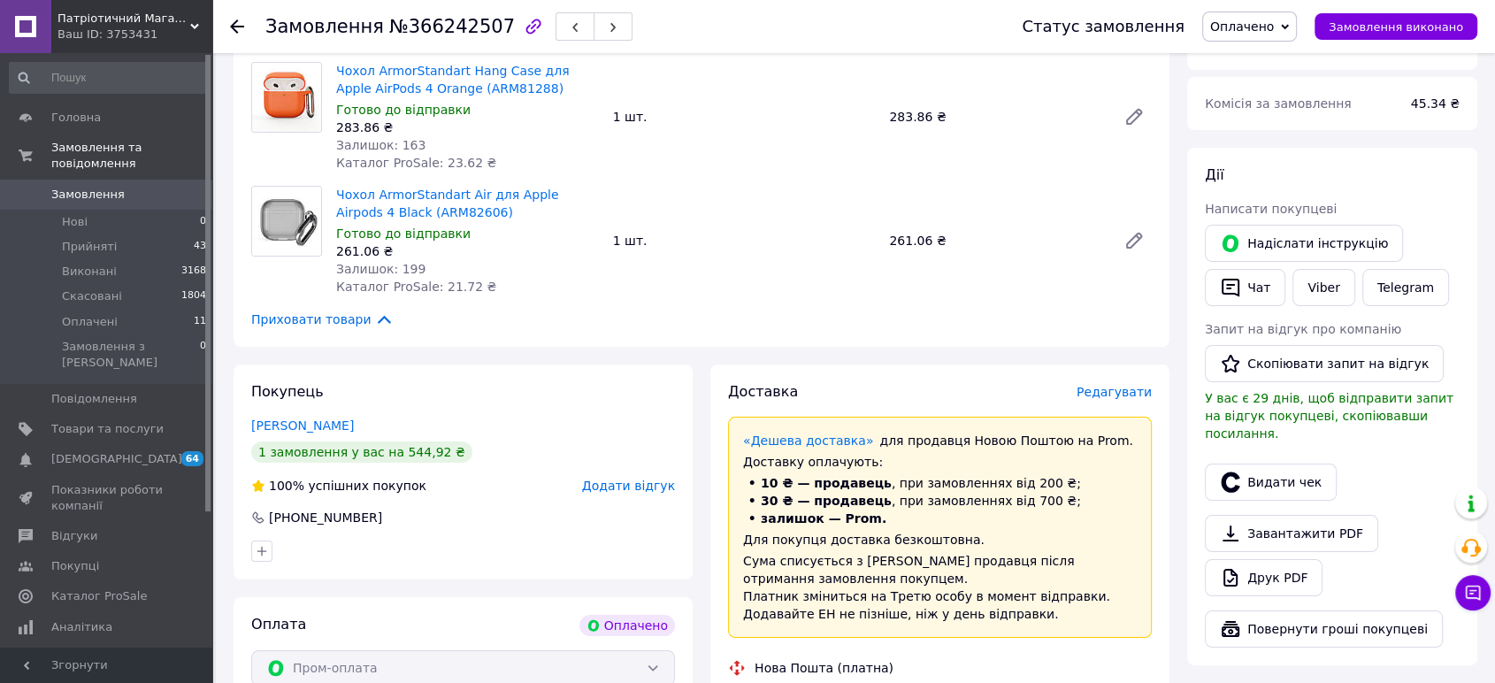
scroll to position [8, 0]
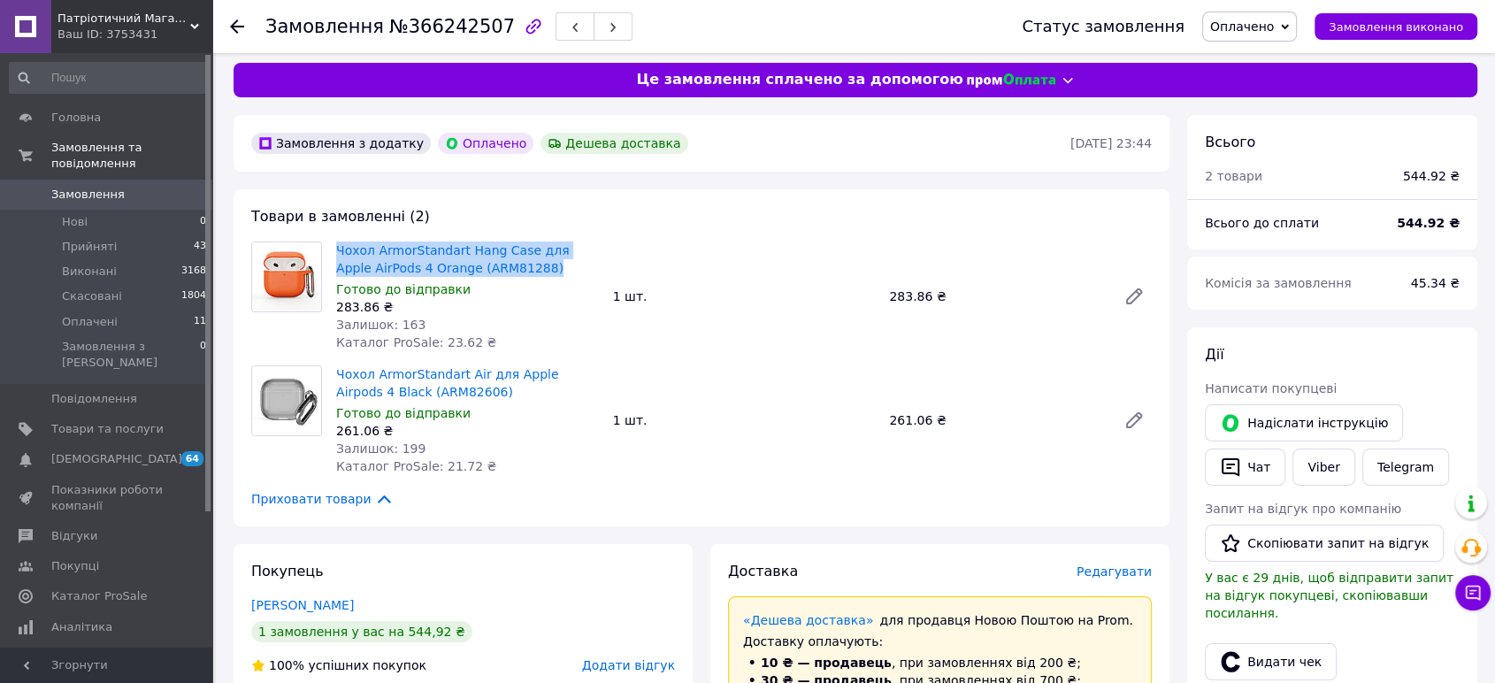
drag, startPoint x: 331, startPoint y: 242, endPoint x: 510, endPoint y: 265, distance: 180.1
click at [510, 265] on div "Чохол ArmorStandart Hang Case для Apple AirPods 4 Orange (ARM81288) Готово до в…" at bounding box center [467, 296] width 277 height 117
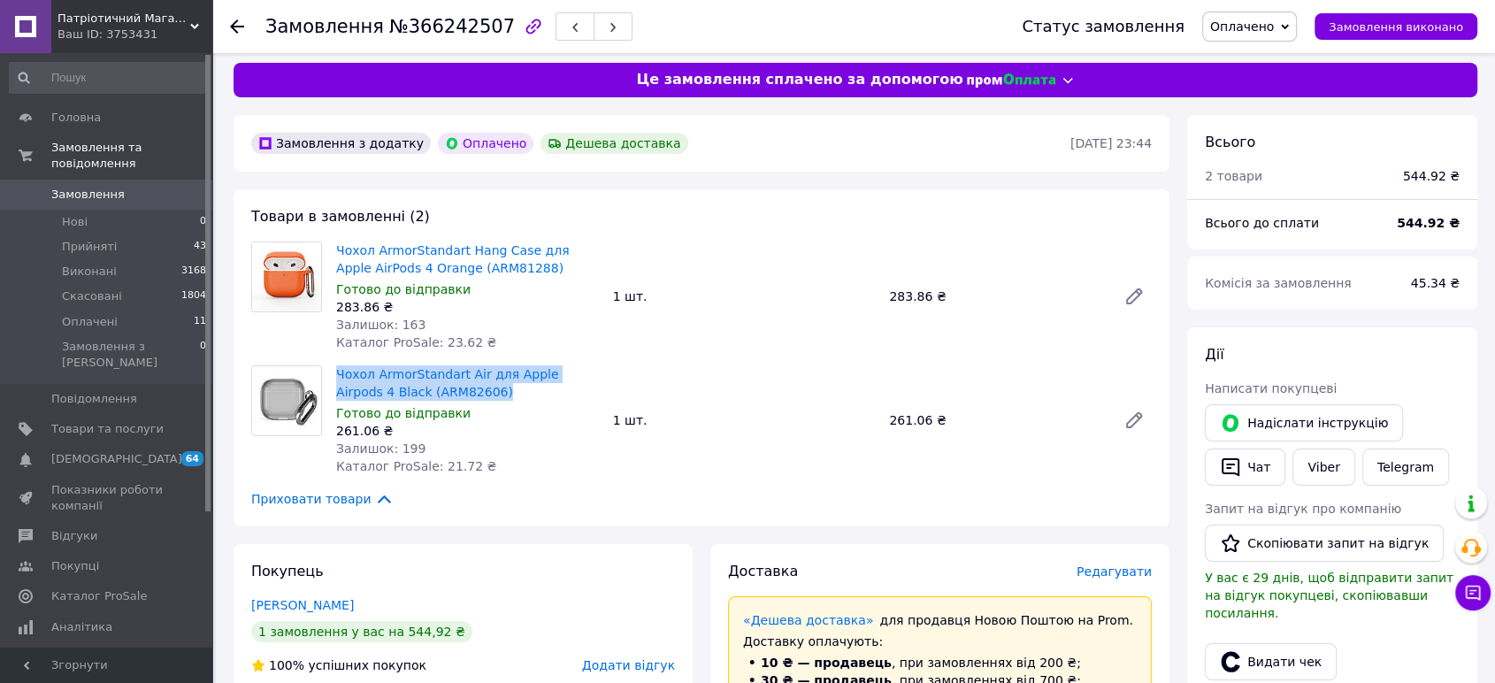
drag, startPoint x: 333, startPoint y: 372, endPoint x: 437, endPoint y: 396, distance: 107.1
click at [437, 396] on div "Чохол ArmorStandart Air для Apple Airpods 4 Black (ARM82606) Готово до відправк…" at bounding box center [467, 420] width 277 height 117
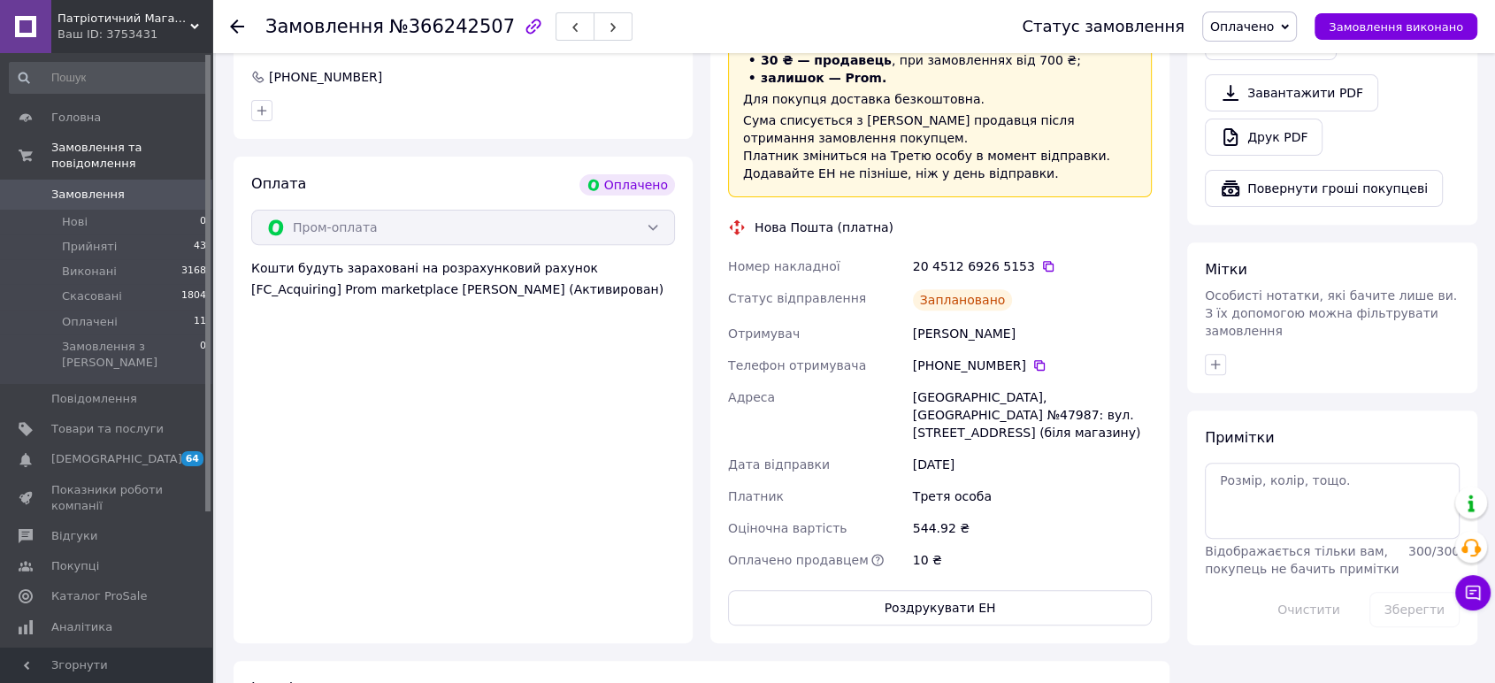
scroll to position [696, 0]
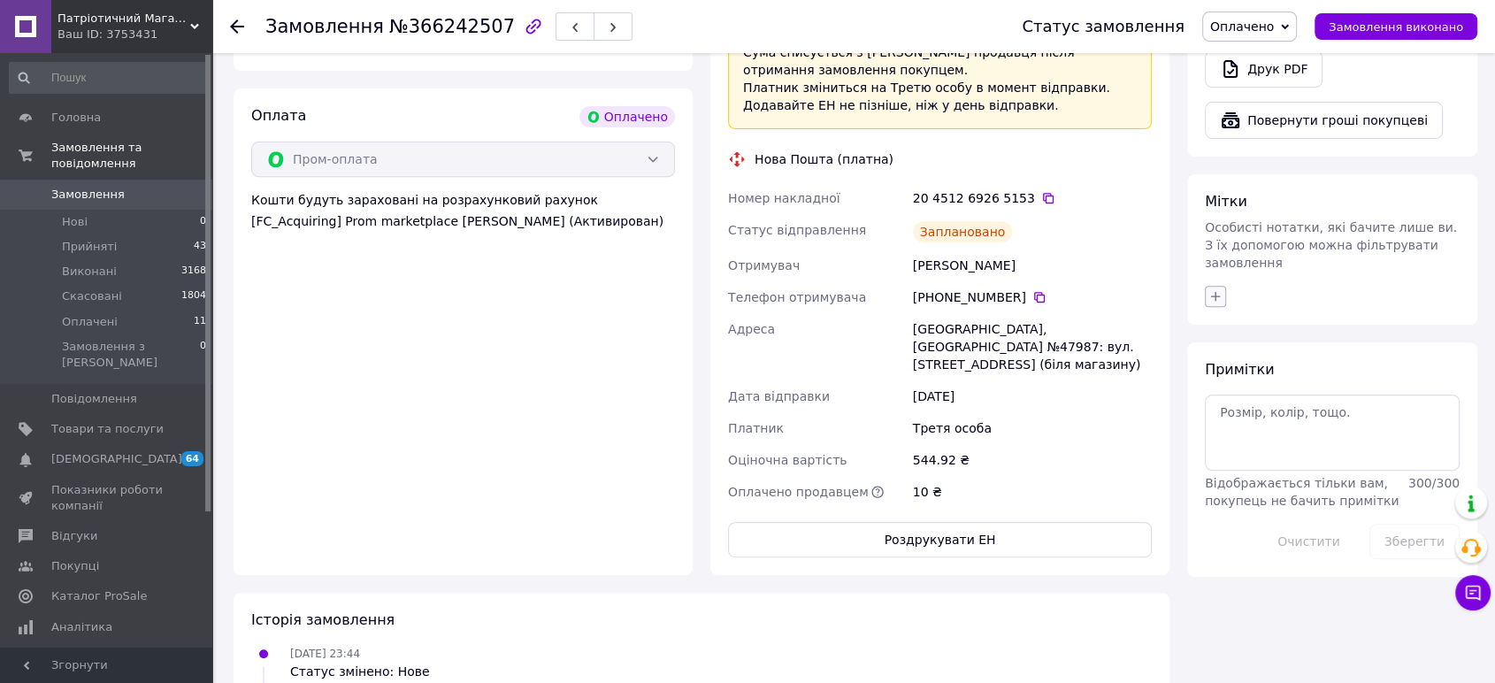
click at [1210, 289] on icon "button" at bounding box center [1216, 296] width 14 height 14
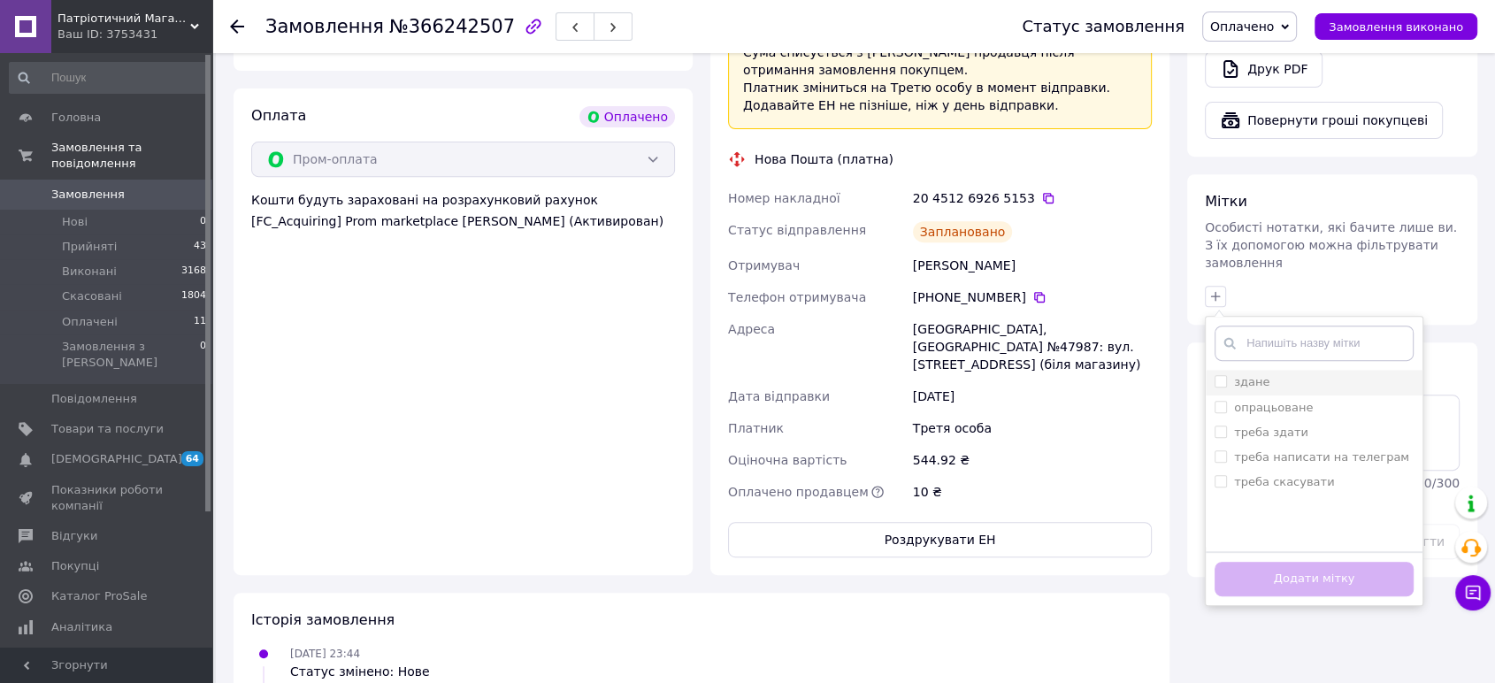
click at [1223, 375] on input "здане" at bounding box center [1221, 381] width 12 height 12
checkbox input "true"
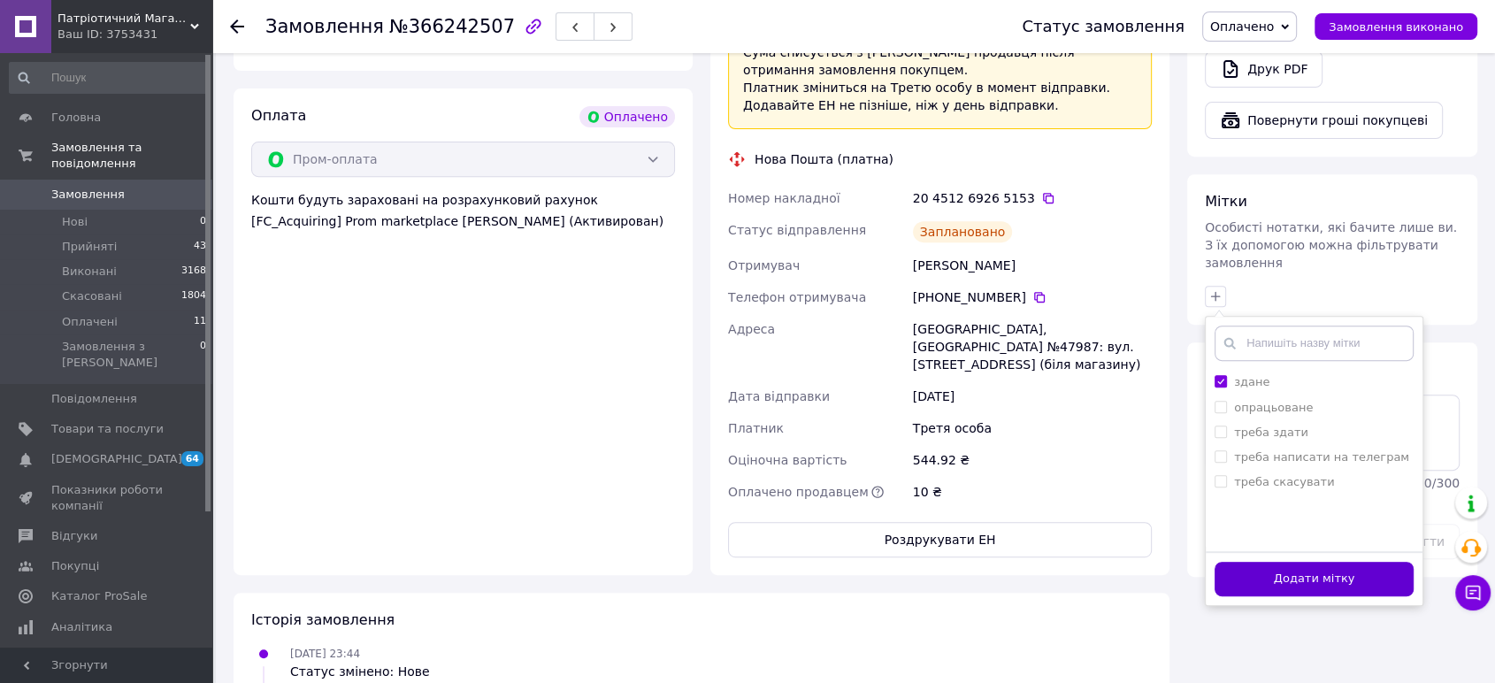
click at [1251, 562] on button "Додати мітку" at bounding box center [1314, 579] width 199 height 35
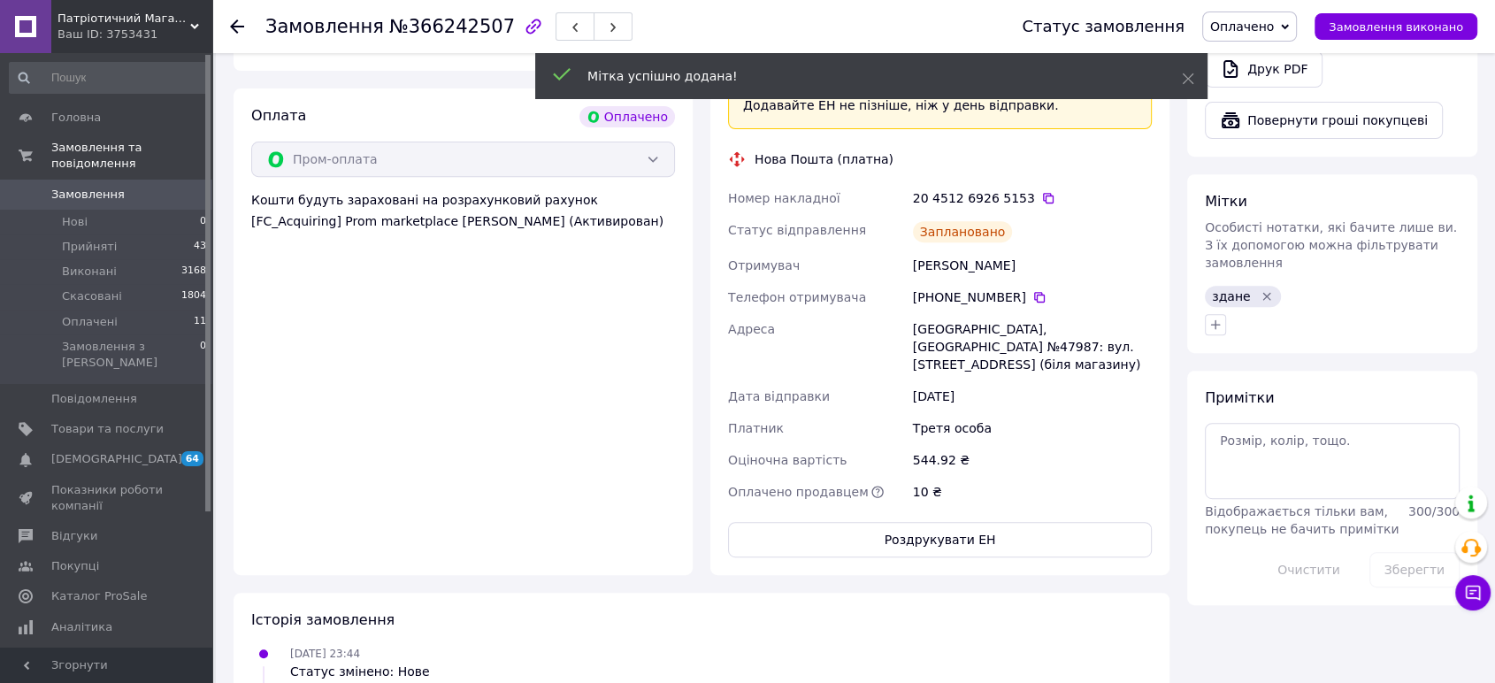
click at [94, 187] on span "Замовлення" at bounding box center [87, 195] width 73 height 16
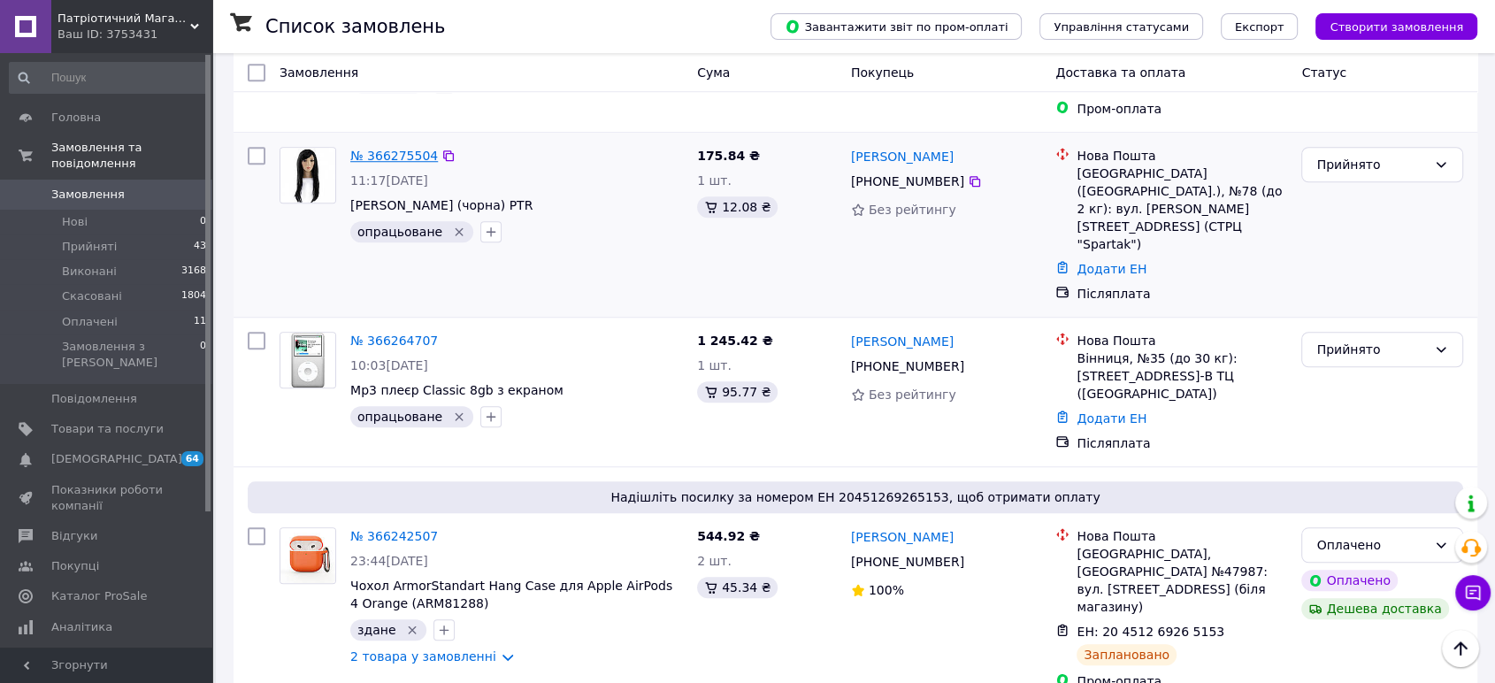
scroll to position [1572, 0]
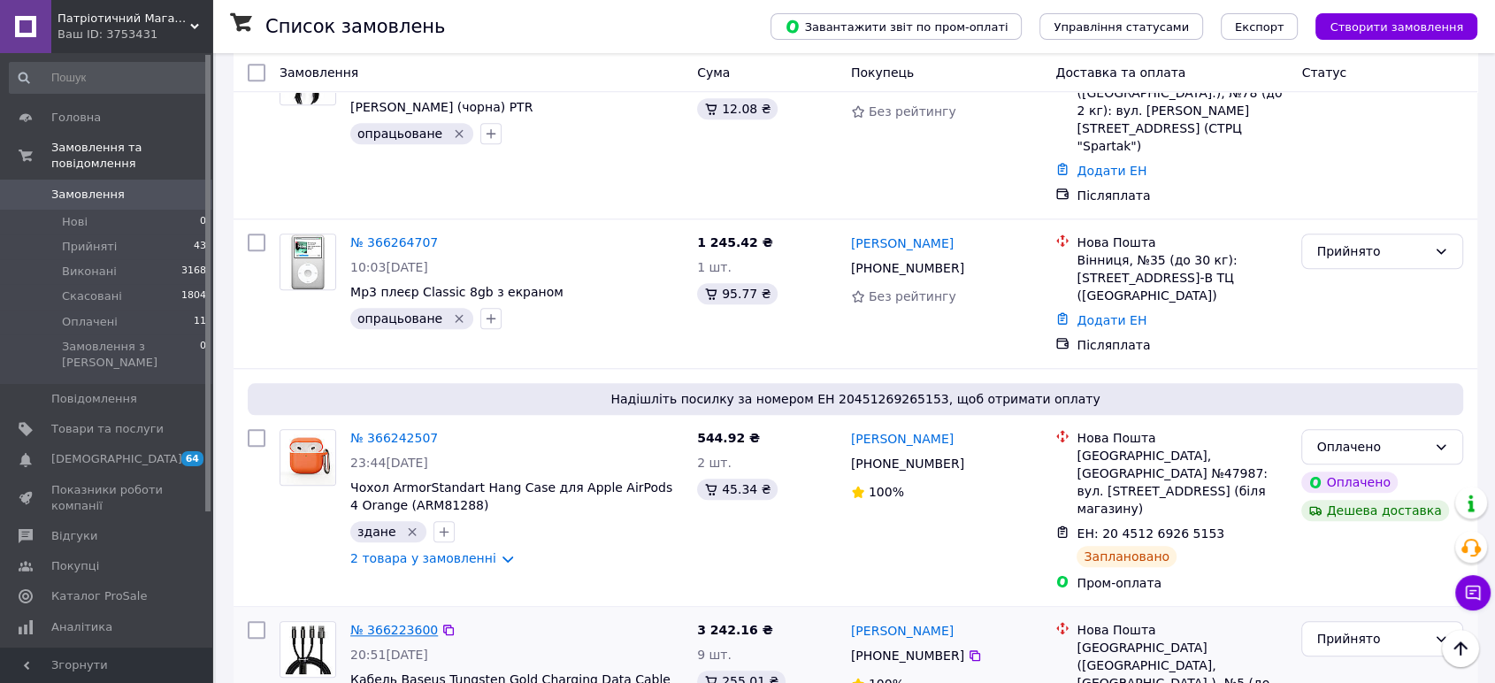
click at [382, 623] on link "№ 366223600" at bounding box center [394, 630] width 88 height 14
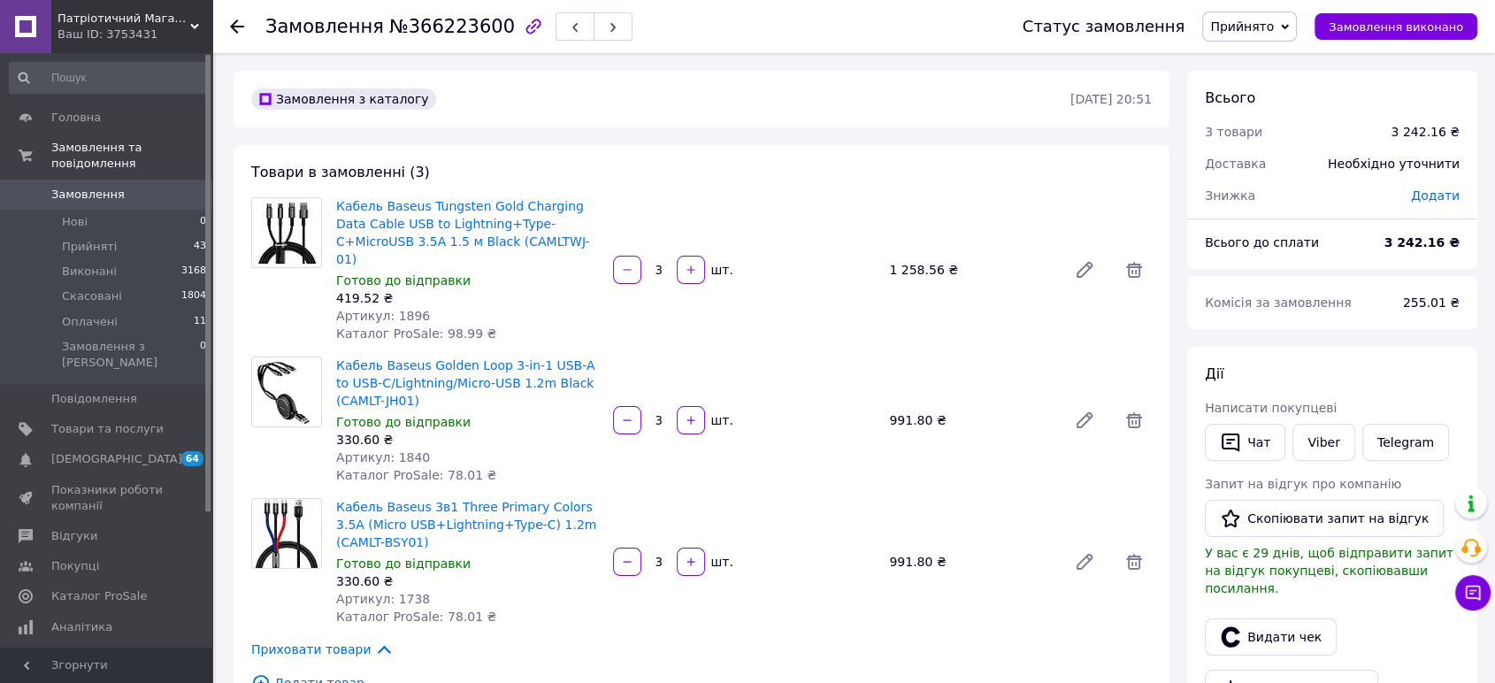
click at [406, 309] on span "Артикул: 1896" at bounding box center [383, 316] width 94 height 14
click at [394, 450] on span "Артикул: 1840" at bounding box center [383, 457] width 94 height 14
click at [399, 592] on span "Артикул: 1738" at bounding box center [383, 599] width 94 height 14
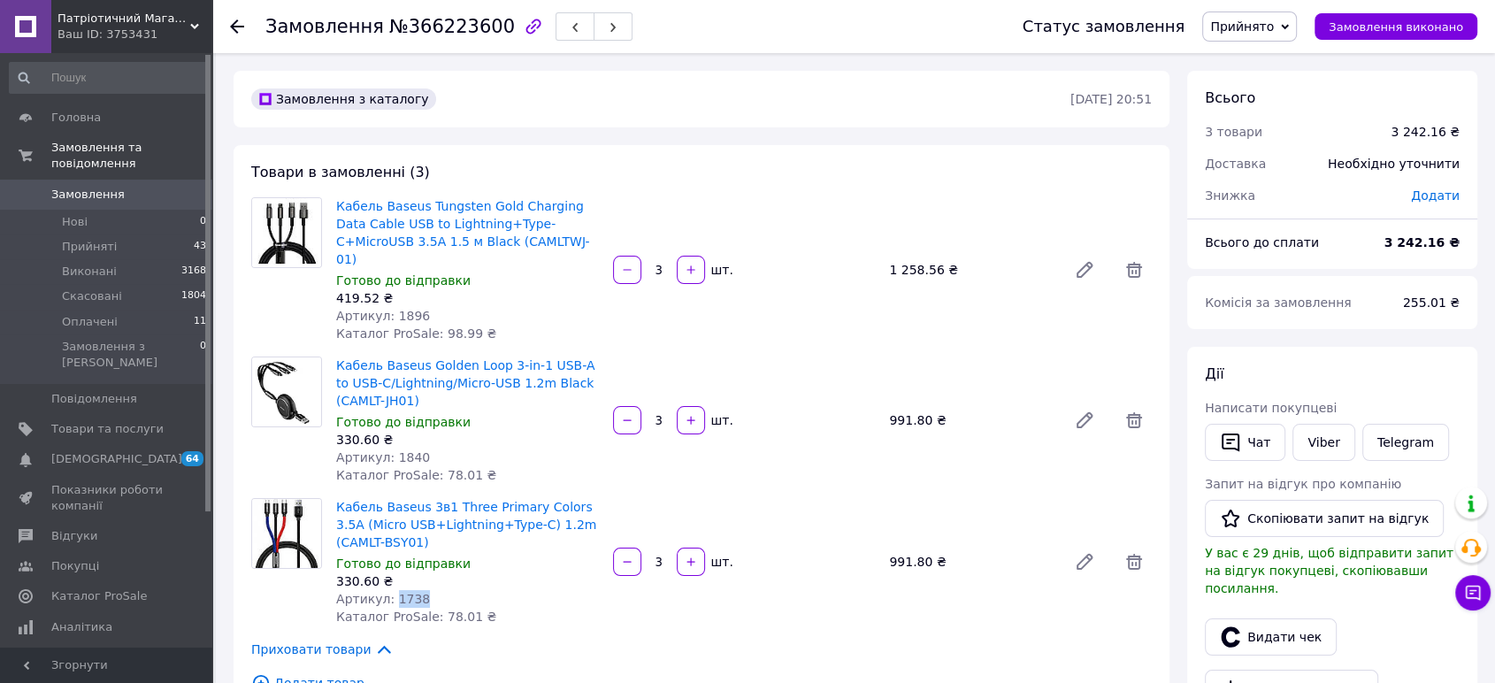
click at [399, 592] on span "Артикул: 1738" at bounding box center [383, 599] width 94 height 14
click at [406, 309] on span "Артикул: 1896" at bounding box center [383, 316] width 94 height 14
click at [401, 450] on span "Артикул: 1840" at bounding box center [383, 457] width 94 height 14
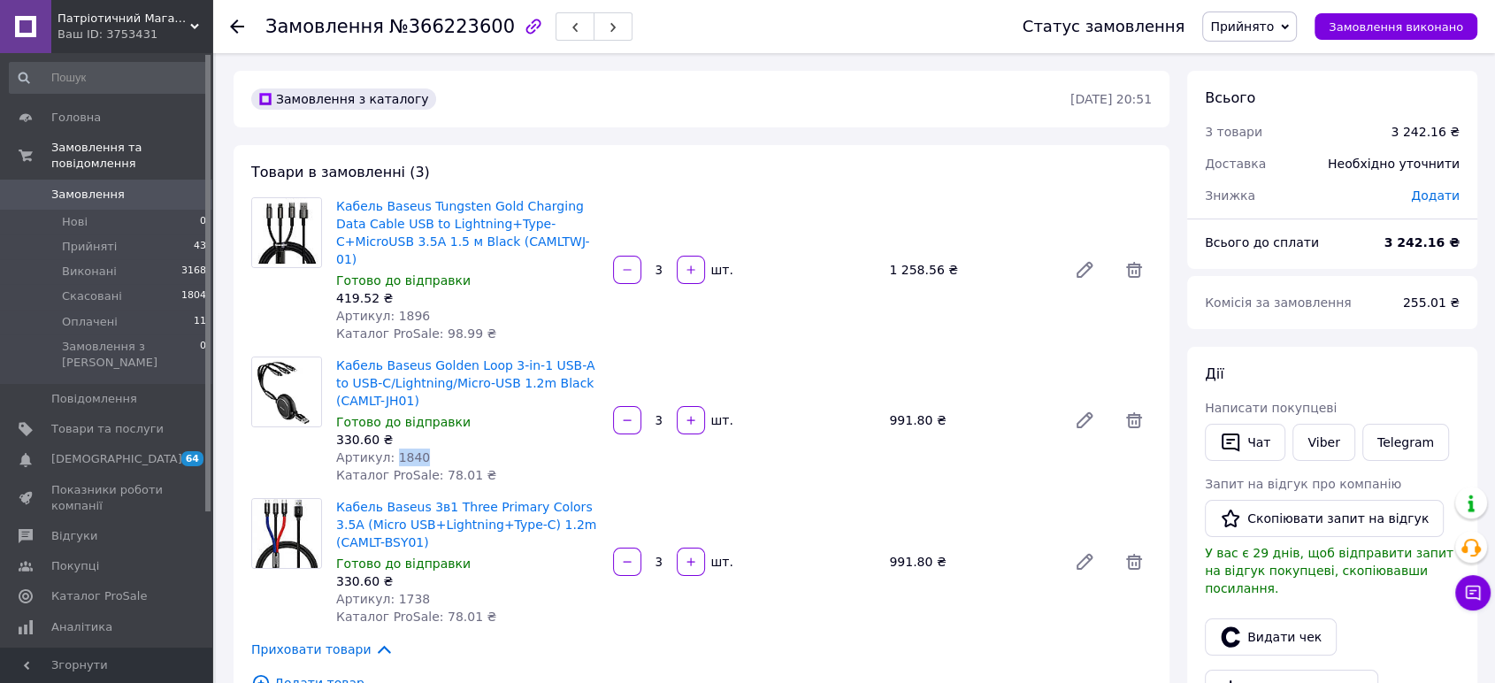
click at [401, 450] on span "Артикул: 1840" at bounding box center [383, 457] width 94 height 14
click at [411, 592] on span "Артикул: 1738" at bounding box center [383, 599] width 94 height 14
click at [400, 592] on span "Артикул: 1738" at bounding box center [383, 599] width 94 height 14
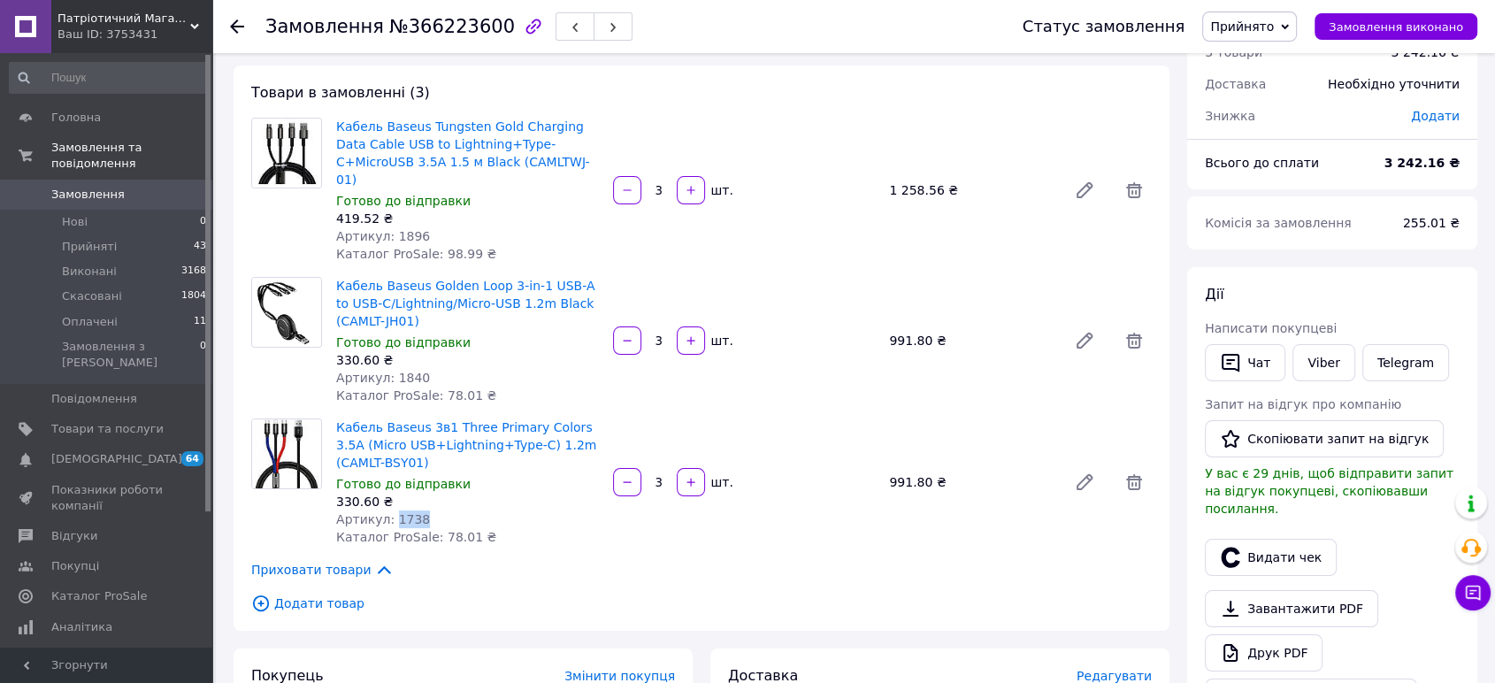
scroll to position [196, 0]
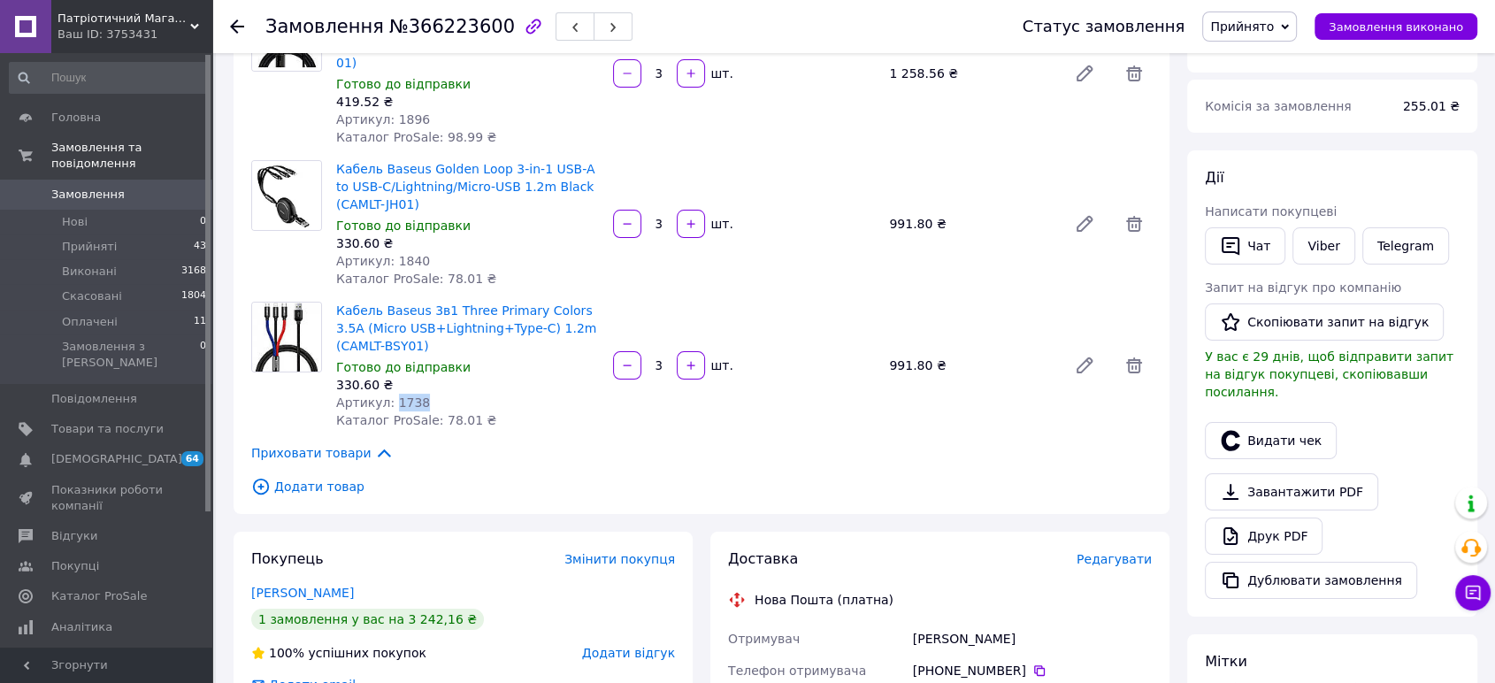
click at [88, 187] on span "Замовлення" at bounding box center [87, 195] width 73 height 16
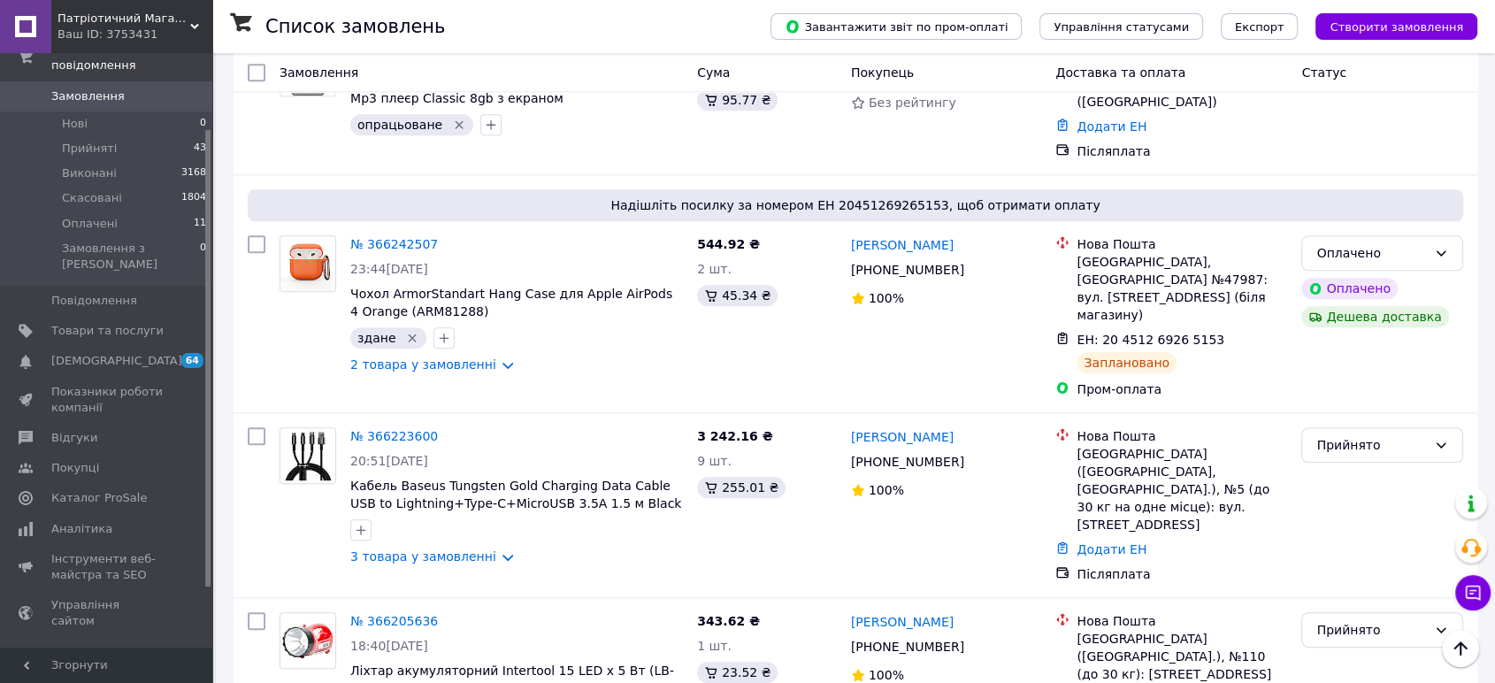
scroll to position [1770, 0]
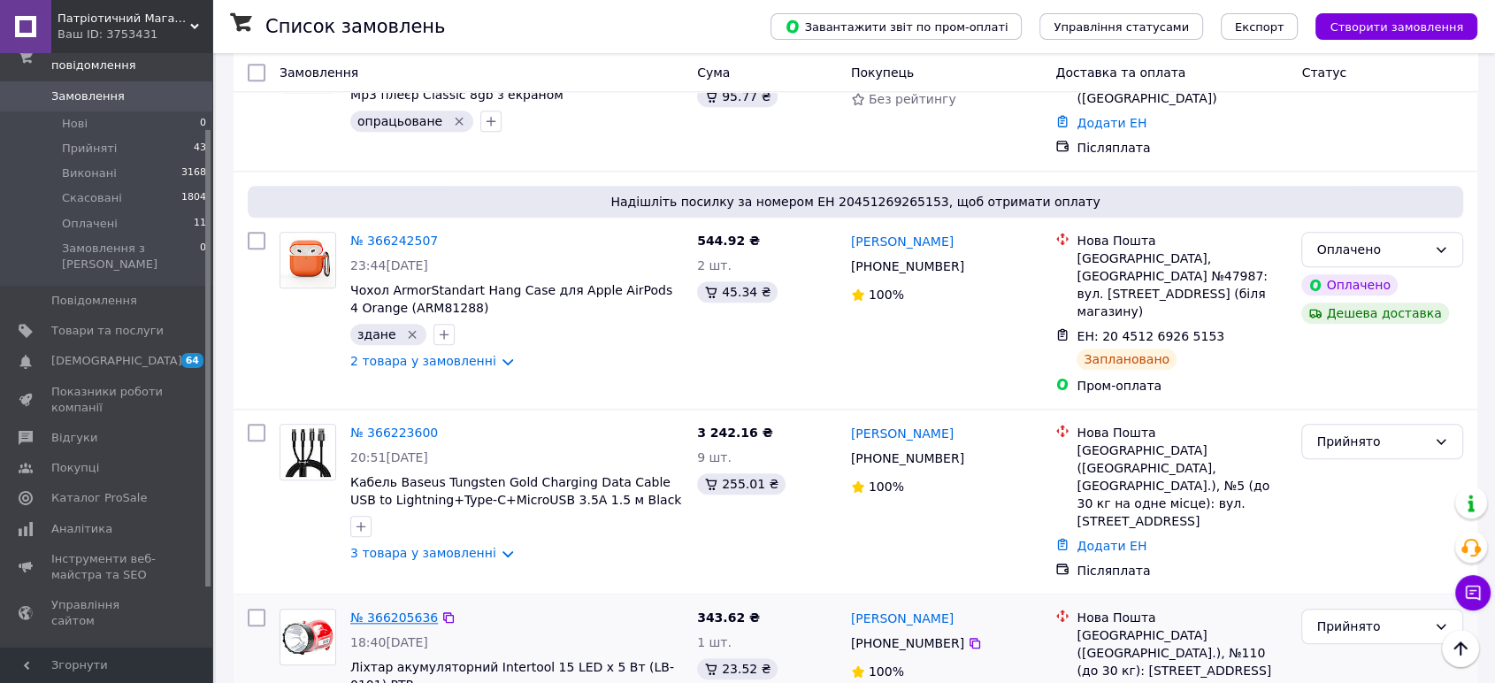
click at [399, 611] on link "№ 366205636" at bounding box center [394, 618] width 88 height 14
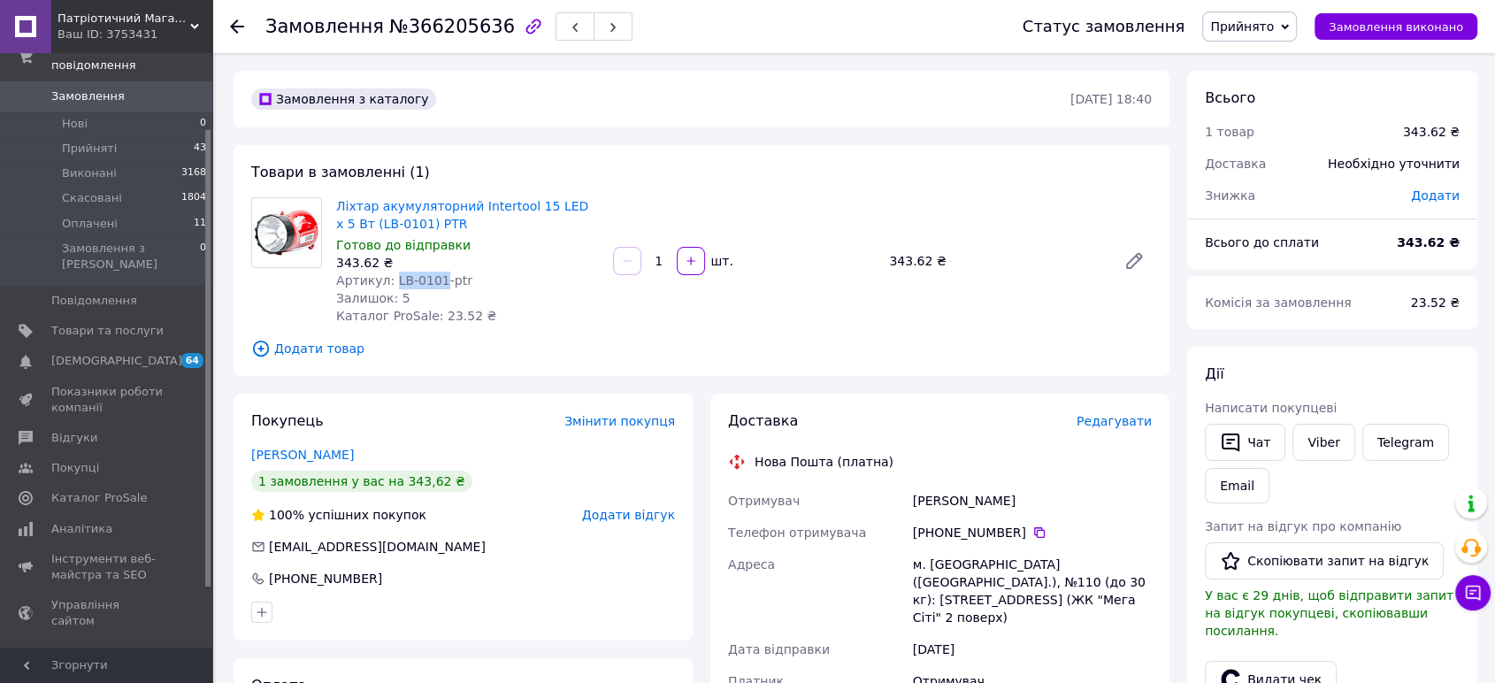
drag, startPoint x: 430, startPoint y: 282, endPoint x: 388, endPoint y: 278, distance: 42.7
click at [388, 278] on span "Артикул: LB-0101-ptr" at bounding box center [404, 280] width 136 height 14
click at [165, 25] on span "Патріотичний Магазин" at bounding box center [124, 19] width 133 height 16
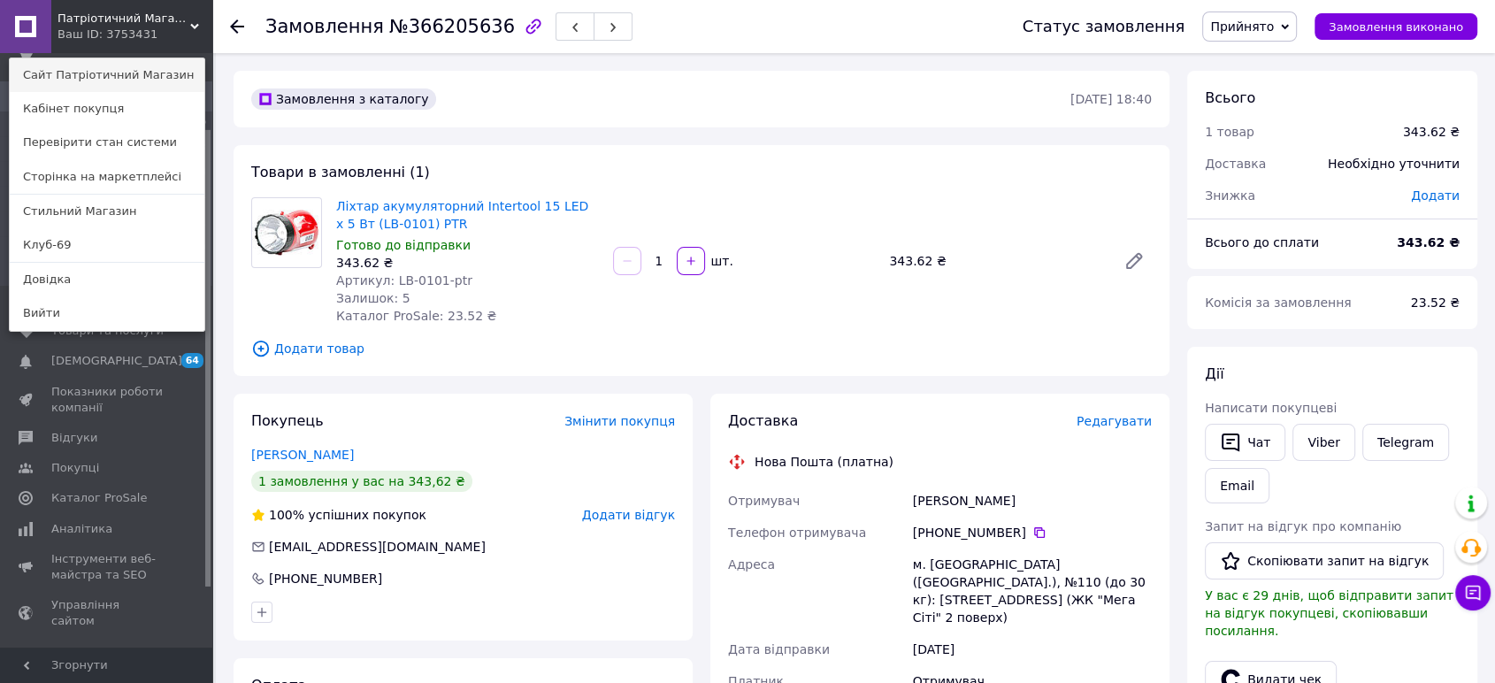
click at [127, 73] on link "Сайт Патріотичний Магазин" at bounding box center [107, 75] width 195 height 34
